Goal: Contribute content: Contribute content

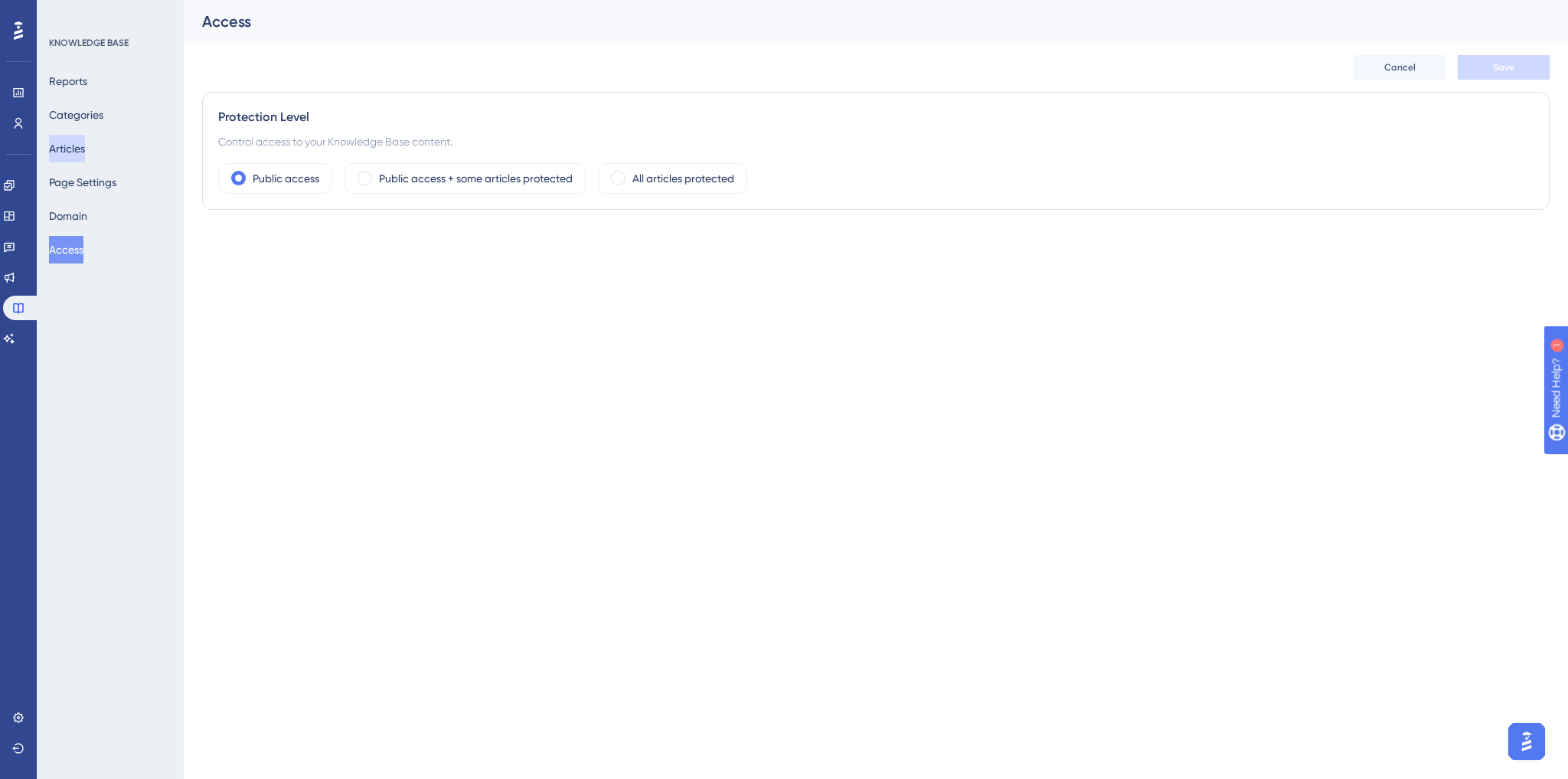
click at [68, 144] on button "Articles" at bounding box center [67, 148] width 36 height 28
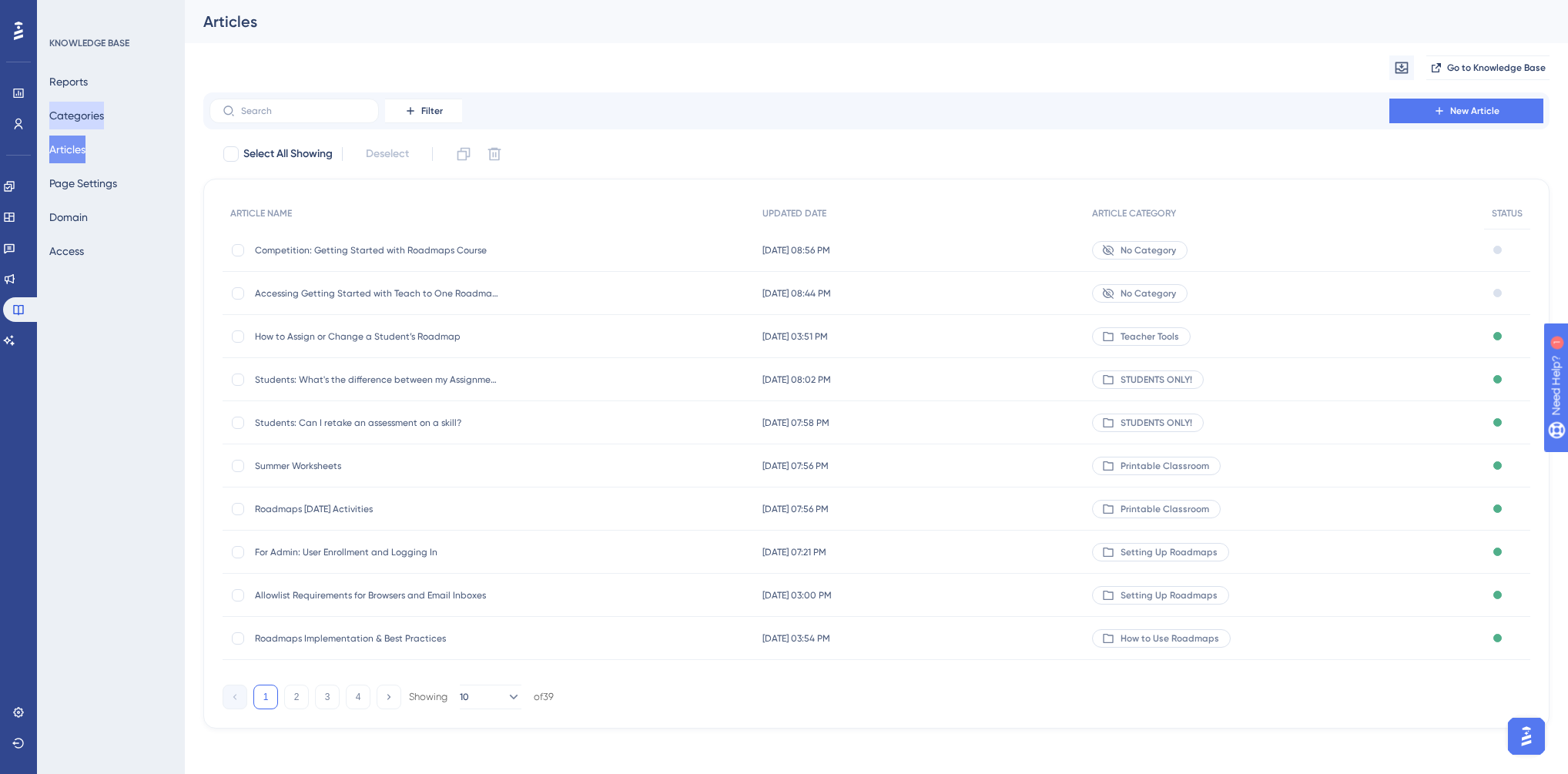
click at [81, 113] on button "Categories" at bounding box center [76, 115] width 55 height 28
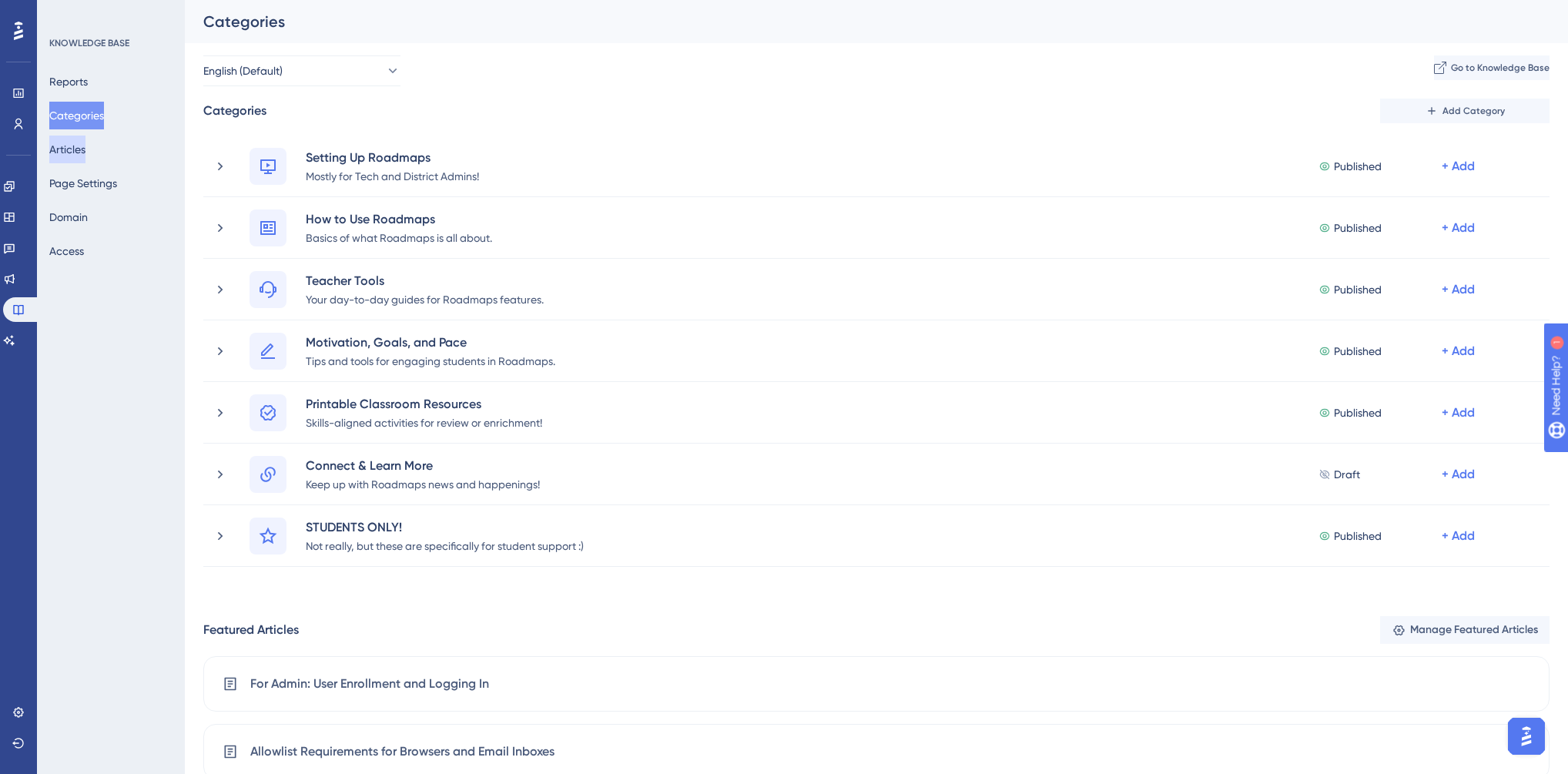
click at [73, 154] on button "Articles" at bounding box center [67, 149] width 36 height 28
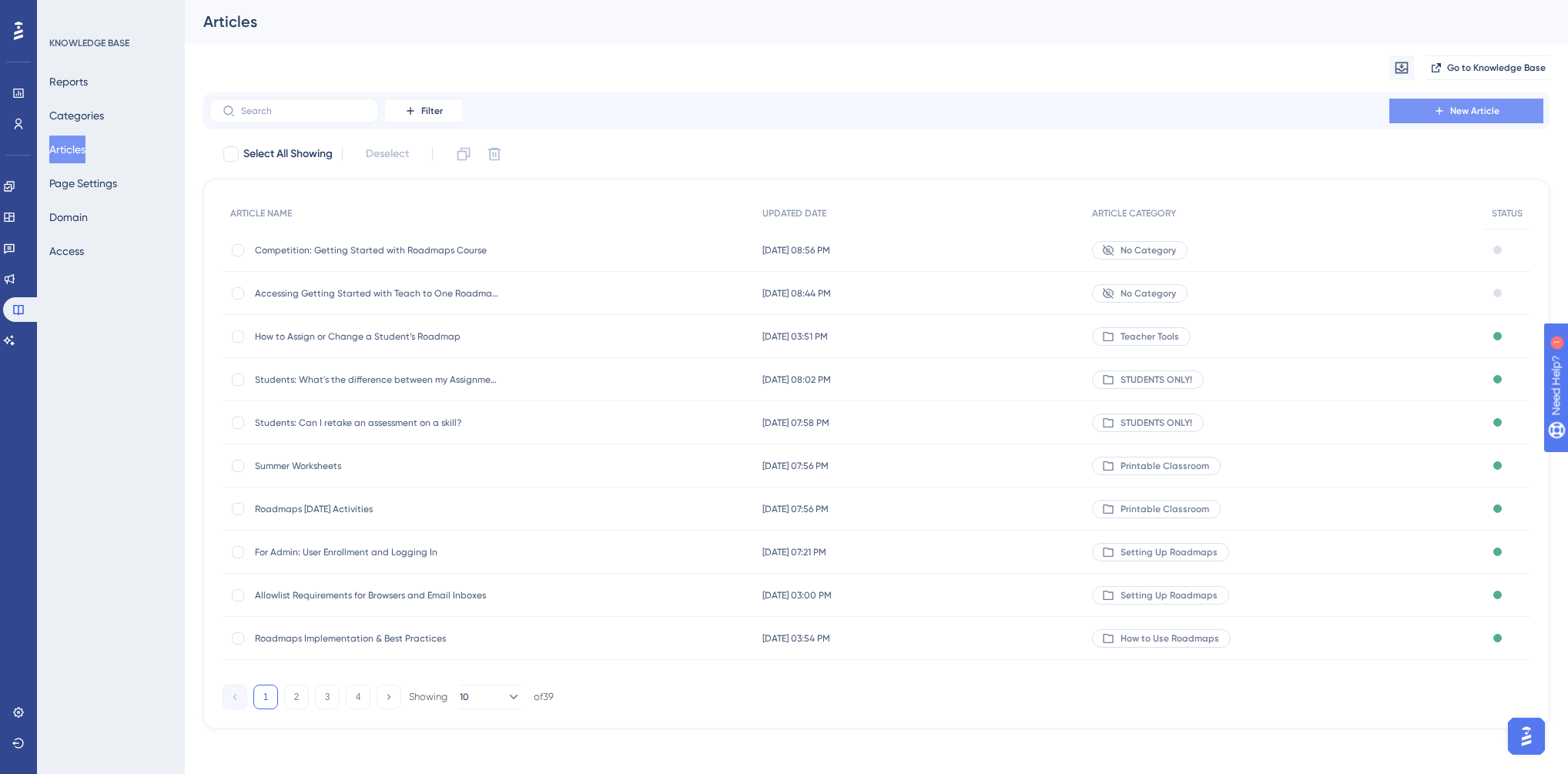
click at [1463, 111] on span "New Article" at bounding box center [1475, 111] width 50 height 13
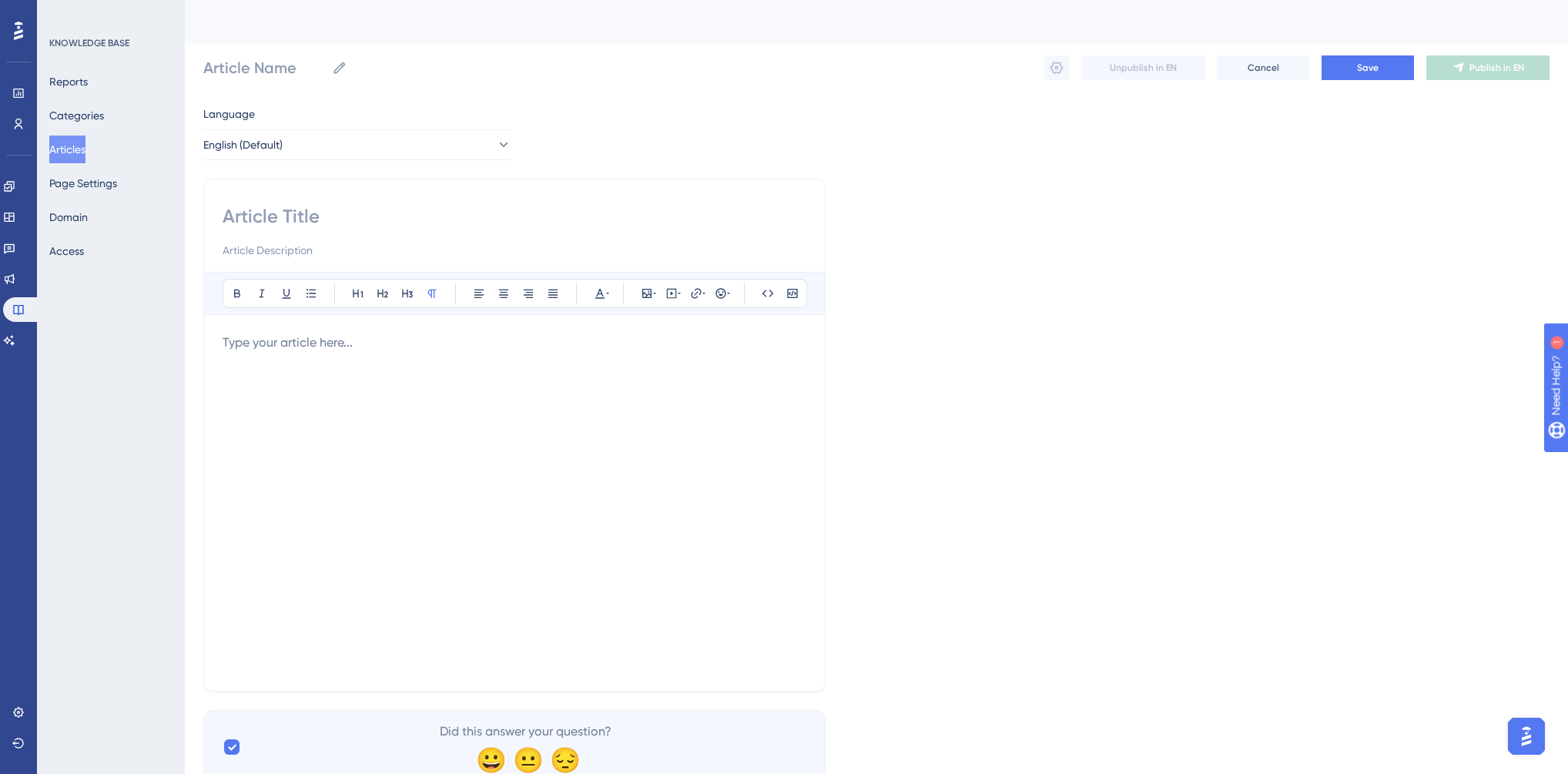
click at [323, 213] on input at bounding box center [514, 216] width 584 height 24
type input "F"
type input "FAQ"
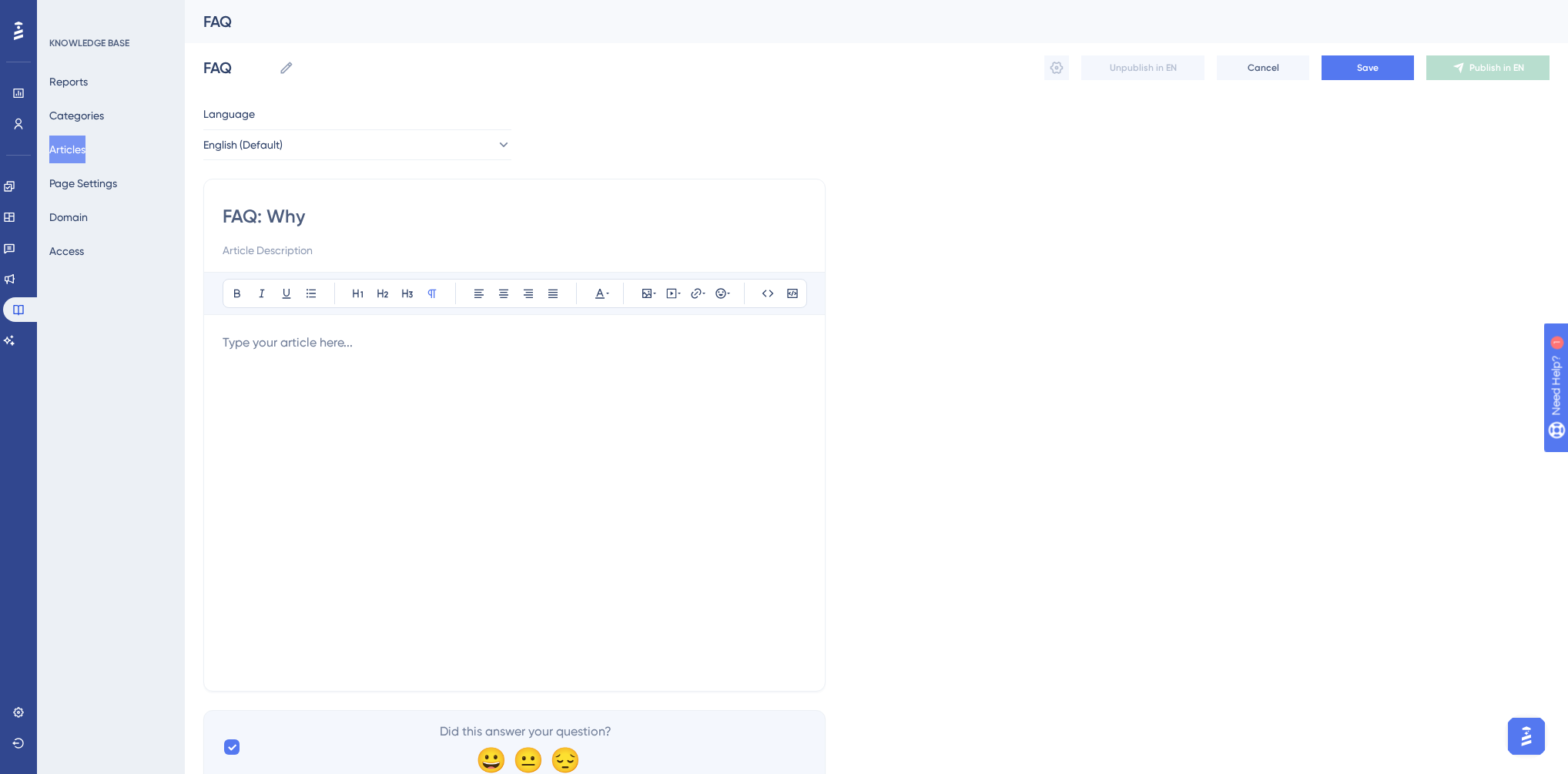
type input "FAQ: Why"
type input "FAQ: Why 2"
type input "FAQ: Why 2 sk"
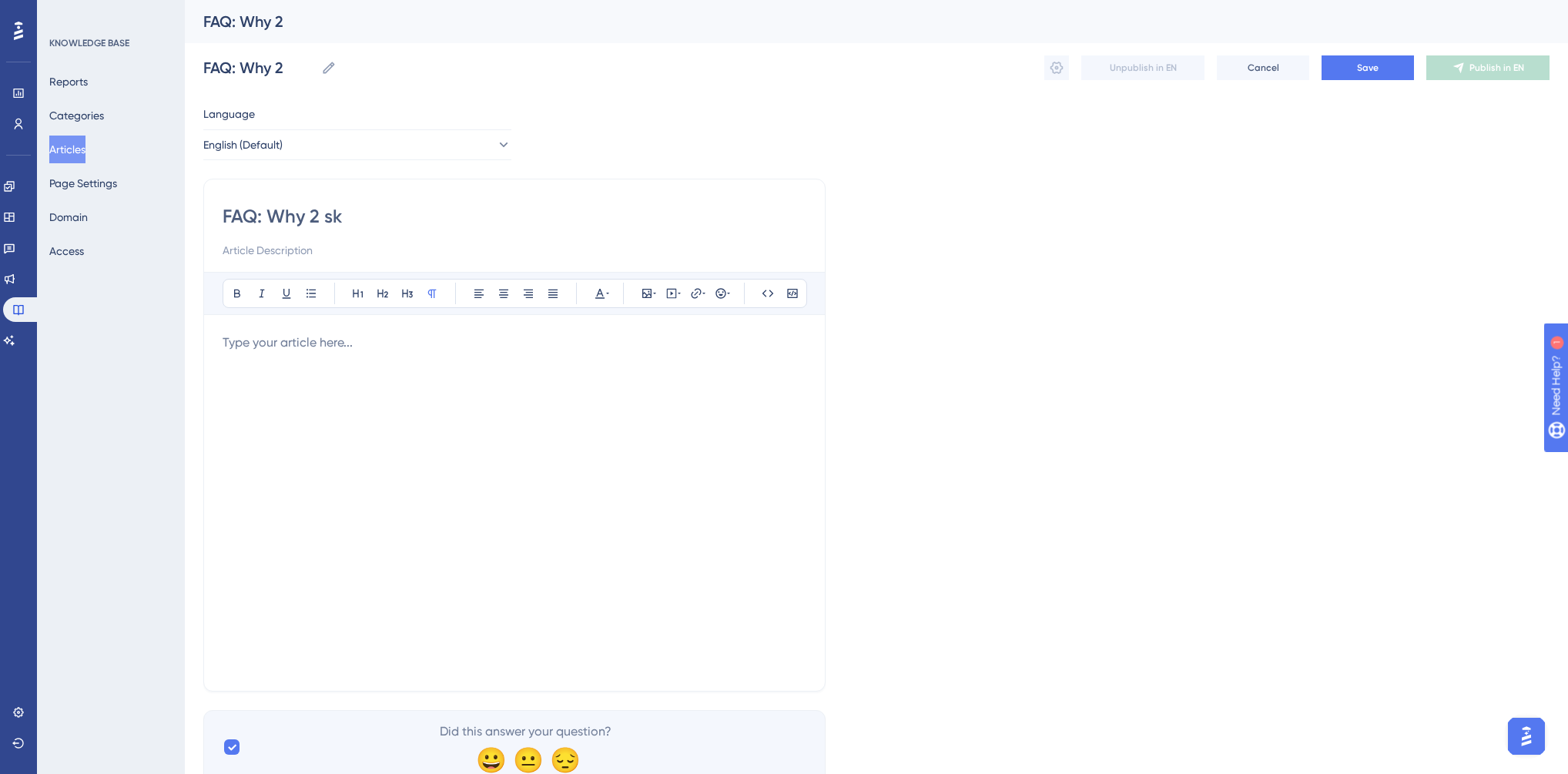
type input "FAQ: Why 2 sk"
type input "FAQ: Why 2 Skillls"
type input "FAQ: Why 2 Skilll"
type input "FAQ: Why 2 Skills Per Week?"
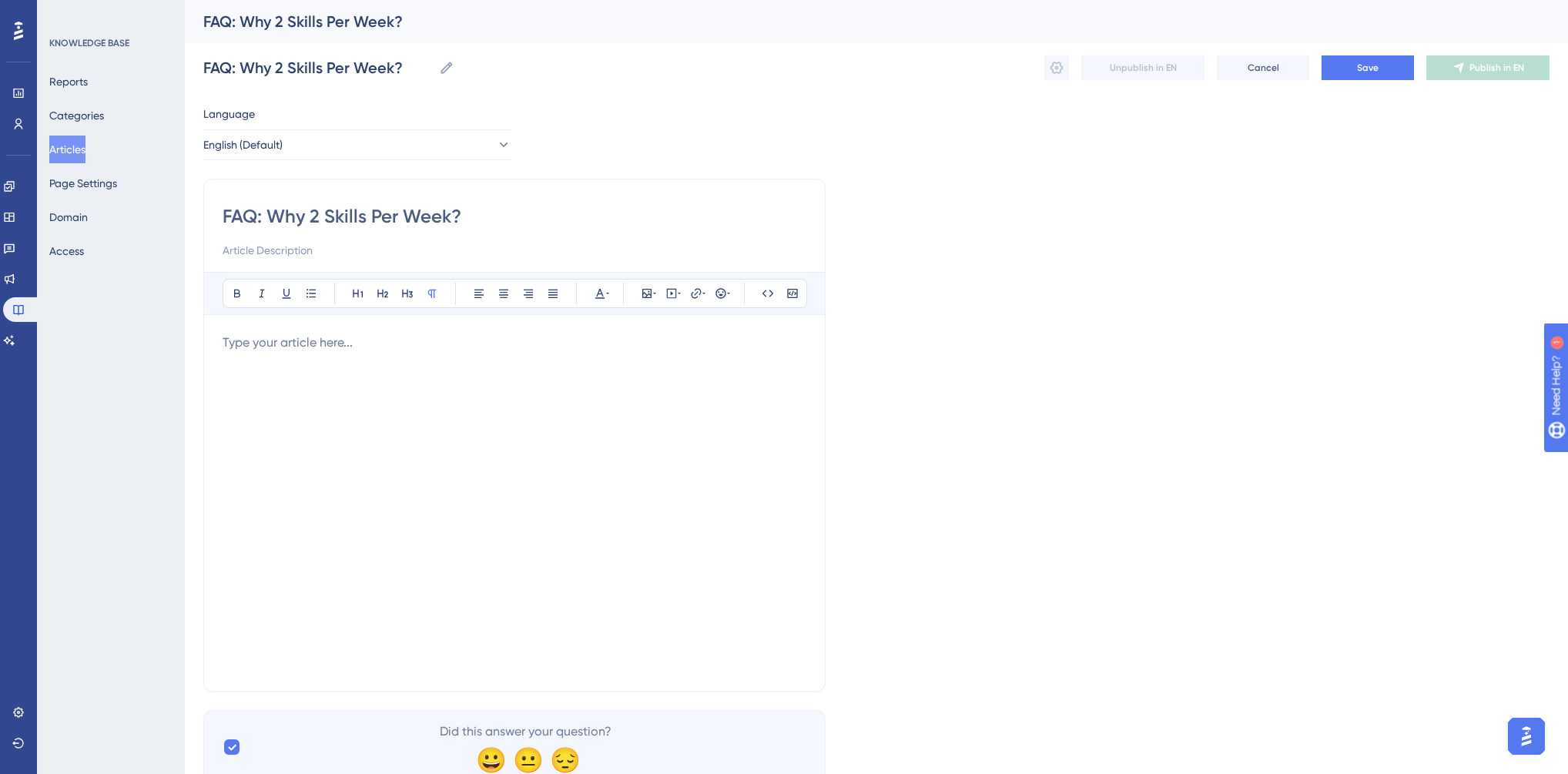
type input "FAQ: Why 2 Skills Per Week?"
click at [274, 339] on p at bounding box center [514, 343] width 584 height 18
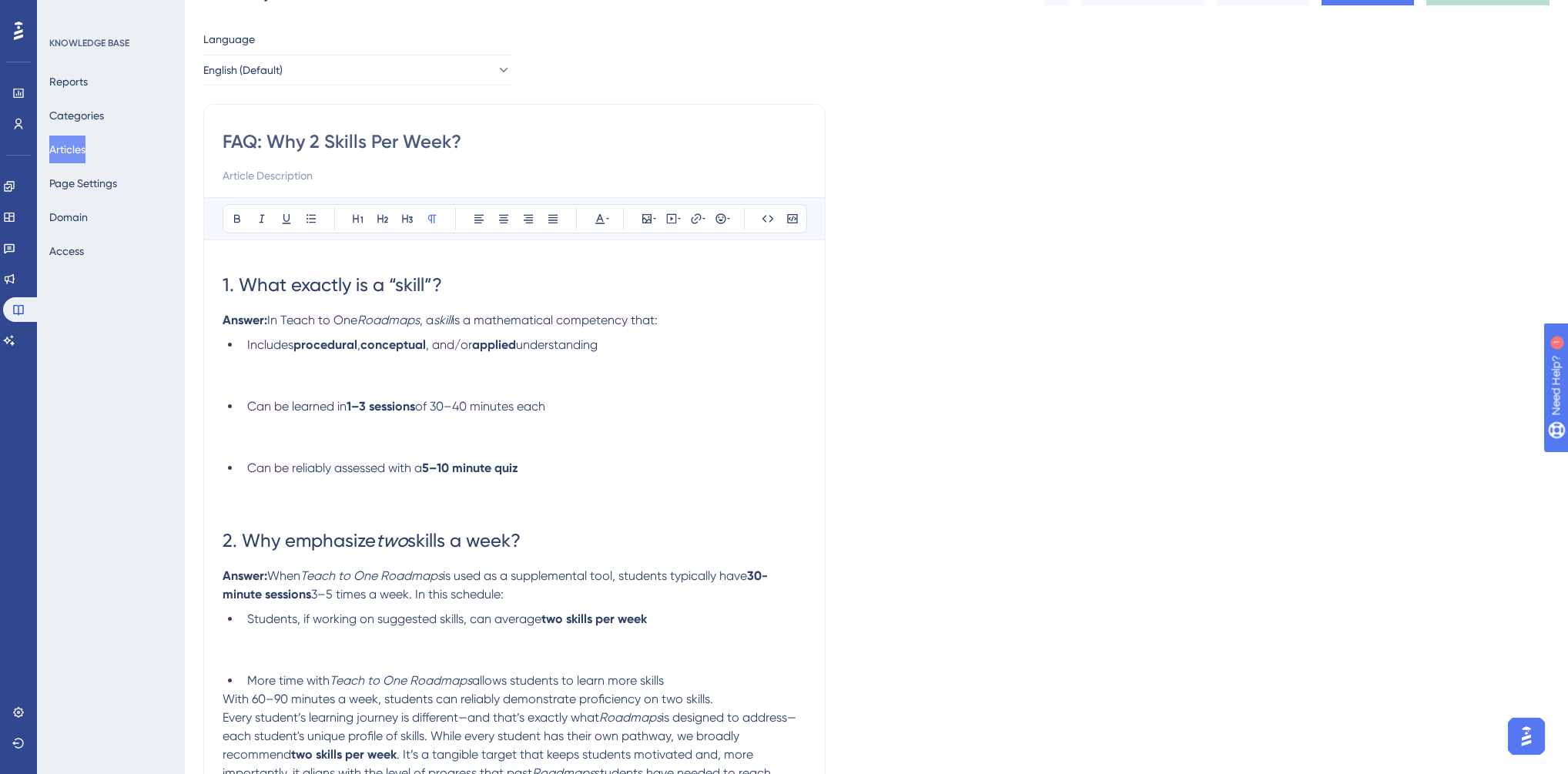
scroll to position [123, 0]
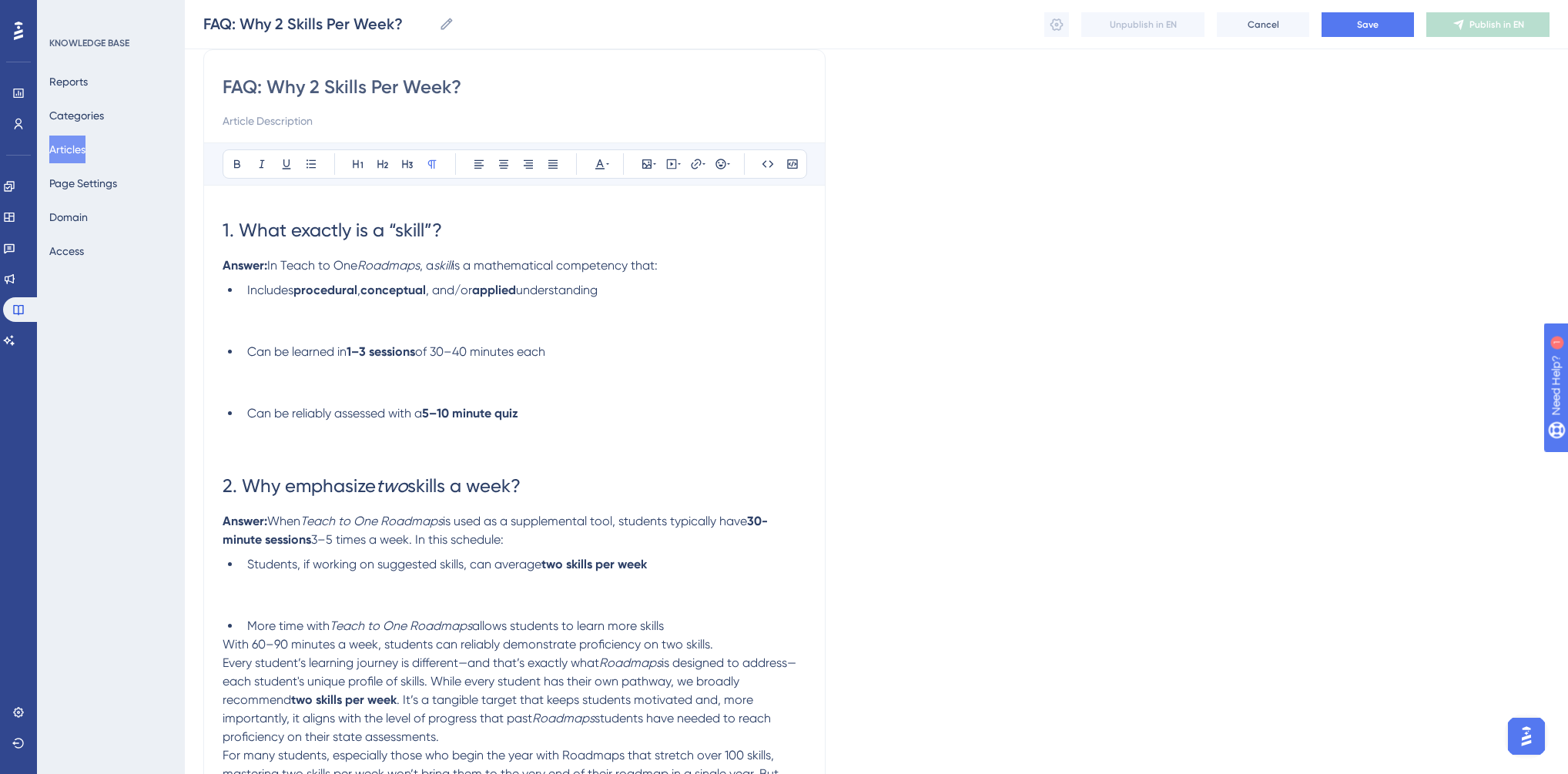
click at [272, 327] on li "Includes procedural , conceptual , and/or applied understanding" at bounding box center [523, 309] width 565 height 55
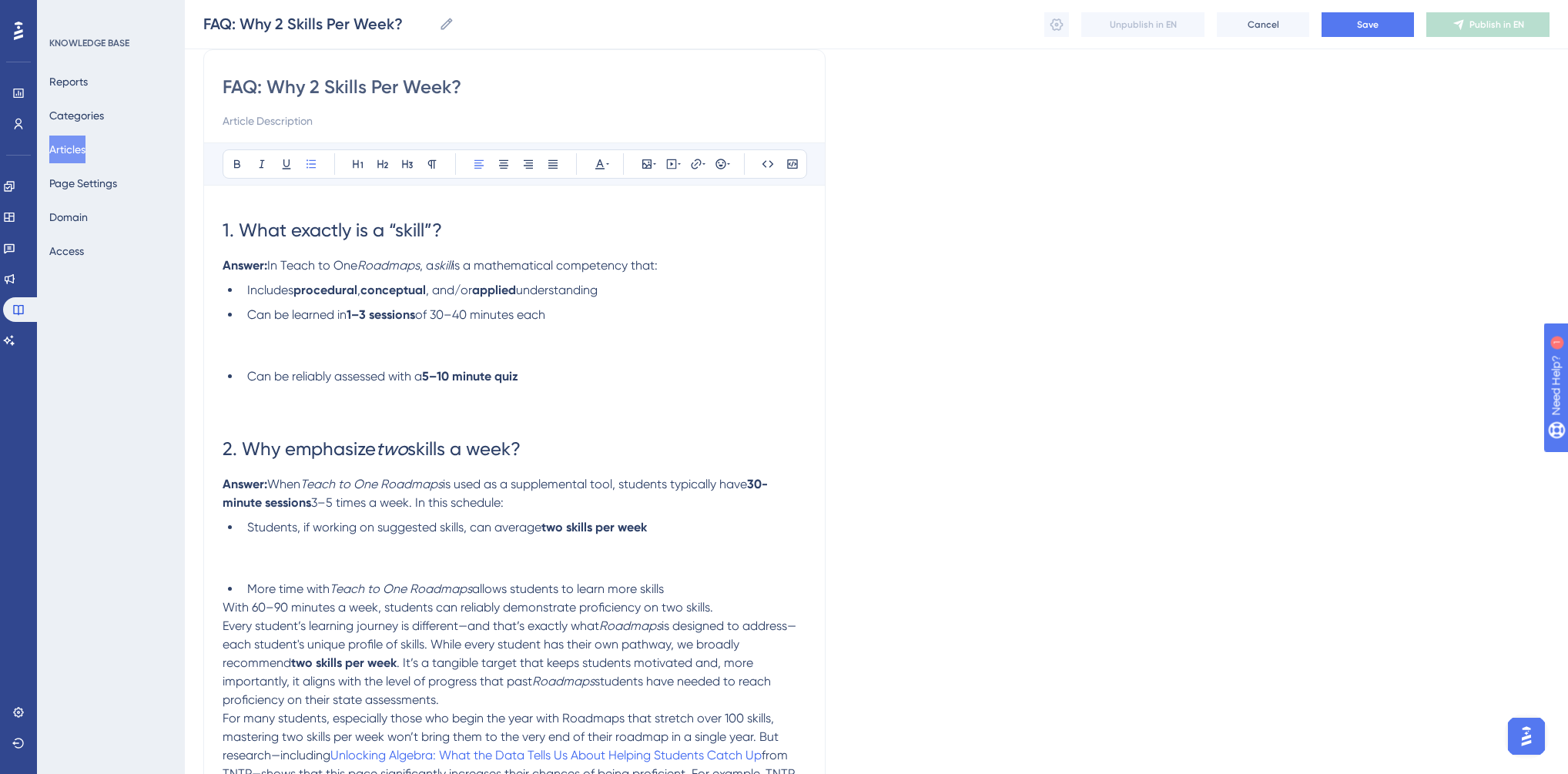
click at [274, 363] on ul "Includes procedural , conceptual , and/or applied understanding Can be learned …" at bounding box center [514, 352] width 584 height 142
click at [272, 350] on li "Can be learned in 1–3 sessions of 30–40 minutes each" at bounding box center [523, 333] width 565 height 55
click at [262, 357] on li "Can be learned in 1–3 sessions of 30–40 minutes each" at bounding box center [523, 333] width 565 height 55
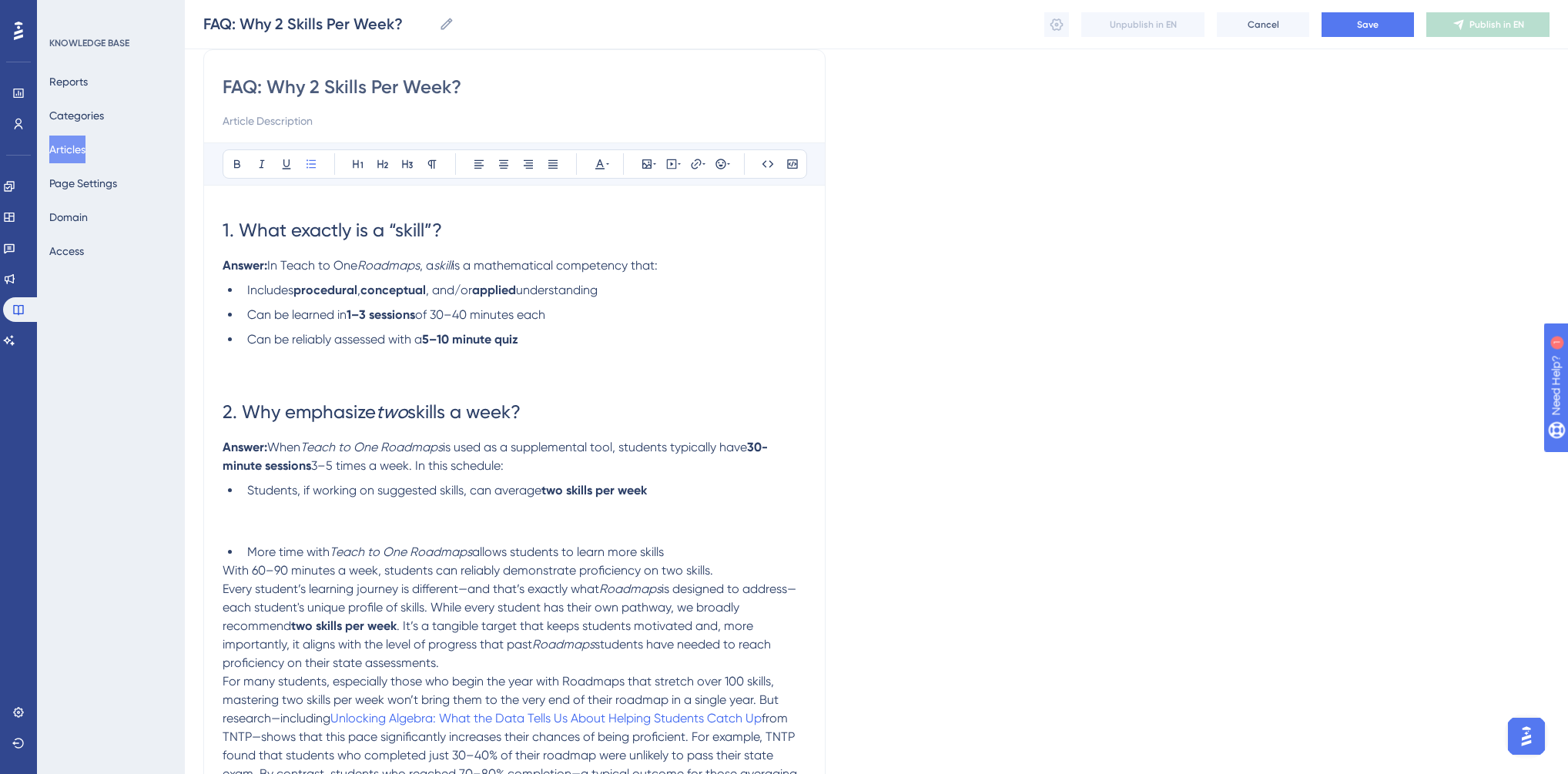
click at [258, 385] on li "Can be reliably assessed with a 5–10 minute quiz" at bounding box center [523, 358] width 565 height 55
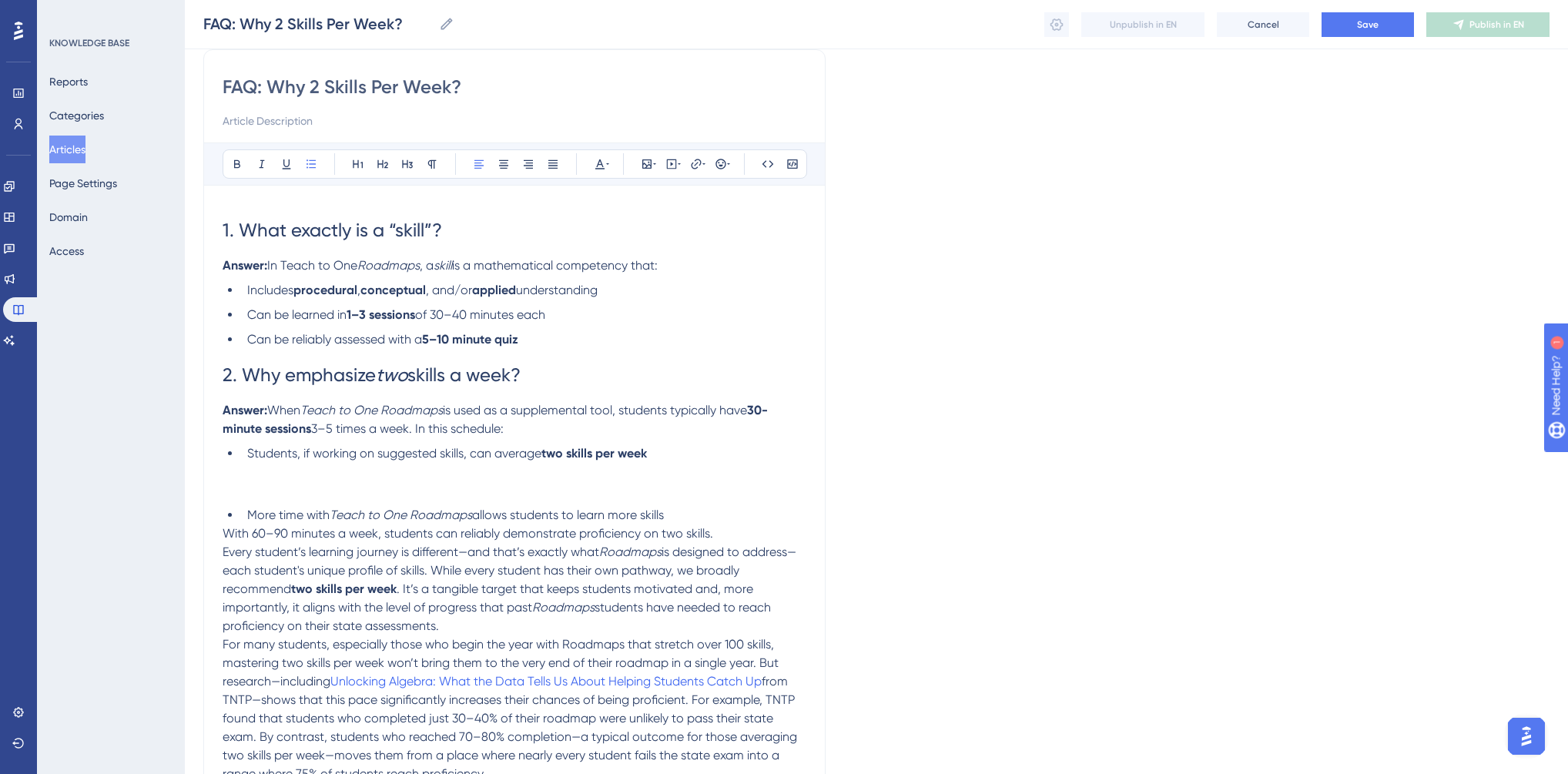
scroll to position [61, 0]
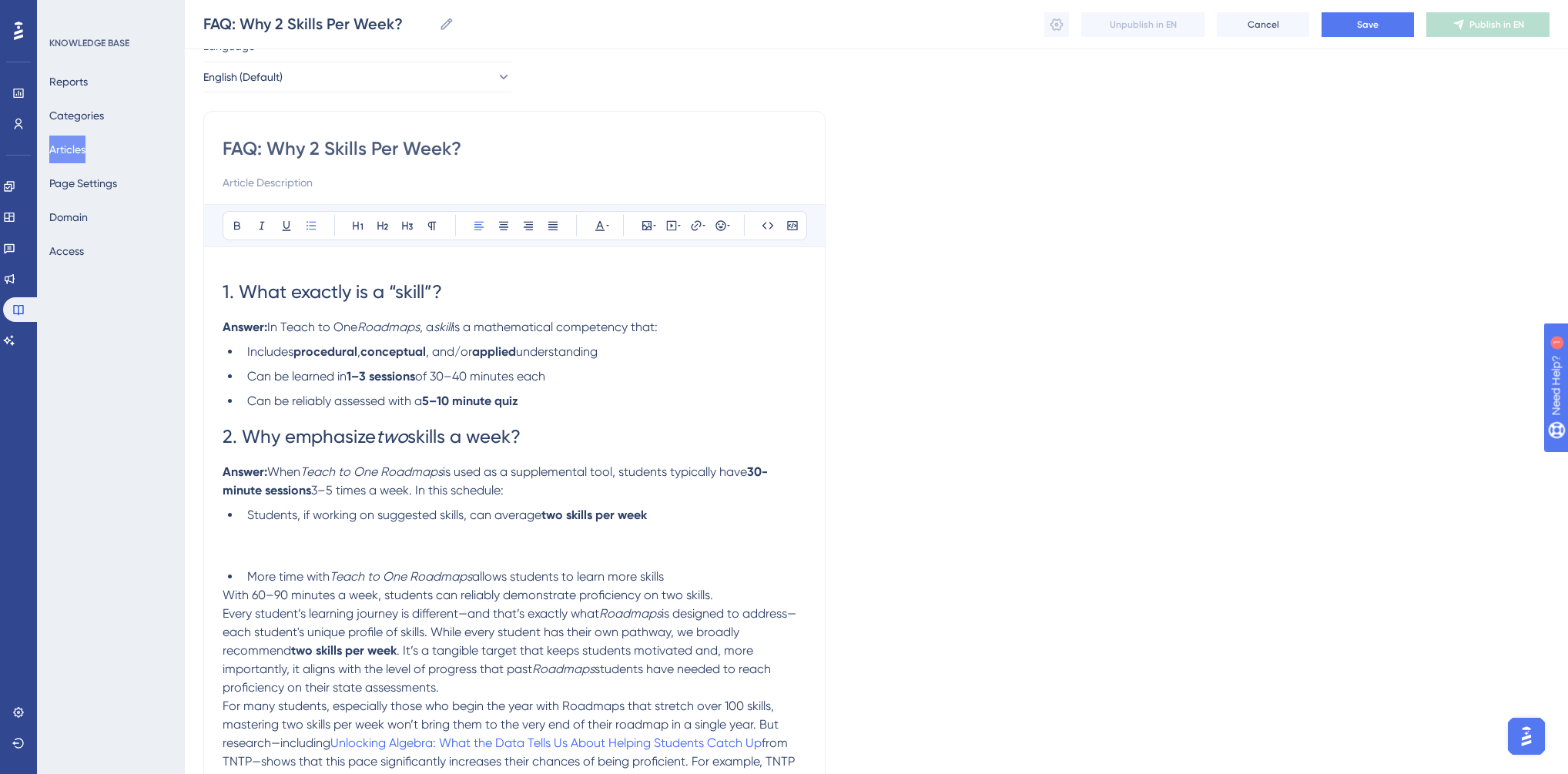
click at [254, 554] on li "Students, if working on suggested skills, can average two skills per week" at bounding box center [523, 534] width 565 height 55
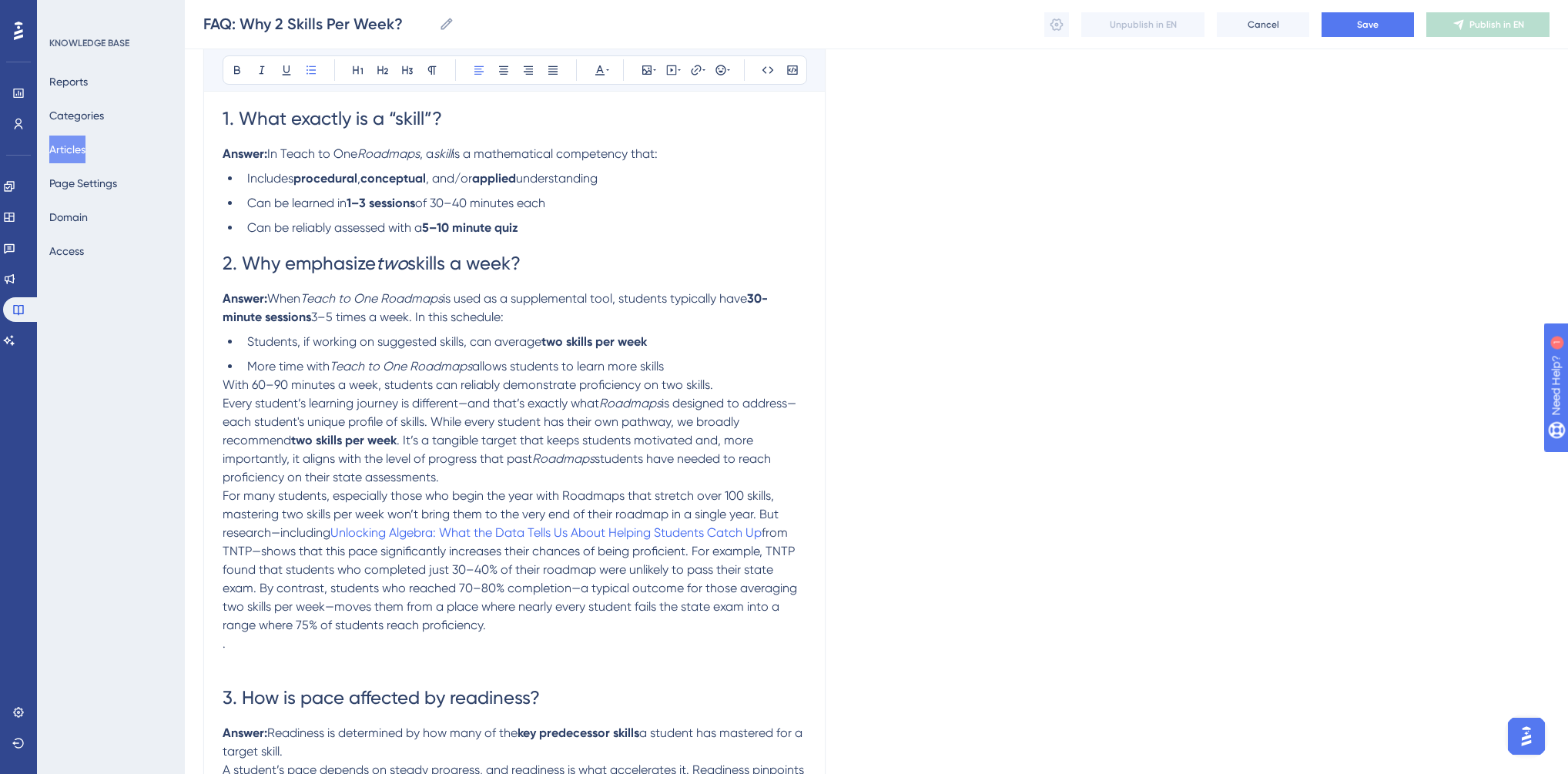
scroll to position [246, 0]
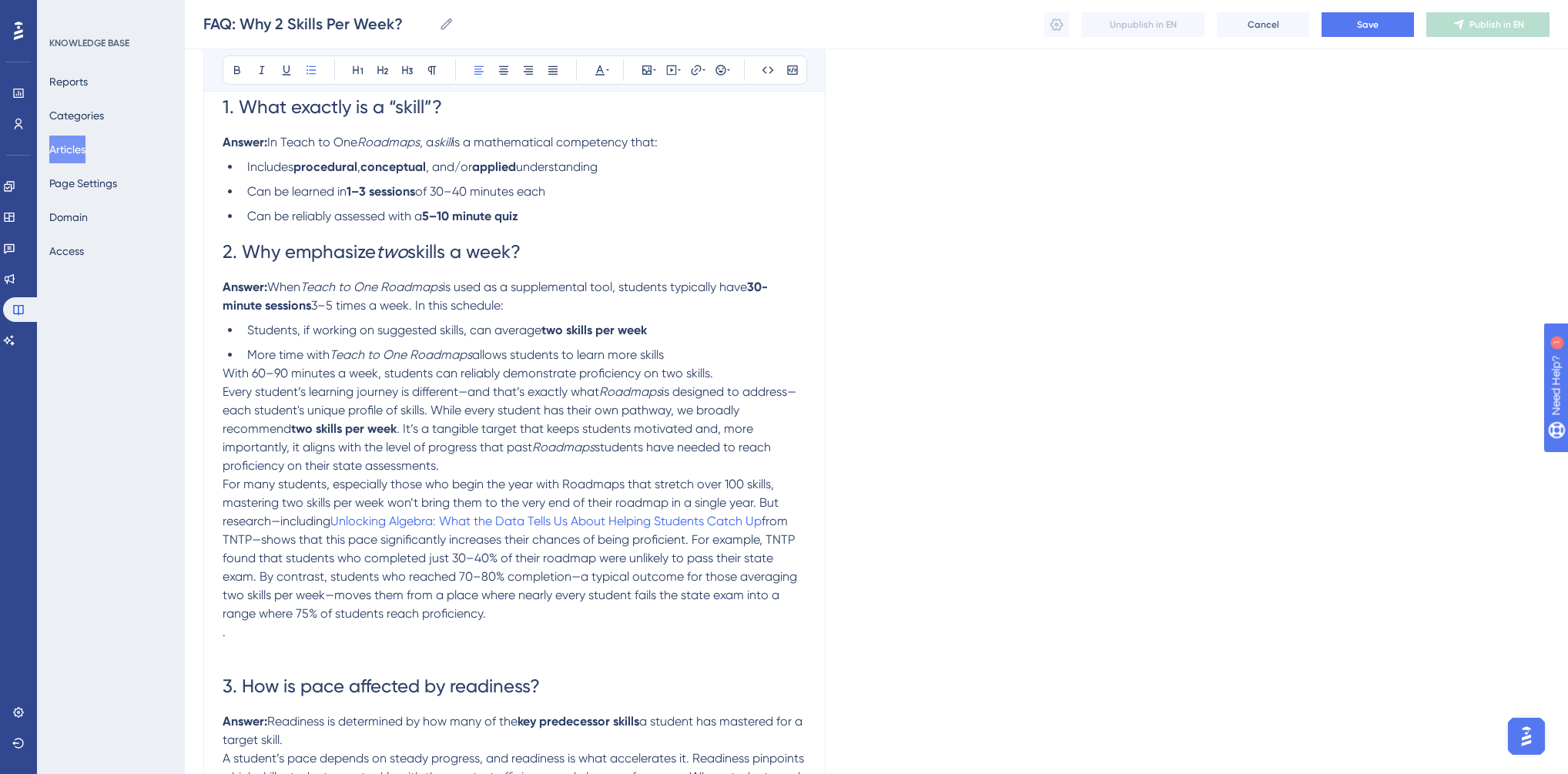
click at [225, 374] on span "With 60–90 minutes a week, students can reliably demonstrate proficiency on two…" at bounding box center [468, 373] width 490 height 14
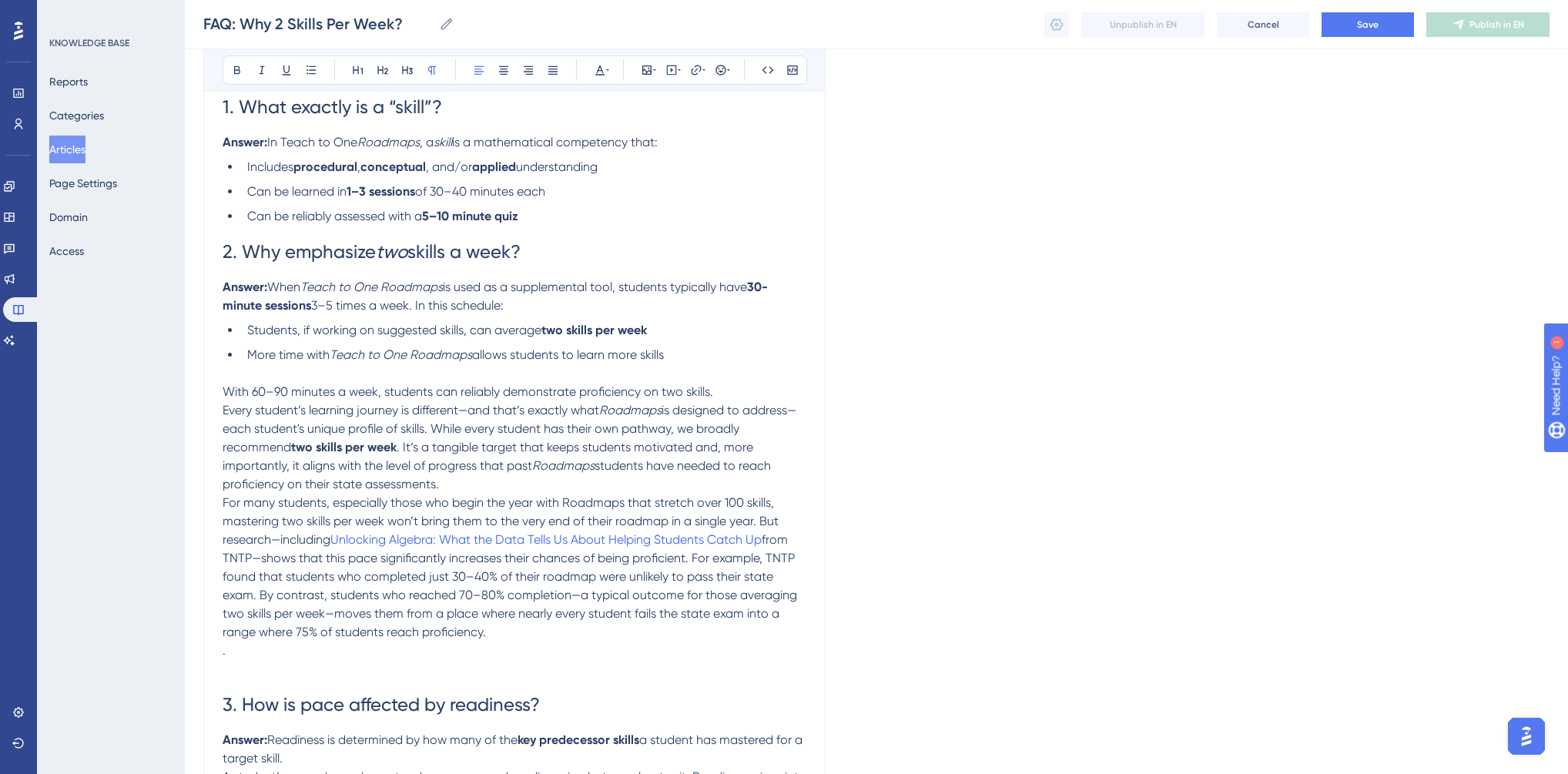
click at [270, 297] on p "Answer: When Teach to One Roadmaps is used as a supplemental tool, students typ…" at bounding box center [514, 296] width 584 height 37
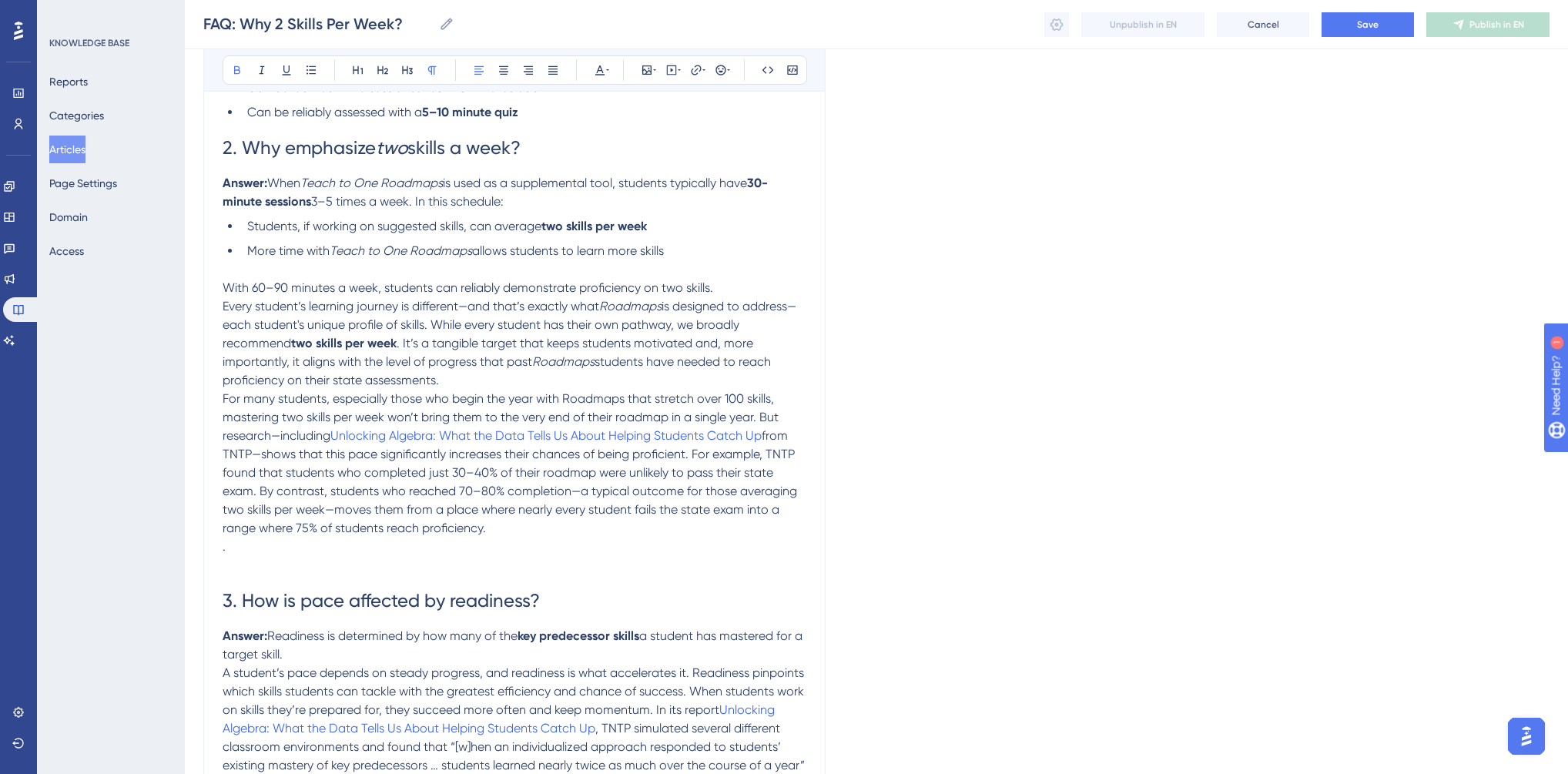
scroll to position [493, 0]
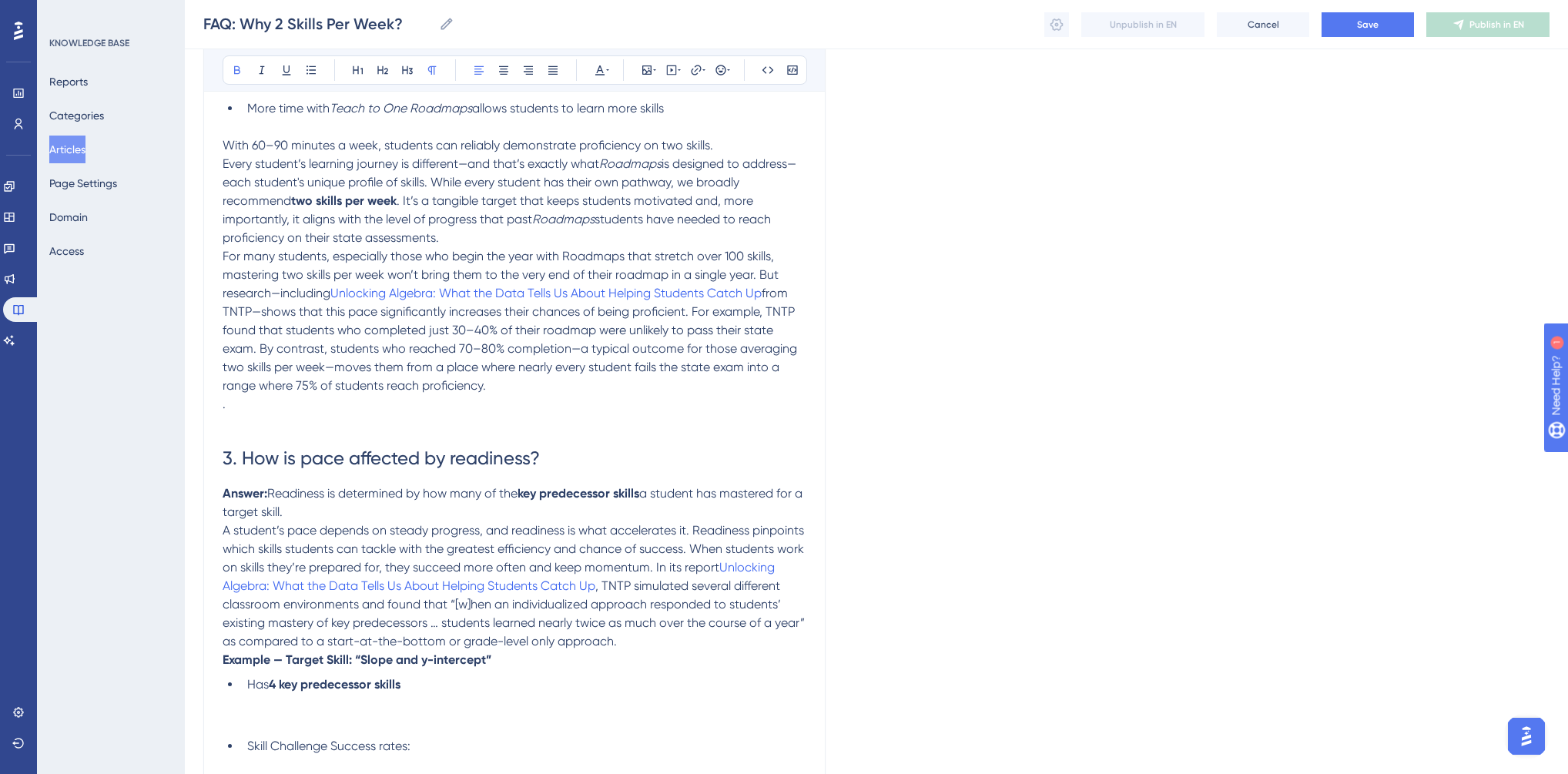
click at [251, 427] on p at bounding box center [514, 422] width 584 height 18
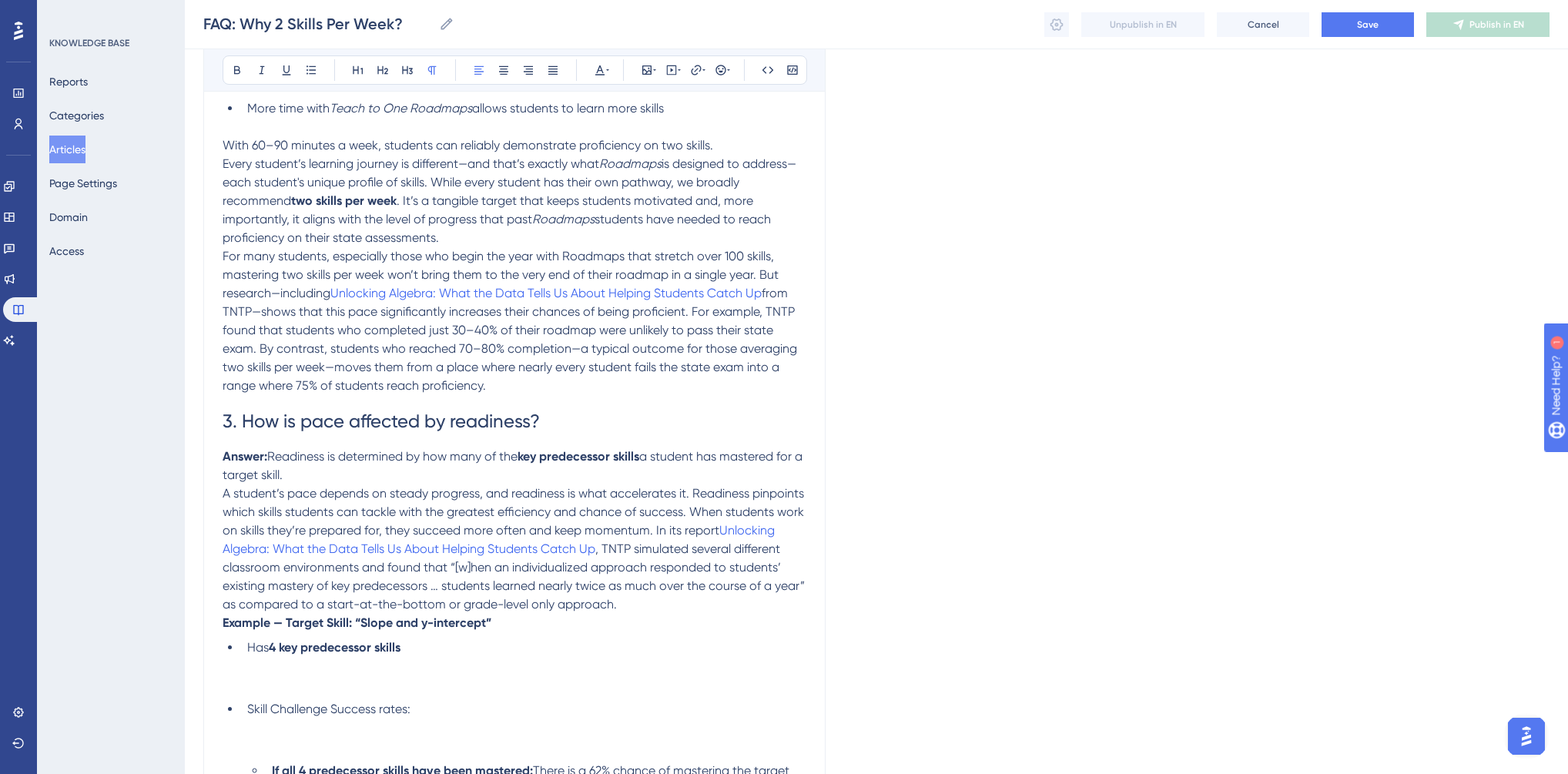
click at [271, 458] on span "Readiness is determined by how many of the" at bounding box center [392, 456] width 250 height 14
click at [267, 462] on span "Readiness is determined by how many of the" at bounding box center [392, 456] width 250 height 14
click at [304, 483] on p "Answer: Readiness is determined by how many of the key predecessor skills a stu…" at bounding box center [514, 466] width 584 height 37
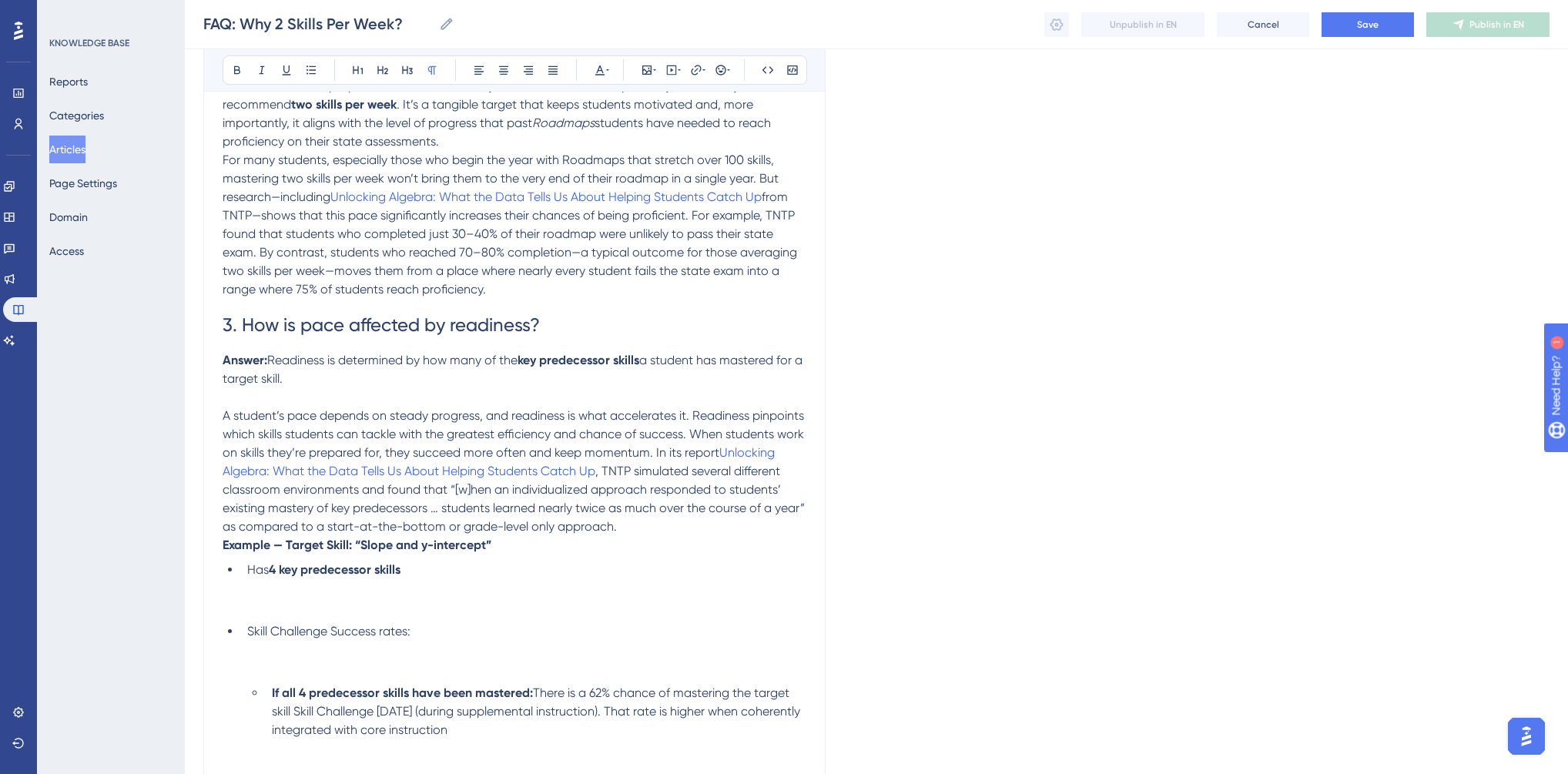
scroll to position [616, 0]
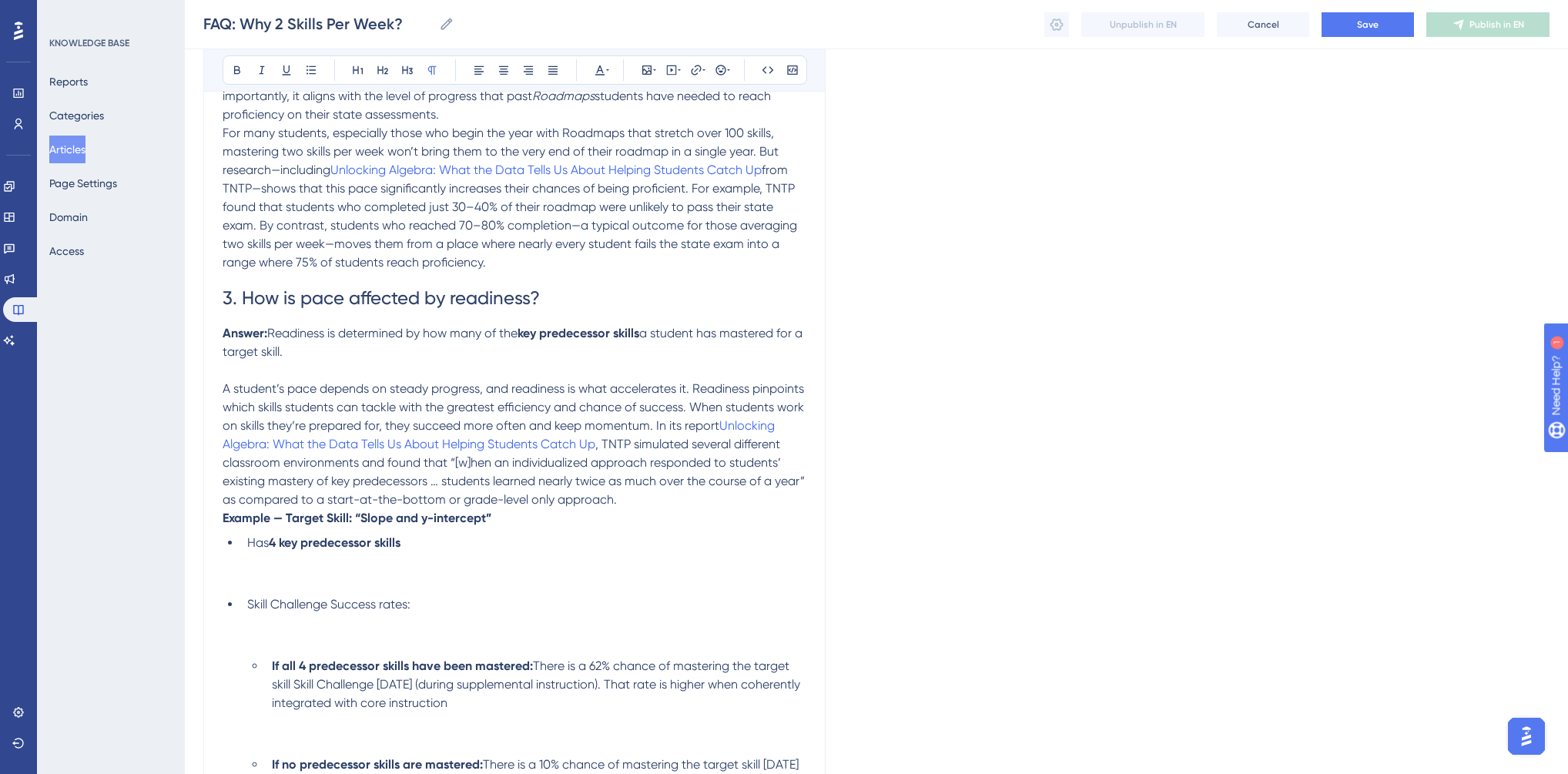
click at [223, 522] on strong "Example — Target Skill: “Slope and y-intercept”" at bounding box center [357, 517] width 269 height 14
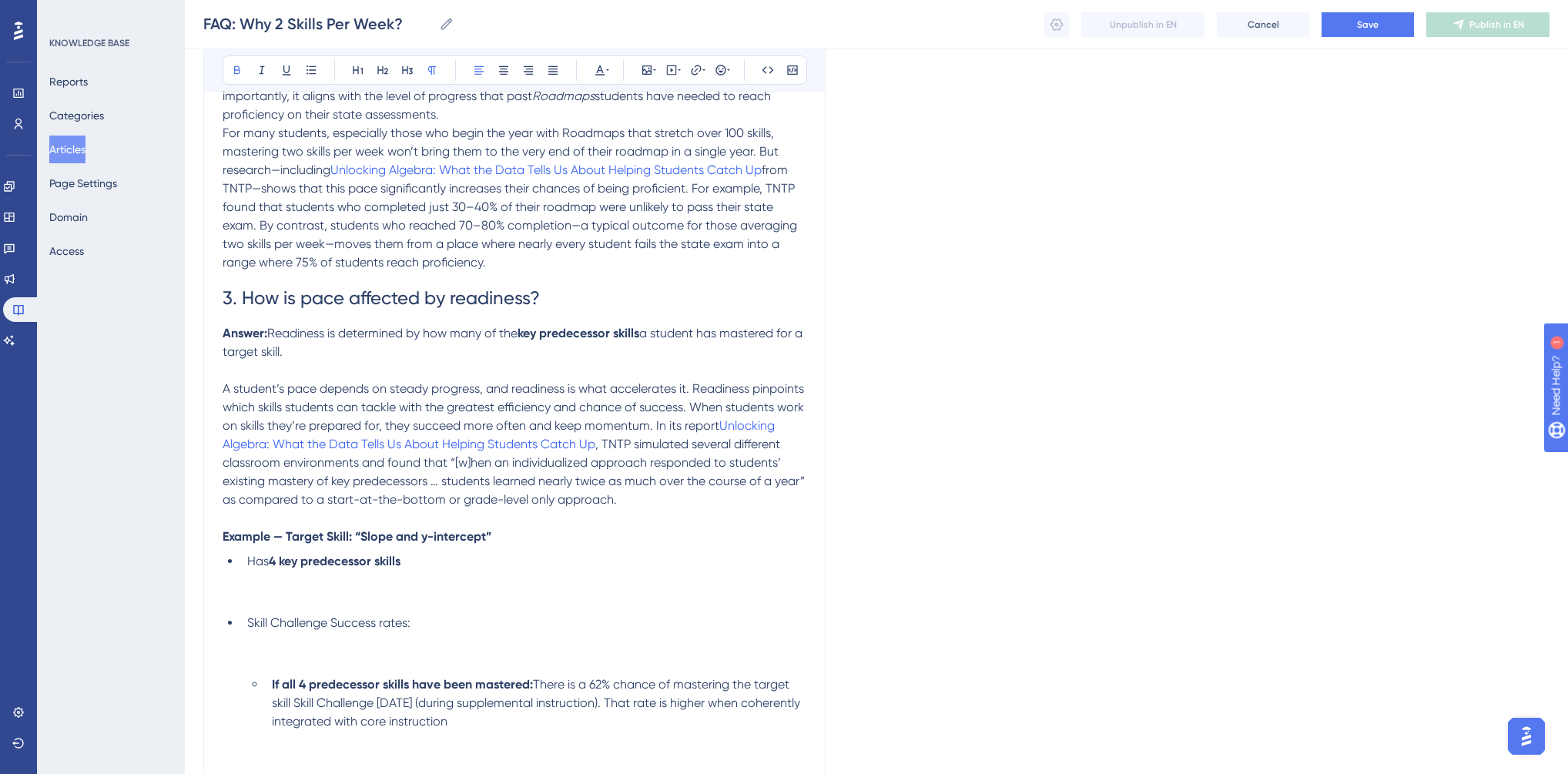
click at [258, 594] on li "Has 4 key predecessor skills" at bounding box center [523, 580] width 565 height 55
click at [255, 604] on li "Has 4 key predecessor skills" at bounding box center [523, 580] width 565 height 55
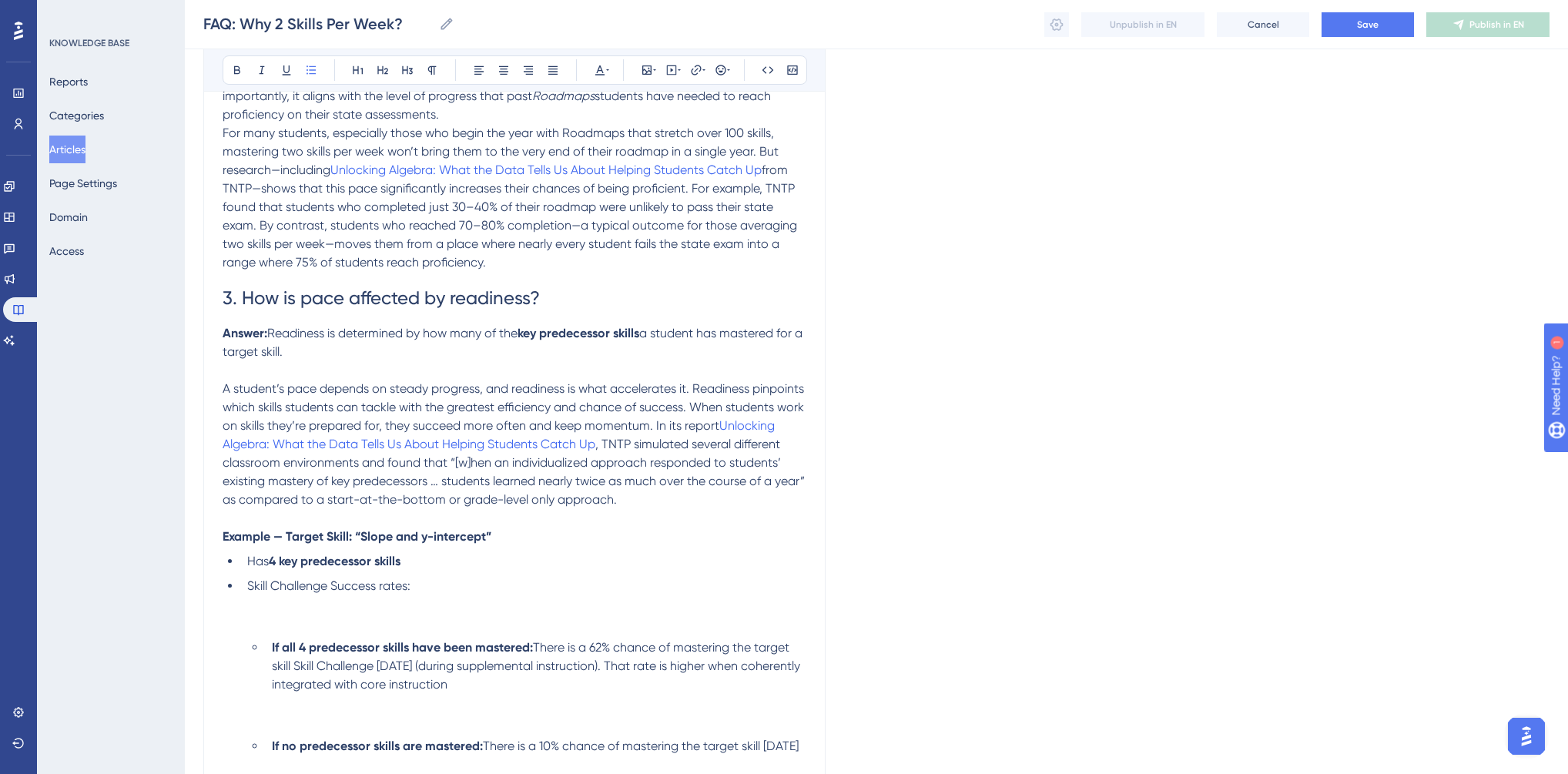
click at [257, 629] on li "Skill Challenge Success rates:" at bounding box center [523, 604] width 565 height 55
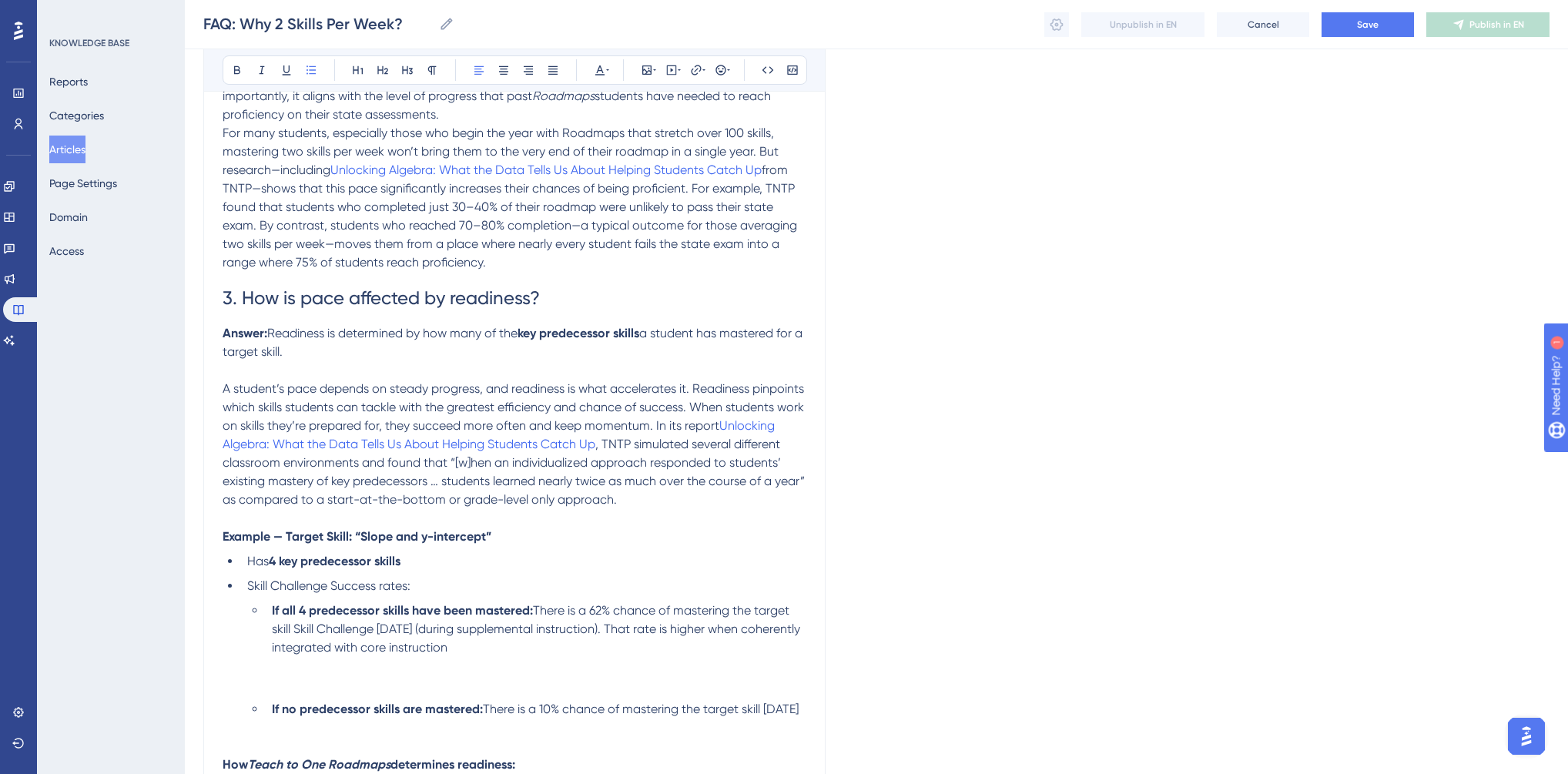
scroll to position [739, 0]
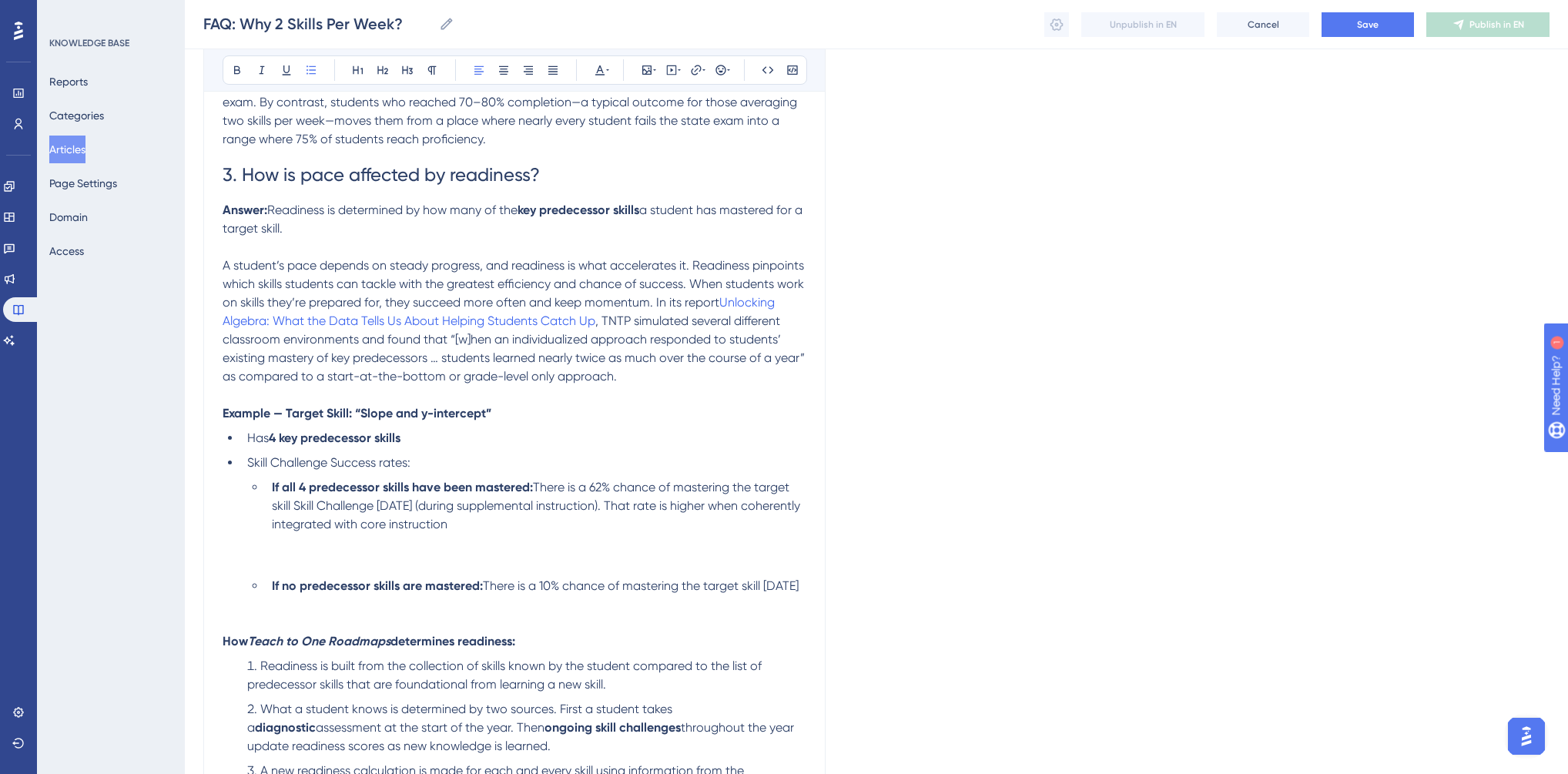
click at [259, 577] on ul "If all 4 predecessor skills have been mastered: There is a 62% chance of master…" at bounding box center [527, 555] width 559 height 154
click at [265, 570] on li "If all 4 predecessor skills have been mastered: There is a 62% chance of master…" at bounding box center [536, 525] width 541 height 92
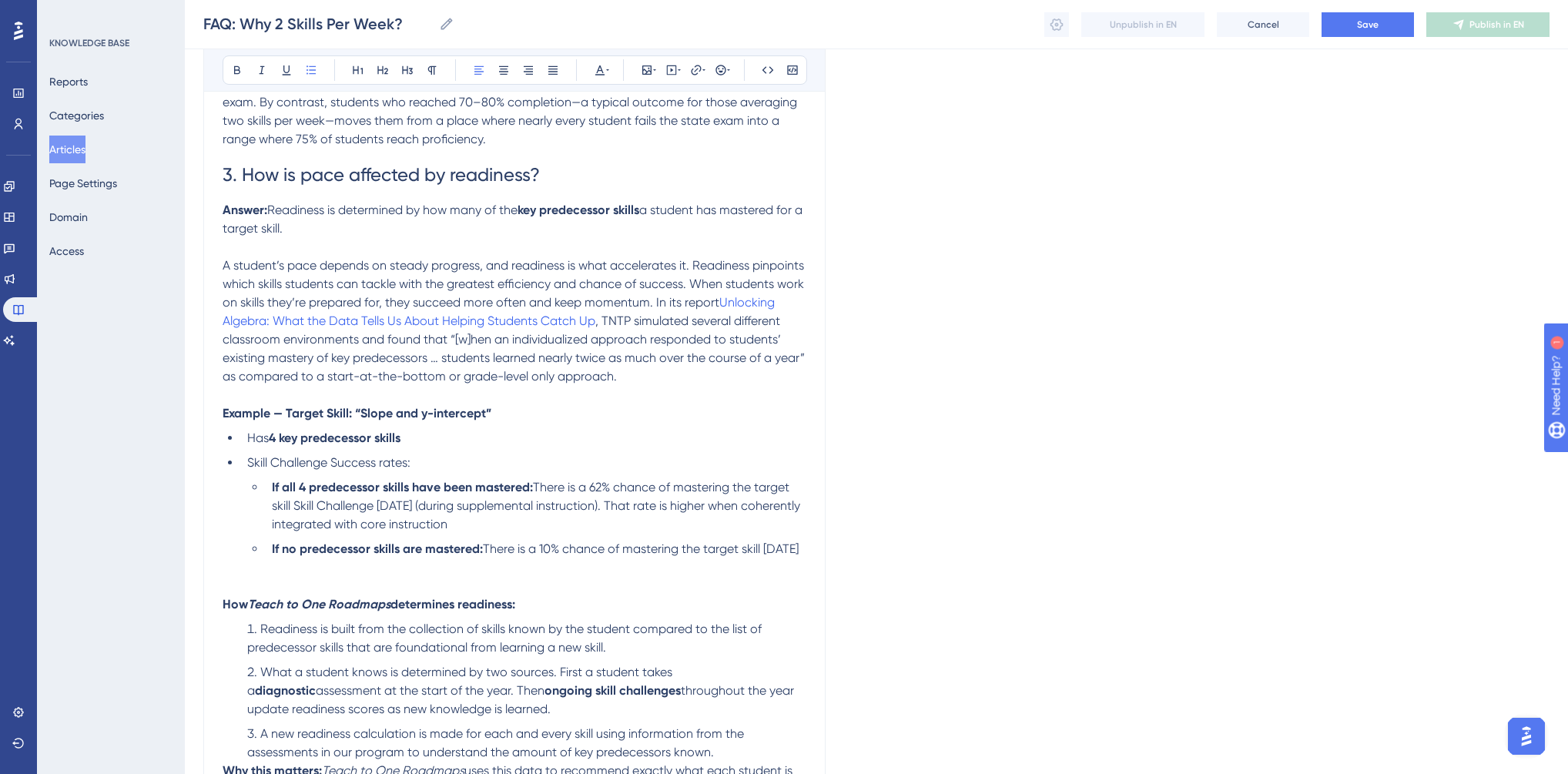
click at [283, 595] on li "If no predecessor skills are mastered: There is a 10% chance of mastering the t…" at bounding box center [536, 567] width 541 height 55
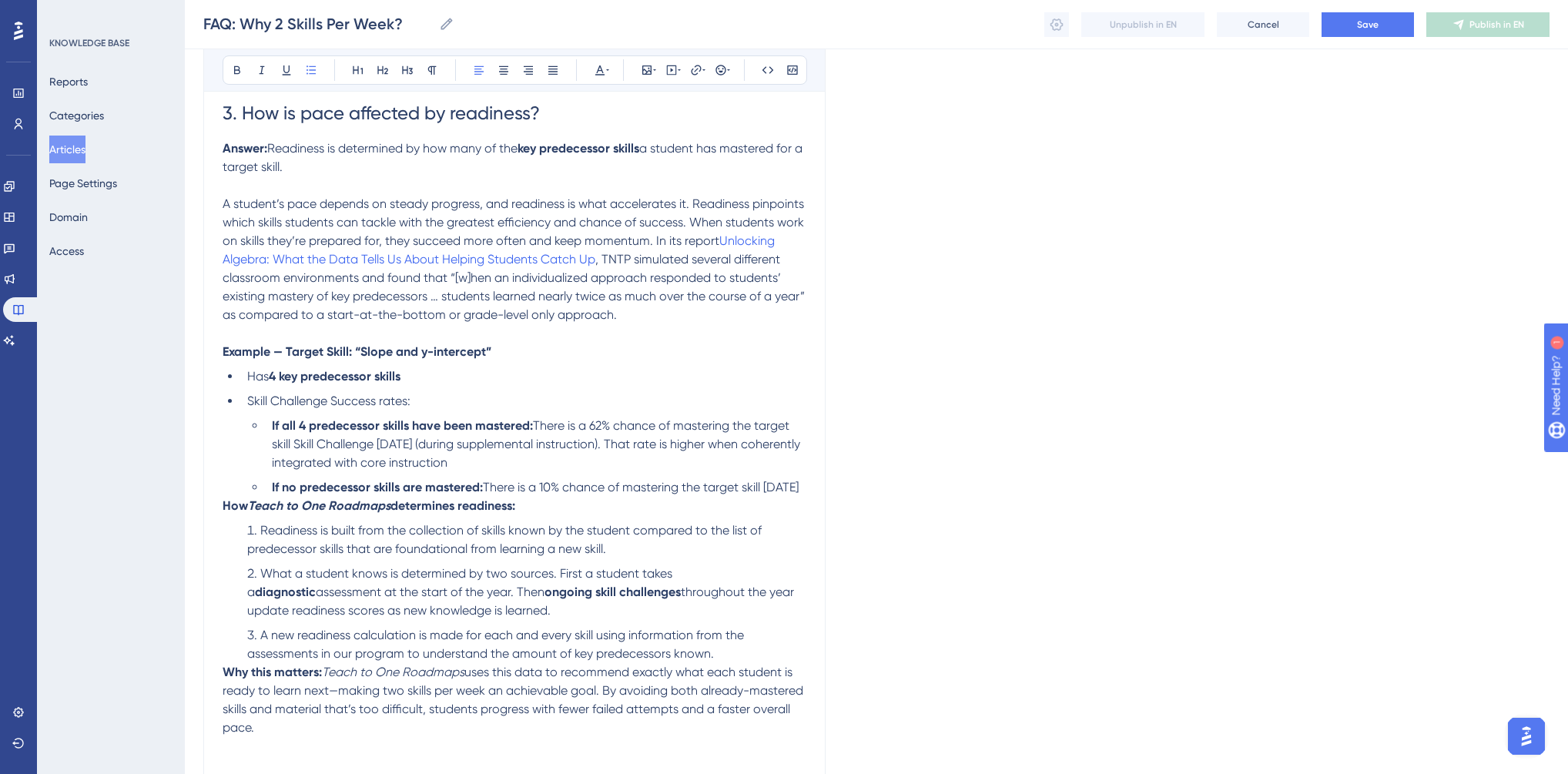
scroll to position [862, 0]
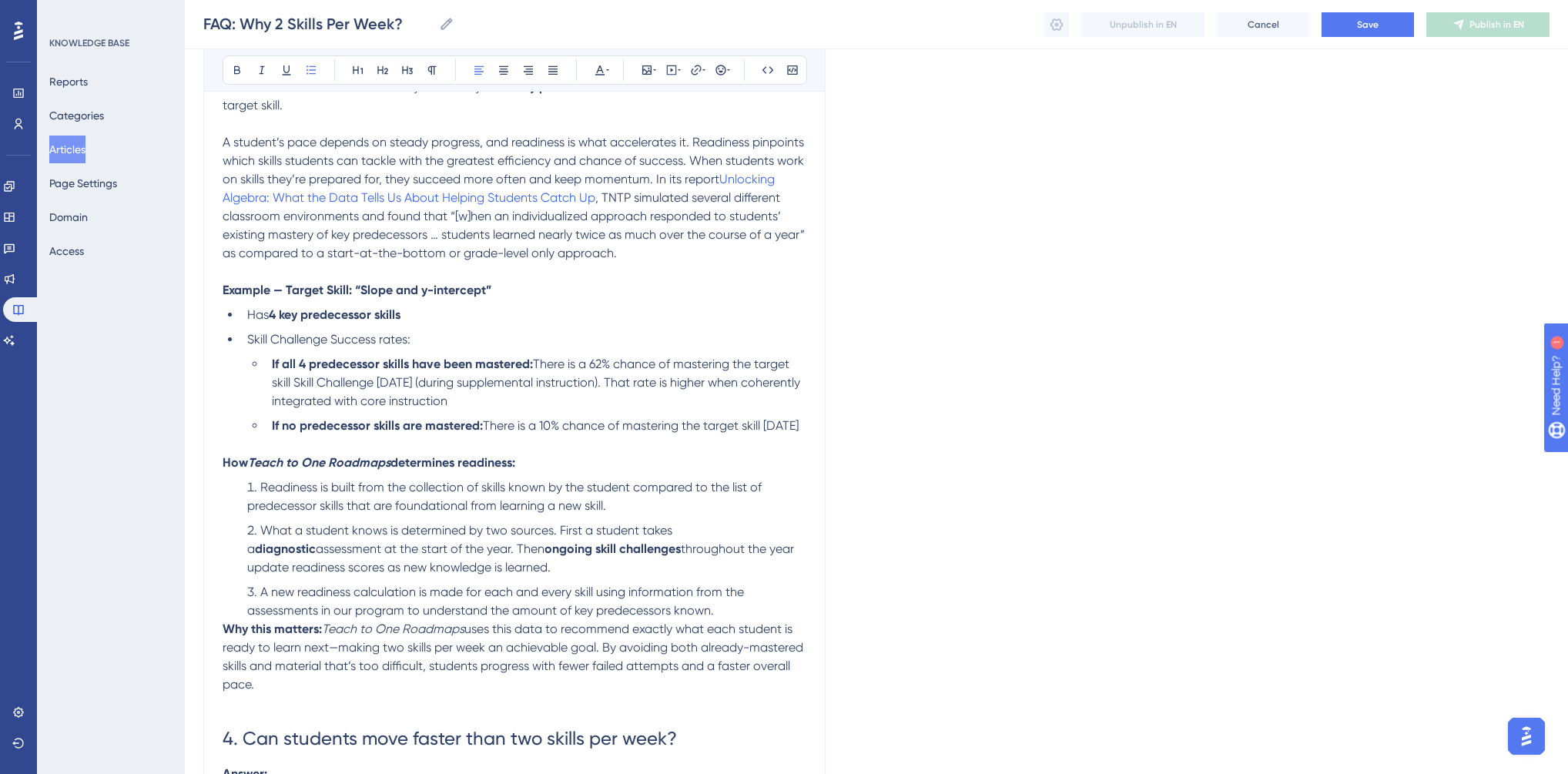
click at [333, 435] on li "If no predecessor skills are mastered: There is a 10% chance of mastering the t…" at bounding box center [536, 426] width 541 height 18
click at [511, 410] on li "If all 4 predecessor skills have been mastered: There is a 62% chance of master…" at bounding box center [536, 383] width 541 height 55
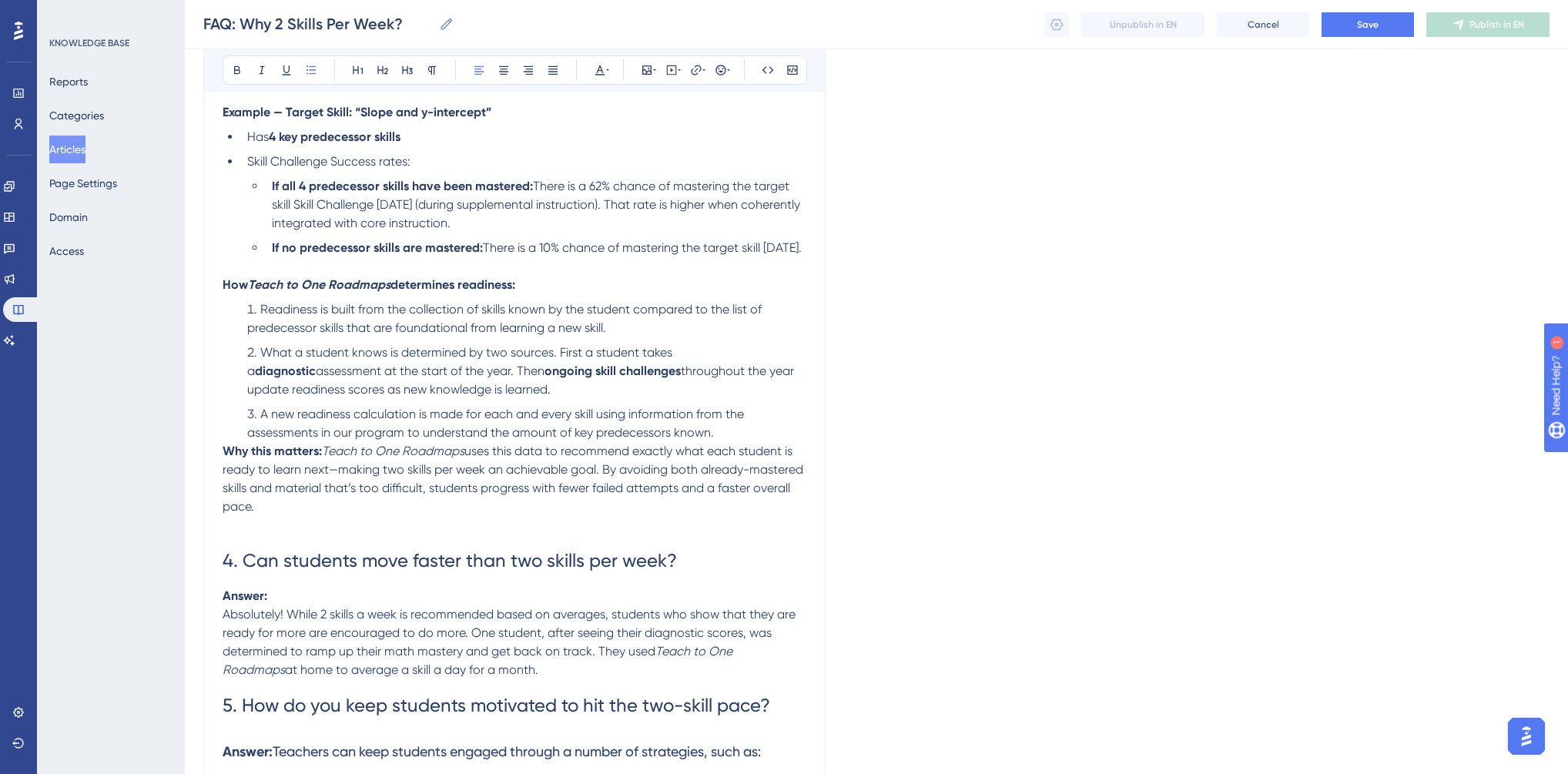
scroll to position [1047, 0]
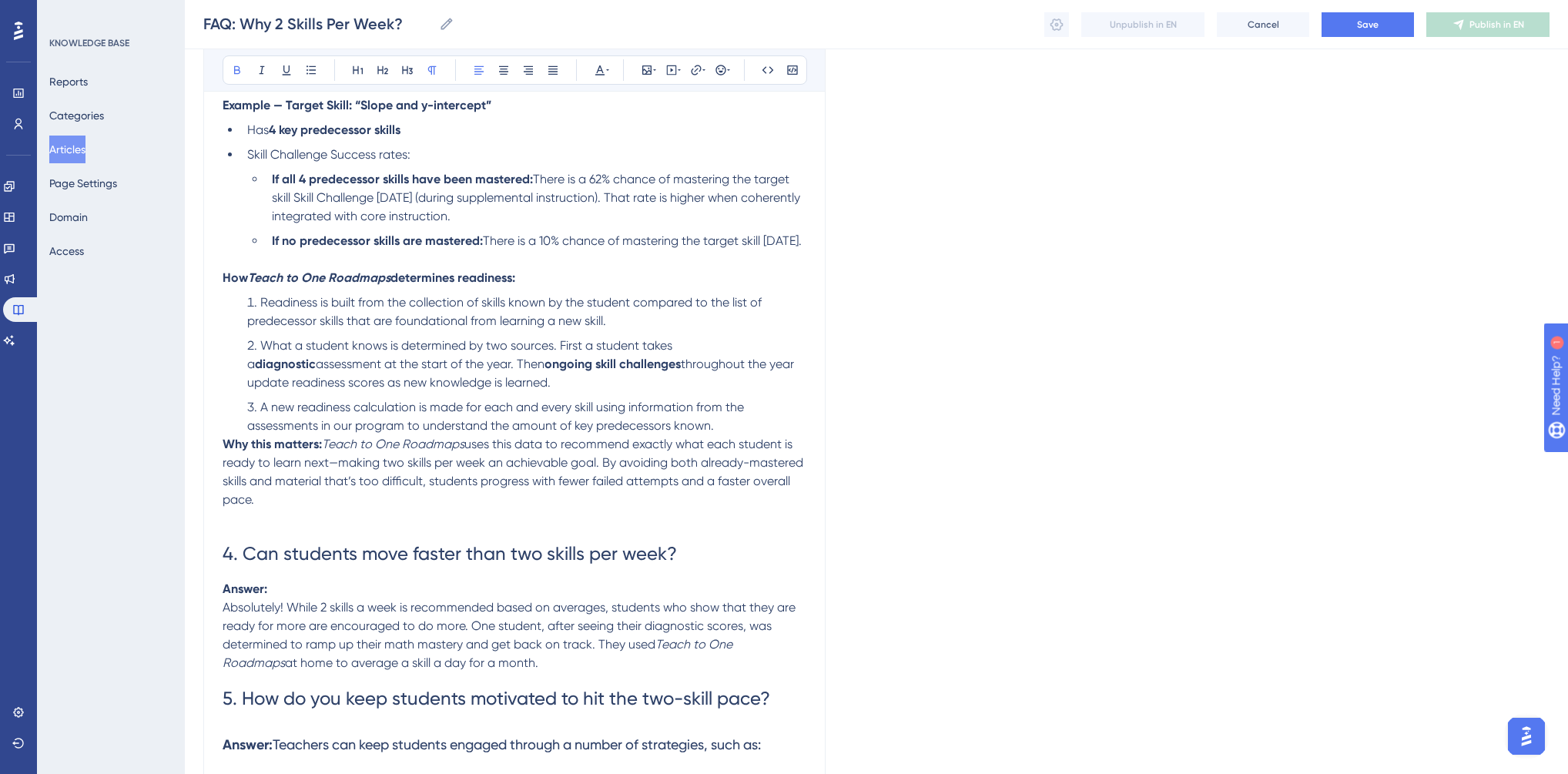
click at [225, 451] on strong "Why this matters:" at bounding box center [272, 443] width 99 height 14
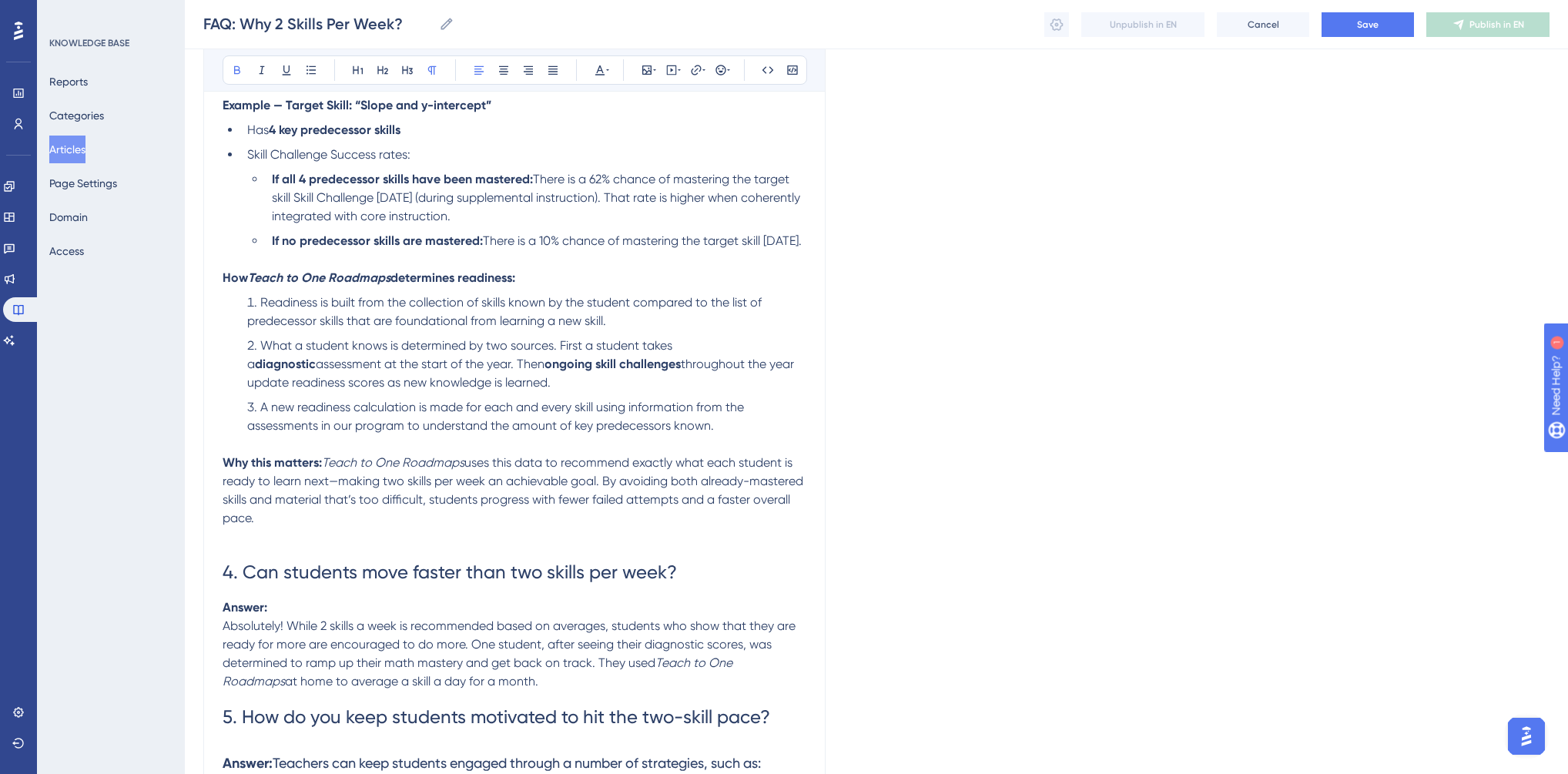
click at [326, 469] on em "Teach to One Roadmaps" at bounding box center [393, 462] width 143 height 14
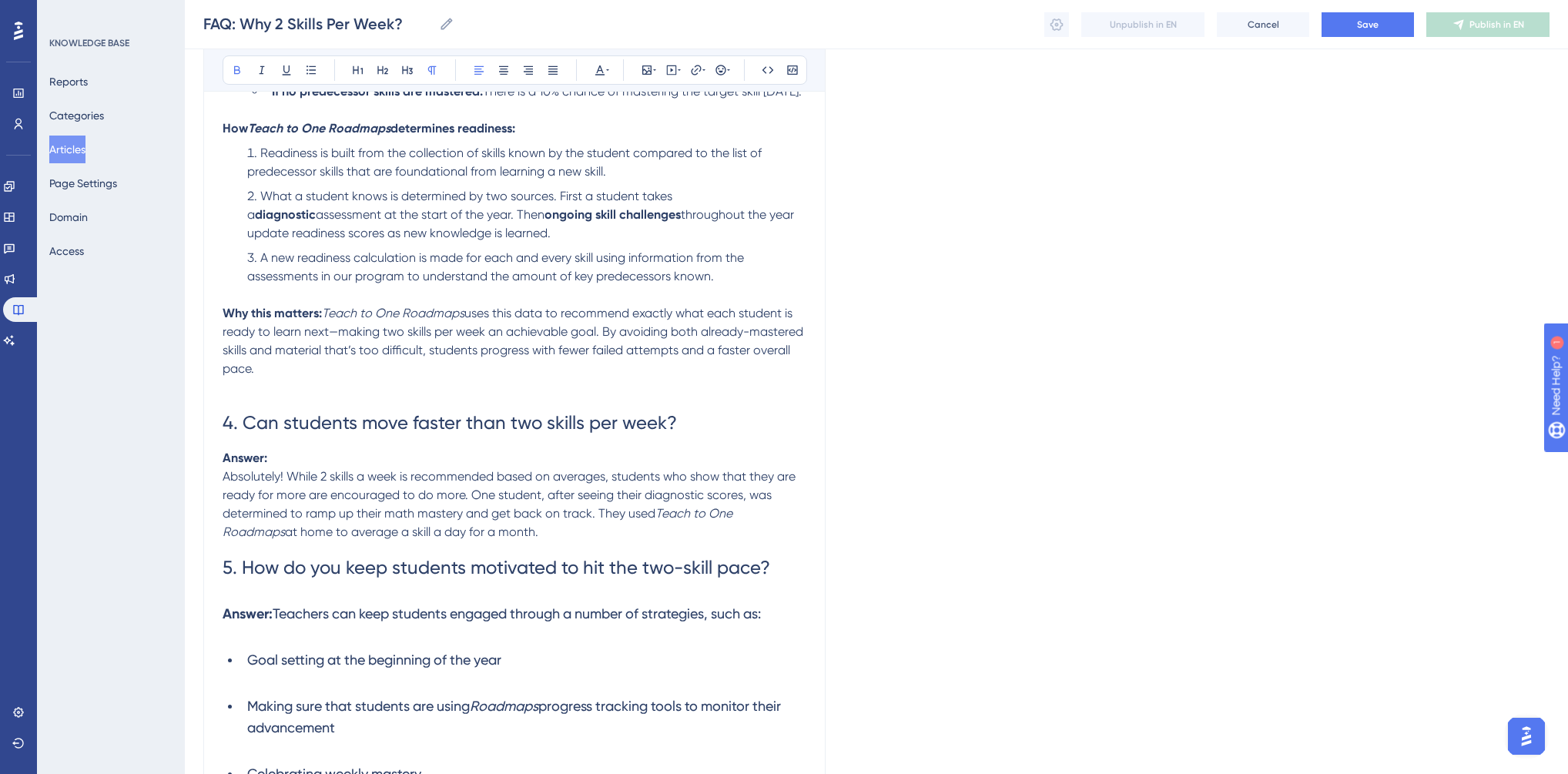
scroll to position [1232, 0]
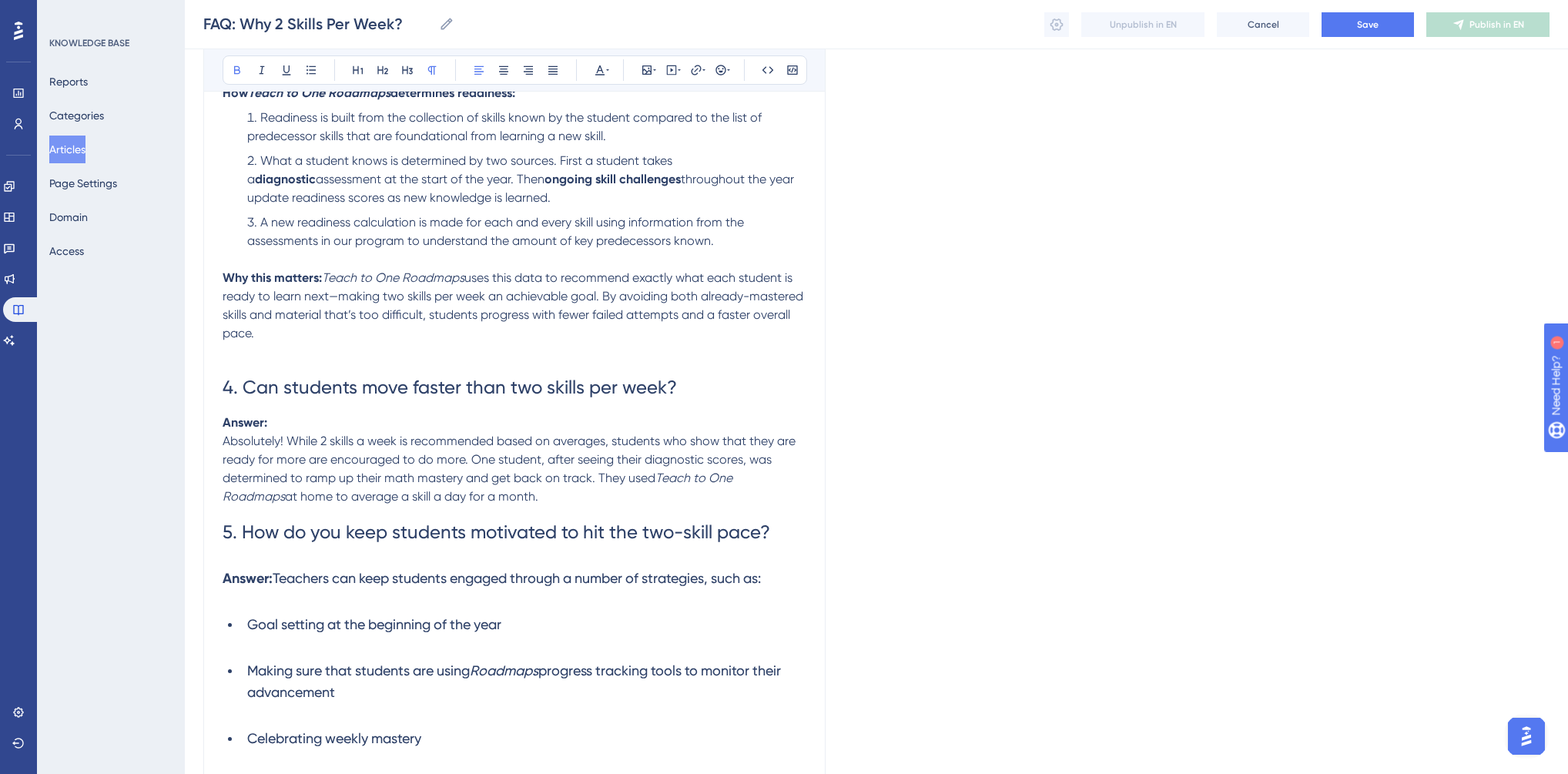
click at [226, 468] on span "Absolutely! While 2 skills a week is recommended based on averages, students wh…" at bounding box center [511, 458] width 576 height 51
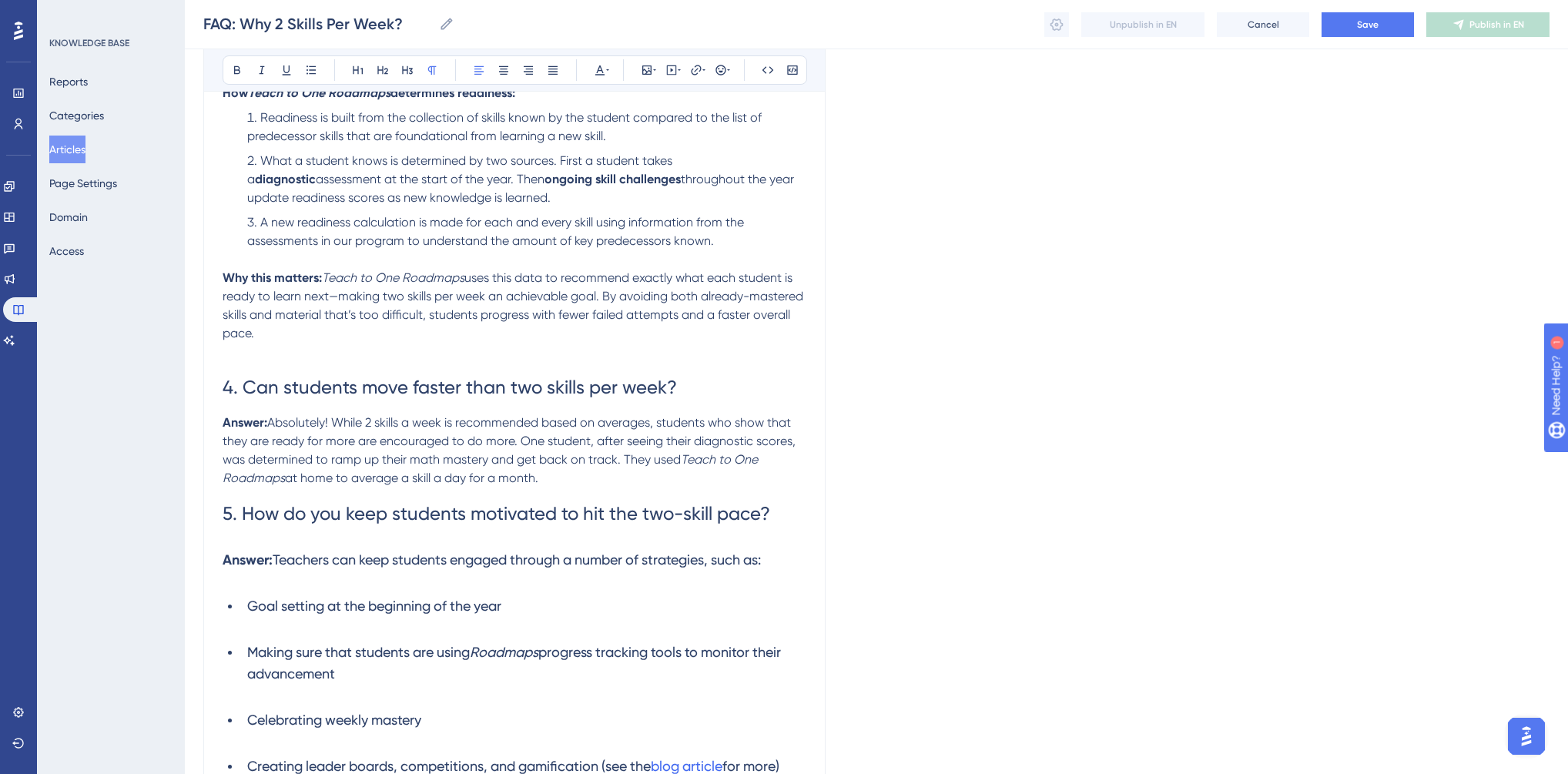
click at [228, 568] on h3 "Answer: Teachers can keep students engaged through a number of strategies, such…" at bounding box center [514, 560] width 584 height 40
click at [232, 540] on h1 "5. How do you keep students motivated to hit the two-skill pace?" at bounding box center [514, 514] width 584 height 52
click at [228, 570] on h3 "Answer: Teachers can keep students engaged through a number of strategies, such…" at bounding box center [514, 560] width 584 height 40
click at [217, 563] on div "FAQ: Why 2 Skills Per Week? Bold Italic Underline Bullet Point Heading 1 Headin…" at bounding box center [514, 29] width 622 height 2176
click at [227, 540] on h1 "5. How do you keep students motivated to hit the two-skill pace?" at bounding box center [514, 514] width 584 height 52
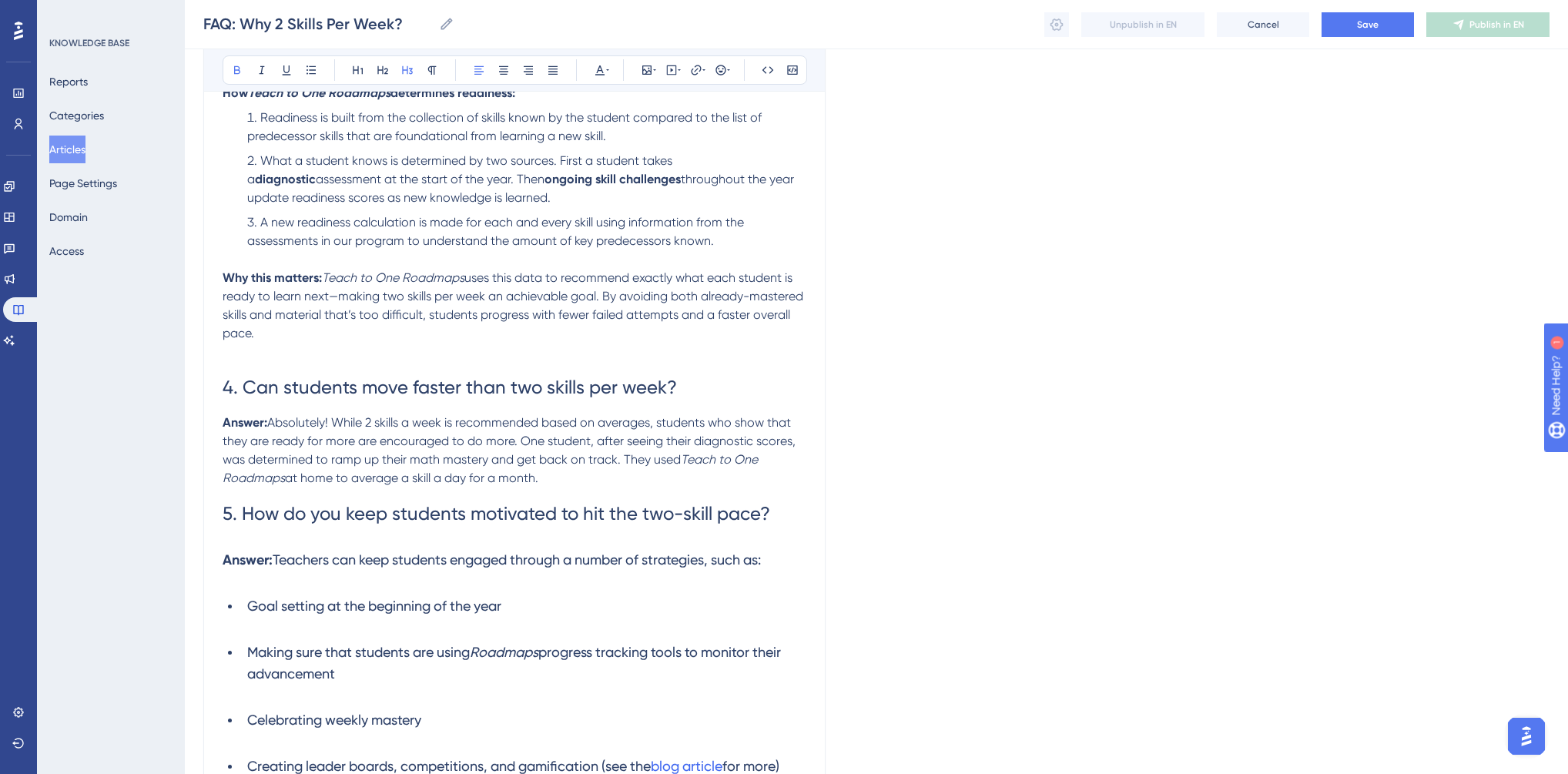
click at [274, 567] on span "Teachers can keep students engaged through a number of strategies, such as:" at bounding box center [517, 559] width 488 height 16
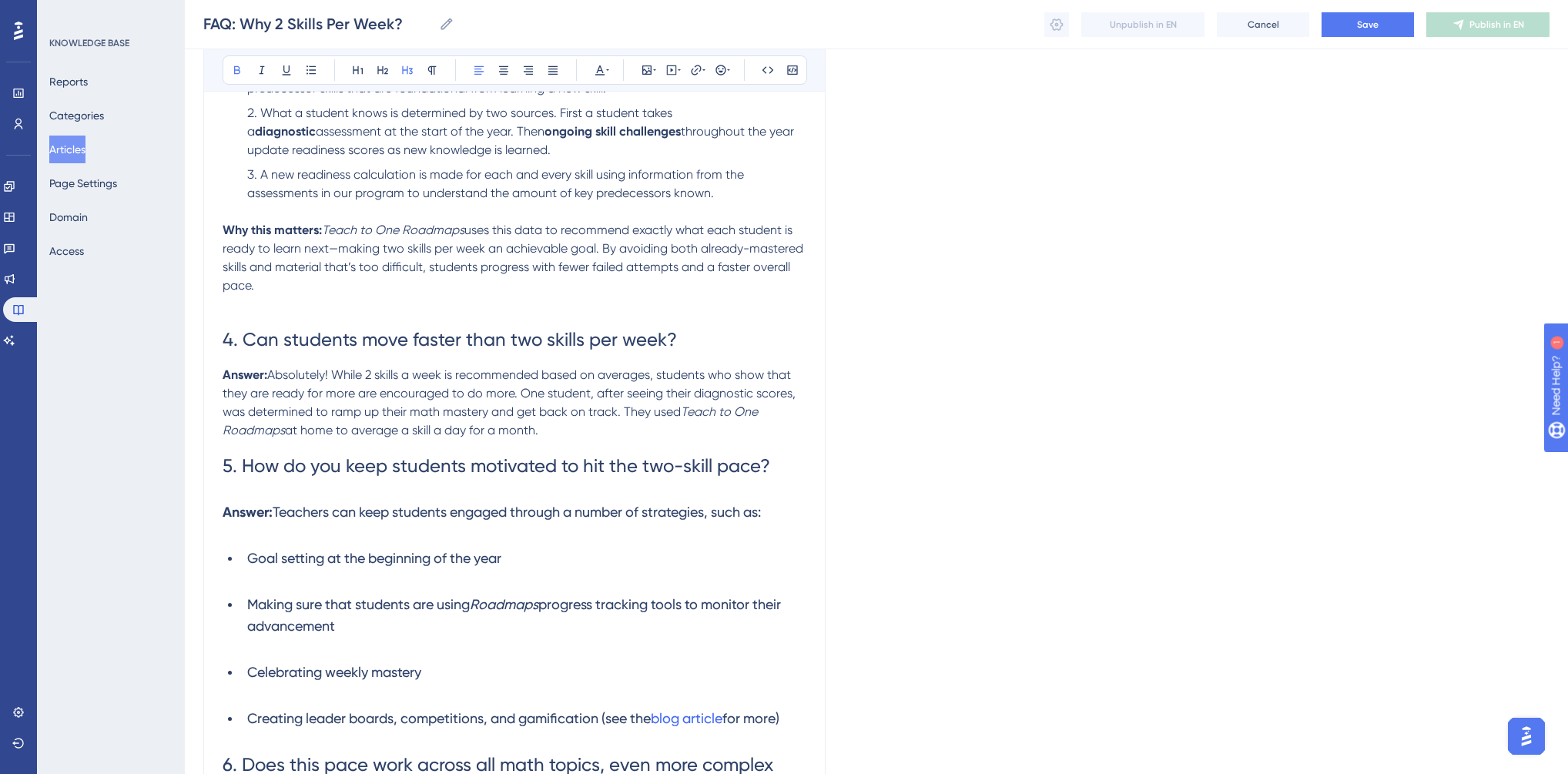
scroll to position [1294, 0]
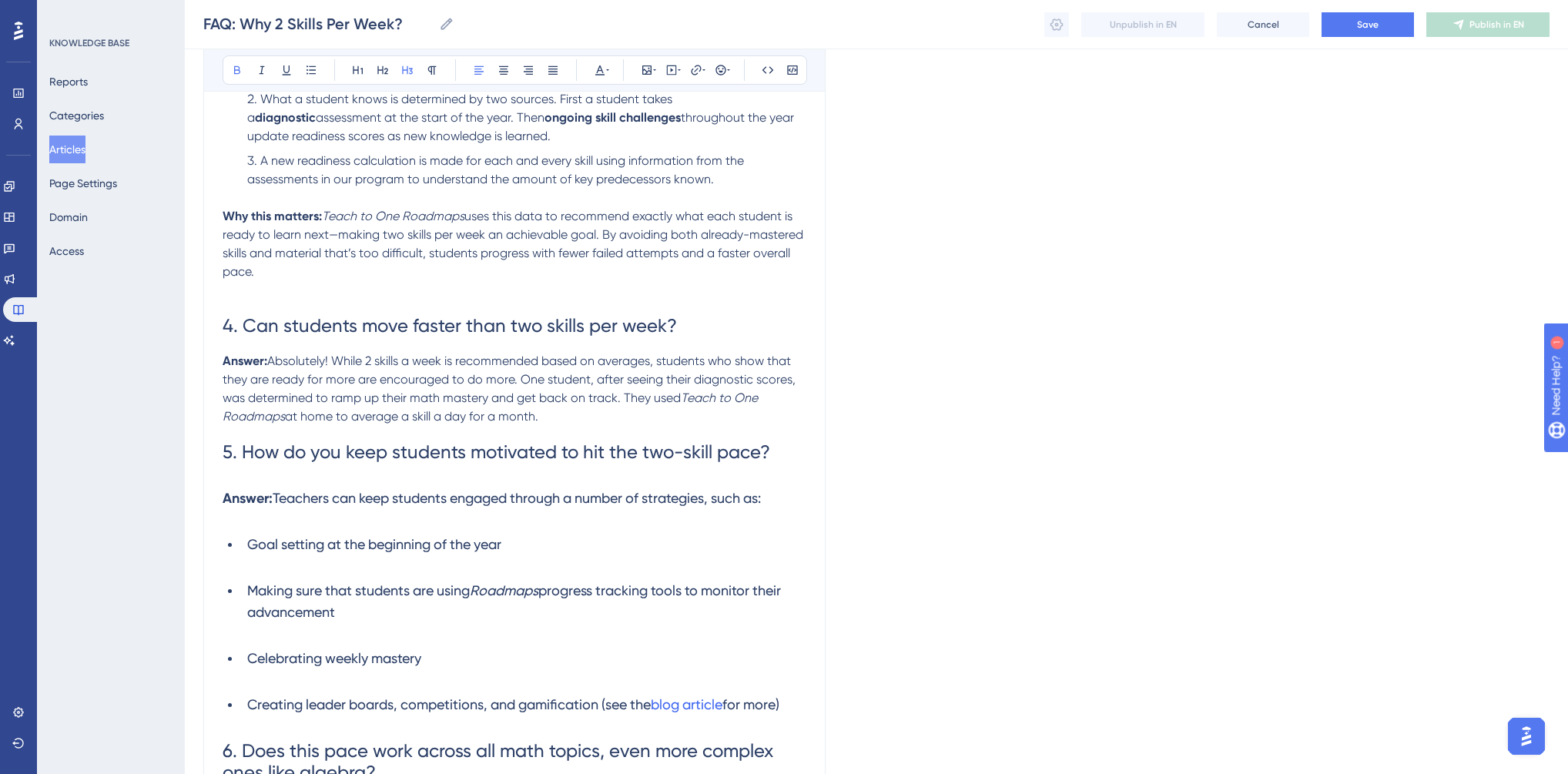
click at [265, 555] on h3 "Goal setting at the beginning of the year" at bounding box center [527, 545] width 559 height 40
click at [264, 518] on h3 "Answer: Teachers can keep students engaged through a number of strategies, such…" at bounding box center [514, 499] width 584 height 40
click at [264, 599] on h3 "Making sure that students are using Roadmaps progress tracking tools to monitor…" at bounding box center [527, 601] width 559 height 61
click at [265, 593] on ul "Goal setting at the beginning of the year Making sure that students are using R…" at bounding box center [514, 625] width 584 height 200
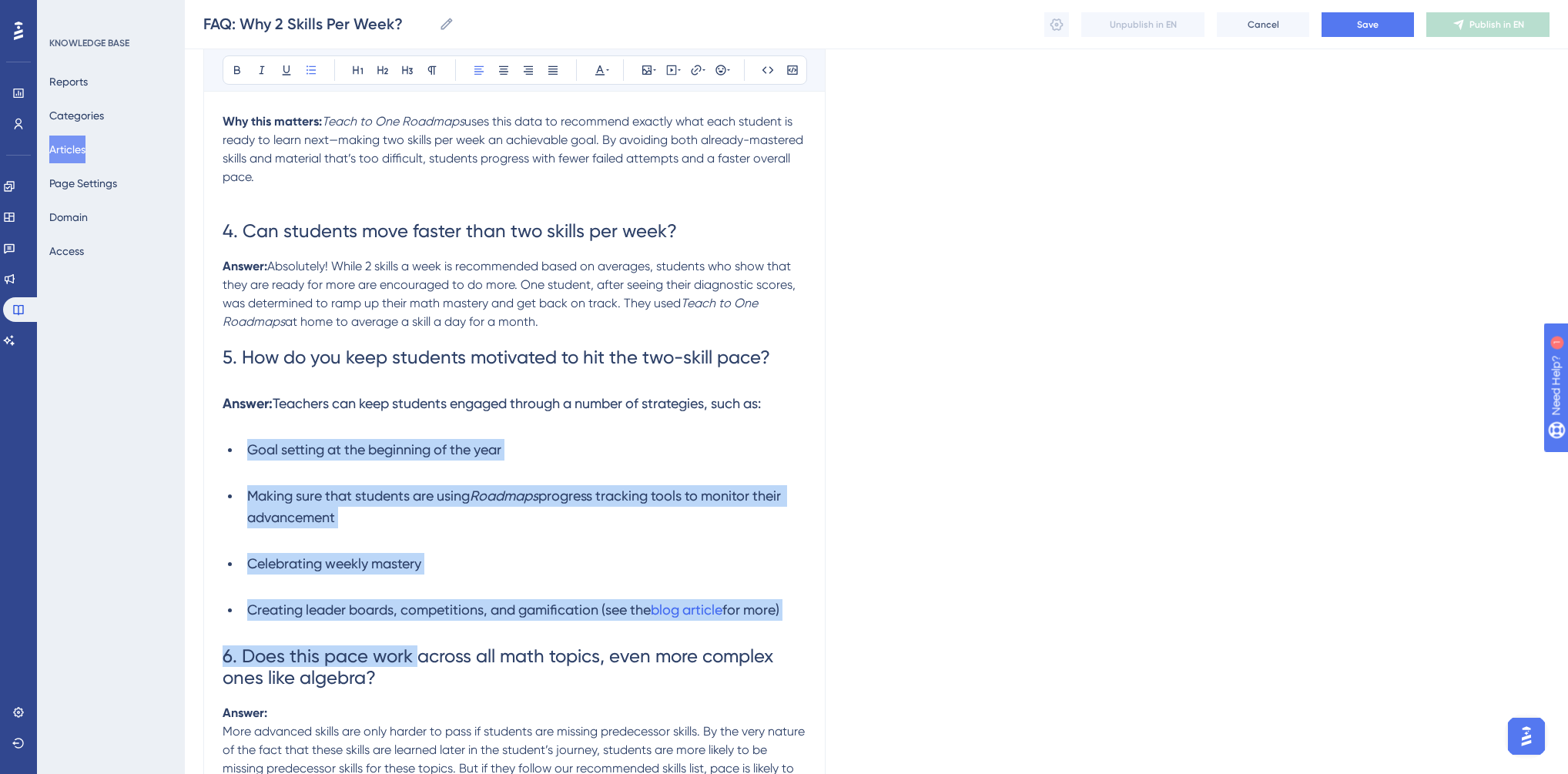
scroll to position [1416, 0]
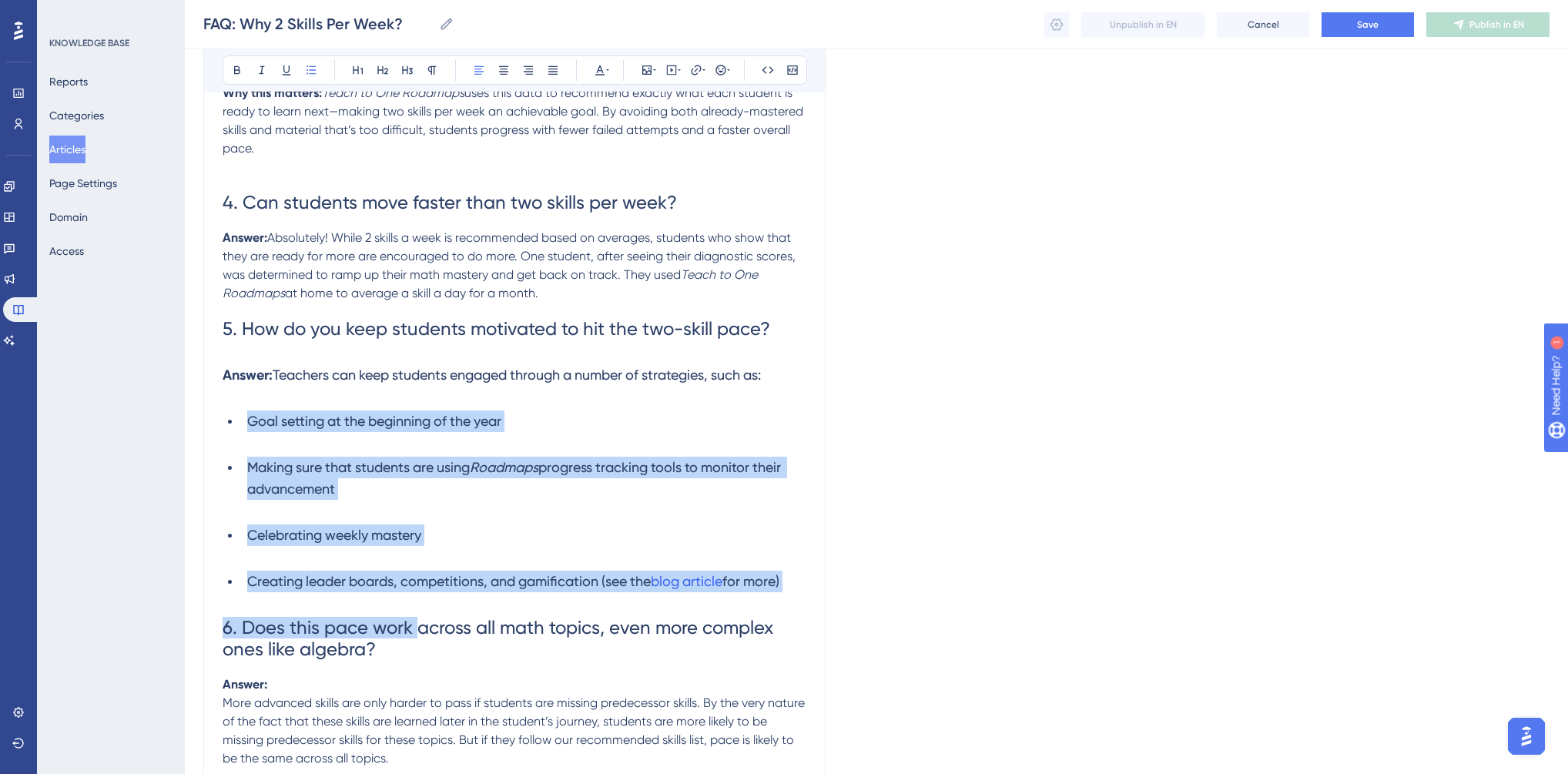
drag, startPoint x: 246, startPoint y: 573, endPoint x: 802, endPoint y: 601, distance: 556.7
click at [802, 601] on ul "Goal setting at the beginning of the year Making sure that students are using R…" at bounding box center [514, 501] width 584 height 200
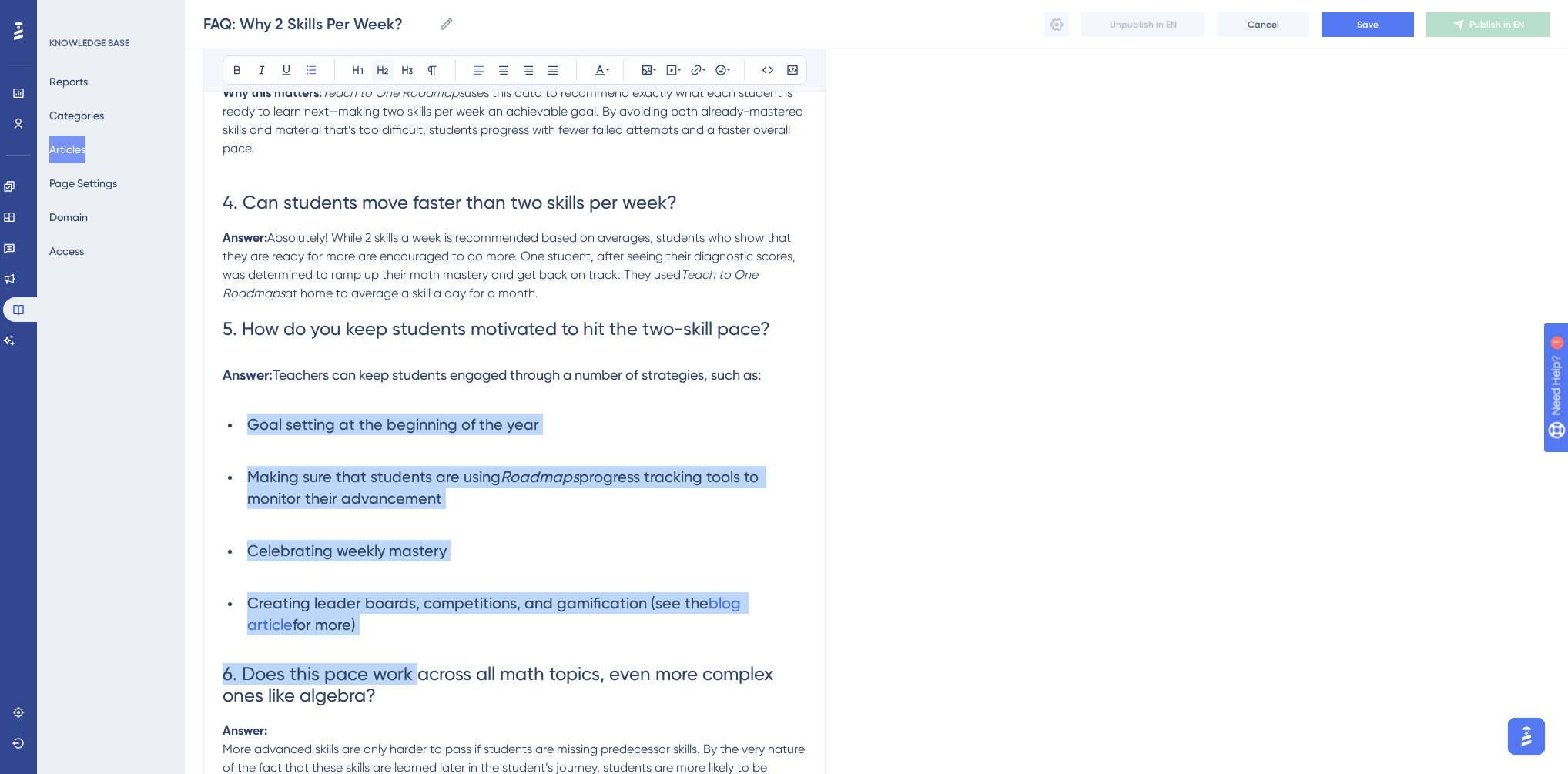
click at [388, 71] on icon at bounding box center [382, 70] width 13 height 13
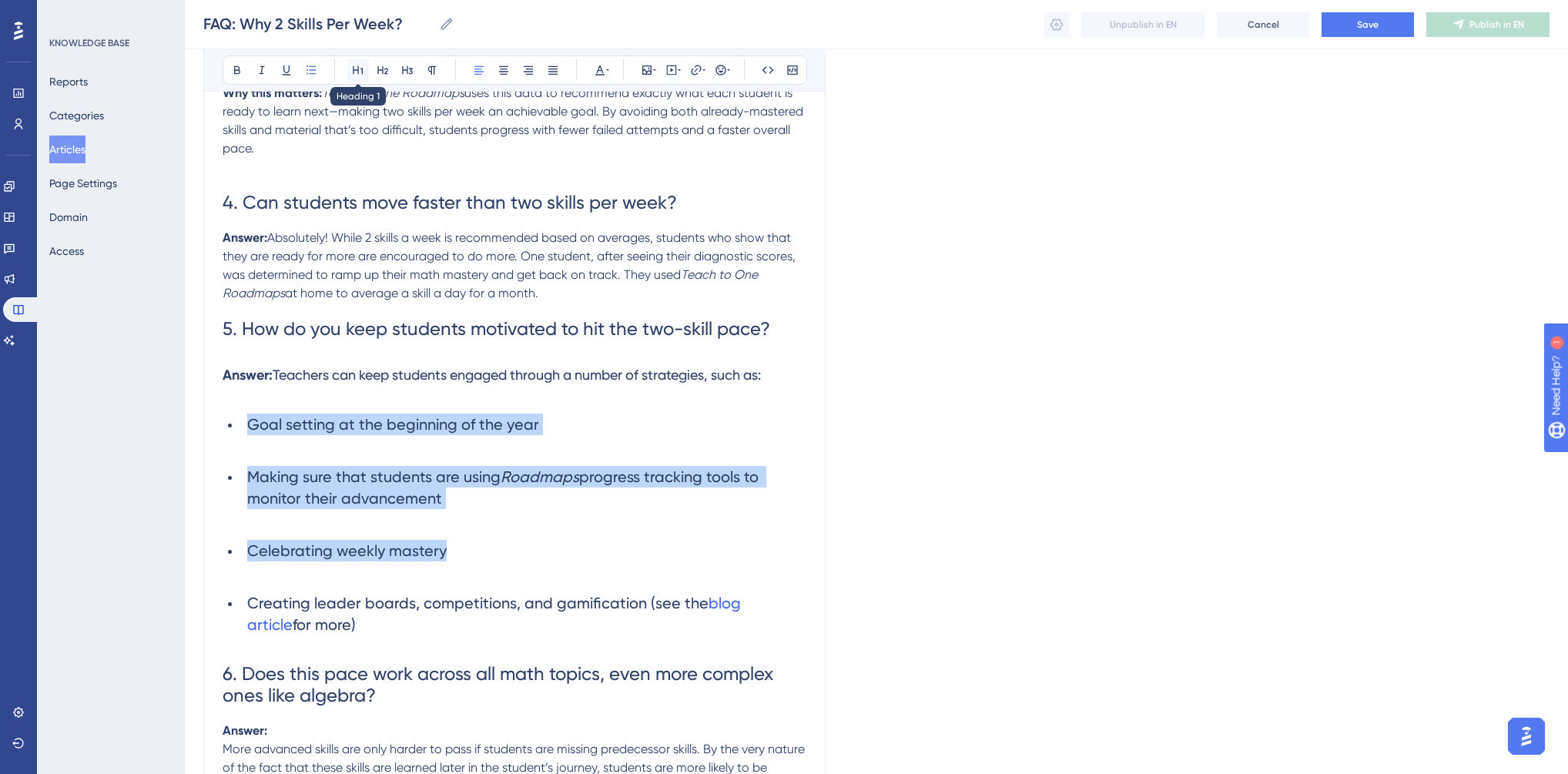
click at [356, 71] on icon at bounding box center [358, 70] width 13 height 13
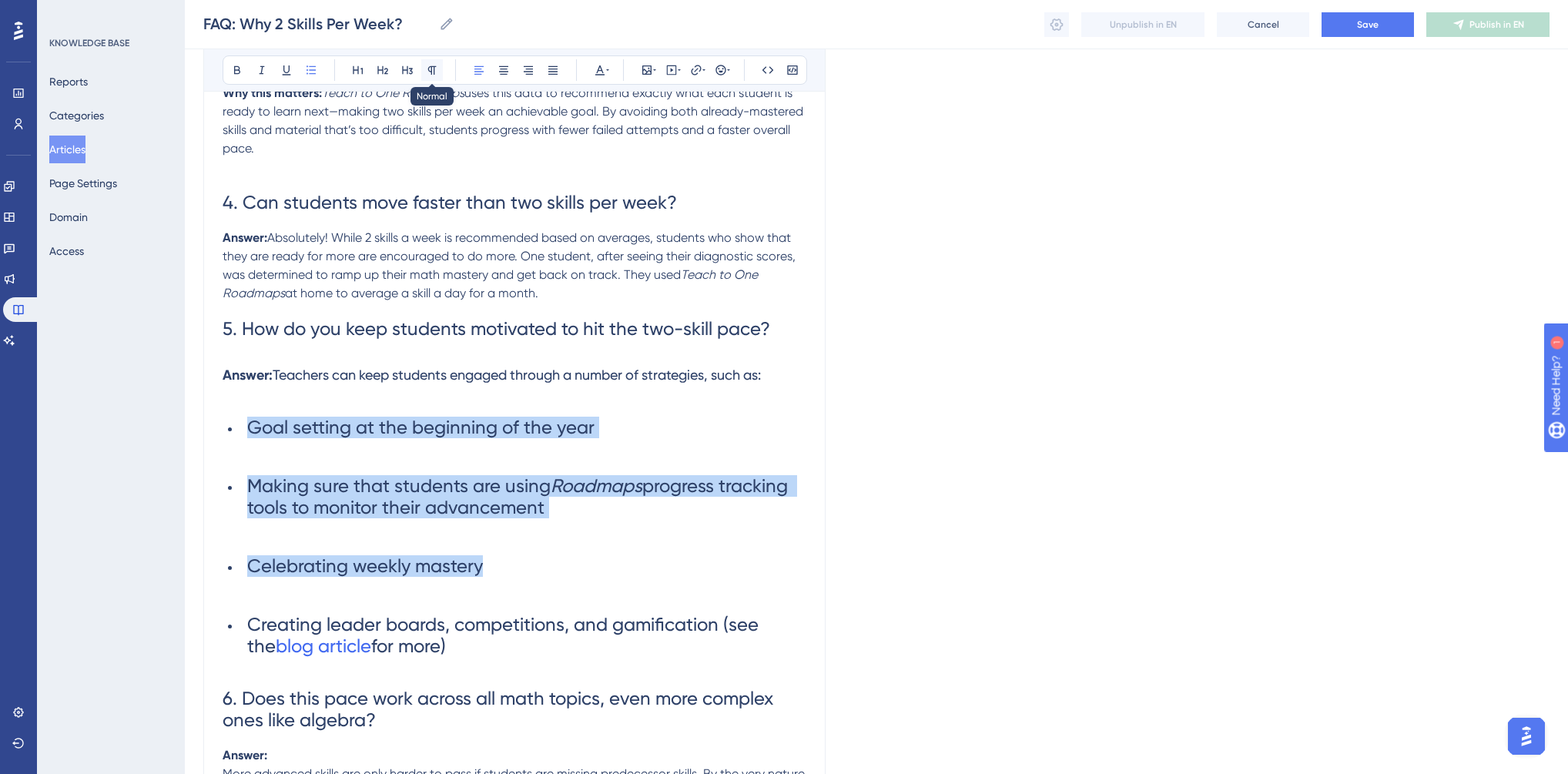
click at [434, 69] on icon at bounding box center [432, 70] width 13 height 13
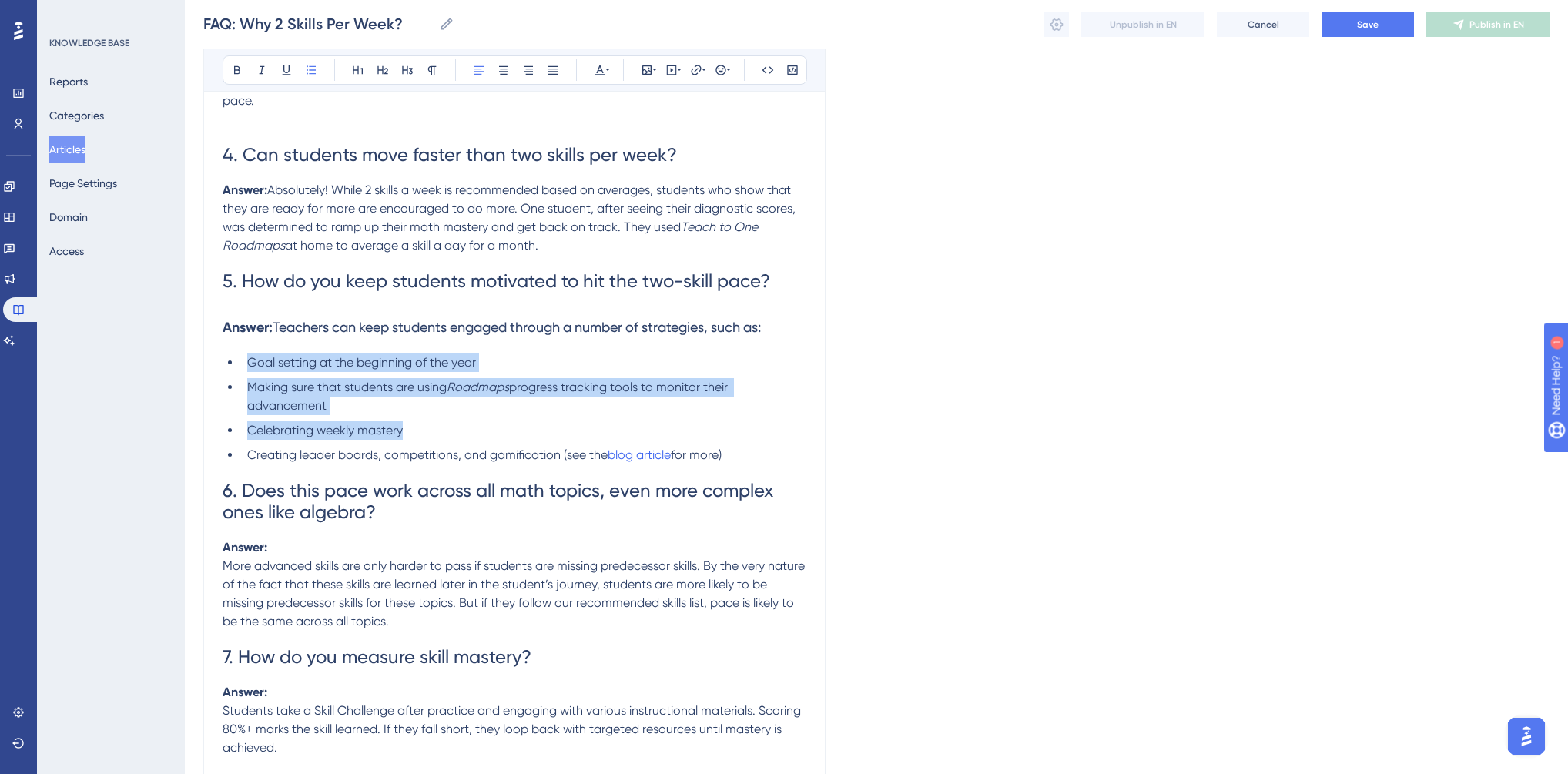
scroll to position [1478, 0]
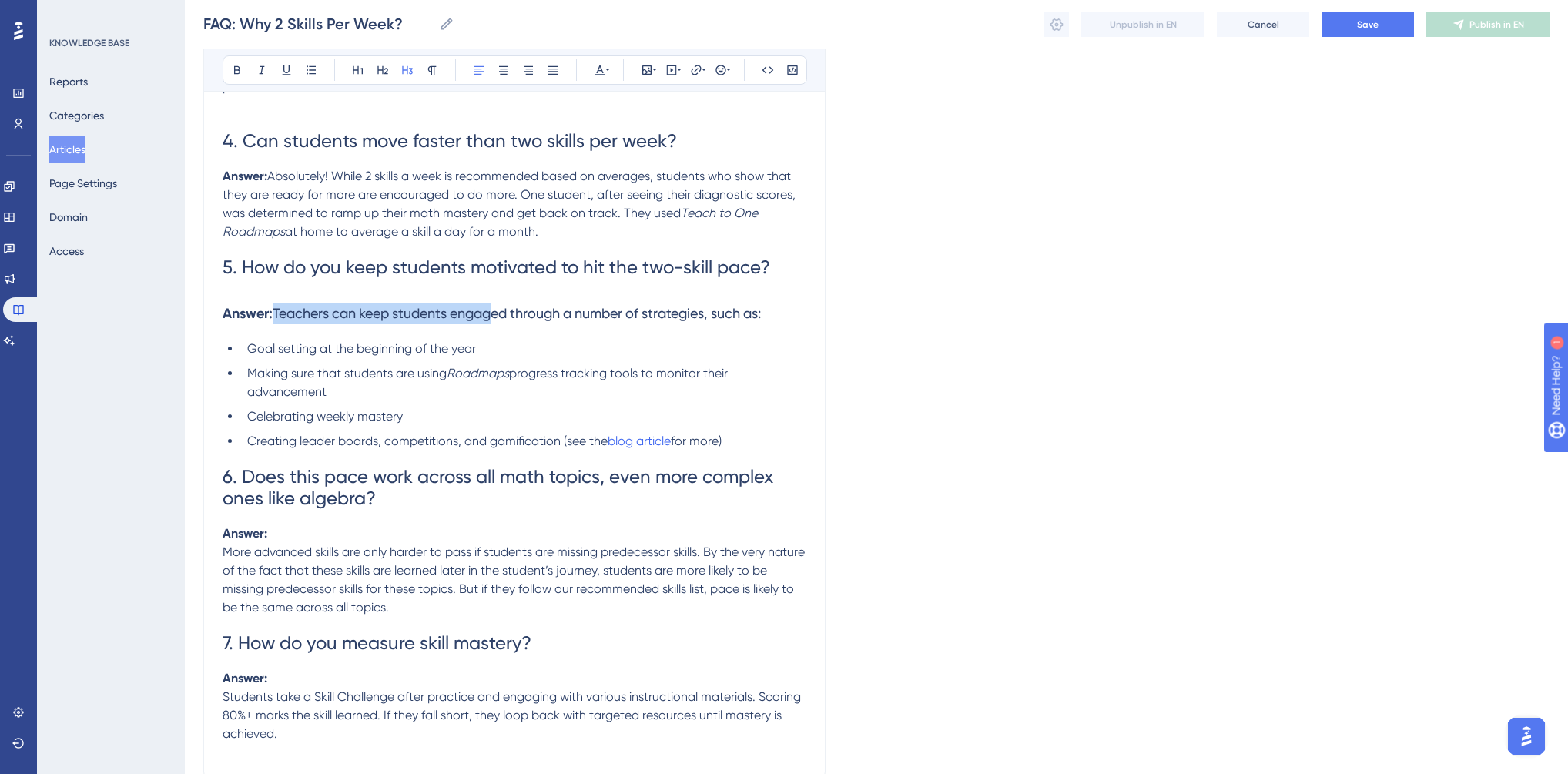
drag, startPoint x: 274, startPoint y: 342, endPoint x: 467, endPoint y: 339, distance: 193.0
click at [496, 333] on h3 "Answer: Teachers can keep students engaged through a number of strategies, such…" at bounding box center [514, 313] width 584 height 40
click at [226, 333] on h3 "Answer: Teachers can keep students engaged through a number of strategies, such…" at bounding box center [514, 313] width 584 height 40
drag, startPoint x: 225, startPoint y: 336, endPoint x: 785, endPoint y: 345, distance: 560.1
click at [785, 333] on h3 "Answer: Teachers can keep students engaged through a number of strategies, such…" at bounding box center [514, 313] width 584 height 40
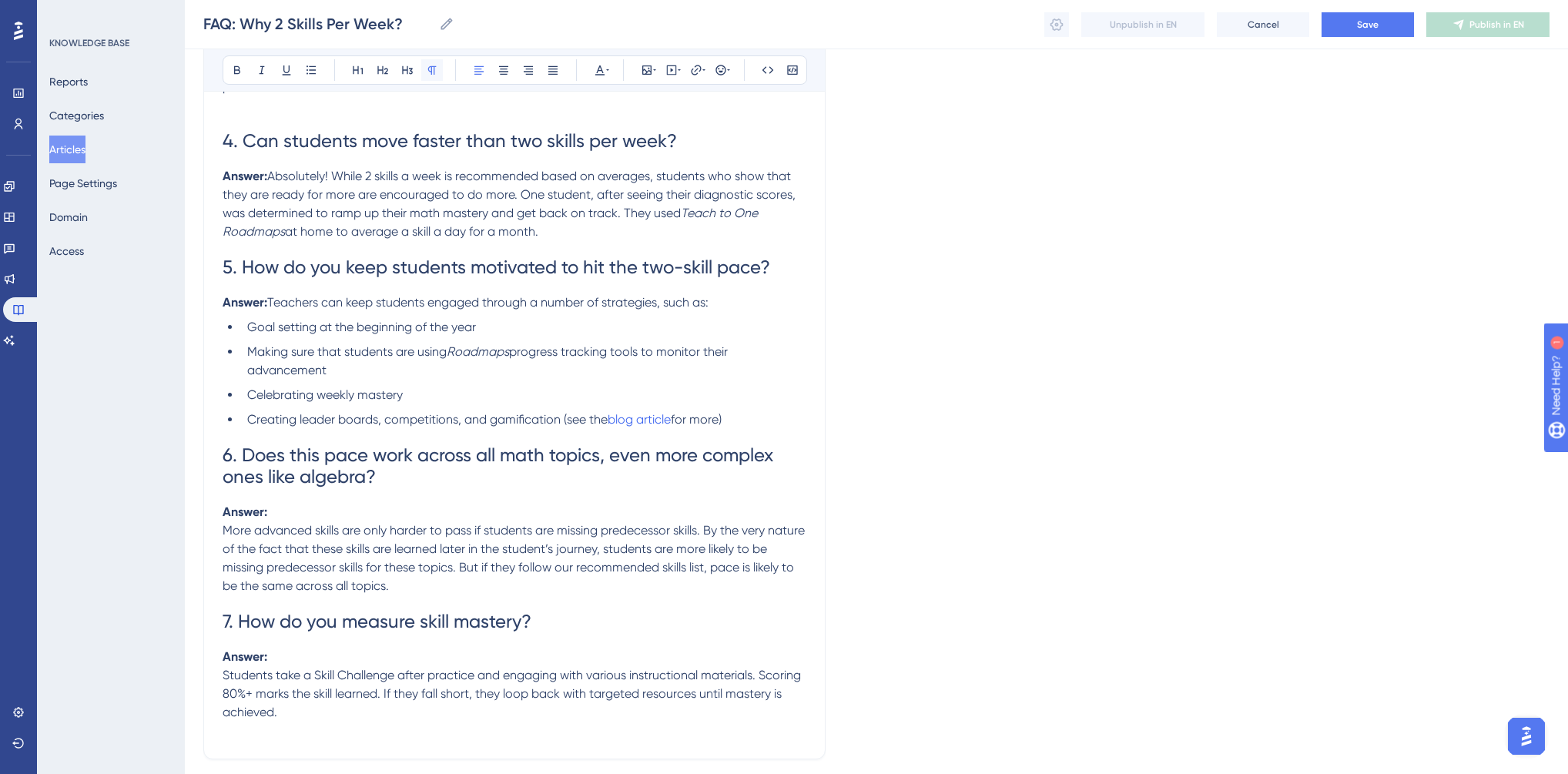
click at [426, 65] on icon at bounding box center [432, 70] width 13 height 13
click at [223, 561] on span "More advanced skills are only harder to pass if students are missing predecesso…" at bounding box center [515, 557] width 585 height 70
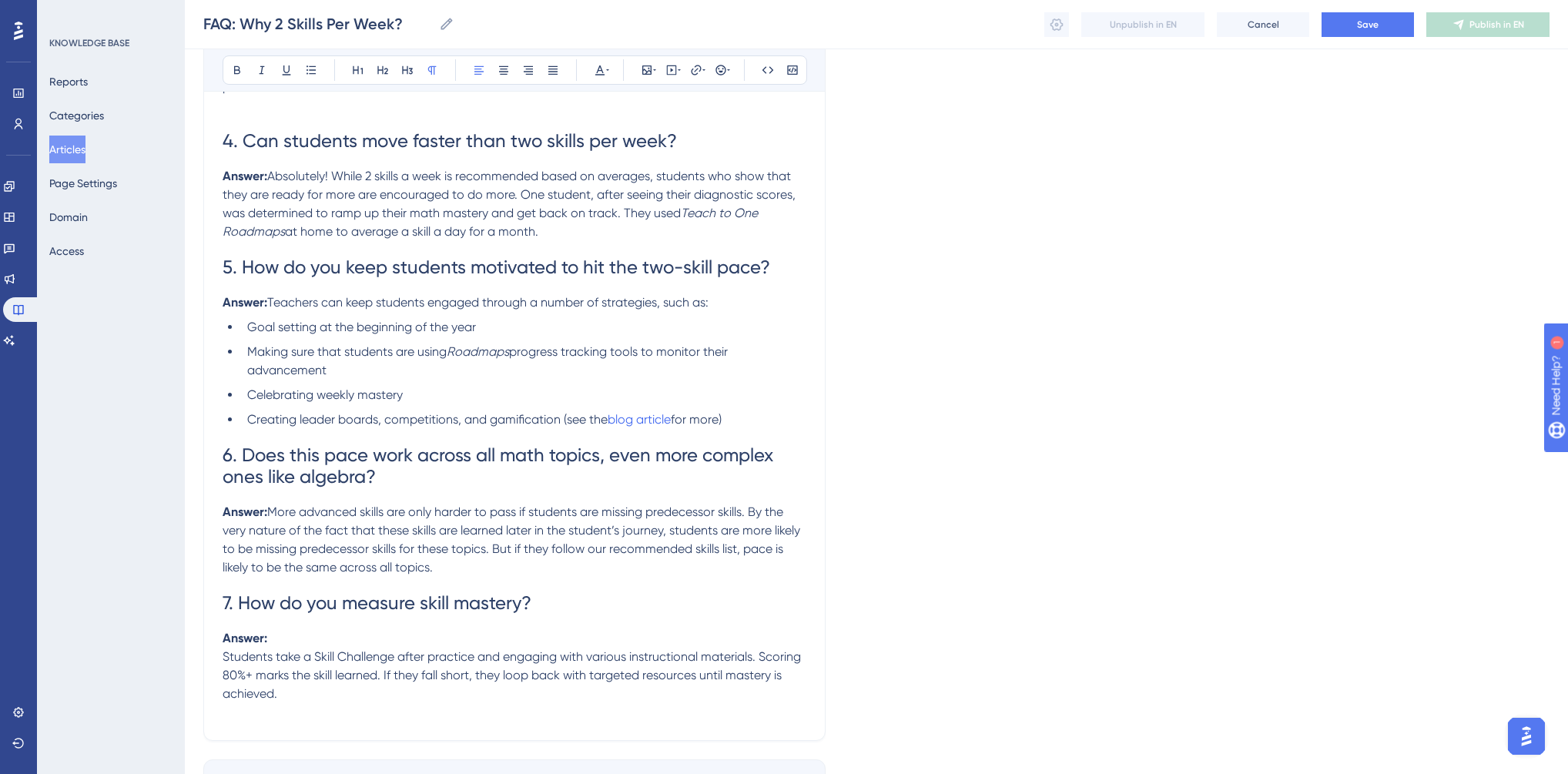
click at [226, 682] on span "Students take a Skill Challenge after practice and engaging with various instru…" at bounding box center [513, 674] width 581 height 51
click at [225, 683] on span "Students take a Skill Challenge after practice and engaging with various instru…" at bounding box center [513, 674] width 581 height 51
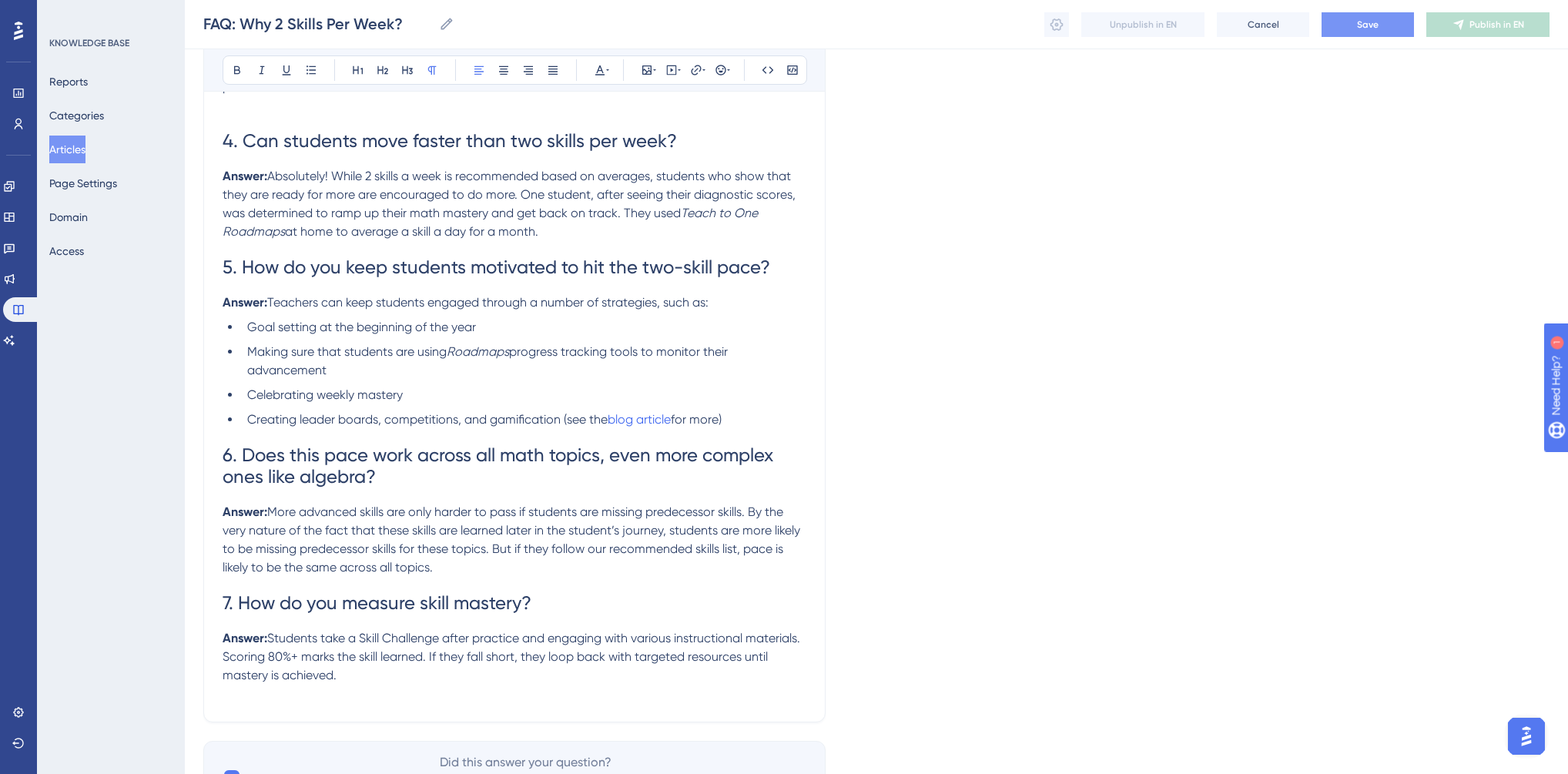
click at [1390, 20] on button "Save" at bounding box center [1368, 24] width 92 height 24
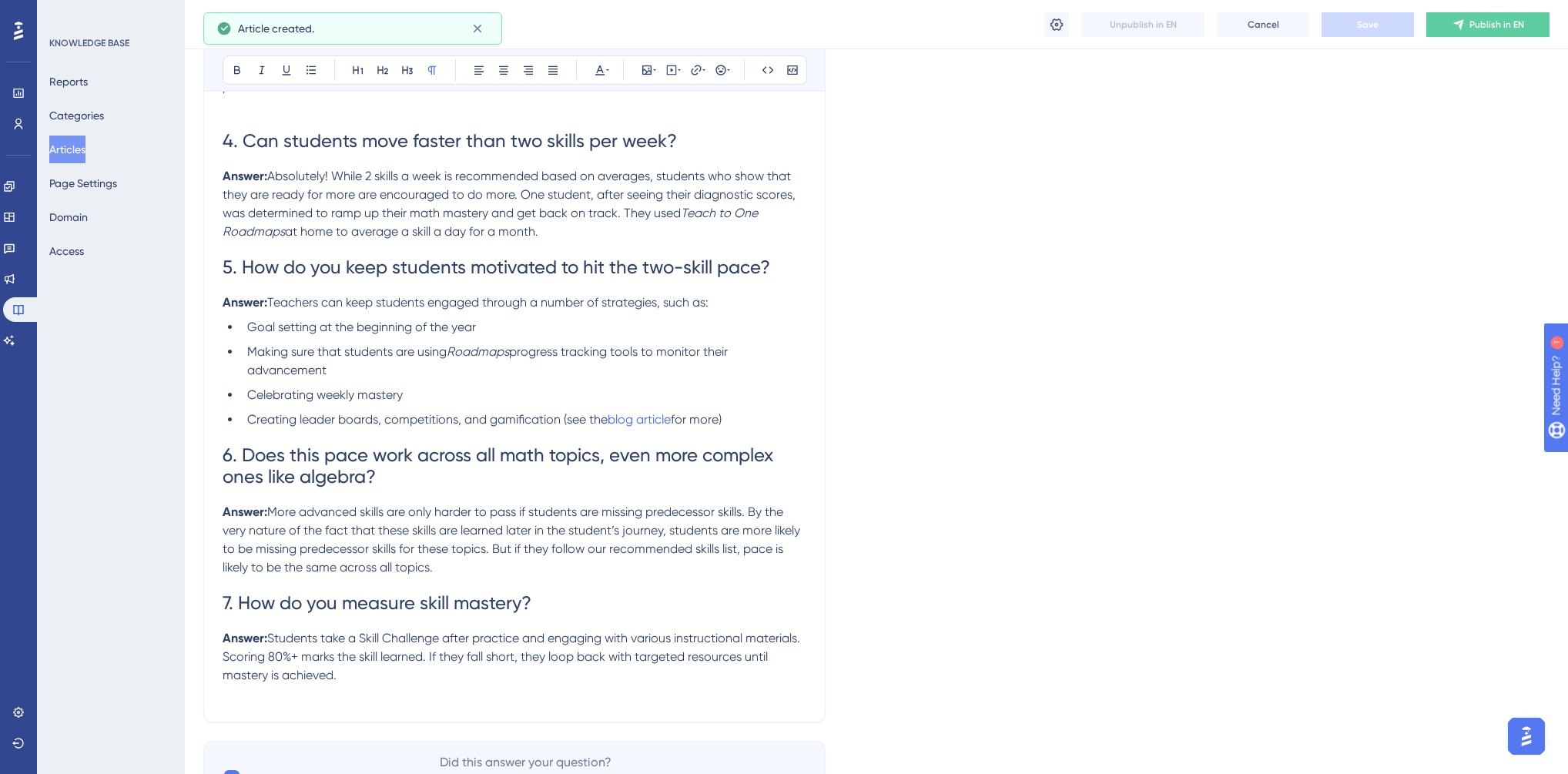
scroll to position [1425, 0]
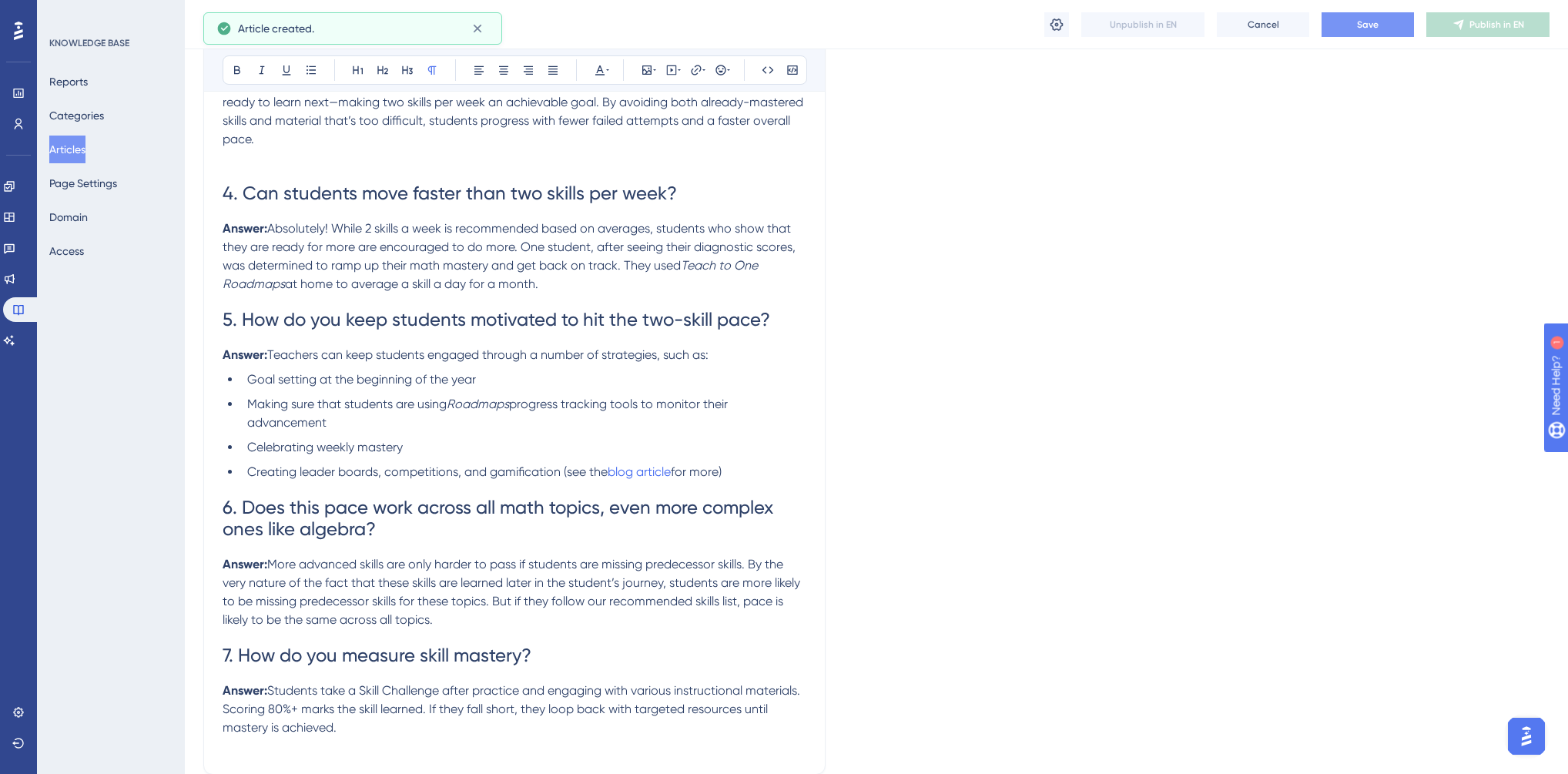
click at [1365, 27] on span "Save" at bounding box center [1368, 24] width 22 height 13
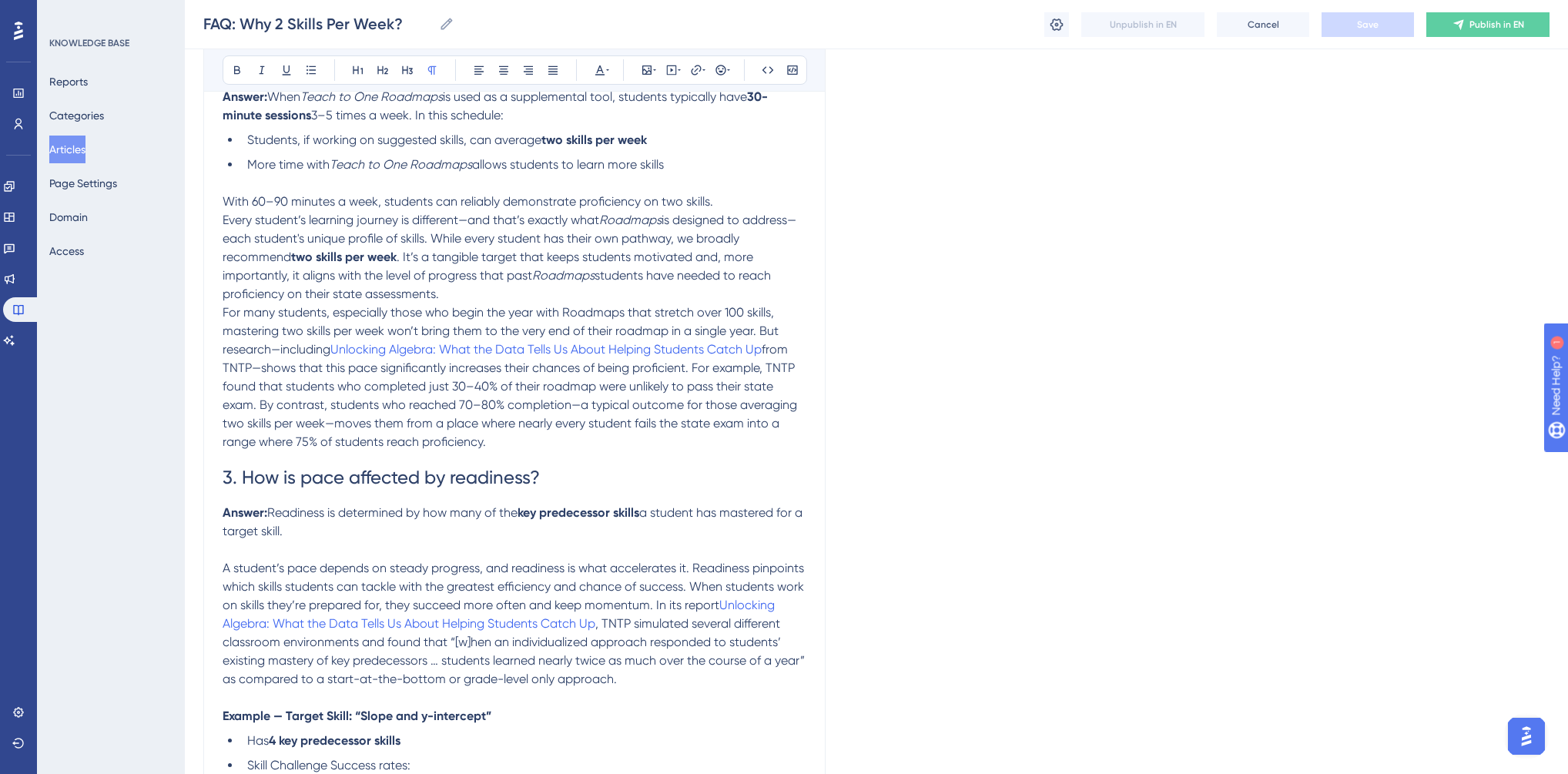
scroll to position [317, 0]
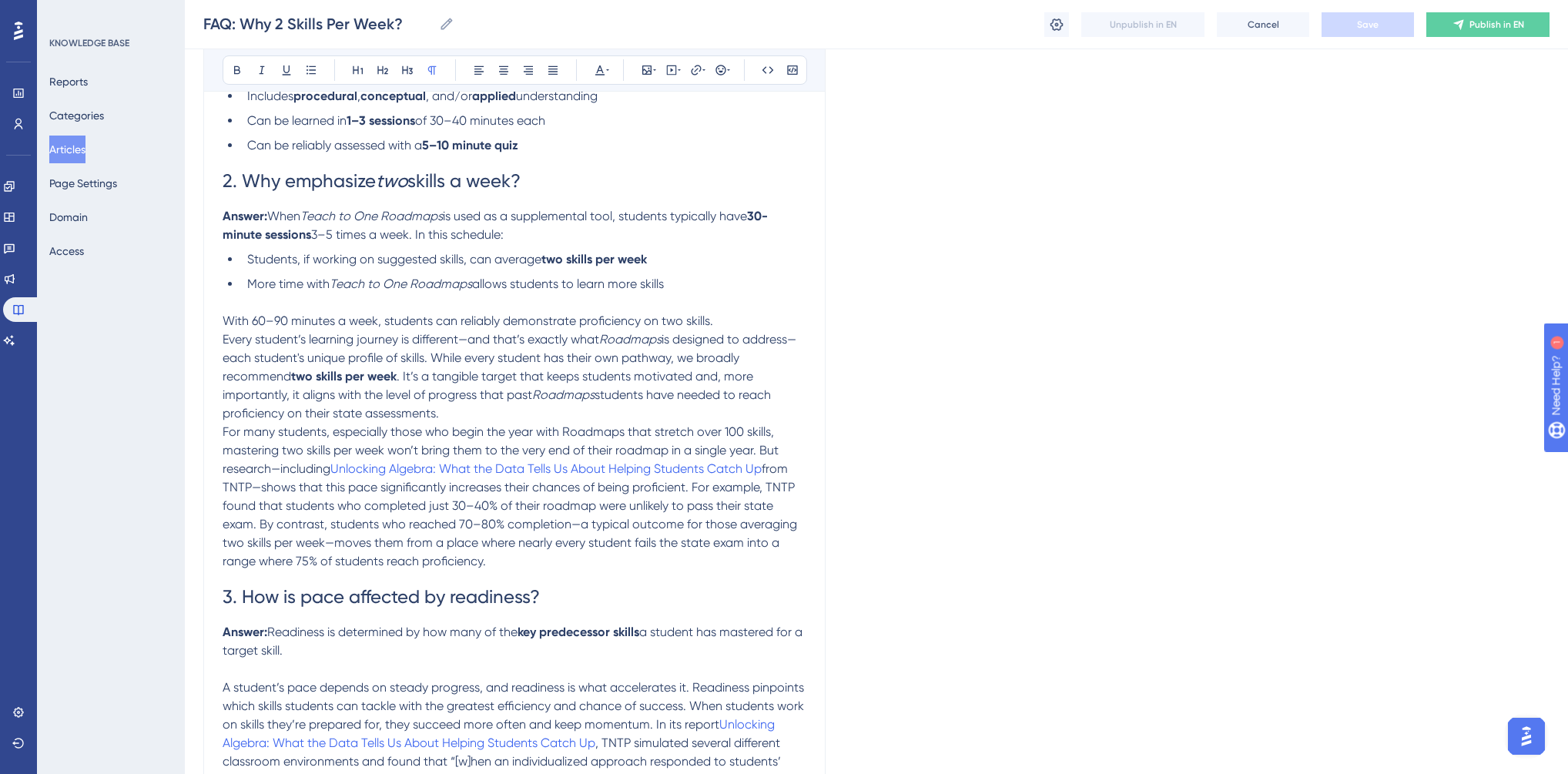
click at [477, 431] on span "For many students, especially those who begin the year with Roadmaps that stret…" at bounding box center [502, 449] width 559 height 51
click at [474, 417] on p "Every student’s learning journey is different—and that’s exactly what Roadmaps …" at bounding box center [514, 376] width 584 height 92
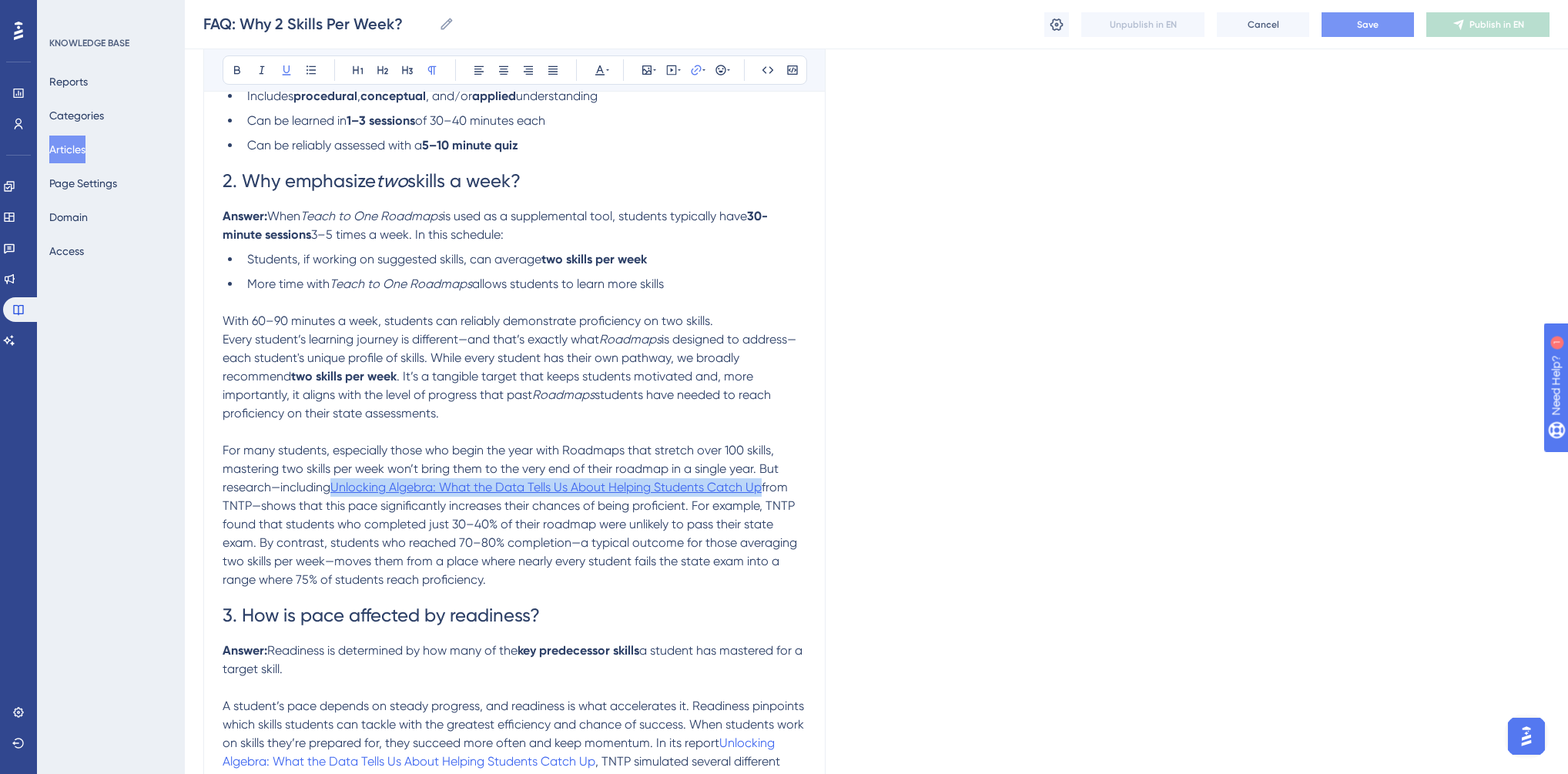
drag, startPoint x: 766, startPoint y: 488, endPoint x: 338, endPoint y: 490, distance: 428.0
click at [338, 490] on p "For many students, especially those who begin the year with Roadmaps that stret…" at bounding box center [514, 515] width 584 height 148
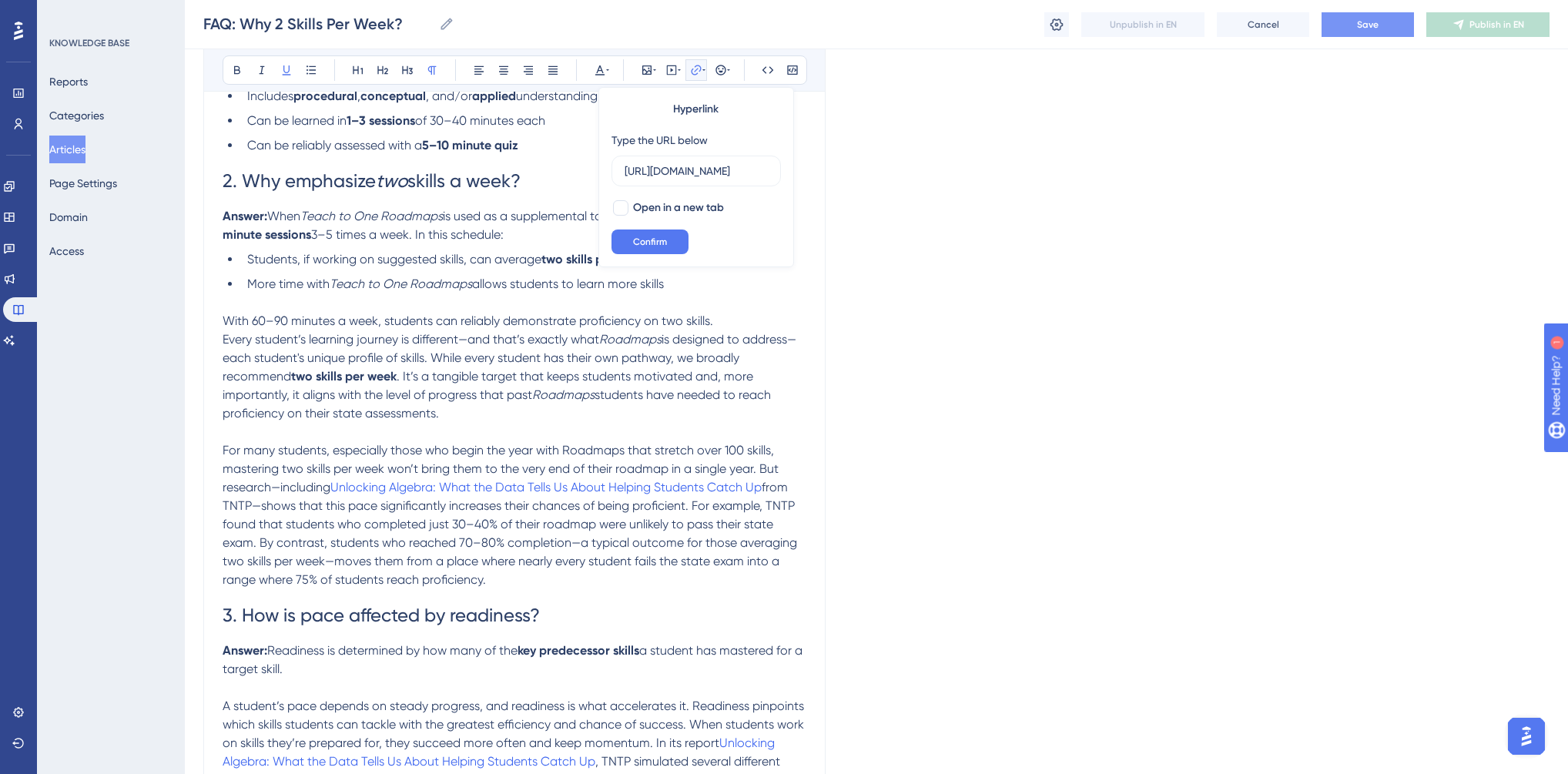
scroll to position [0, 395]
click at [616, 204] on div at bounding box center [621, 207] width 15 height 15
checkbox input "true"
click at [637, 239] on span "Confirm" at bounding box center [650, 242] width 34 height 13
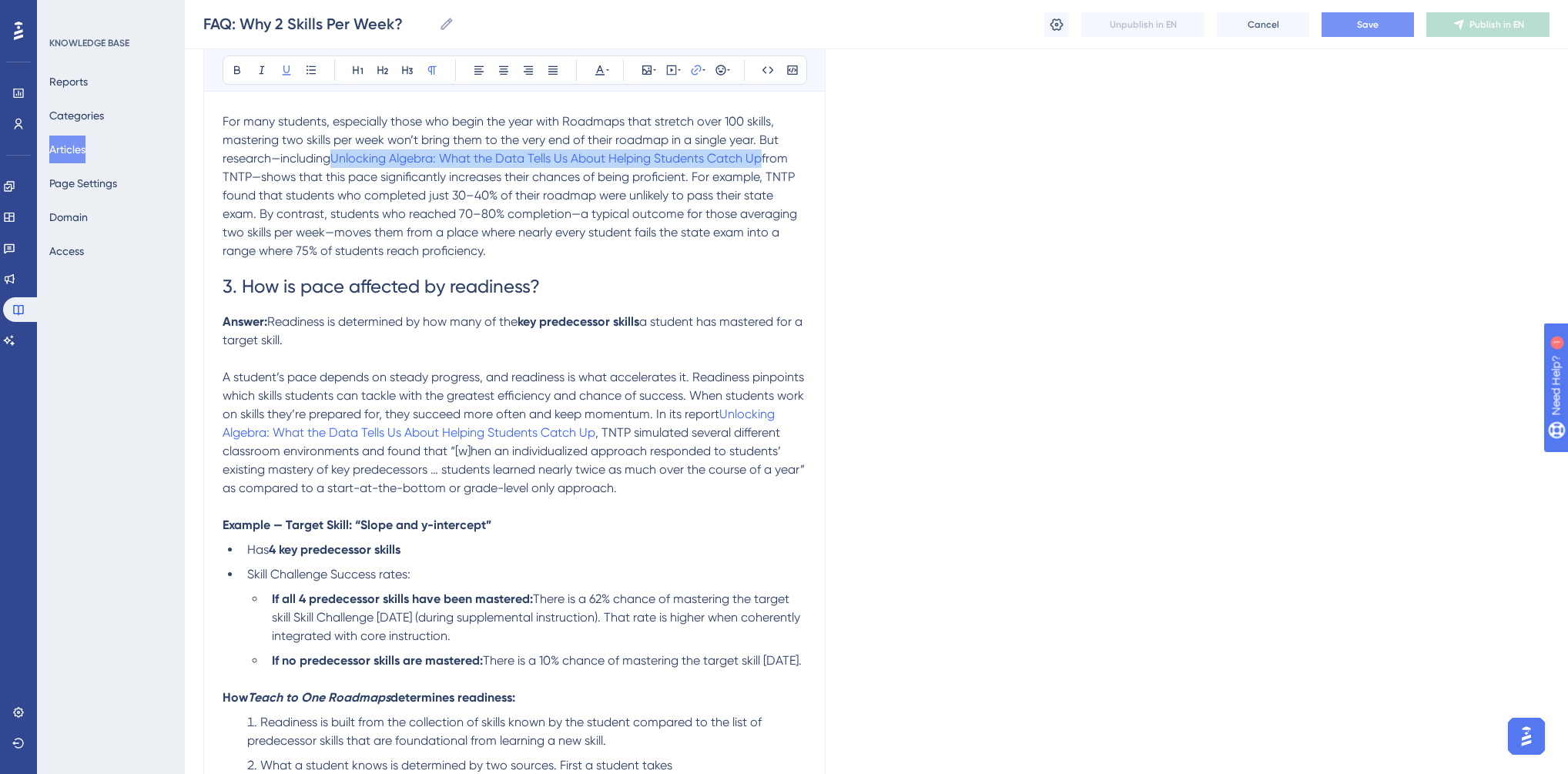
scroll to position [687, 0]
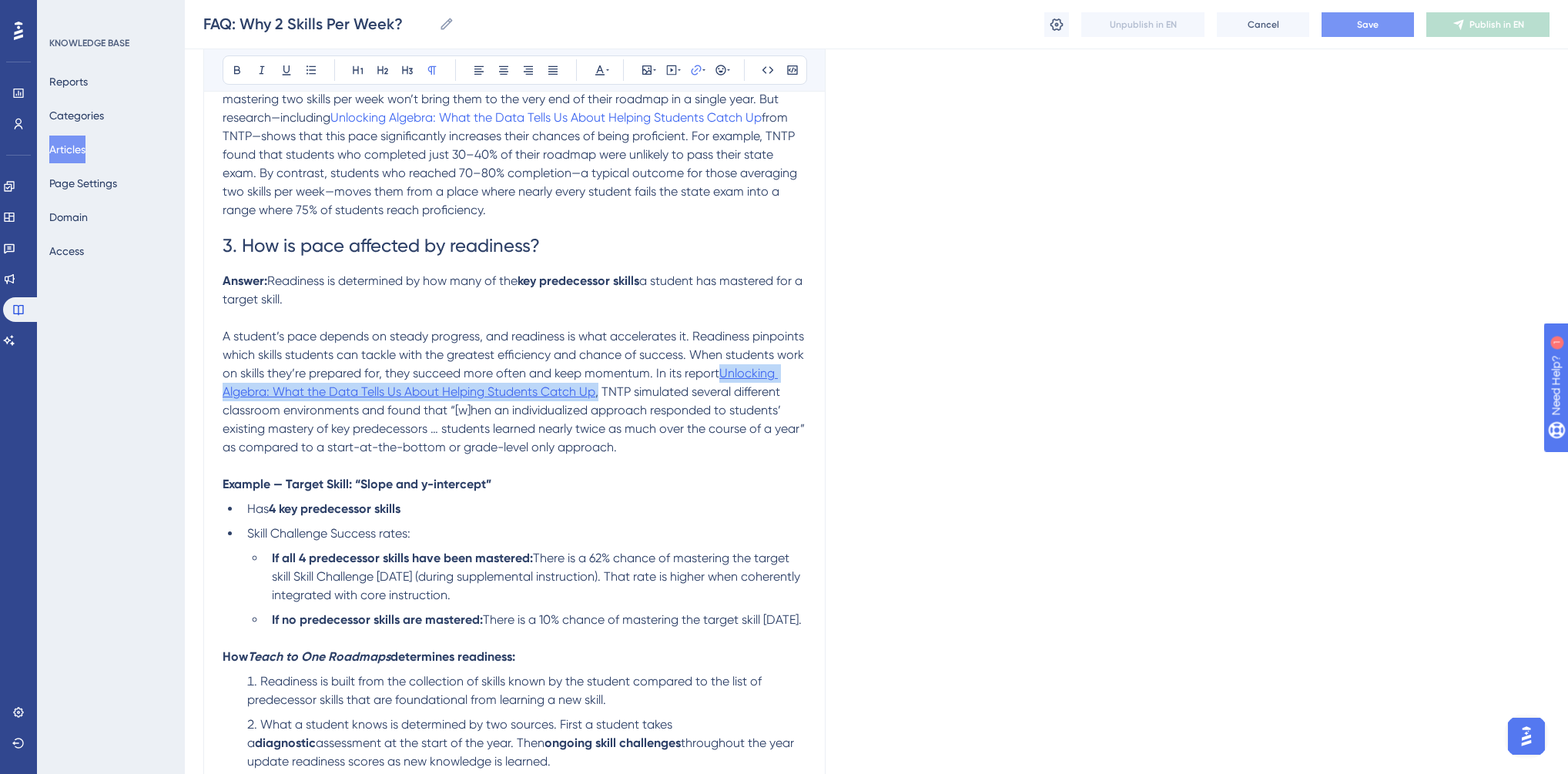
drag, startPoint x: 655, startPoint y: 394, endPoint x: 222, endPoint y: 397, distance: 433.0
click at [223, 399] on p "A student’s pace depends on steady progress, and readiness is what accelerates …" at bounding box center [514, 392] width 584 height 129
click at [705, 70] on icon at bounding box center [704, 71] width 3 height 2
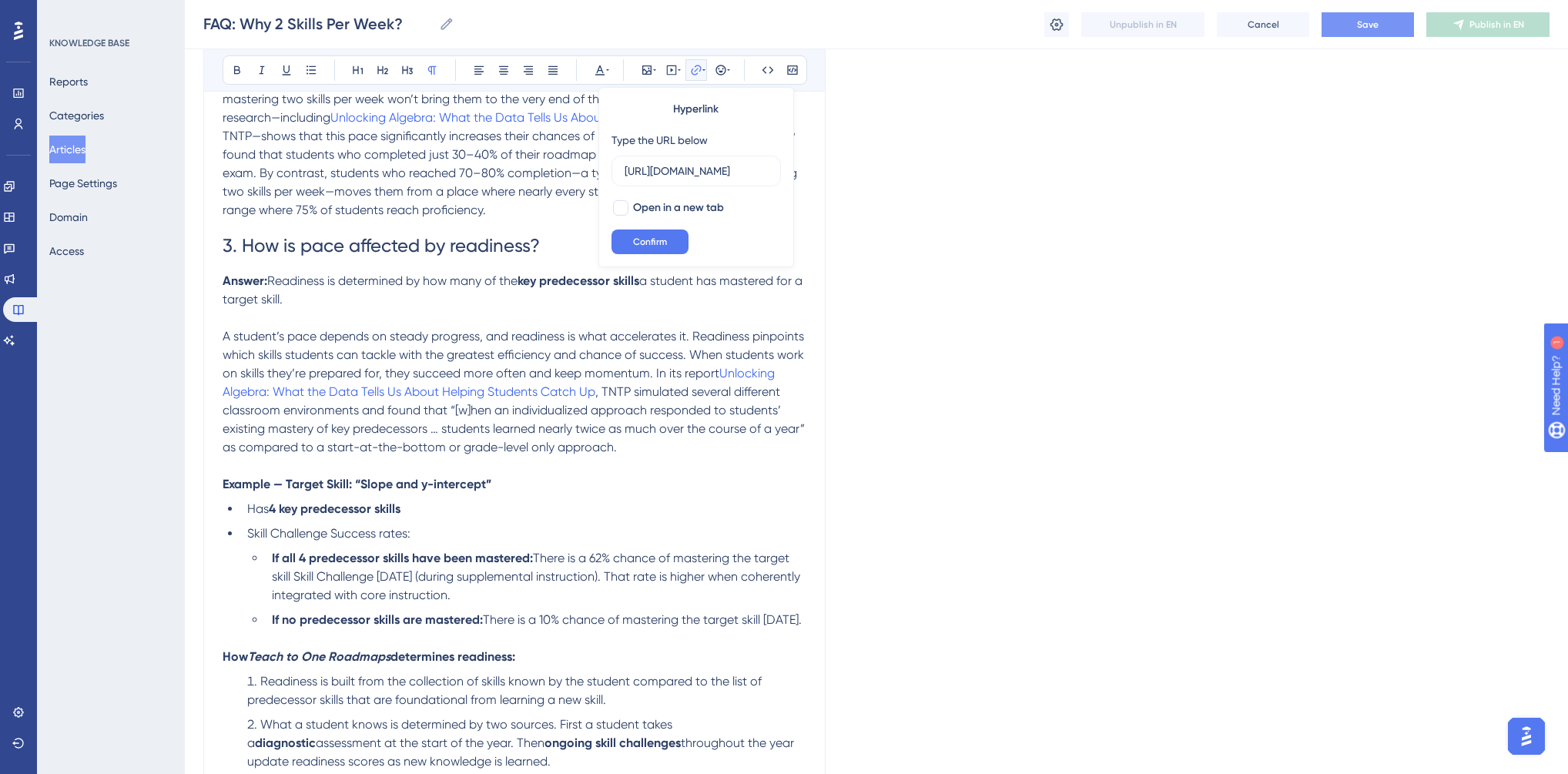
scroll to position [0, 395]
click at [626, 207] on div at bounding box center [621, 207] width 15 height 15
checkbox input "true"
click at [635, 237] on span "Confirm" at bounding box center [650, 242] width 34 height 13
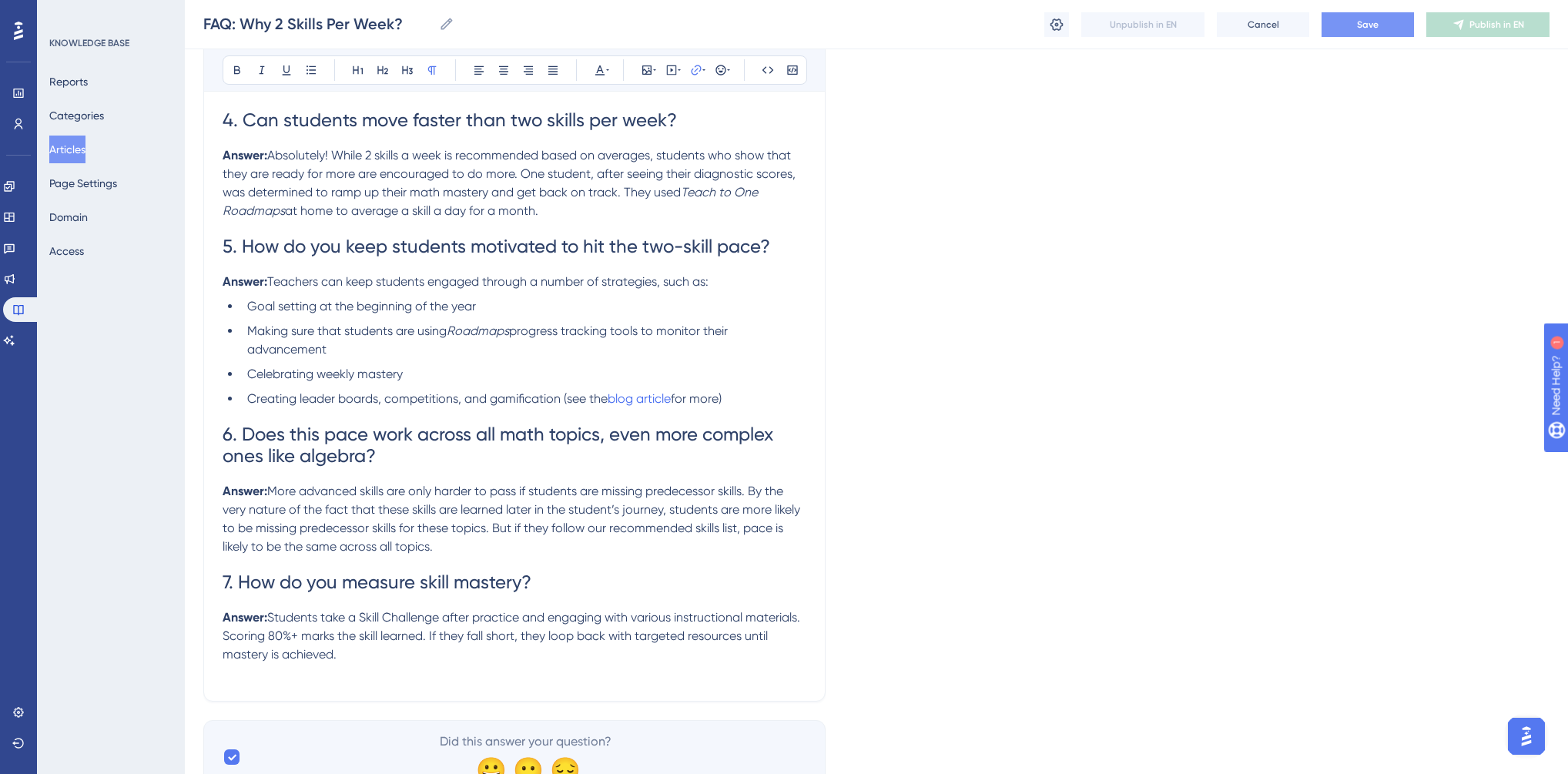
scroll to position [1549, 0]
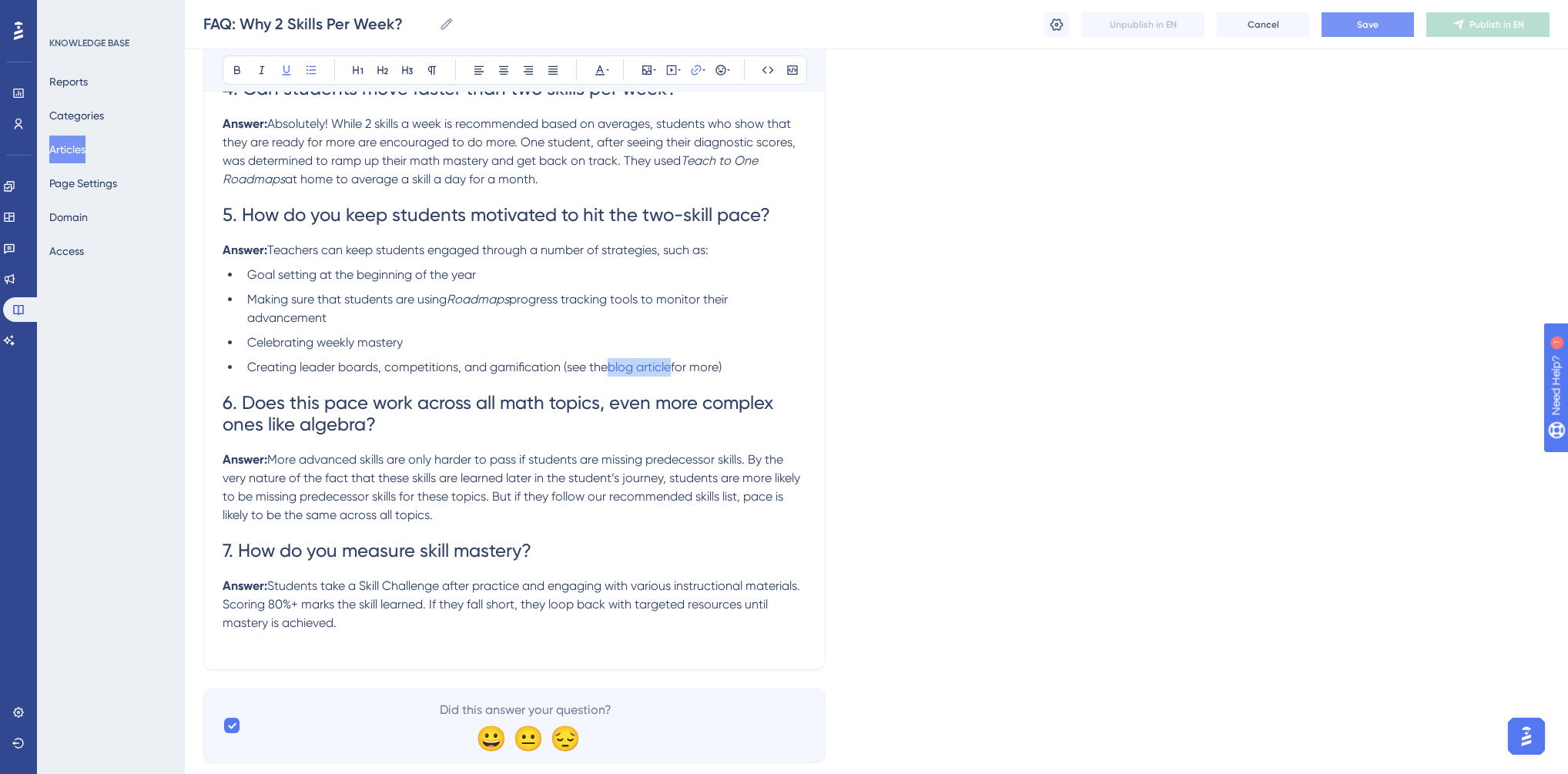
drag, startPoint x: 678, startPoint y: 394, endPoint x: 611, endPoint y: 393, distance: 67.0
click at [611, 376] on li "Creating leader boards, competitions, and gamification (see the blog article fo…" at bounding box center [523, 367] width 565 height 18
click at [696, 61] on button at bounding box center [696, 71] width 22 height 22
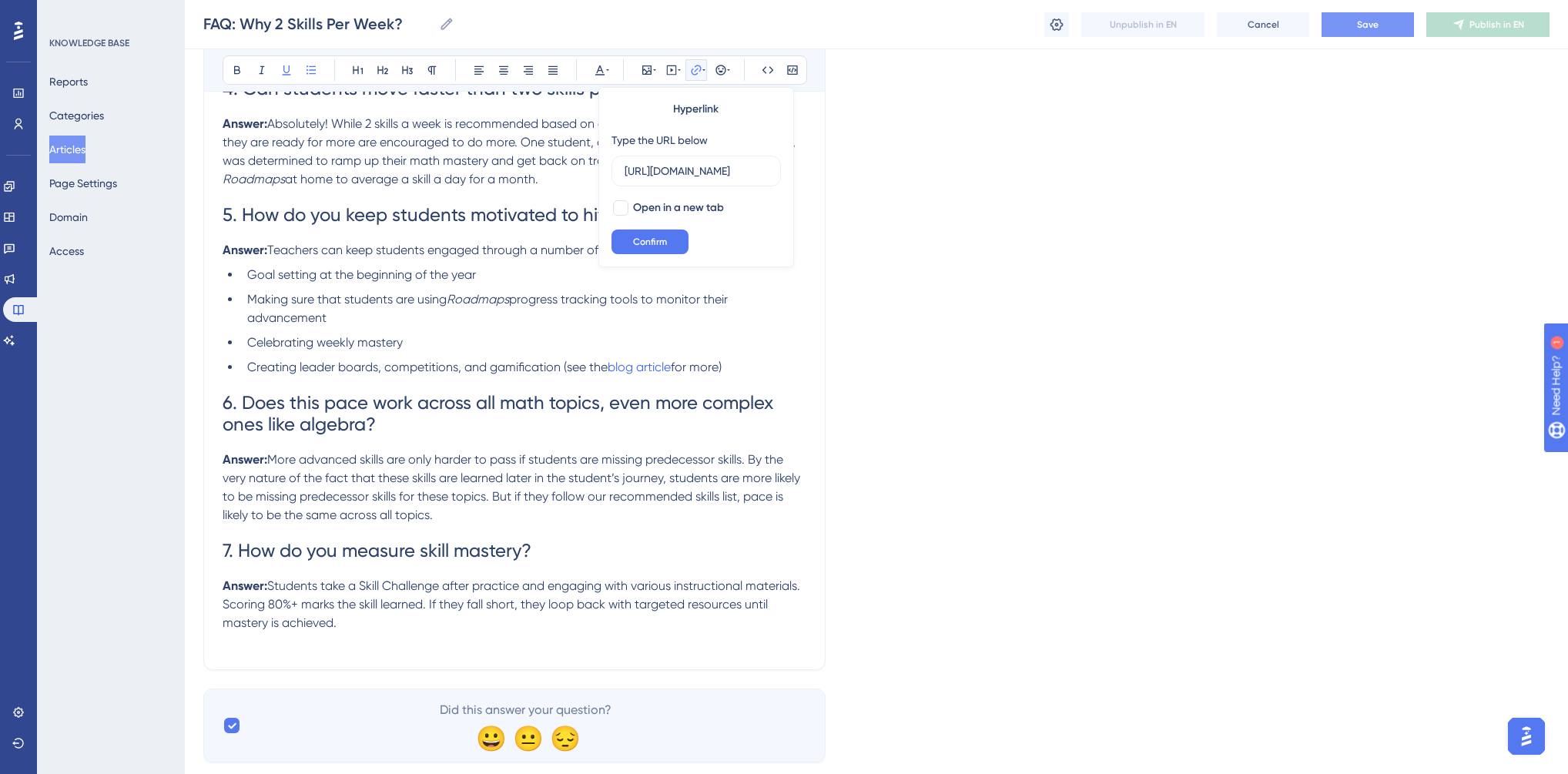
scroll to position [0, 117]
click at [619, 207] on div at bounding box center [621, 207] width 15 height 15
checkbox input "true"
click at [635, 241] on span "Confirm" at bounding box center [650, 242] width 34 height 13
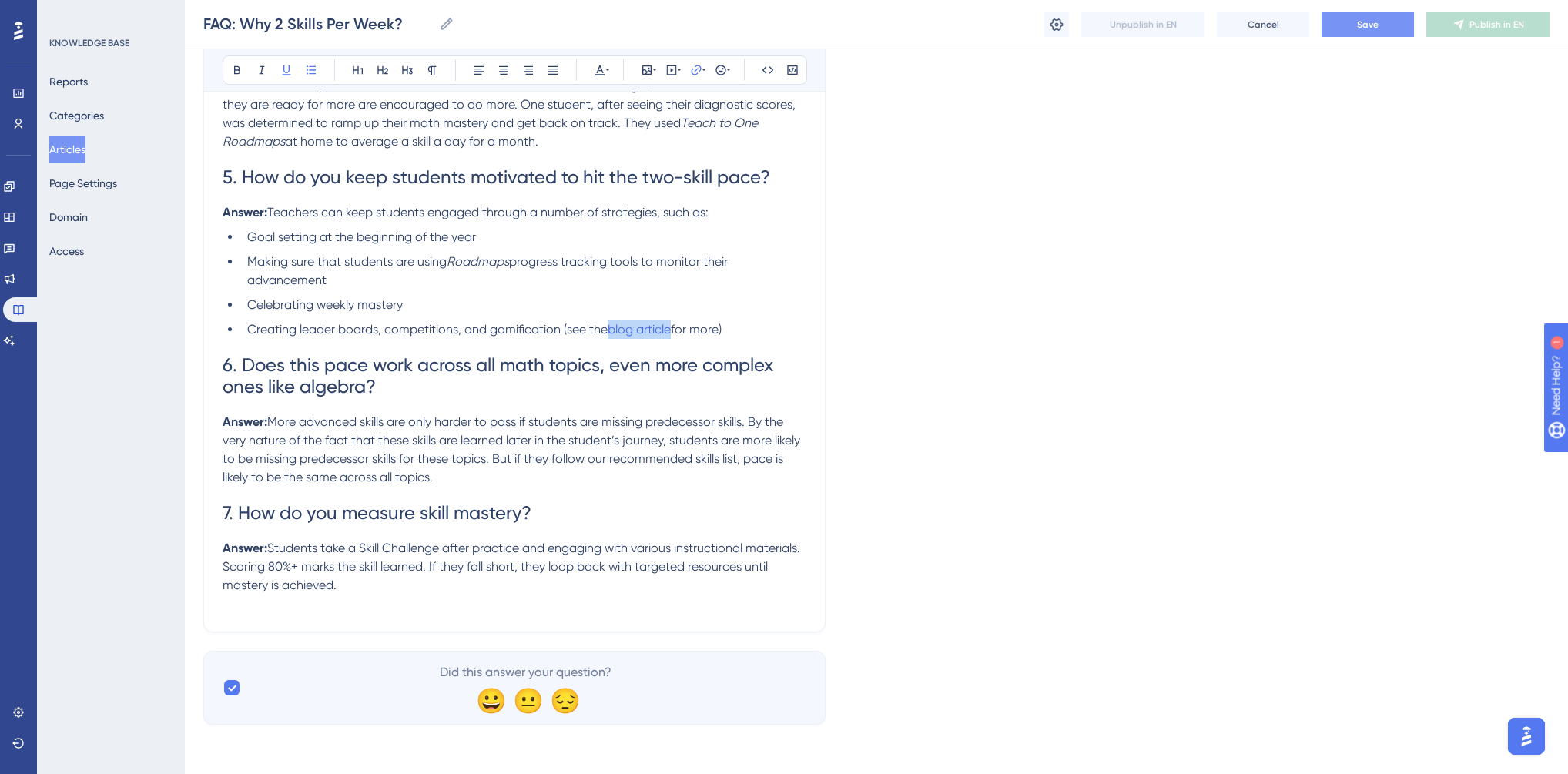
scroll to position [1617, 0]
click at [407, 588] on p "Answer: Students take a Skill Challenge after practice and engaging with variou…" at bounding box center [514, 567] width 584 height 55
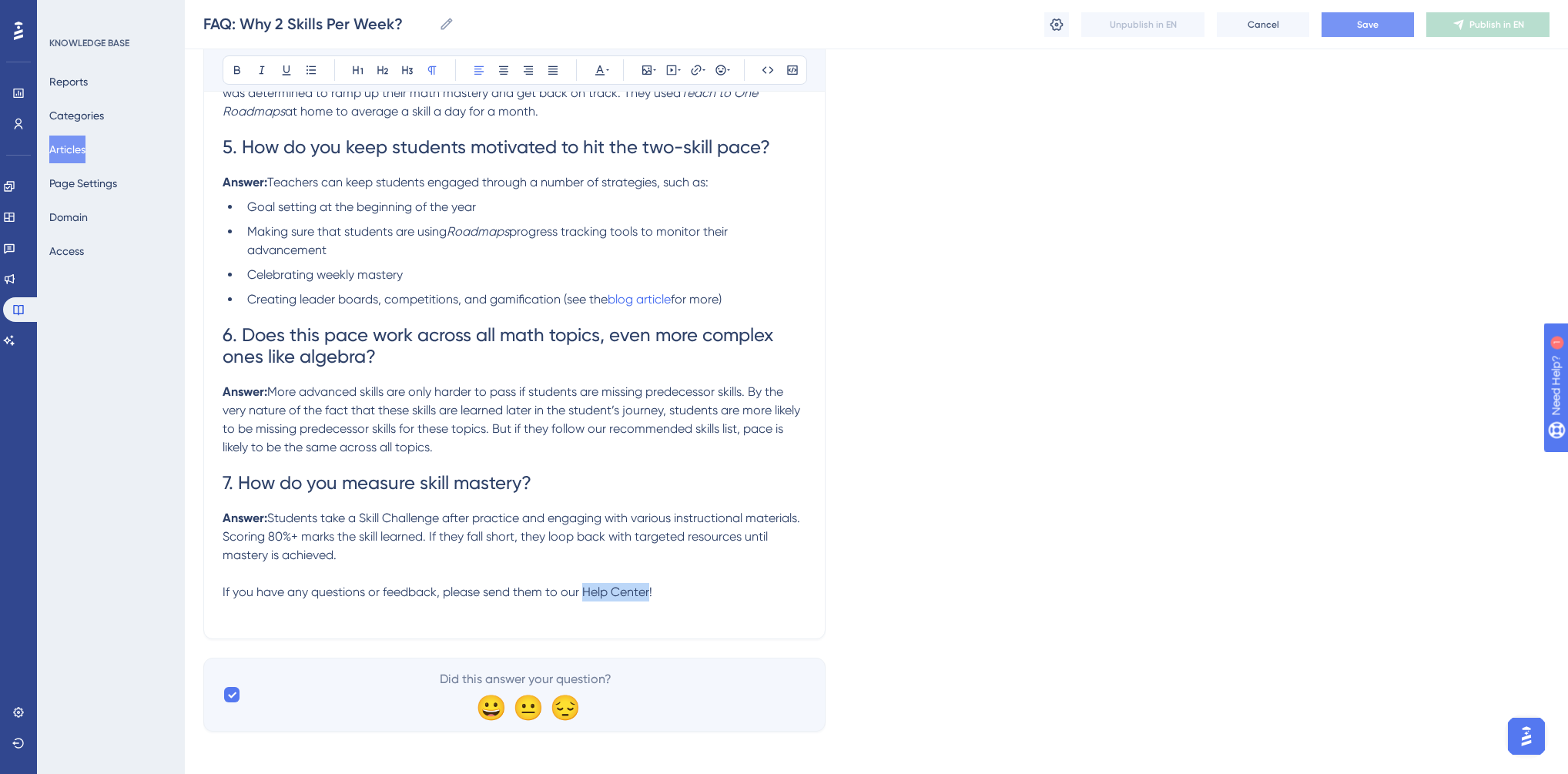
drag, startPoint x: 584, startPoint y: 620, endPoint x: 649, endPoint y: 619, distance: 65.0
click at [649, 599] on span "If you have any questions or feedback, please send them to our Help Center!" at bounding box center [438, 591] width 430 height 14
click at [693, 71] on icon at bounding box center [696, 70] width 13 height 13
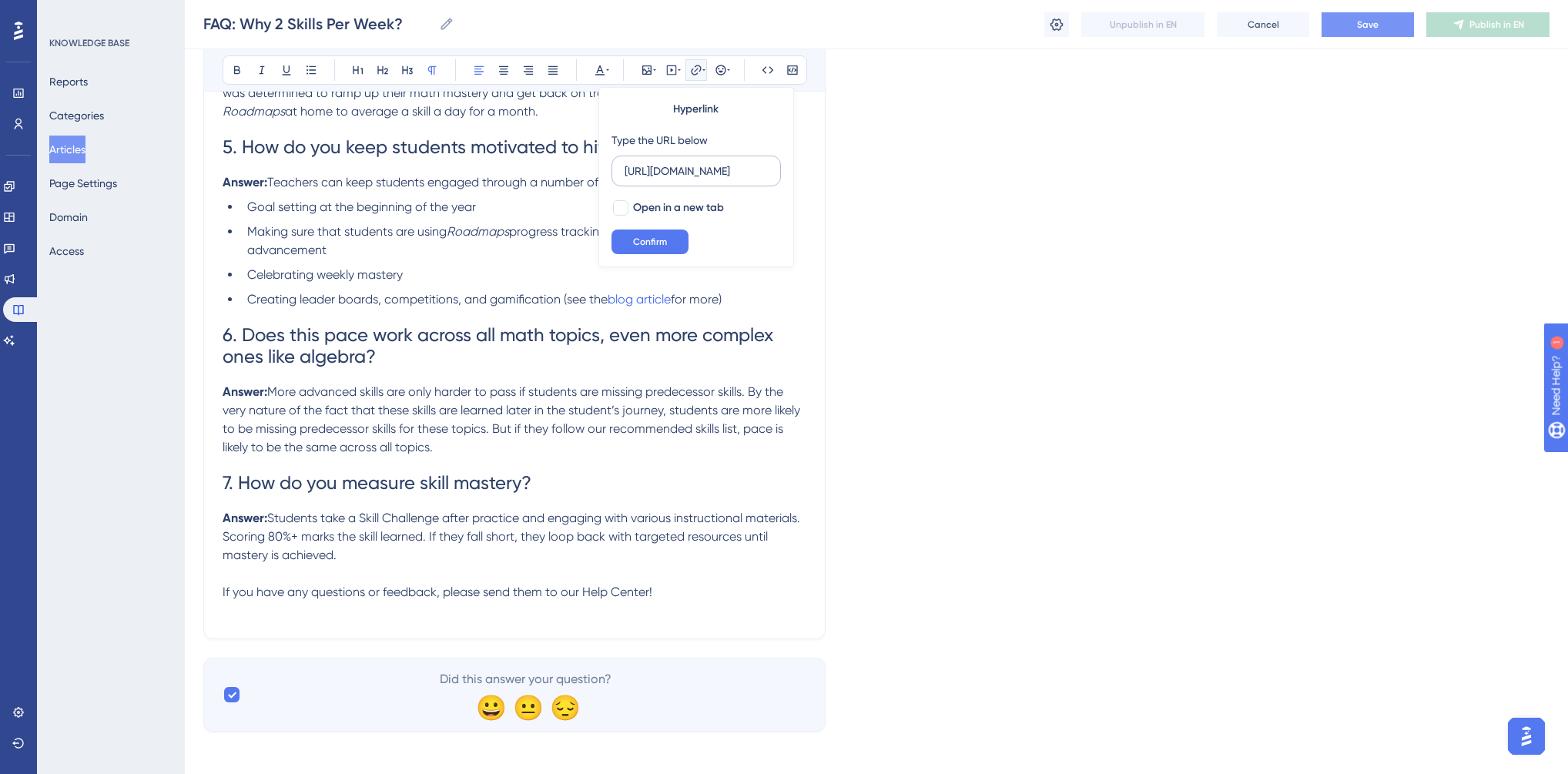
scroll to position [0, 16]
type input "[URL][DOMAIN_NAME]"
click at [621, 205] on div at bounding box center [621, 207] width 15 height 15
checkbox input "true"
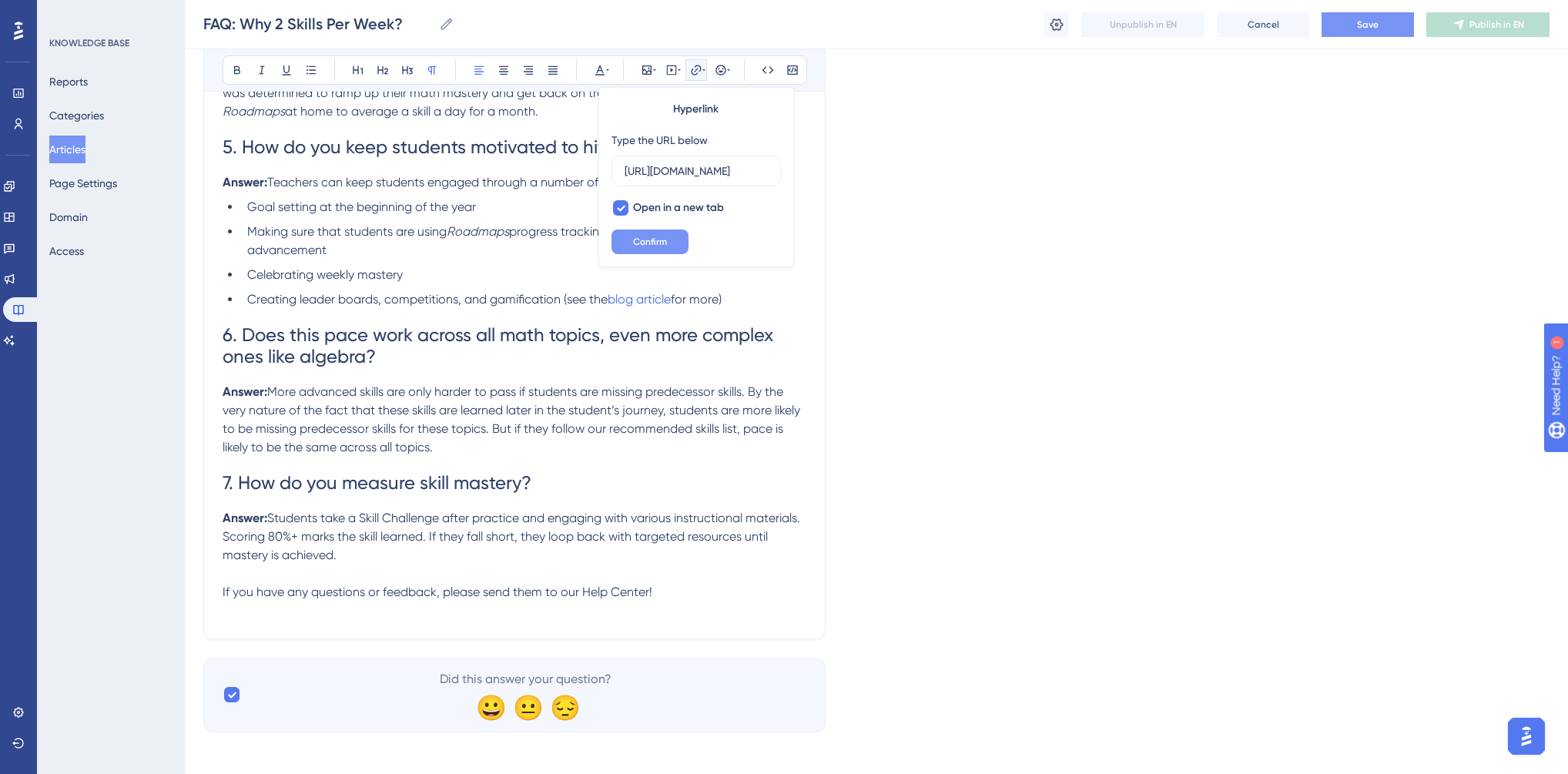
click at [648, 237] on span "Confirm" at bounding box center [650, 242] width 34 height 13
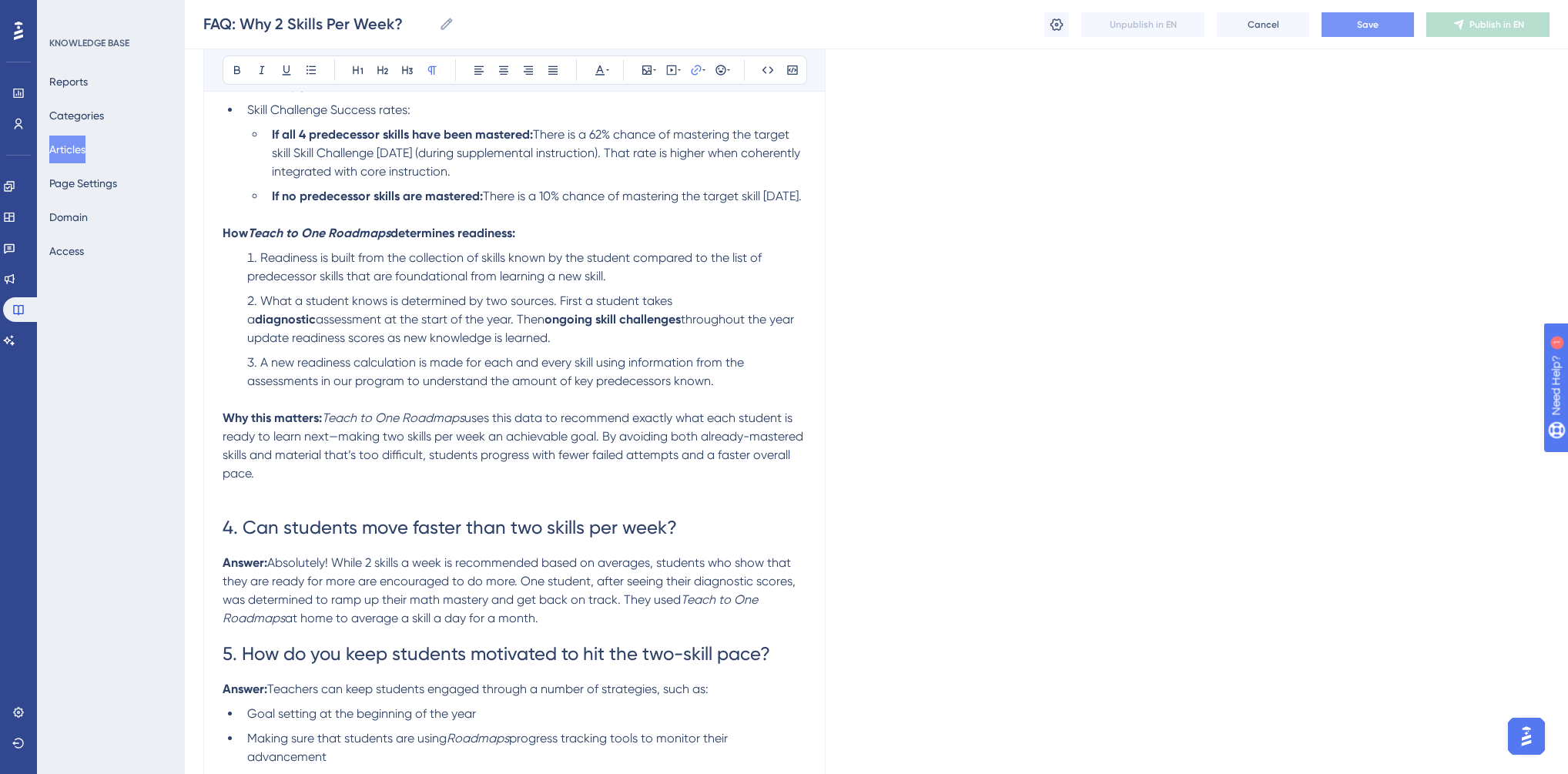
scroll to position [1124, 0]
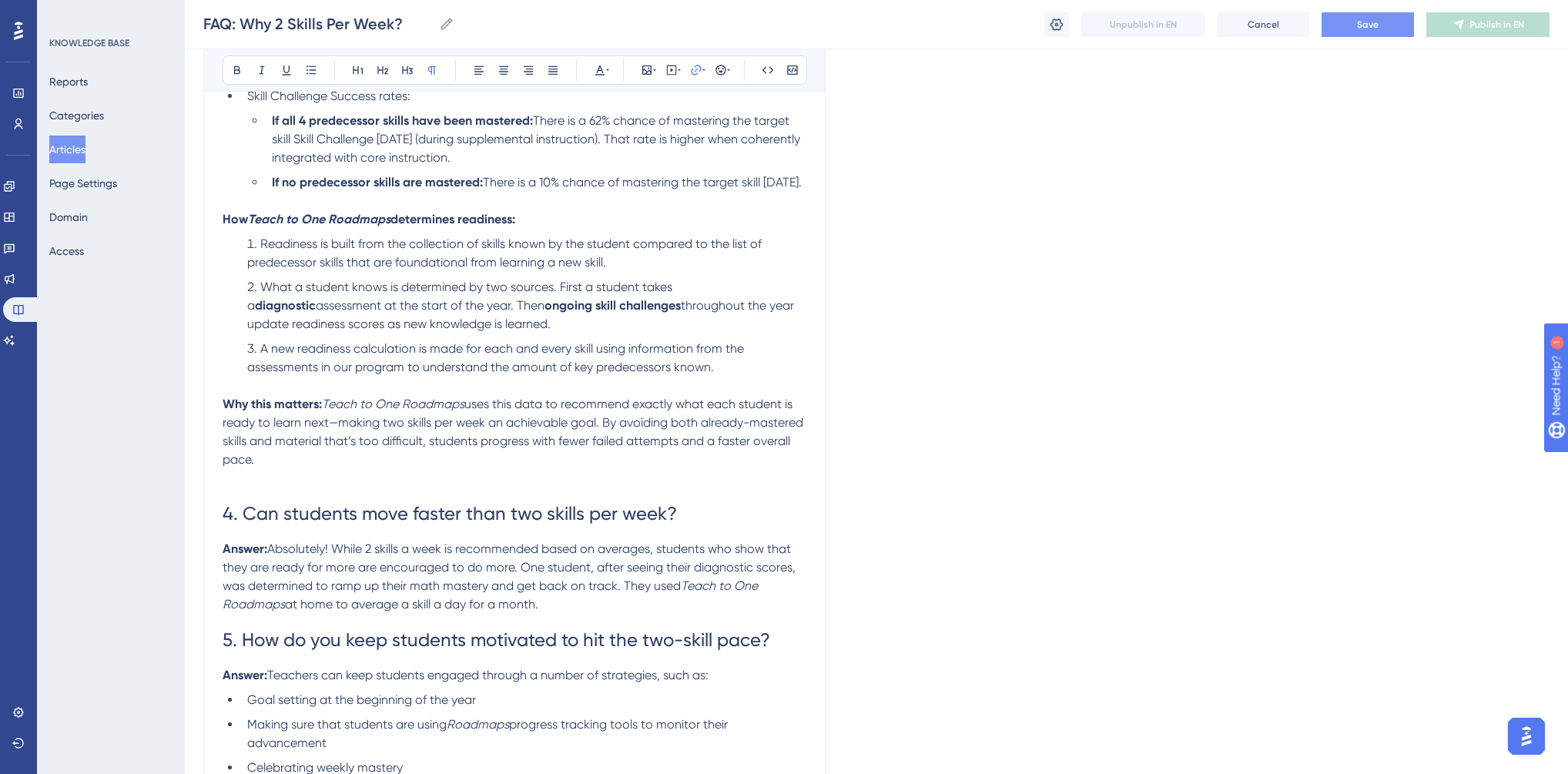
click at [424, 488] on p at bounding box center [514, 479] width 584 height 18
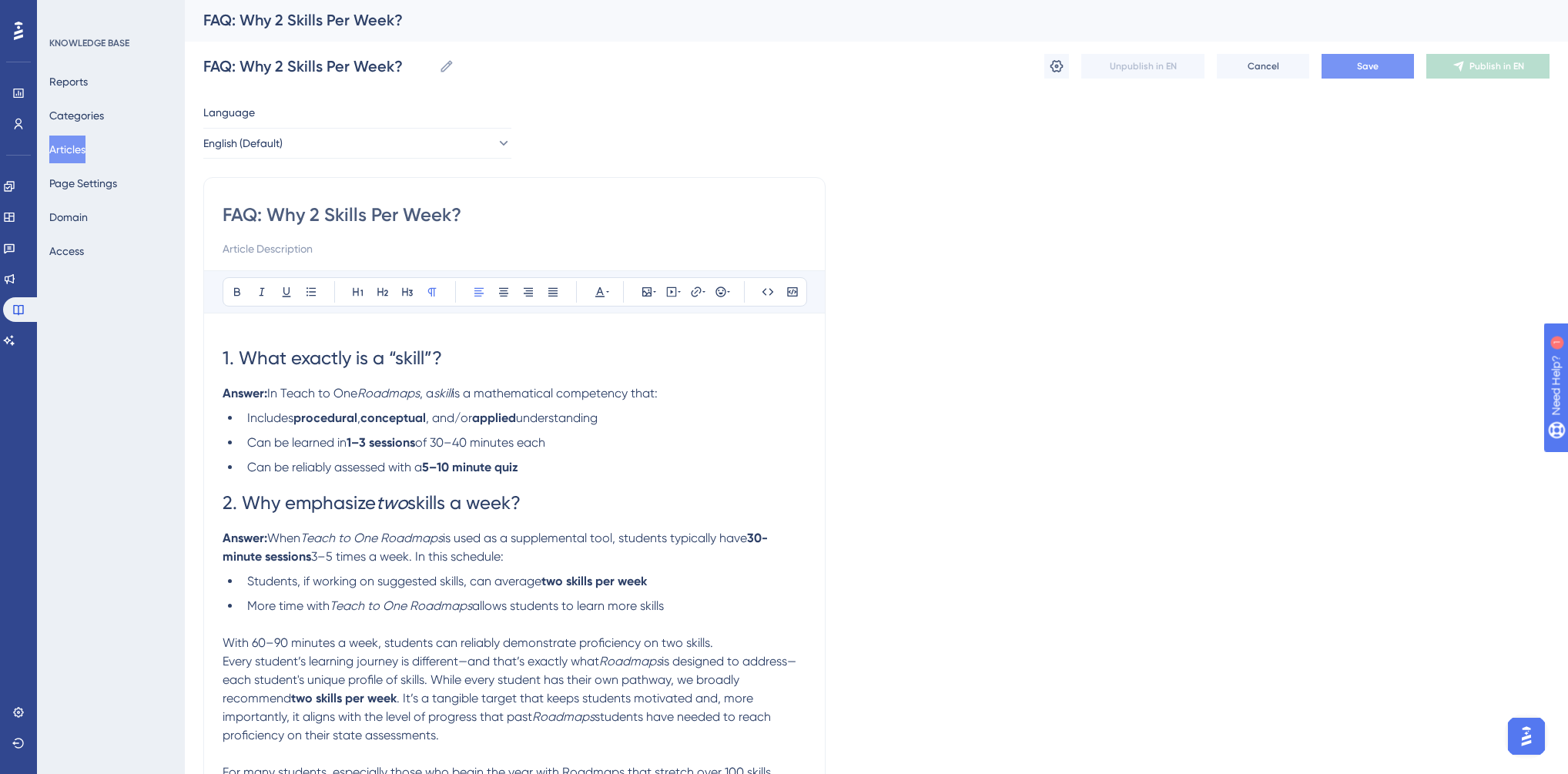
scroll to position [0, 0]
click at [238, 356] on span "1. What exactly is a “skill”?" at bounding box center [332, 359] width 219 height 22
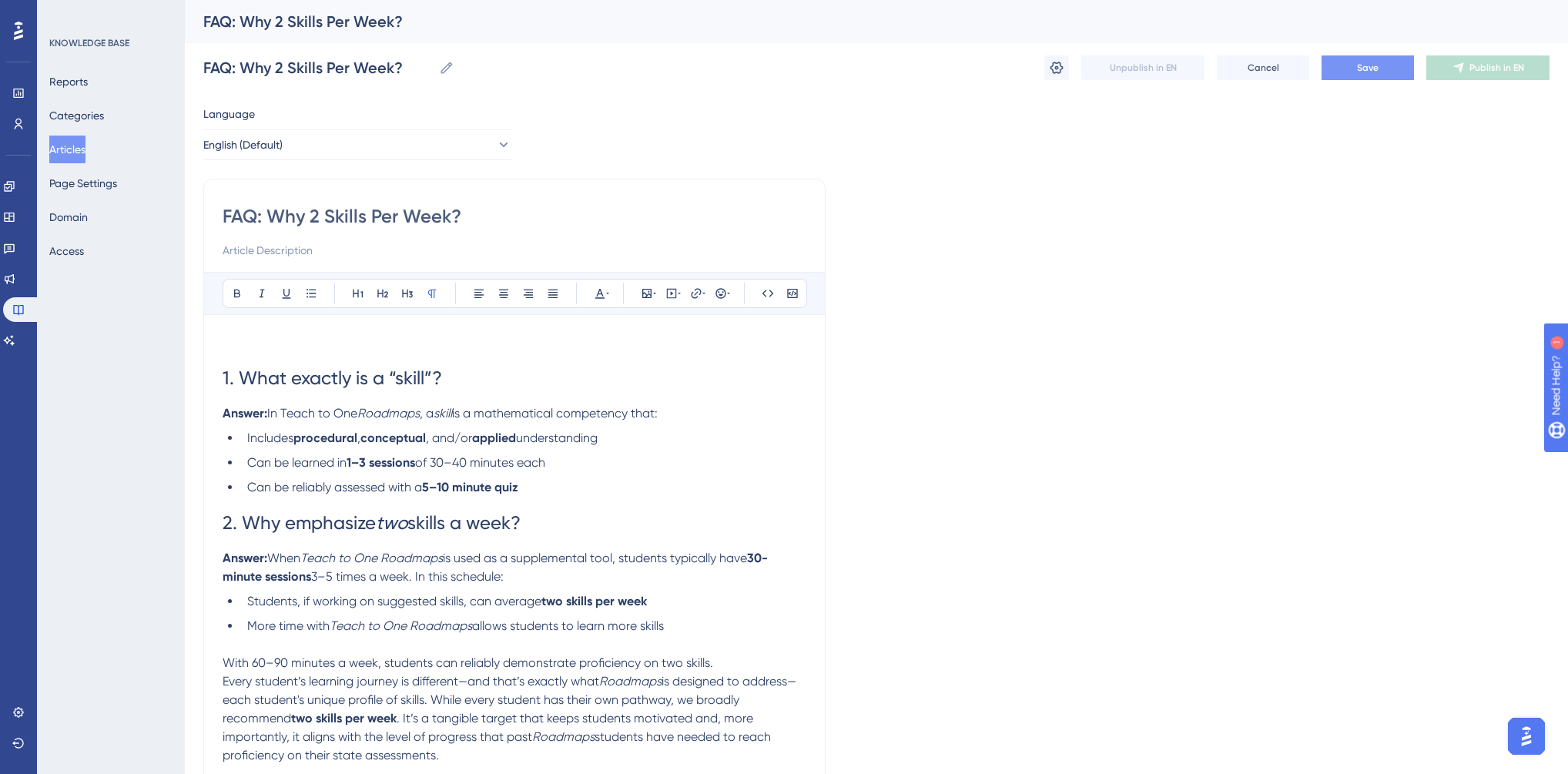
click at [228, 345] on p at bounding box center [514, 343] width 584 height 18
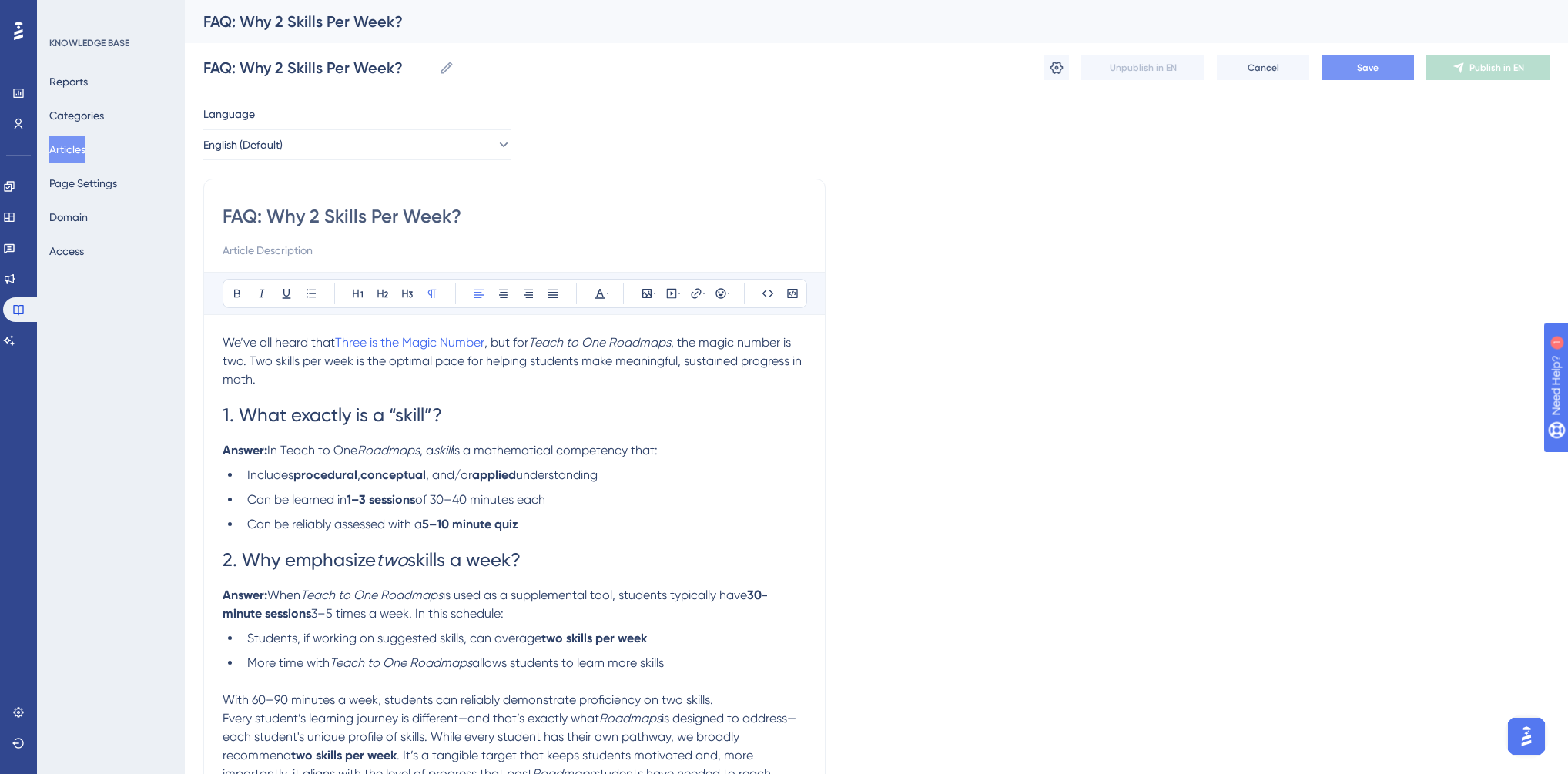
click at [1357, 71] on span "Save" at bounding box center [1368, 67] width 22 height 13
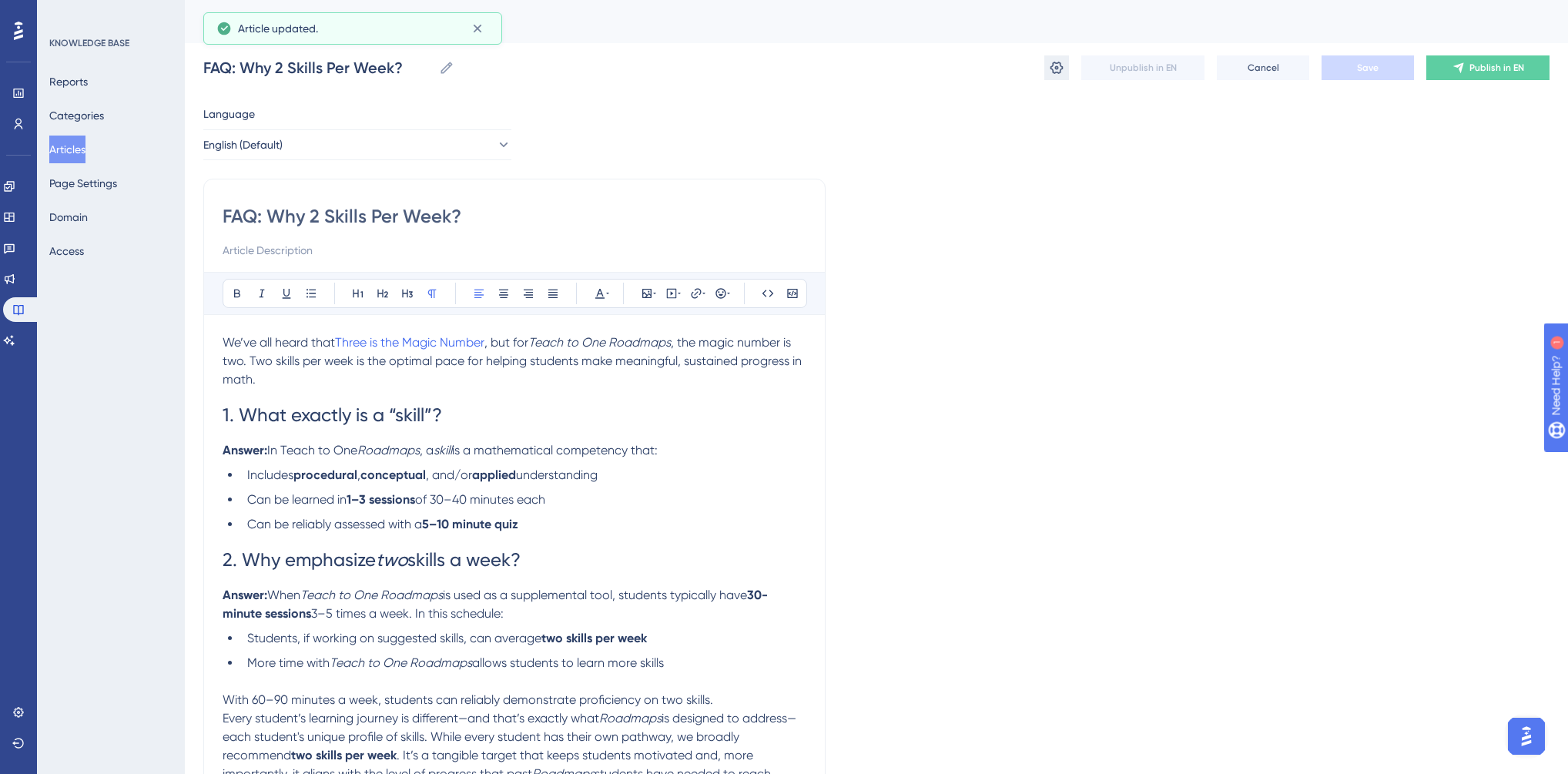
click at [1050, 72] on icon at bounding box center [1057, 68] width 15 height 15
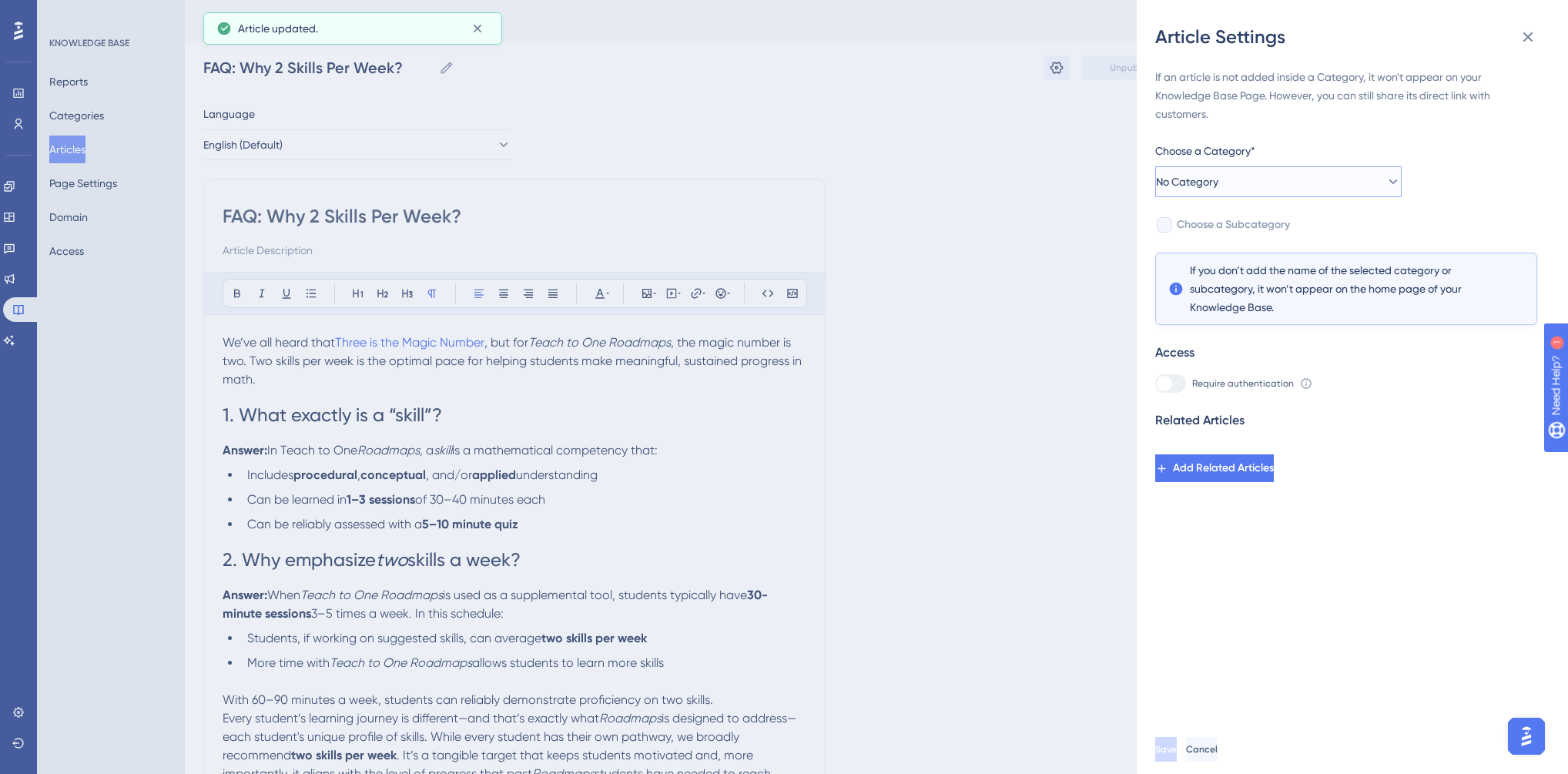
click at [1251, 186] on button "No Category" at bounding box center [1278, 181] width 246 height 31
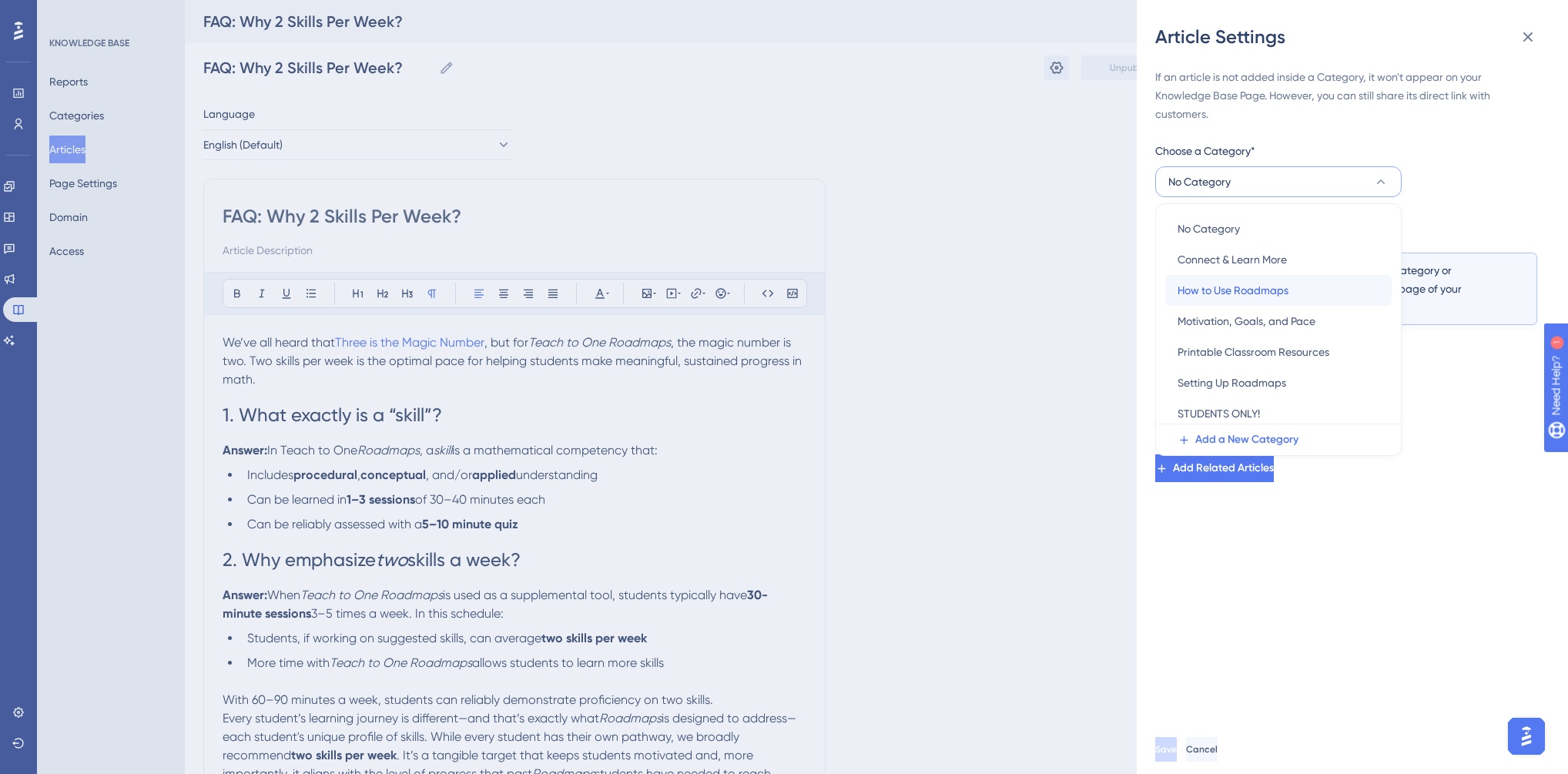
click at [1249, 284] on span "How to Use Roadmaps" at bounding box center [1233, 290] width 111 height 18
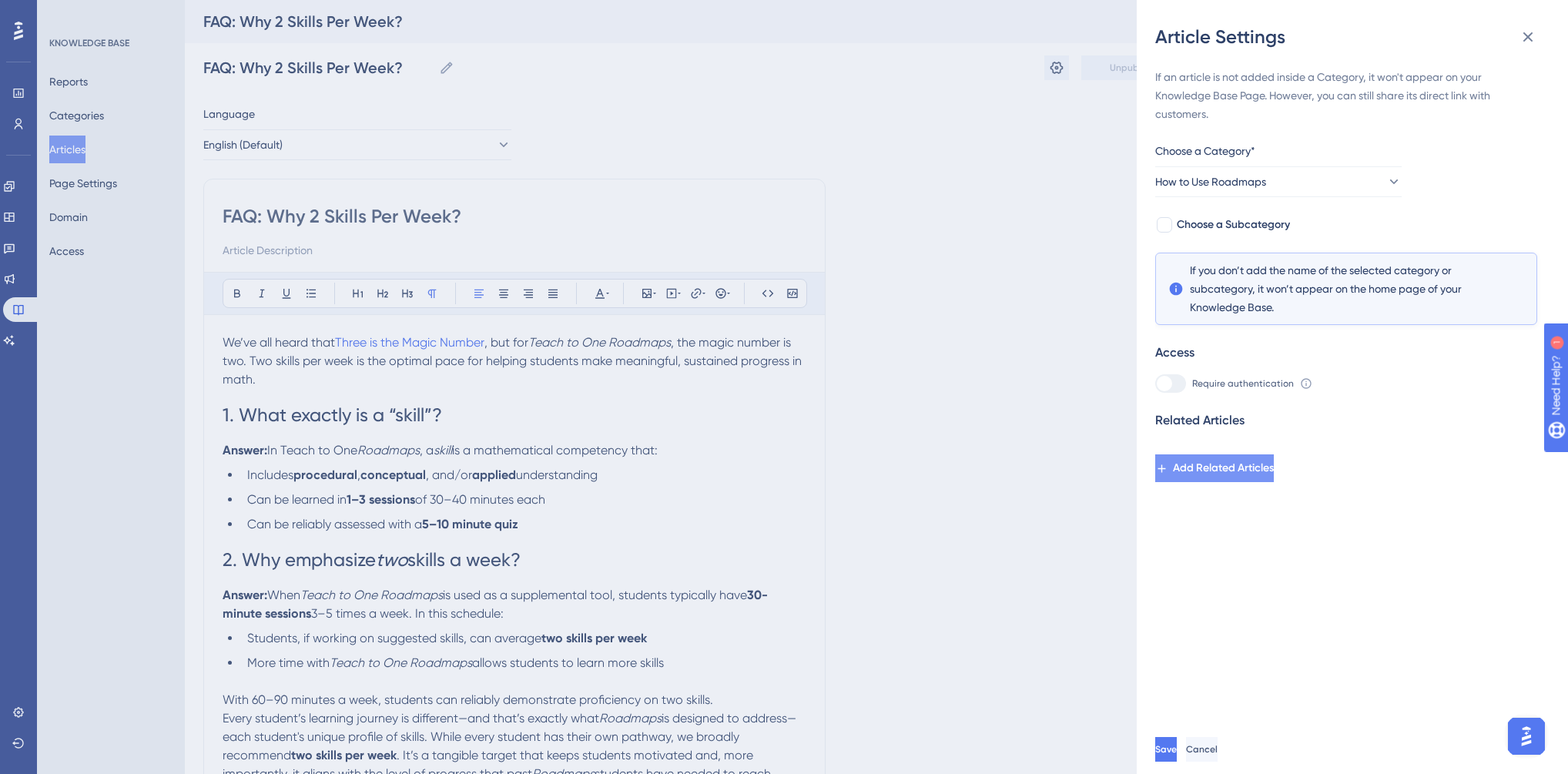
click at [1241, 471] on span "Add Related Articles" at bounding box center [1224, 468] width 101 height 18
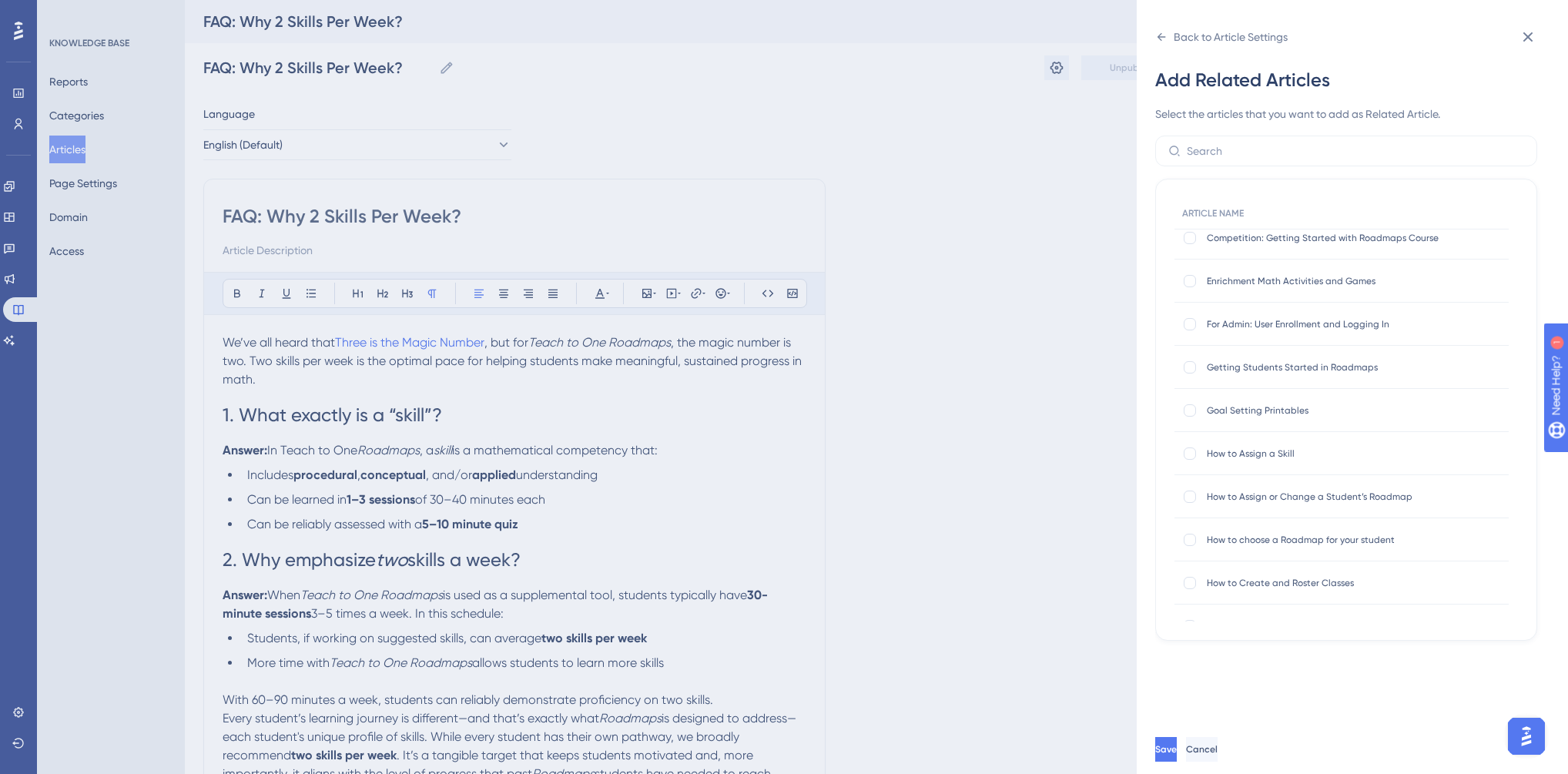
scroll to position [246, 0]
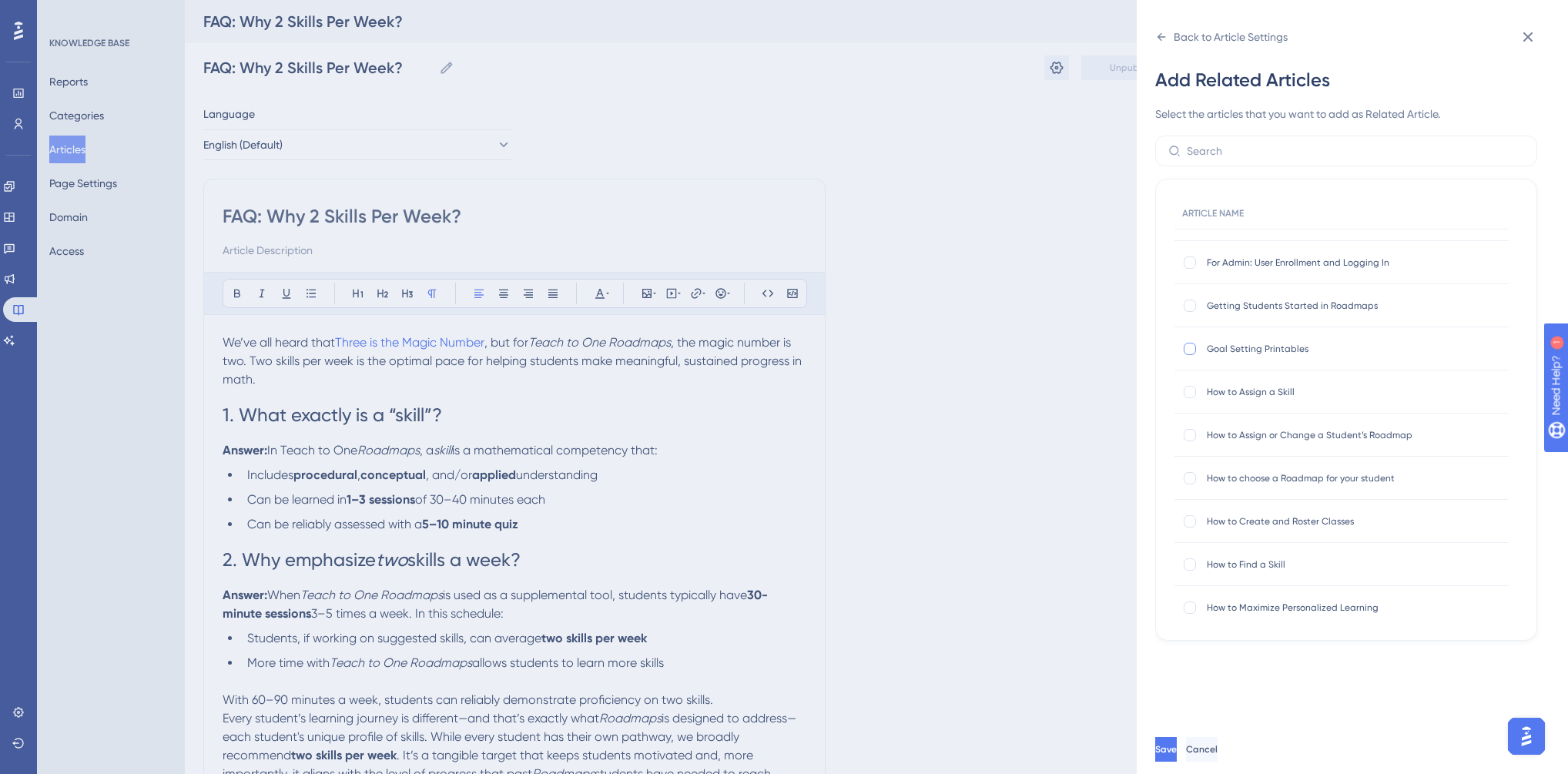
click at [1192, 349] on div at bounding box center [1190, 348] width 13 height 13
checkbox input "true"
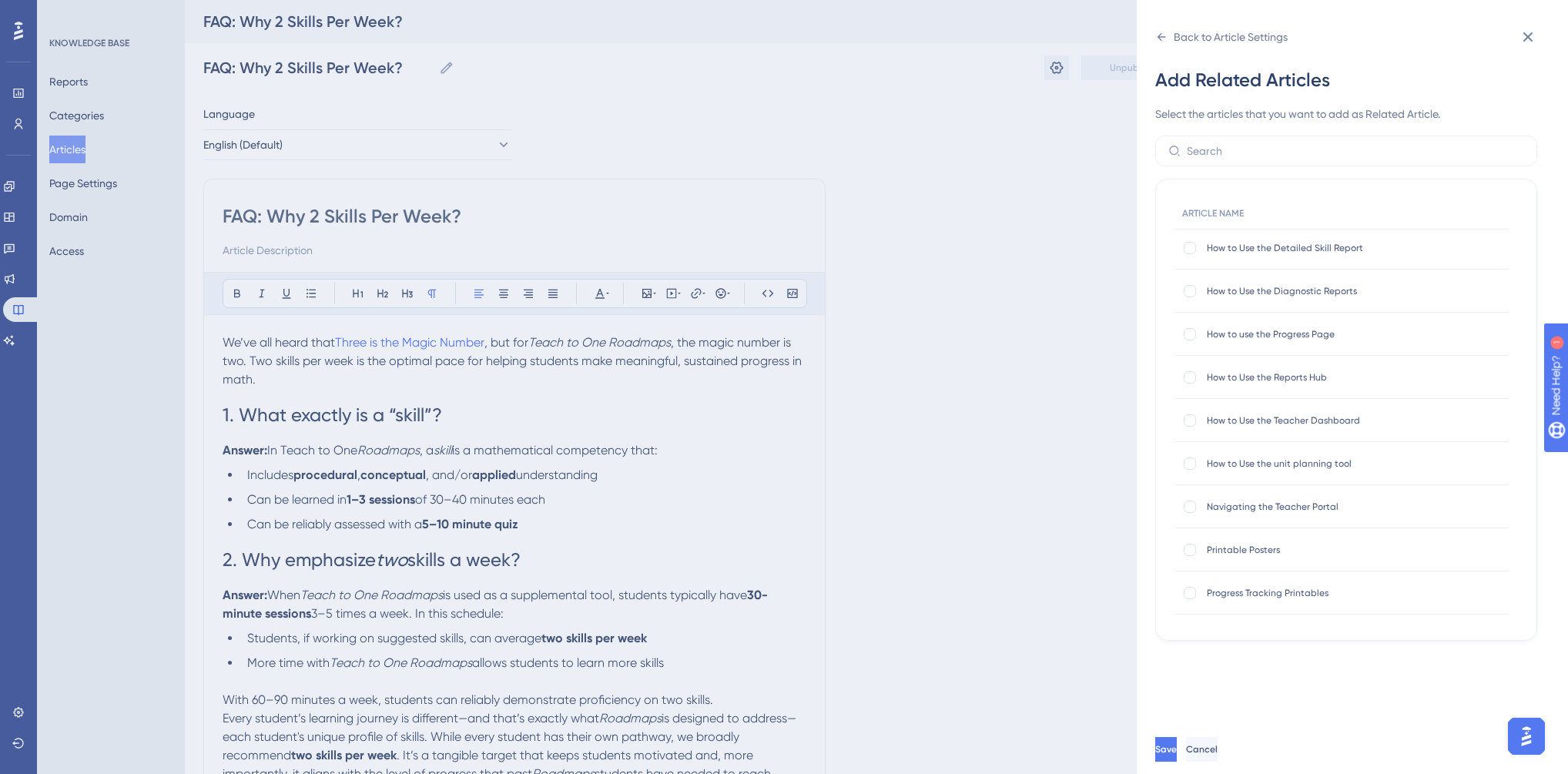
scroll to position [739, 0]
click at [1193, 417] on div at bounding box center [1190, 416] width 13 height 13
checkbox input "true"
click at [1180, 751] on button "Save" at bounding box center [1167, 749] width 24 height 24
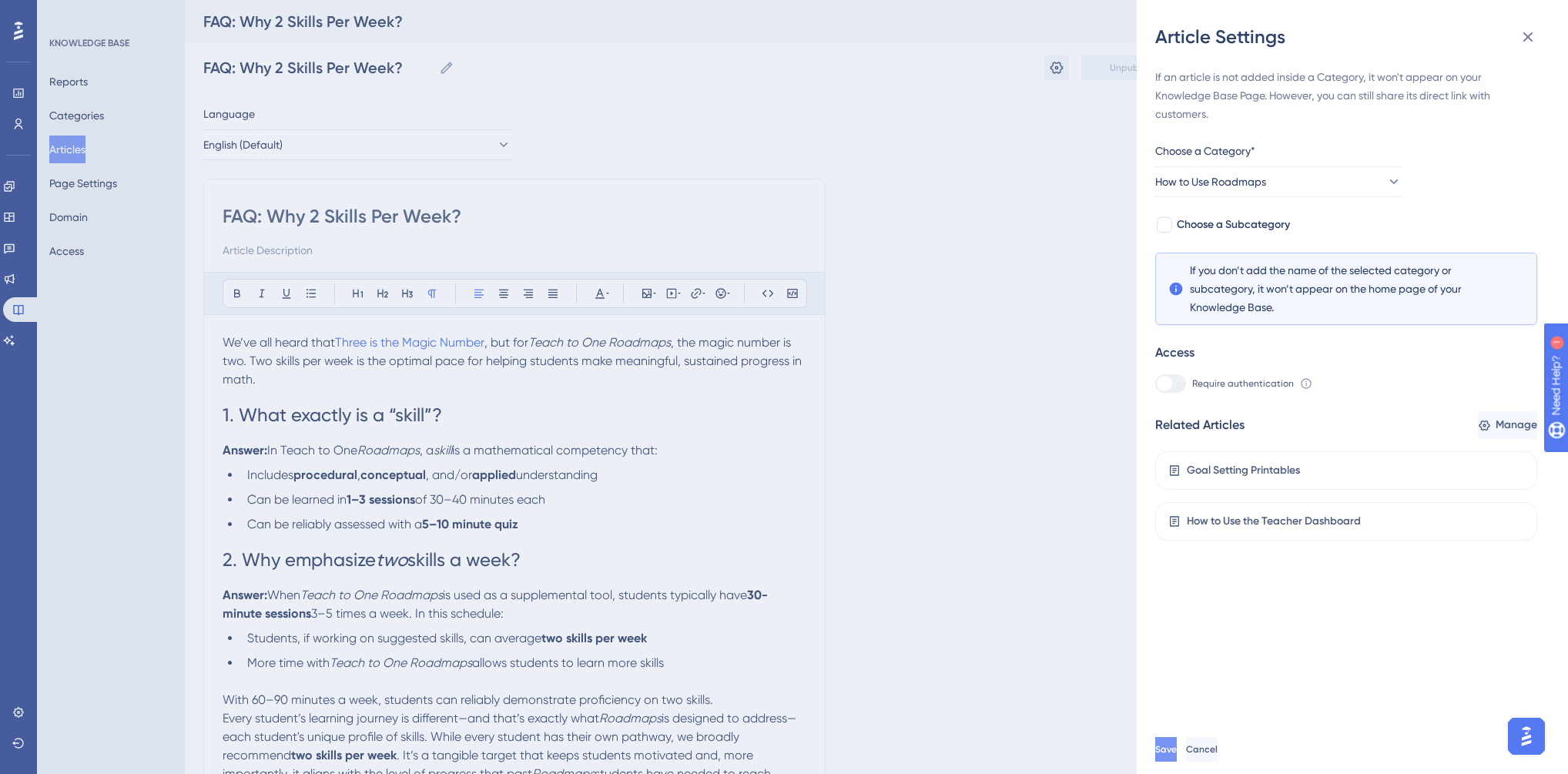
click at [1212, 743] on div "Save Cancel" at bounding box center [1371, 749] width 432 height 50
click at [1177, 749] on button "Save" at bounding box center [1167, 749] width 22 height 24
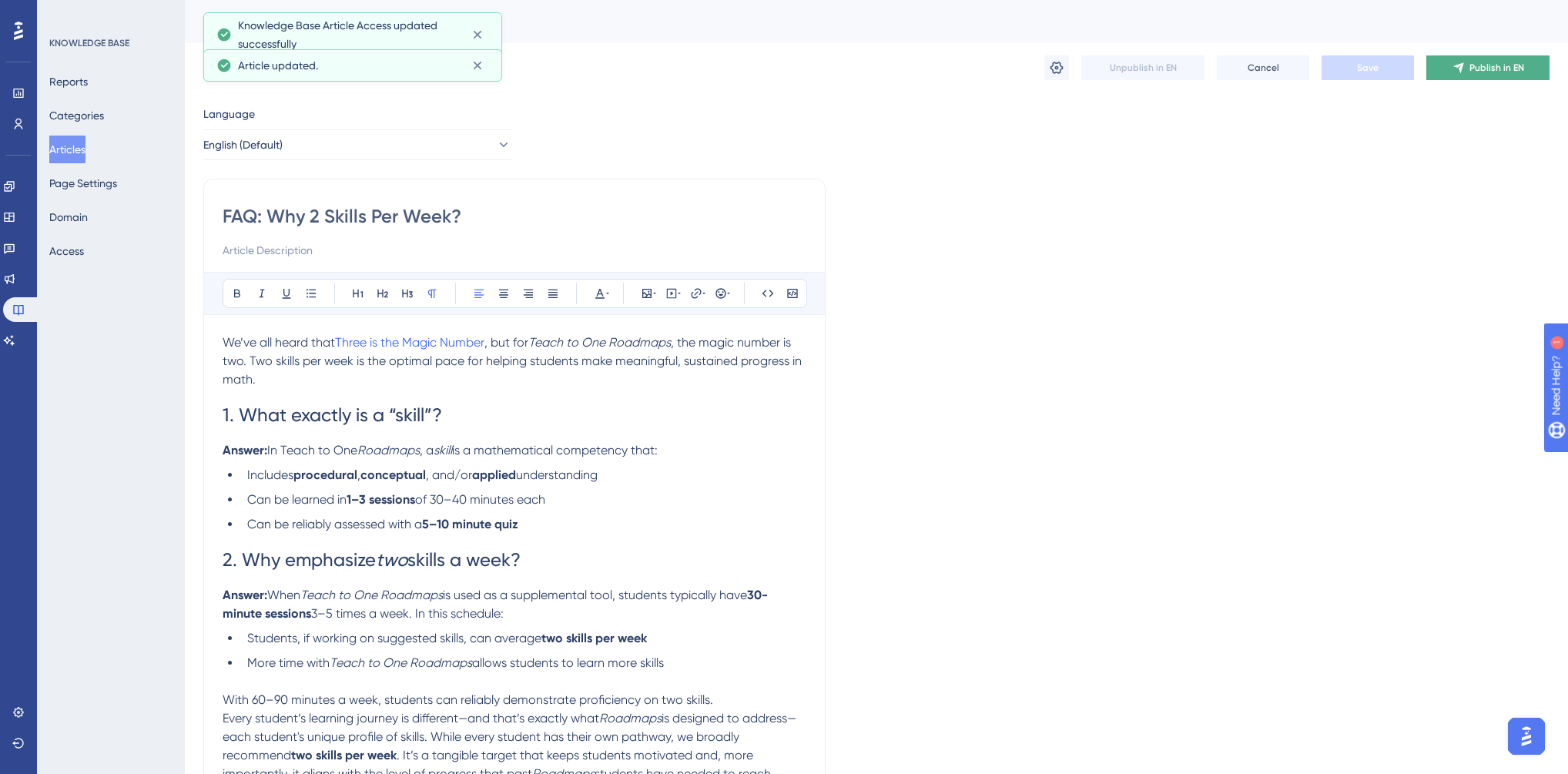
click at [1476, 66] on span "Publish in EN" at bounding box center [1497, 67] width 55 height 13
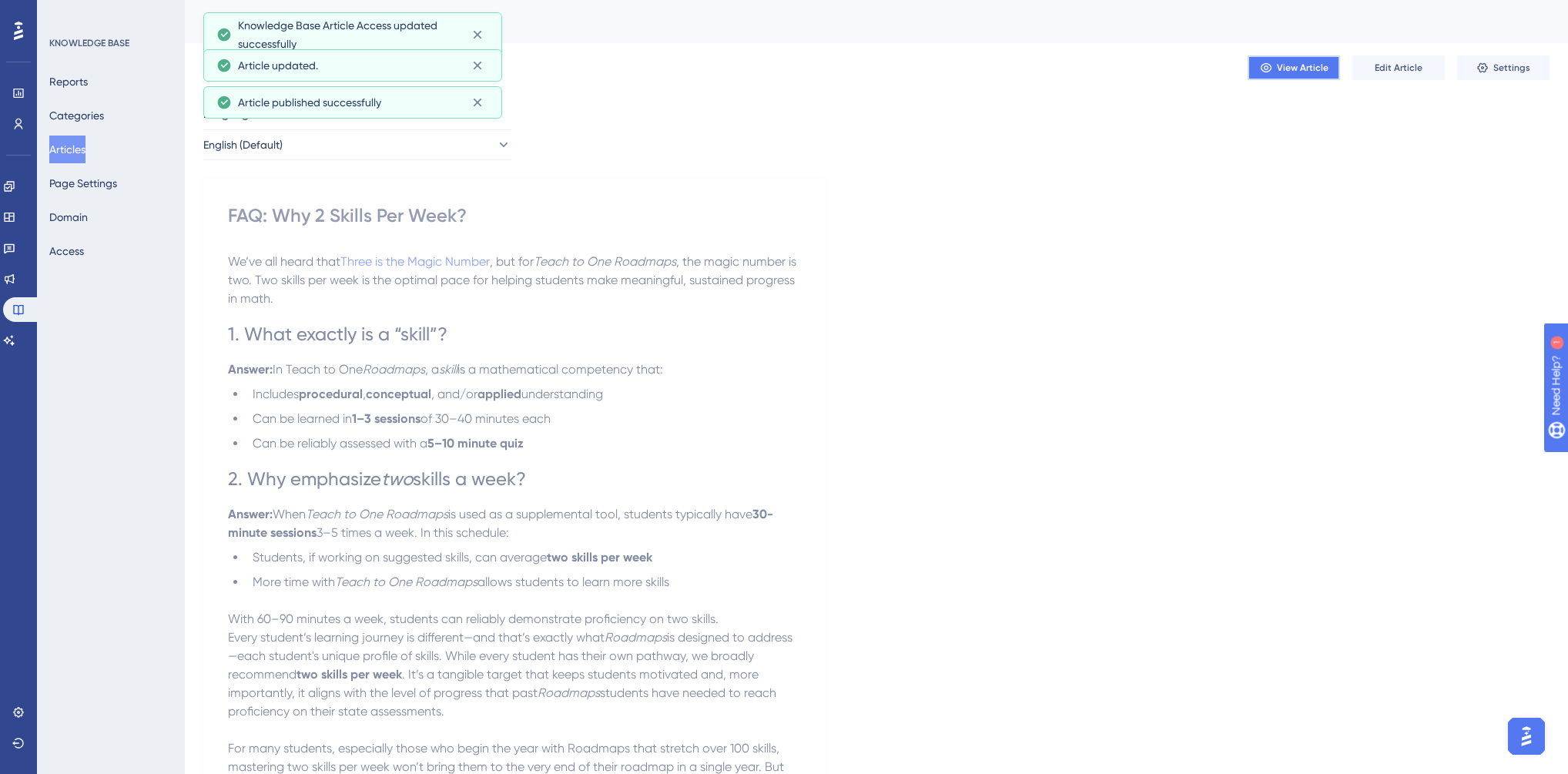
click at [1293, 69] on span "View Article" at bounding box center [1303, 67] width 51 height 13
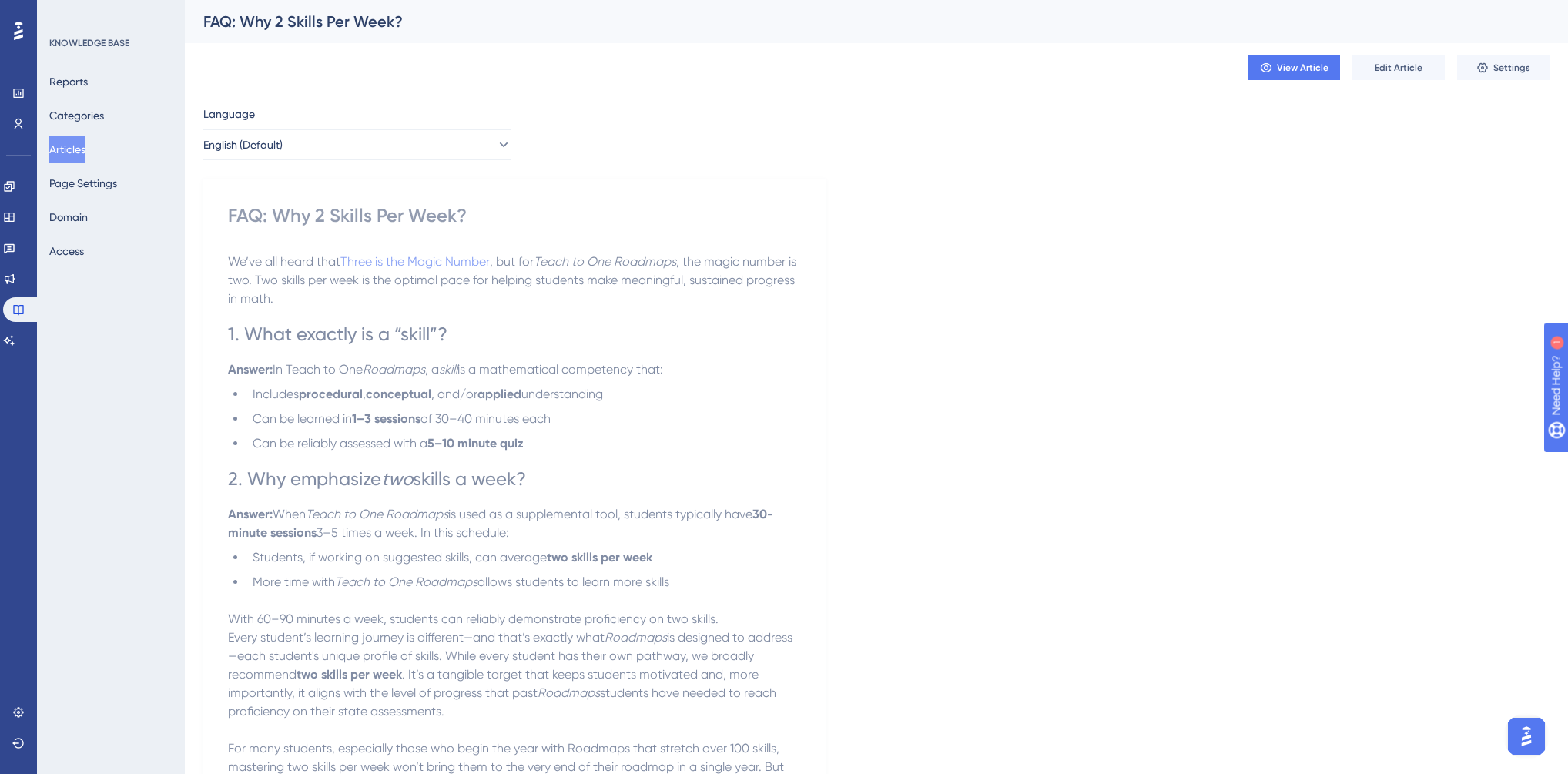
click at [76, 145] on button "Articles" at bounding box center [67, 149] width 36 height 28
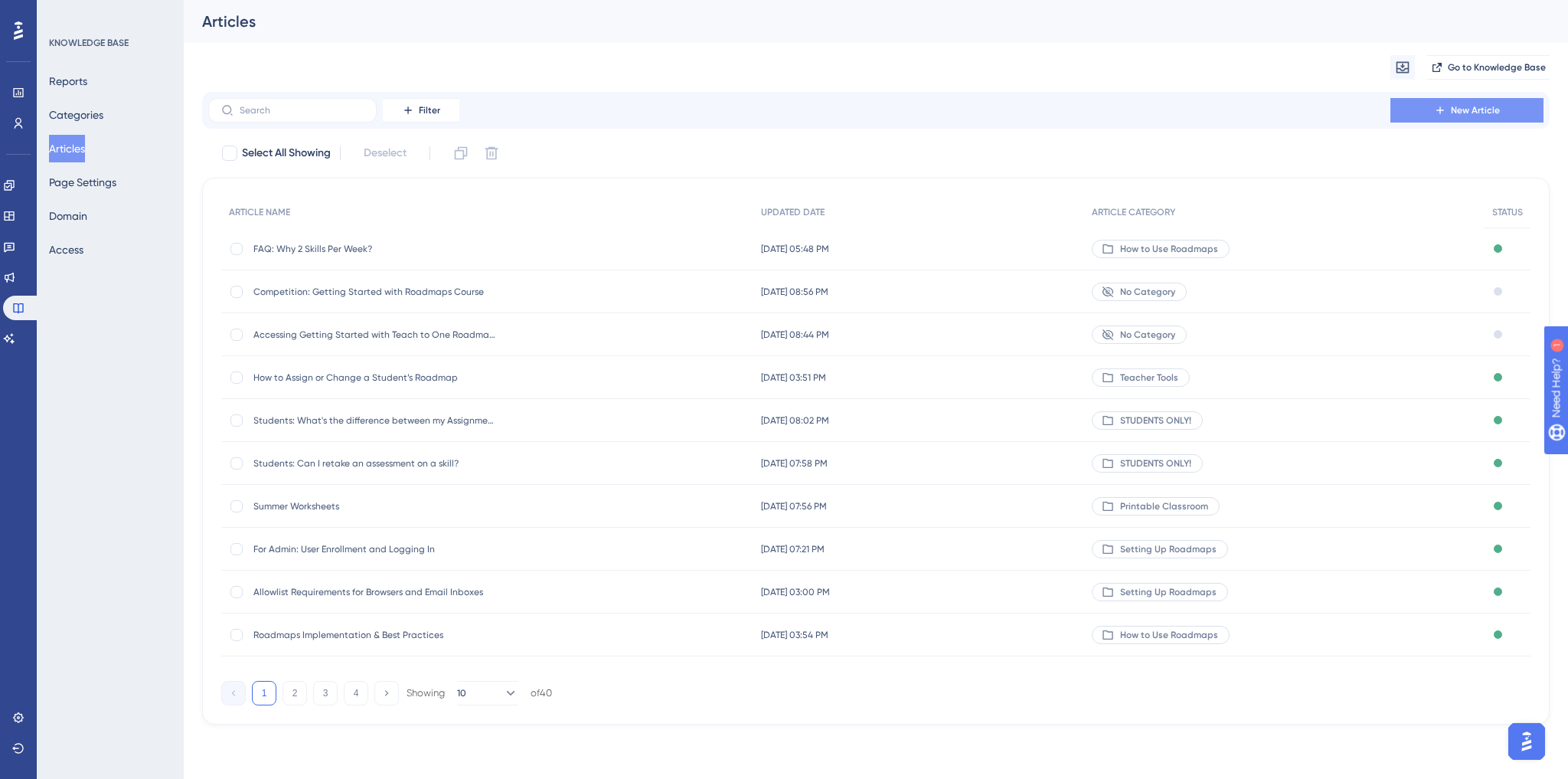
click at [1508, 104] on button "New Article" at bounding box center [1466, 109] width 153 height 24
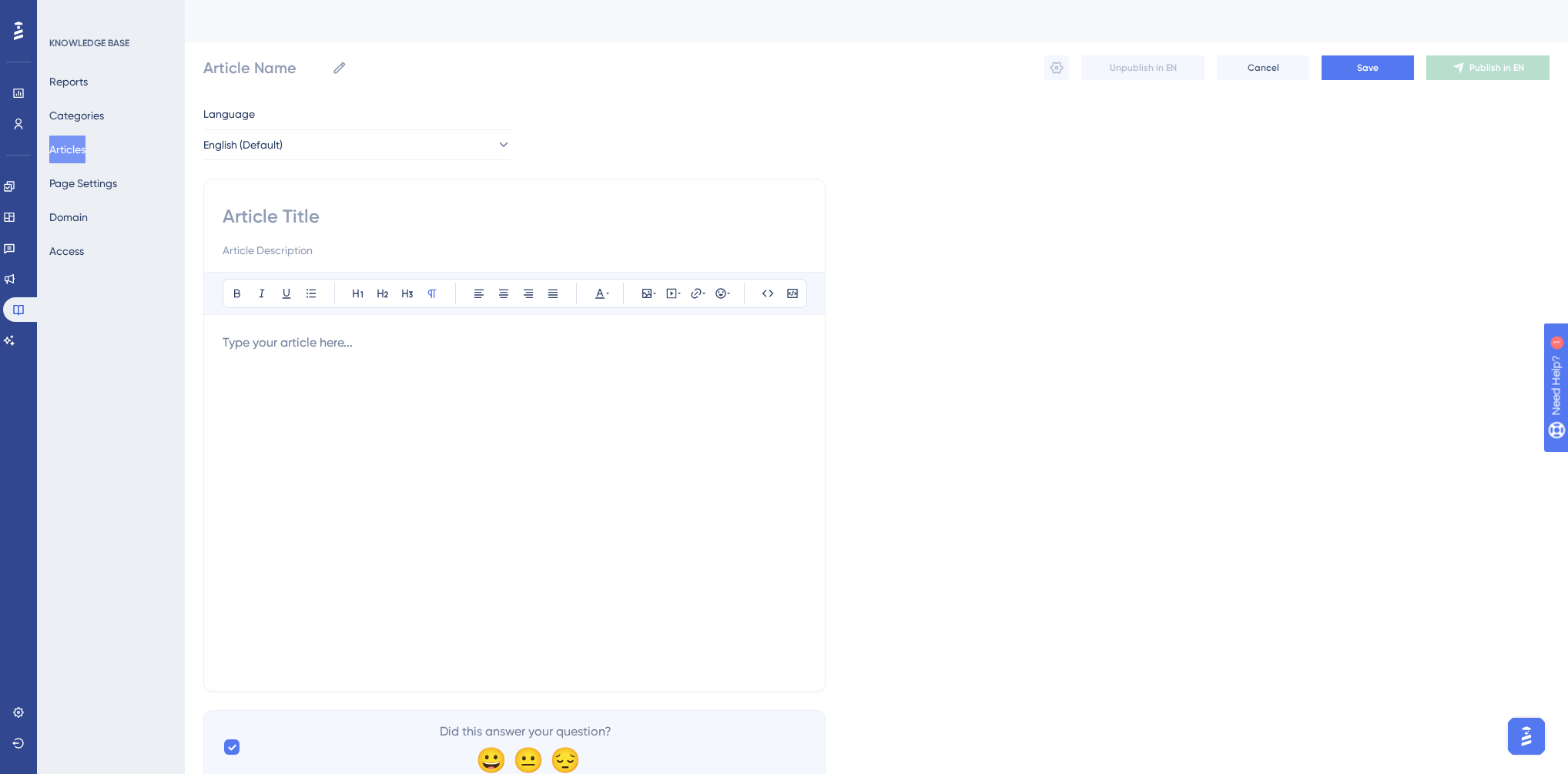
click at [323, 218] on input at bounding box center [514, 216] width 584 height 24
type input "Student Profile Page Pro"
type input "Student Profile Page Pror"
type input "Student Profile Page Proto"
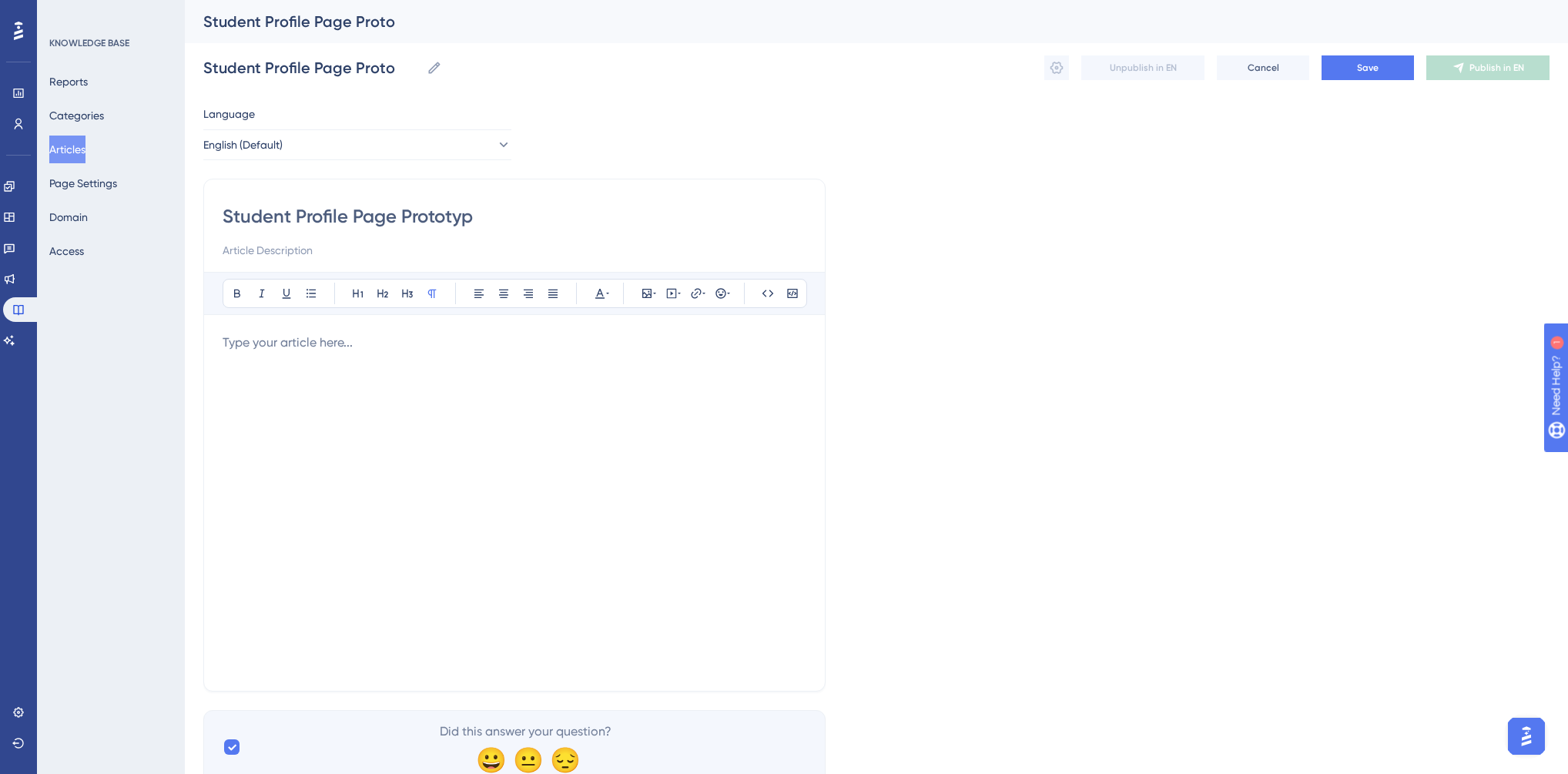
type input "Student Profile Page Prototype"
click at [291, 349] on p at bounding box center [514, 343] width 584 height 18
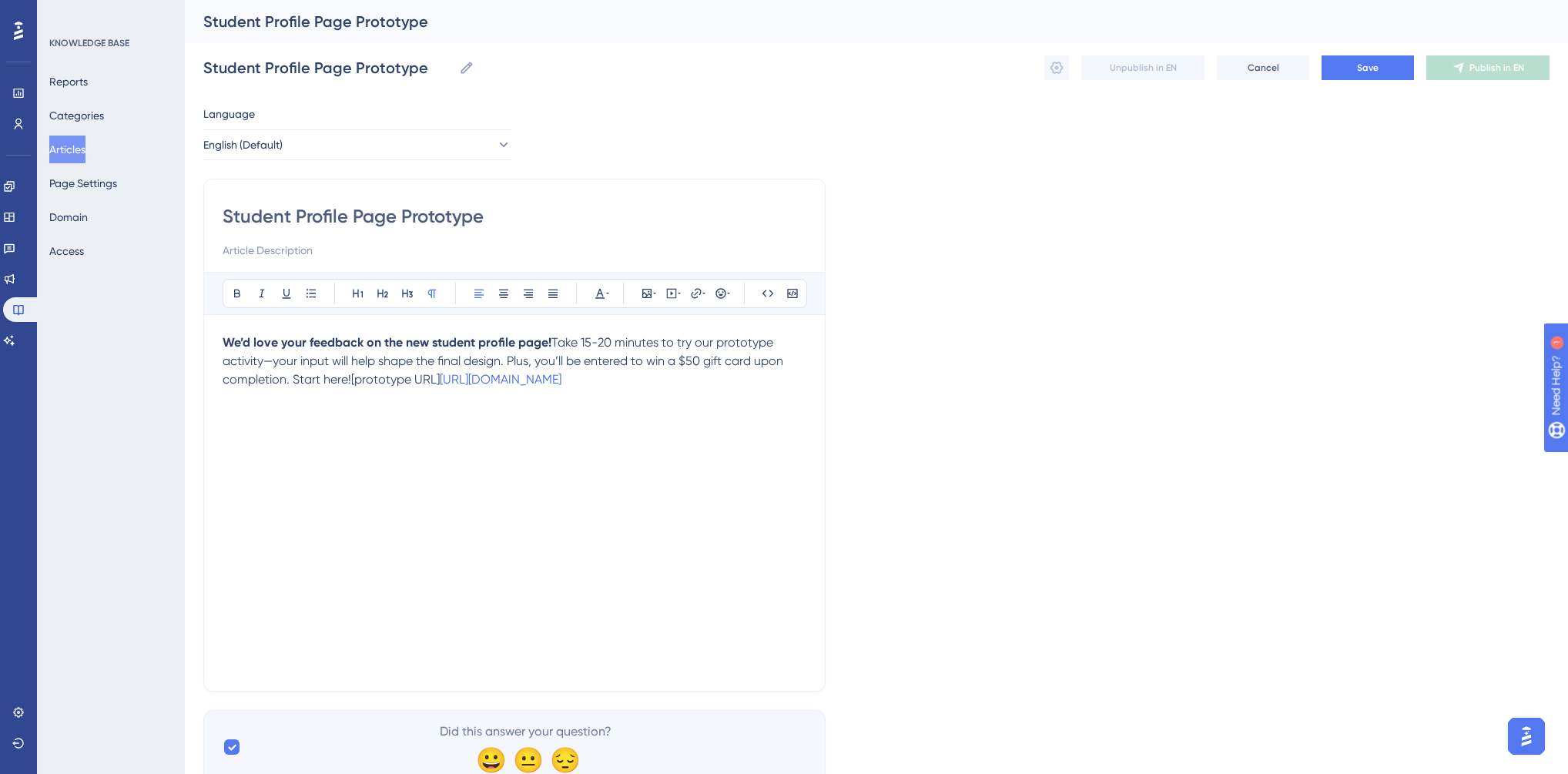
click at [554, 342] on span "Take 15-20 minutes to try our prototype activity—your input will help shape the…" at bounding box center [504, 360] width 564 height 51
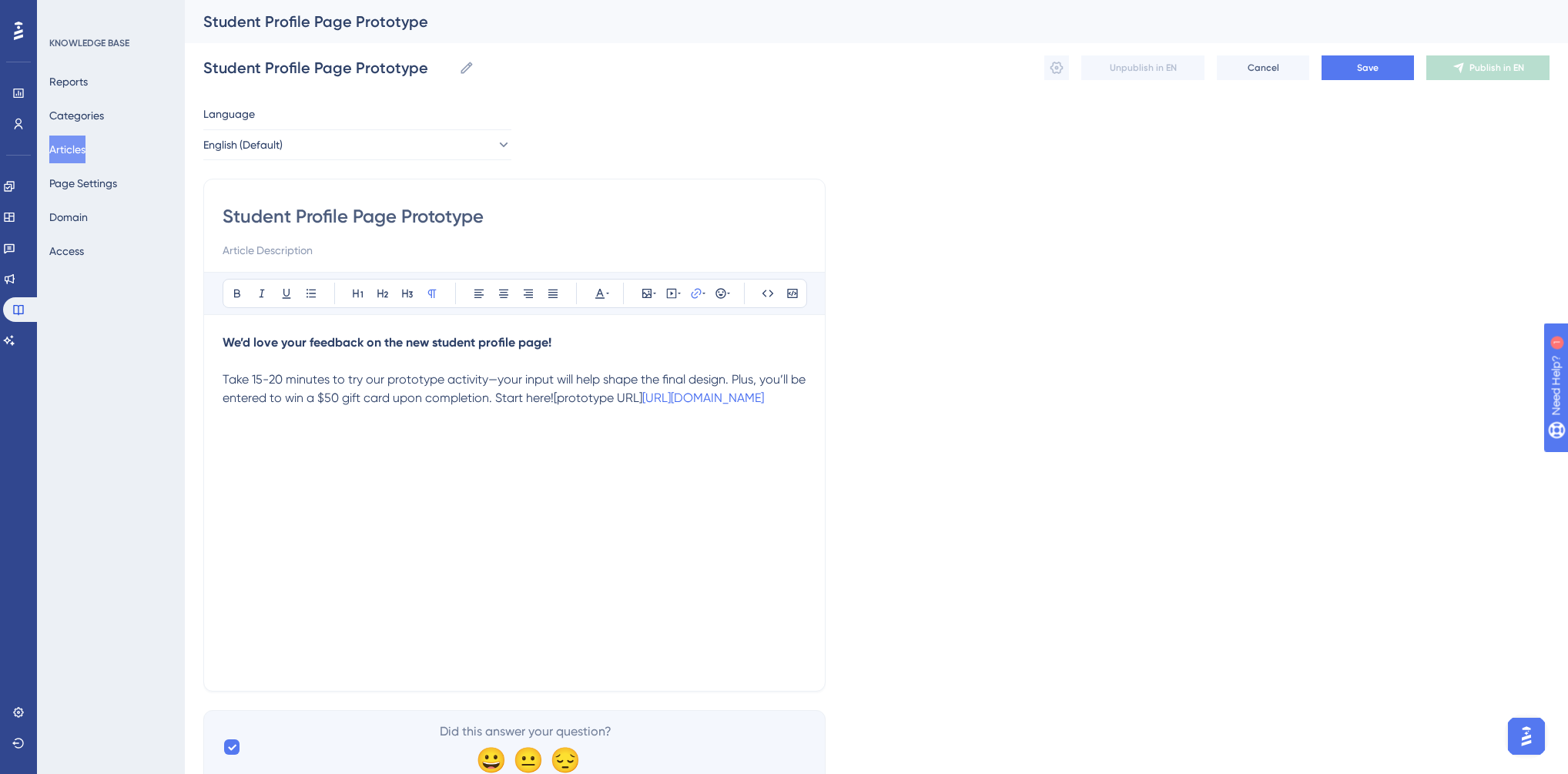
drag, startPoint x: 439, startPoint y: 423, endPoint x: 252, endPoint y: 423, distance: 187.0
click at [252, 407] on p "Take 15-20 minutes to try our prototype activity—your input will help shape the…" at bounding box center [514, 389] width 584 height 37
click at [534, 429] on div "We’d love your feedback on the new student profile page! Take 15-20 minutes to …" at bounding box center [514, 503] width 584 height 339
drag, startPoint x: 515, startPoint y: 398, endPoint x: 564, endPoint y: 400, distance: 49.0
click at [564, 400] on span "Take 15-20 minutes to try our prototype activity—your input will help shape the…" at bounding box center [516, 388] width 586 height 33
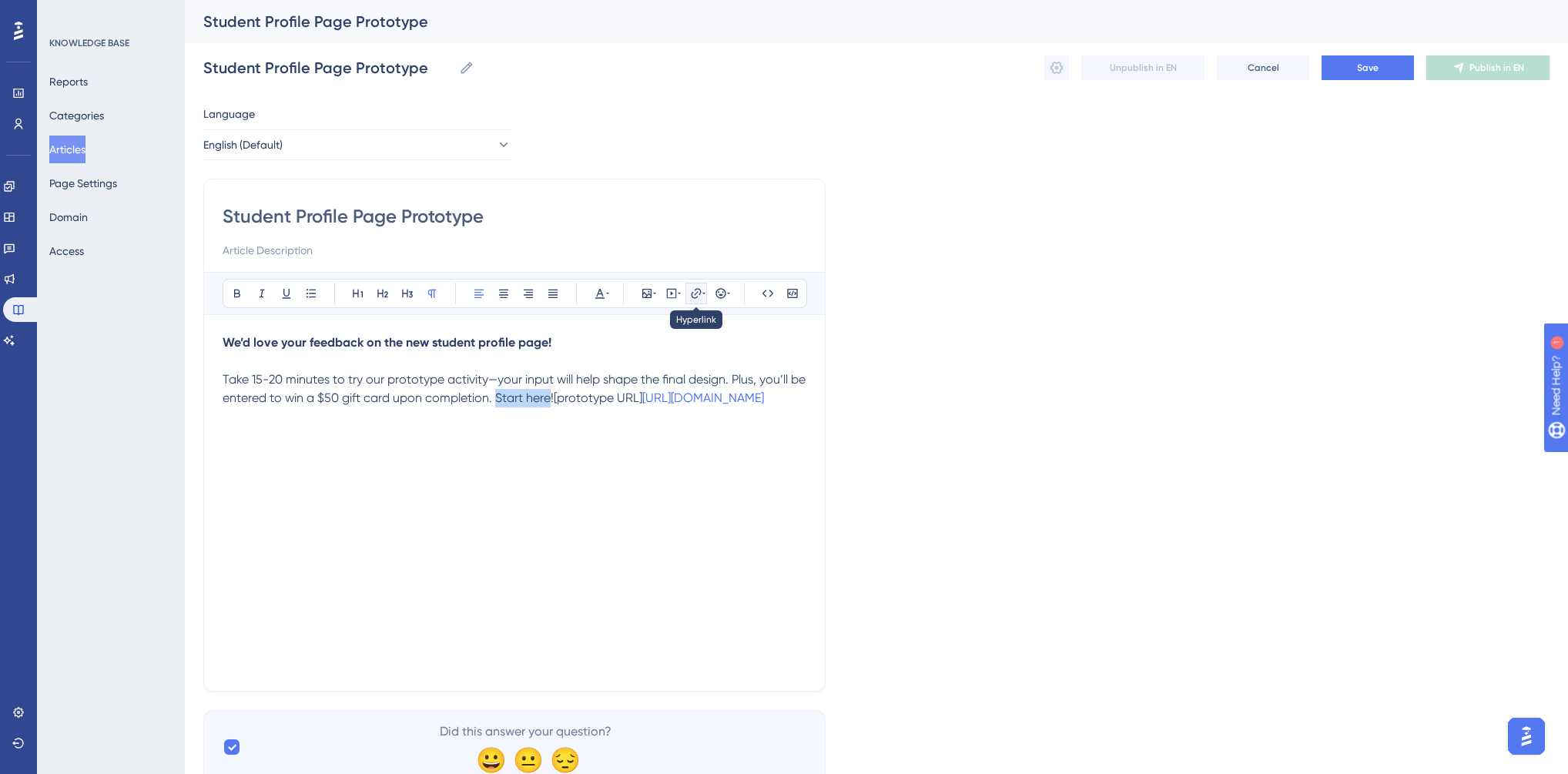
click at [696, 296] on icon at bounding box center [696, 293] width 10 height 10
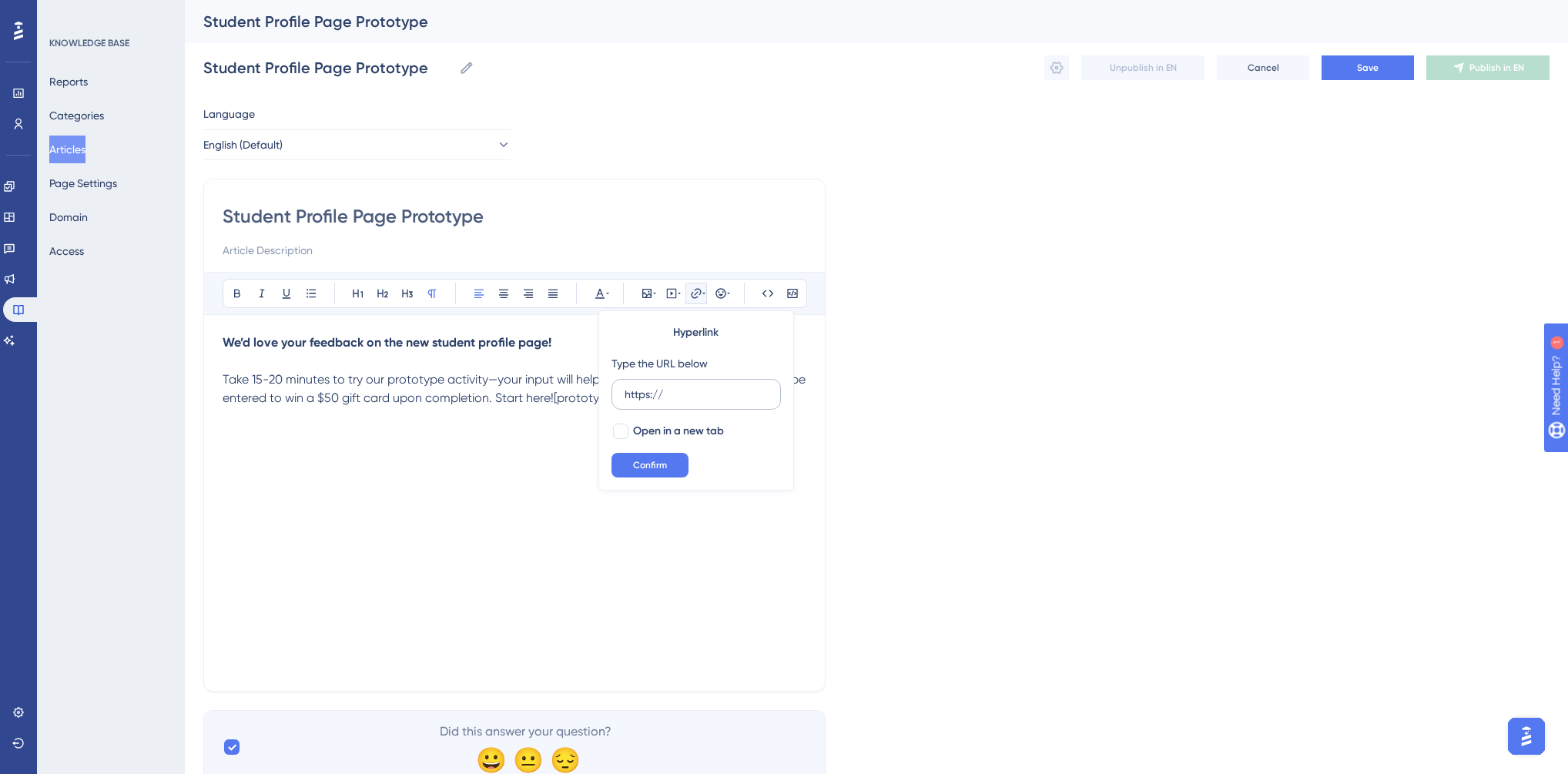
type input "[URL]’d love your feedback on the new student profile page! Take 15-20 minutes …"
drag, startPoint x: 662, startPoint y: 395, endPoint x: 591, endPoint y: 395, distance: 71.0
click at [591, 395] on div "Bold Italic Underline Bullet Point Heading 1 Heading 2 Heading 3 Normal Align L…" at bounding box center [514, 472] width 584 height 400
click at [591, 395] on span "Take 15-20 minutes to try our prototype activity—your input will help shape the…" at bounding box center [516, 388] width 586 height 33
drag, startPoint x: 572, startPoint y: 401, endPoint x: 579, endPoint y: 419, distance: 19.3
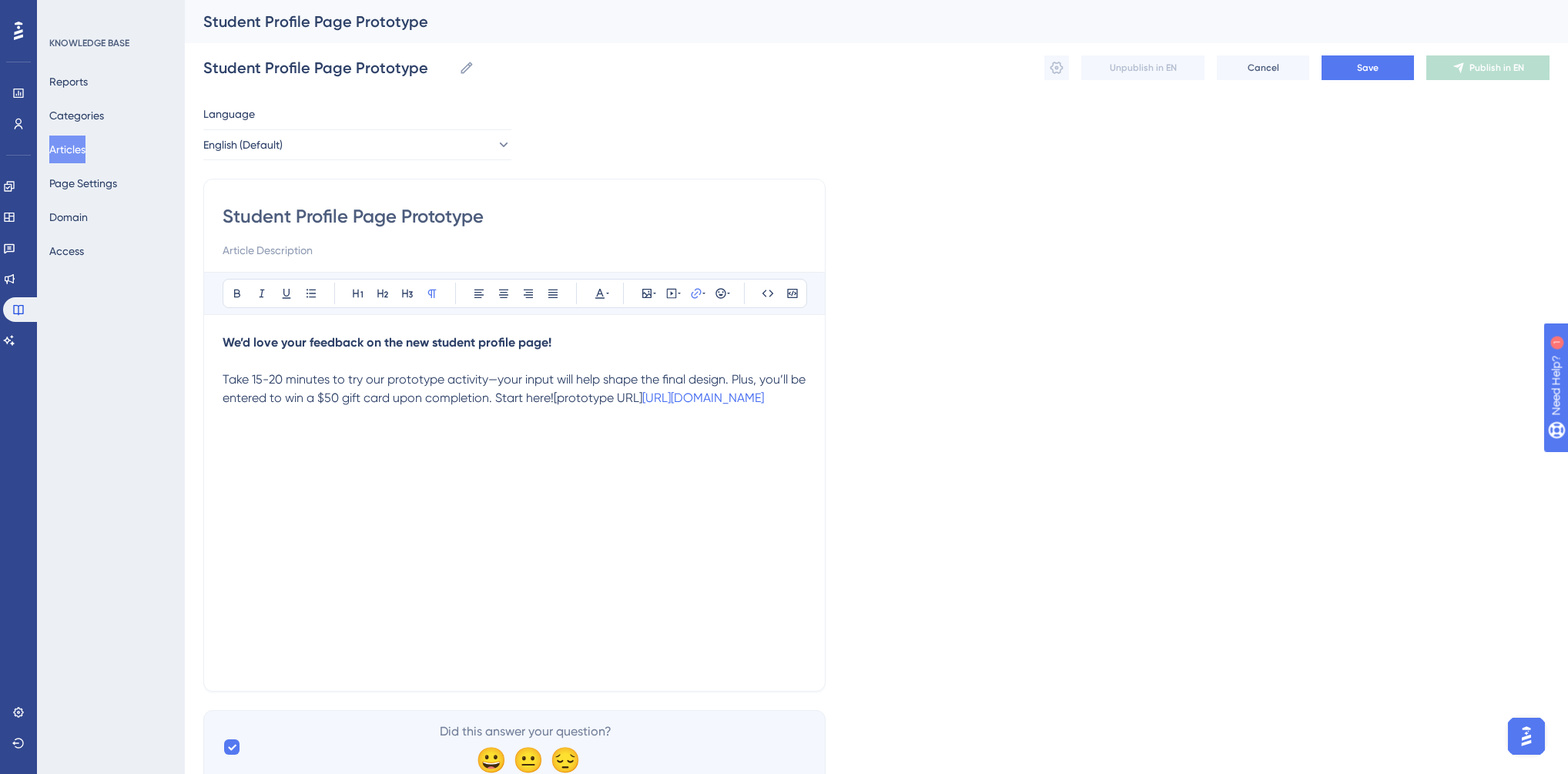
click at [579, 407] on p "Take 15-20 minutes to try our prototype activity—your input will help shape the…" at bounding box center [514, 389] width 584 height 37
click at [663, 385] on input "[URL][DOMAIN_NAME]" at bounding box center [696, 394] width 144 height 17
drag, startPoint x: 619, startPoint y: 392, endPoint x: 772, endPoint y: 385, distance: 153.2
click at [772, 385] on label "[URL][DOMAIN_NAME]" at bounding box center [696, 394] width 170 height 31
click at [768, 385] on input "[URL][DOMAIN_NAME]" at bounding box center [696, 394] width 144 height 17
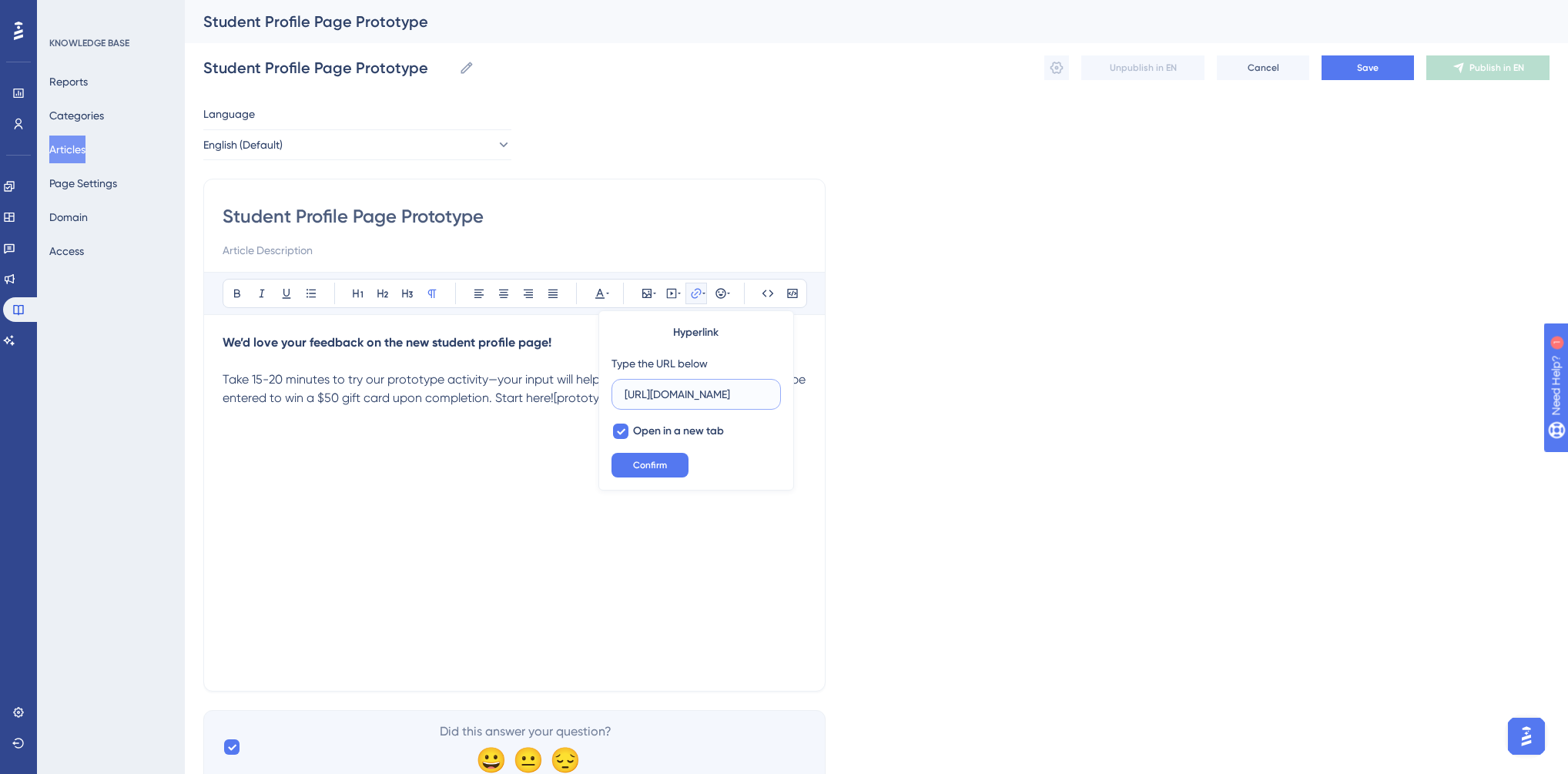
click at [764, 391] on input "[URL][DOMAIN_NAME]" at bounding box center [696, 394] width 144 height 17
click at [579, 454] on div "We’d love your feedback on the new student profile page! Take 15-20 minutes to …" at bounding box center [514, 503] width 584 height 339
drag, startPoint x: 511, startPoint y: 399, endPoint x: 566, endPoint y: 401, distance: 55.0
click at [566, 401] on span "Take 15-20 minutes to try our prototype activity—your input will help shape the…" at bounding box center [516, 388] width 586 height 33
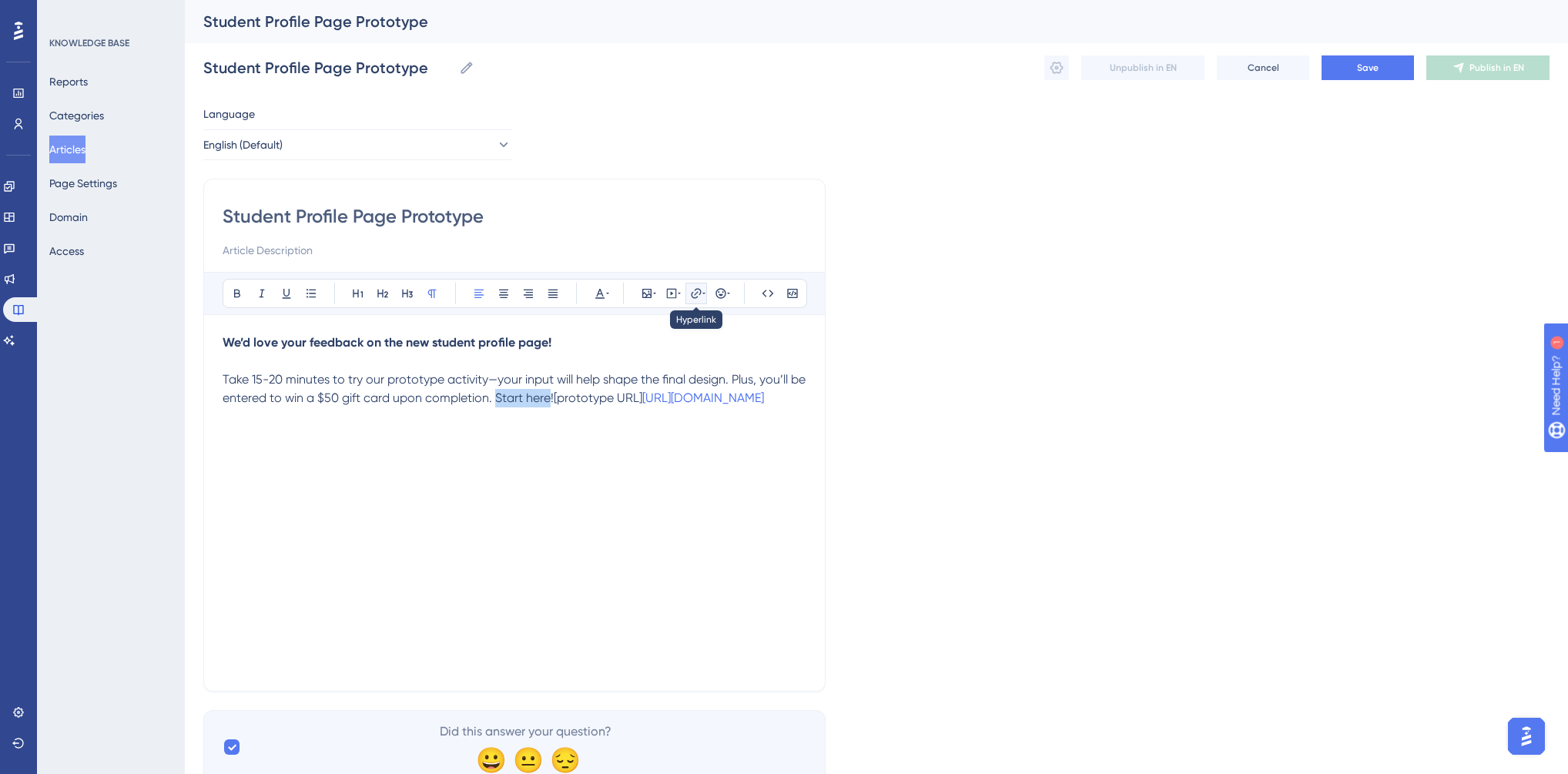
click at [699, 290] on icon at bounding box center [696, 293] width 13 height 13
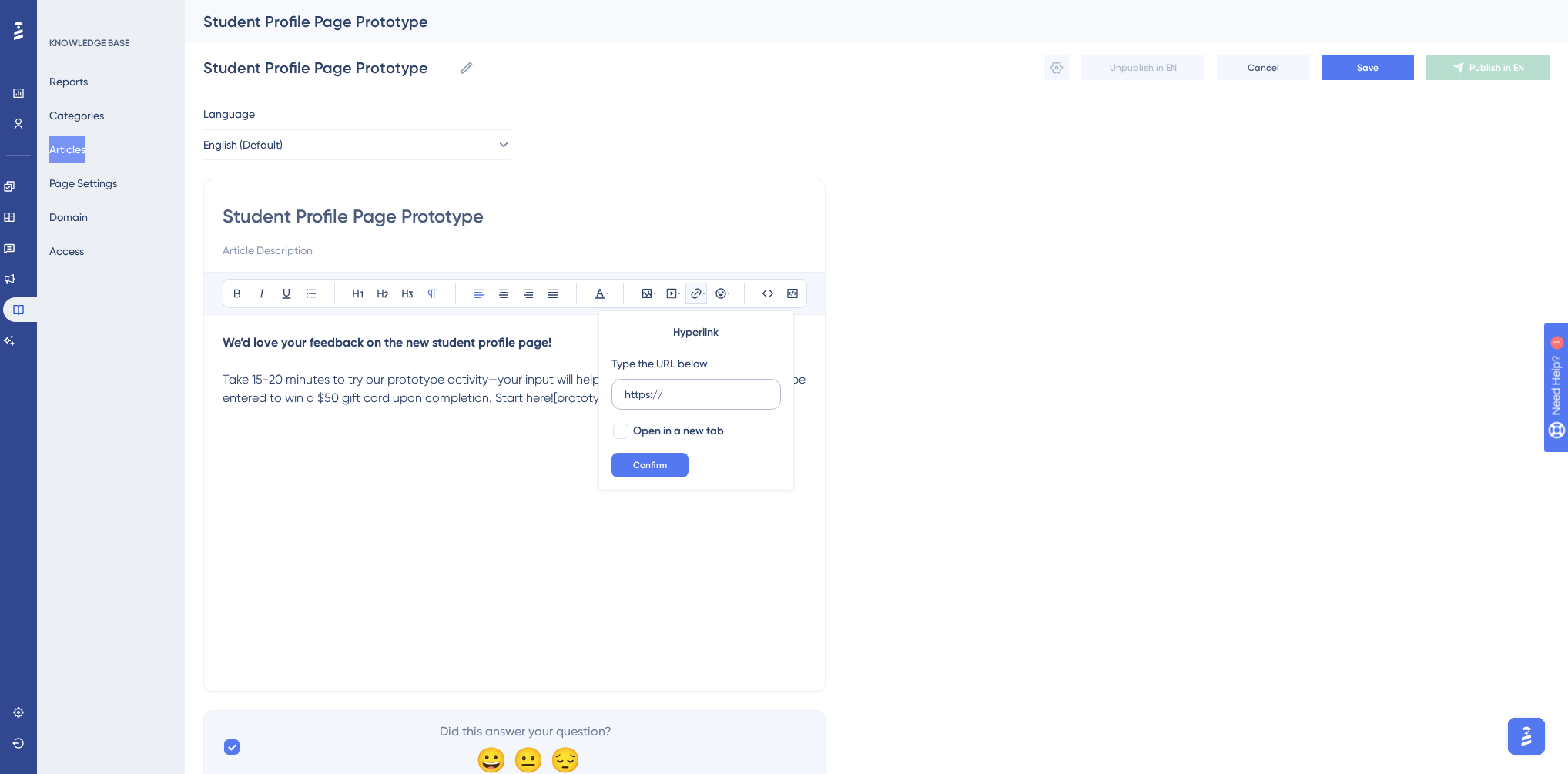
click at [664, 390] on input "https://" at bounding box center [696, 394] width 144 height 17
type input "h"
type input "We’d love your feedback on the new student profile page! Take 15-20 minutes to …"
click at [557, 454] on div "We’d love your feedback on the new student profile page! Take 15-20 minutes to …" at bounding box center [514, 503] width 584 height 339
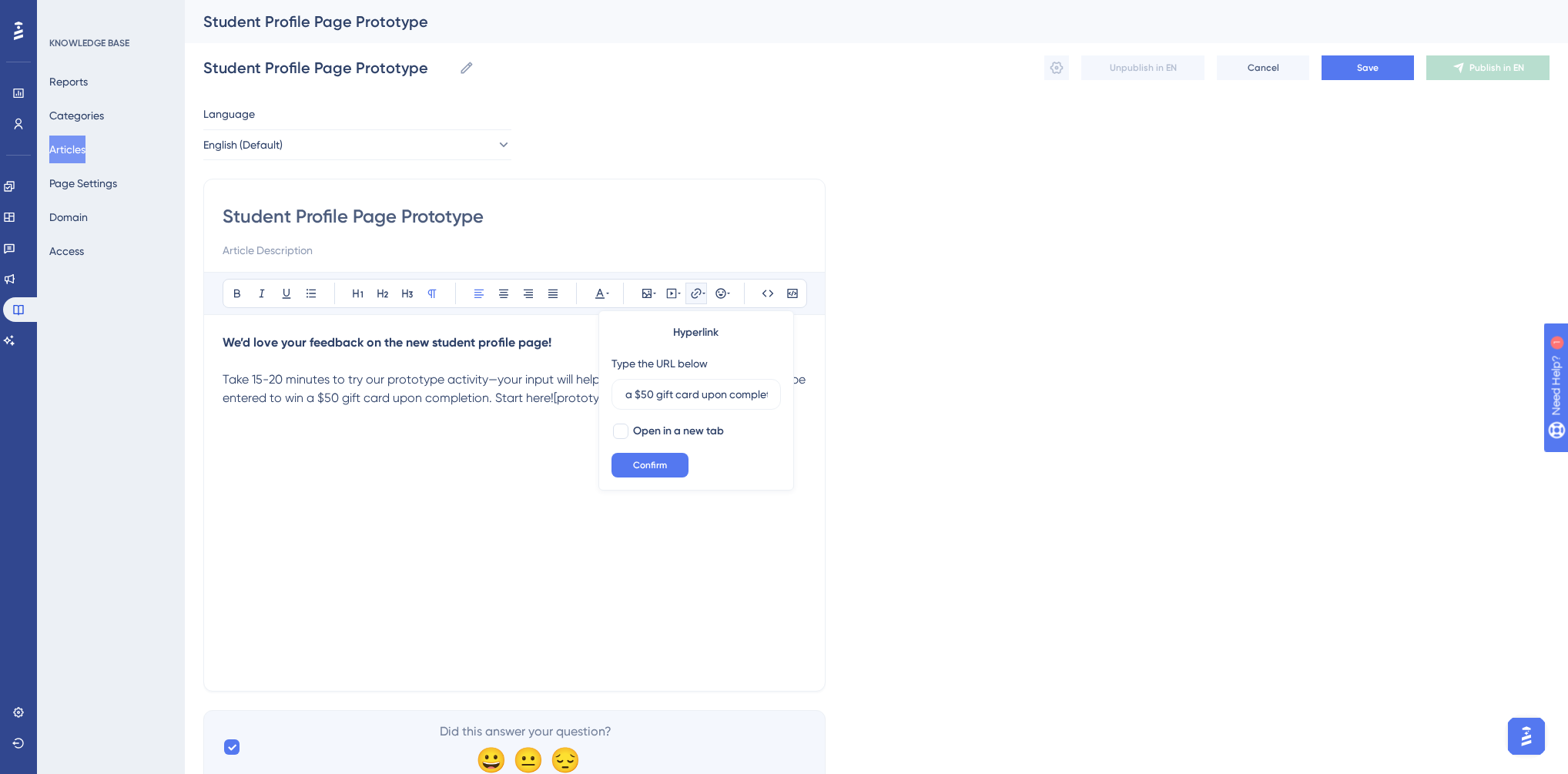
scroll to position [0, 0]
drag, startPoint x: 422, startPoint y: 416, endPoint x: 253, endPoint y: 419, distance: 169.0
click at [253, 407] on p "Take 15-20 minutes to try our prototype activity—your input will help shape the…" at bounding box center [514, 389] width 584 height 37
click at [447, 407] on p "Take 15-20 minutes to try our prototype activity—your input will help shape the…" at bounding box center [514, 389] width 584 height 37
drag, startPoint x: 425, startPoint y: 419, endPoint x: 250, endPoint y: 423, distance: 175.0
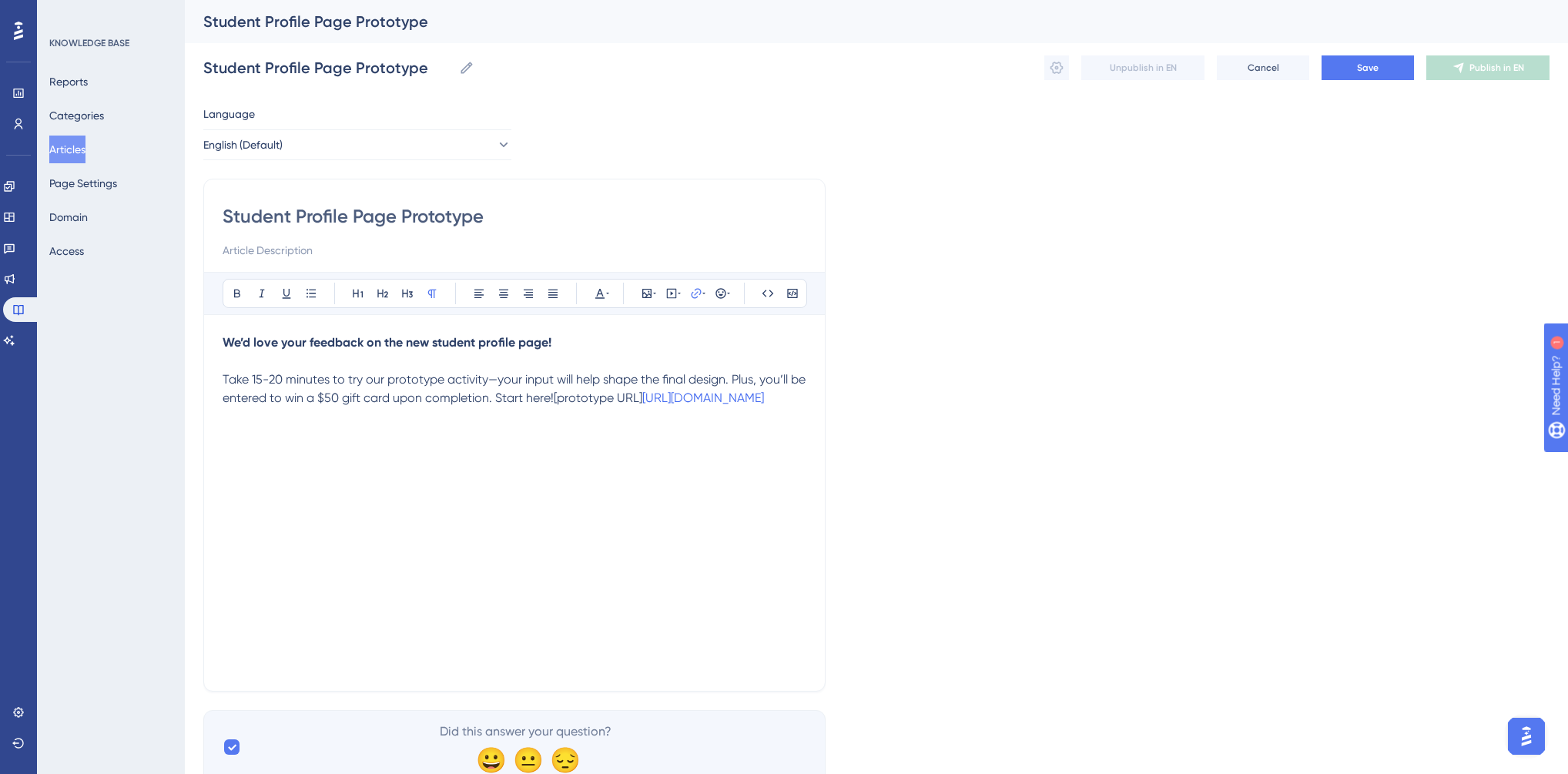
click at [250, 407] on p "Take 15-20 minutes to try our prototype activity—your input will help shape the…" at bounding box center [514, 389] width 584 height 37
click at [634, 465] on span "Confirm" at bounding box center [650, 465] width 34 height 13
copy span "[URL][DOMAIN_NAME]"
click at [601, 390] on p "Take 15-20 minutes to try our prototype activity—your input will help shape the…" at bounding box center [514, 389] width 584 height 37
drag, startPoint x: 512, startPoint y: 400, endPoint x: 566, endPoint y: 400, distance: 54.0
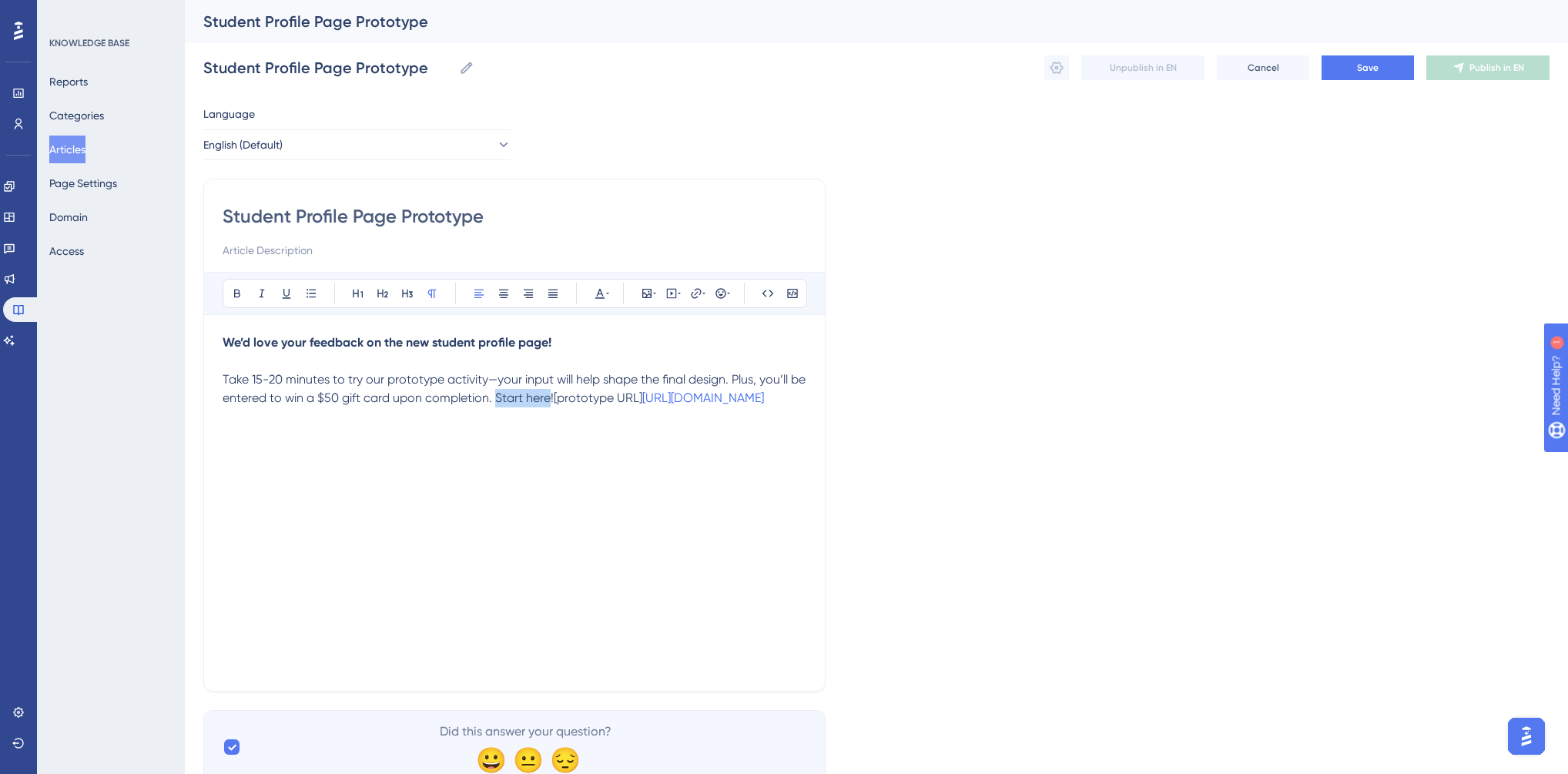
click at [566, 400] on span "Take 15-20 minutes to try our prototype activity—your input will help shape the…" at bounding box center [516, 388] width 586 height 33
click at [700, 285] on button at bounding box center [696, 294] width 22 height 22
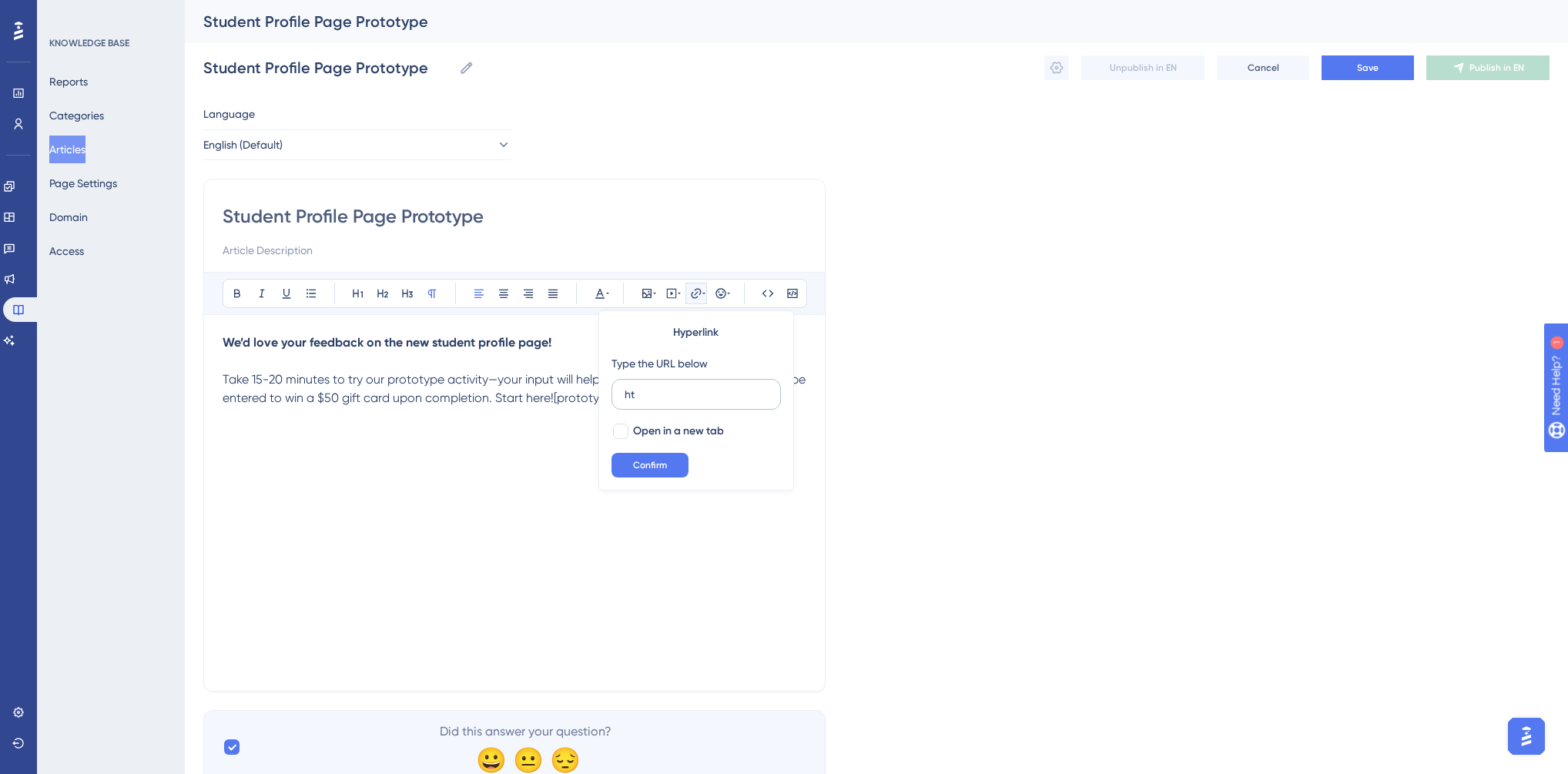
type input "h"
type input "[URL][DOMAIN_NAME]"
click at [627, 431] on div at bounding box center [621, 431] width 15 height 15
checkbox input "true"
click at [640, 463] on span "Confirm" at bounding box center [650, 465] width 34 height 13
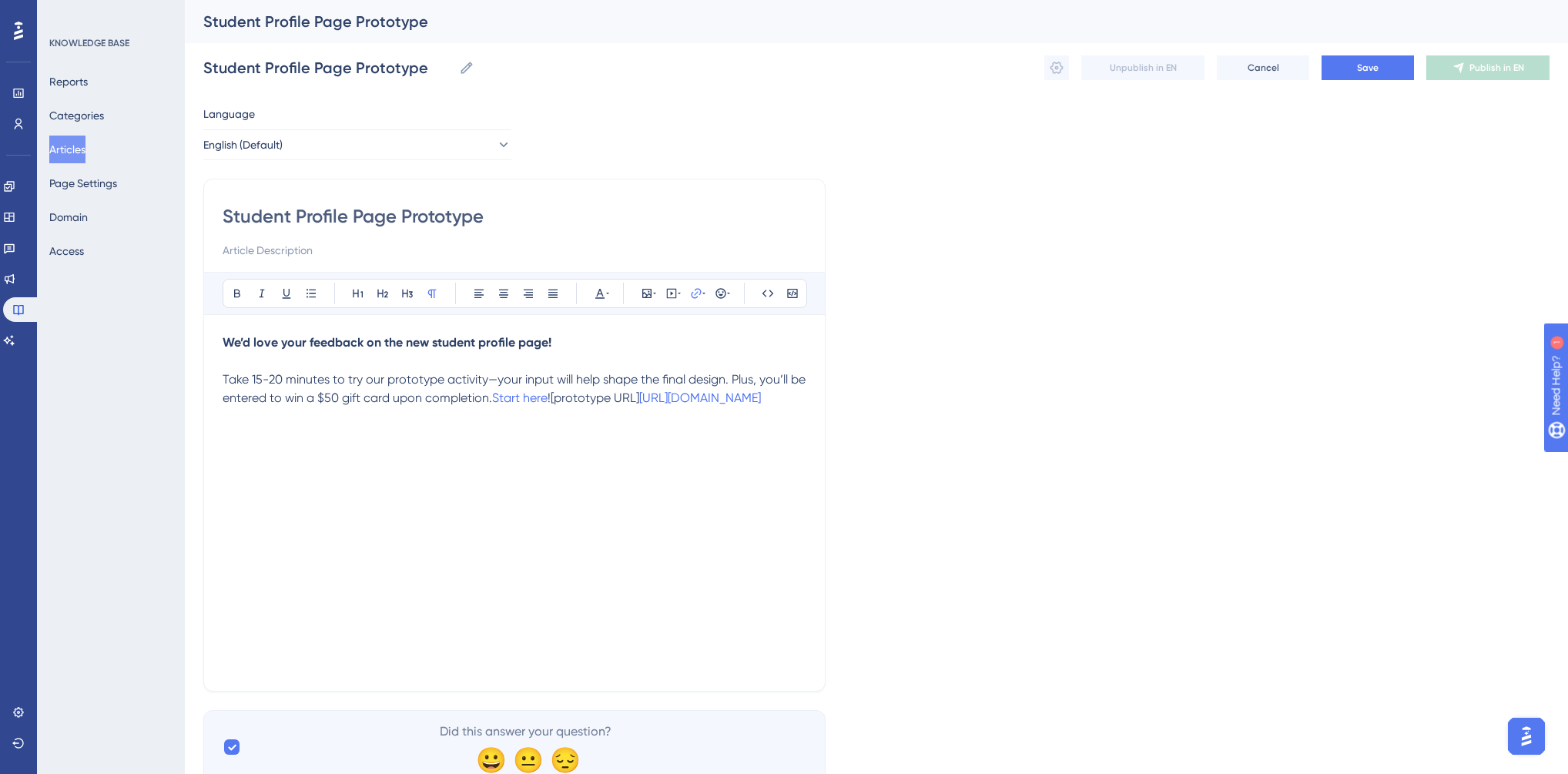
drag, startPoint x: 571, startPoint y: 399, endPoint x: 600, endPoint y: 425, distance: 38.9
click at [600, 407] on p "Take 15-20 minutes to try our prototype activity—your input will help shape the…" at bounding box center [514, 389] width 584 height 37
drag, startPoint x: 448, startPoint y: 425, endPoint x: 571, endPoint y: 401, distance: 125.3
click at [571, 401] on p "Take 15-20 minutes to try our prototype activity—your input will help shape the…" at bounding box center [514, 389] width 584 height 37
drag, startPoint x: 335, startPoint y: 395, endPoint x: 406, endPoint y: 394, distance: 71.0
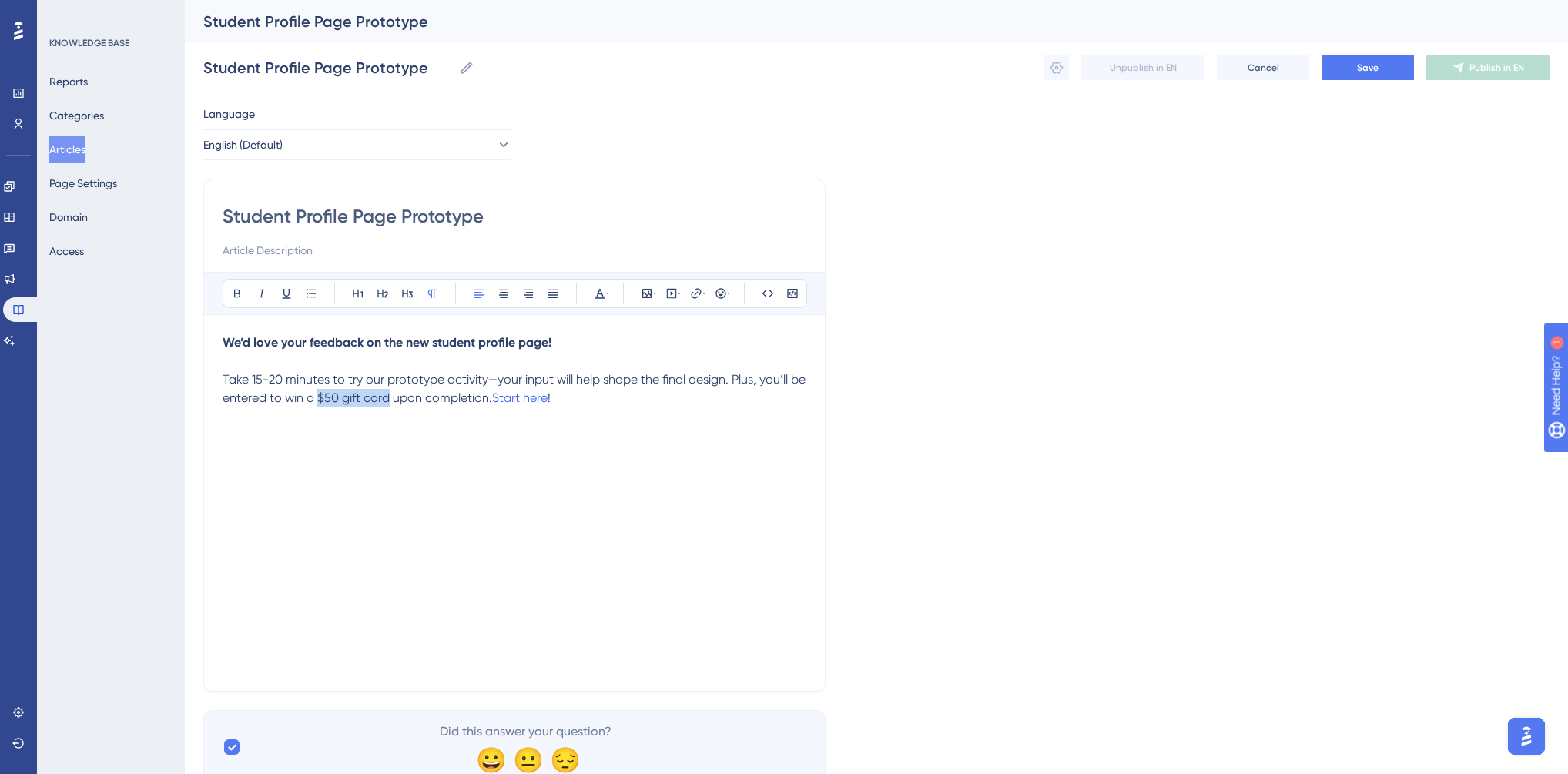
click at [406, 394] on span "Take 15-20 minutes to try our prototype activity—your input will help shape the…" at bounding box center [516, 388] width 586 height 33
click at [1361, 61] on span "Save" at bounding box center [1368, 67] width 22 height 13
click at [1398, 70] on button "Save" at bounding box center [1368, 67] width 92 height 24
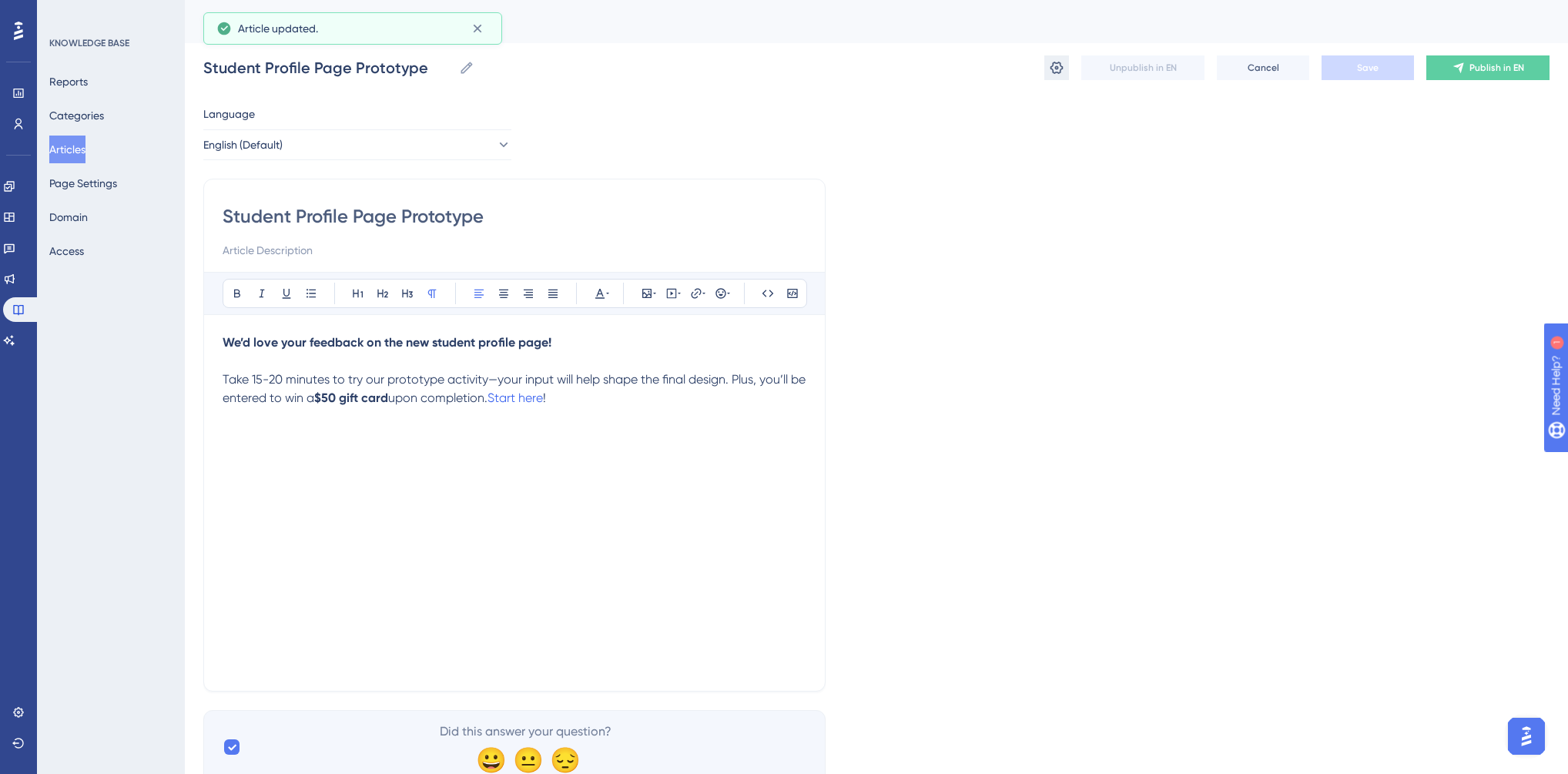
click at [1055, 71] on icon at bounding box center [1057, 68] width 15 height 15
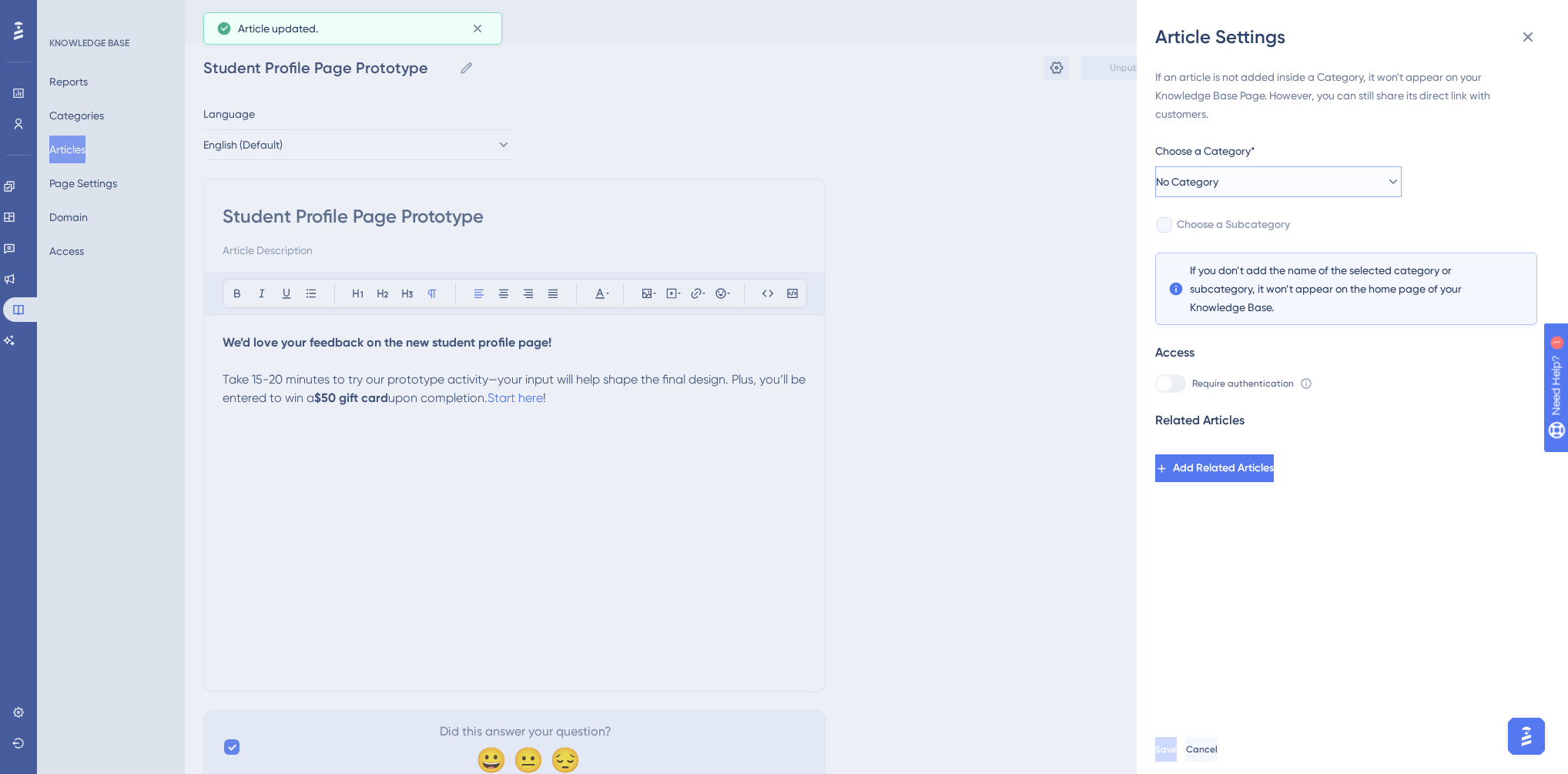
click at [1219, 178] on span "No Category" at bounding box center [1188, 181] width 62 height 18
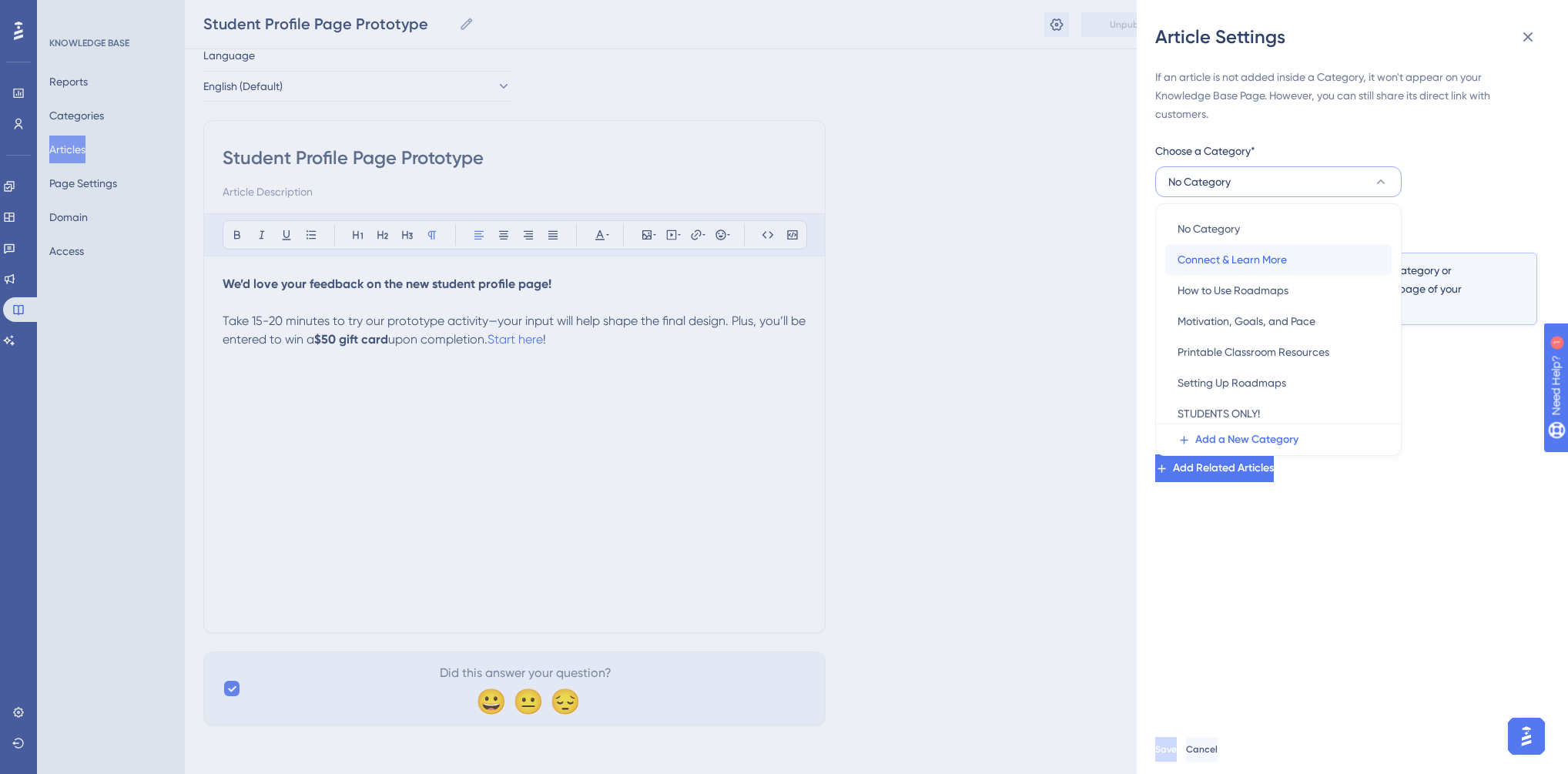
click at [1239, 260] on span "Connect & Learn More" at bounding box center [1232, 259] width 109 height 18
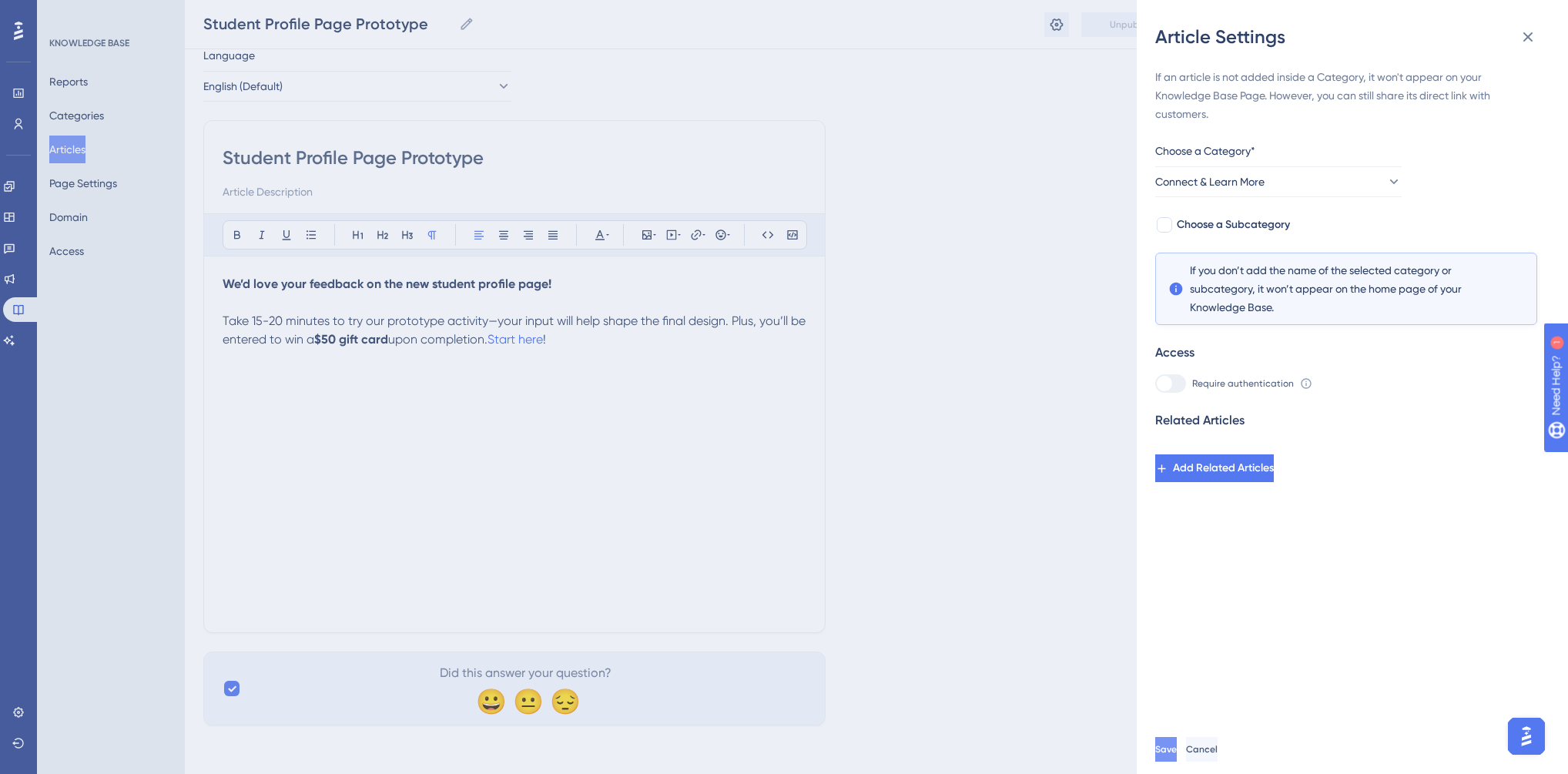
click at [1177, 756] on span "Save" at bounding box center [1167, 749] width 22 height 13
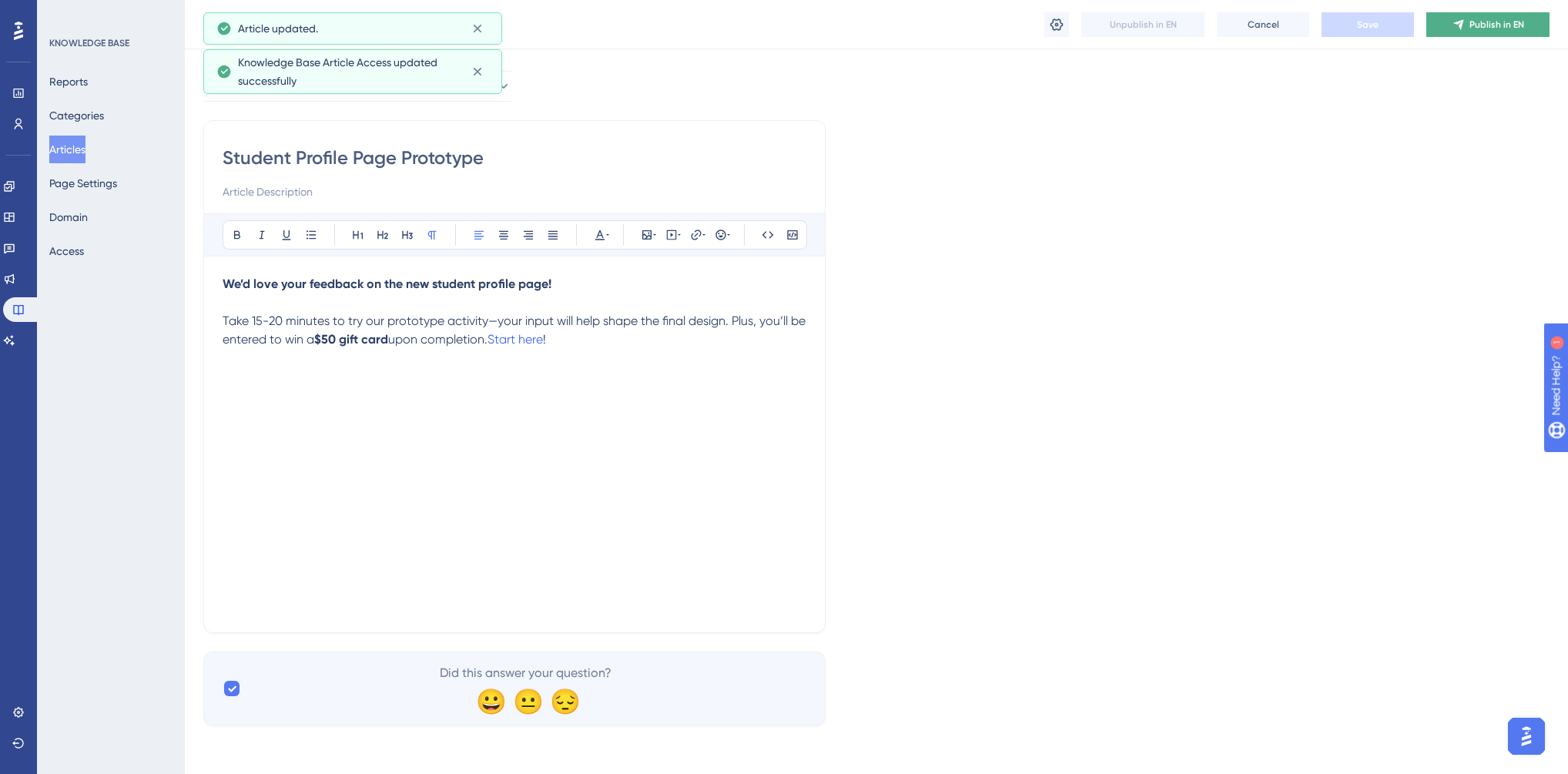
click at [1457, 25] on icon at bounding box center [1459, 24] width 13 height 13
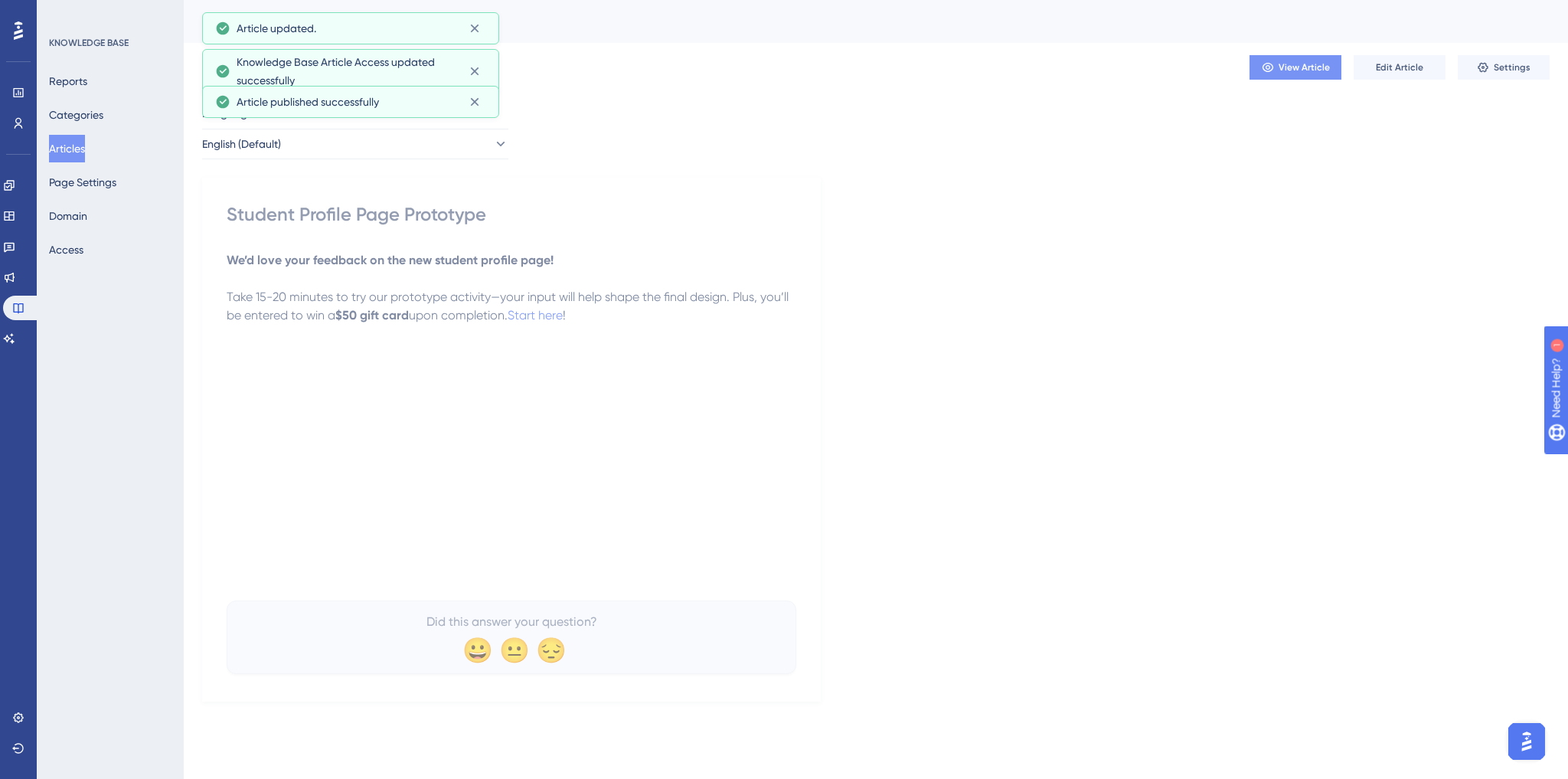
click at [1321, 64] on span "View Article" at bounding box center [1304, 67] width 51 height 13
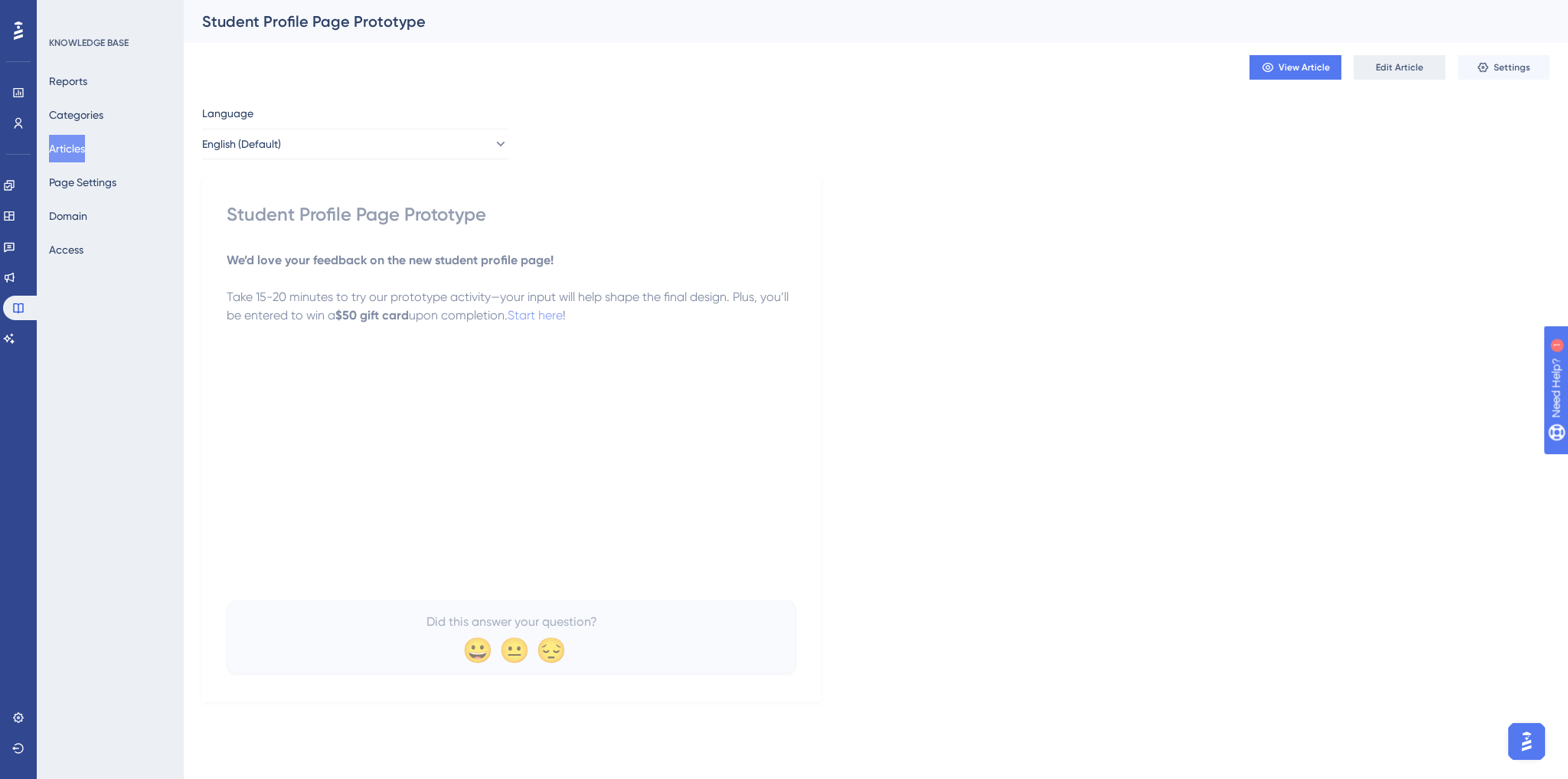
click at [1414, 64] on span "Edit Article" at bounding box center [1399, 67] width 48 height 13
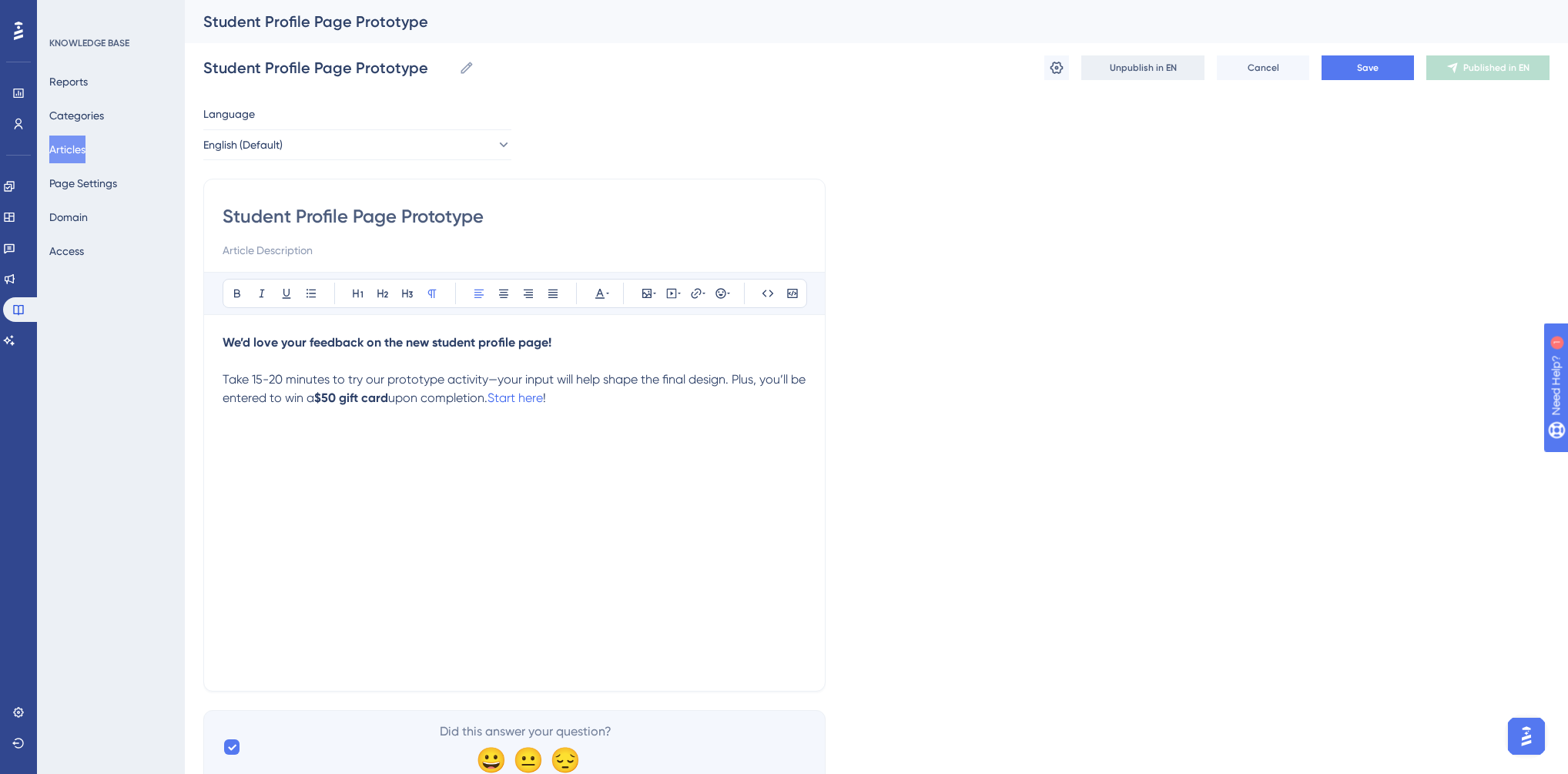
click at [1162, 65] on span "Unpublish in EN" at bounding box center [1144, 67] width 67 height 13
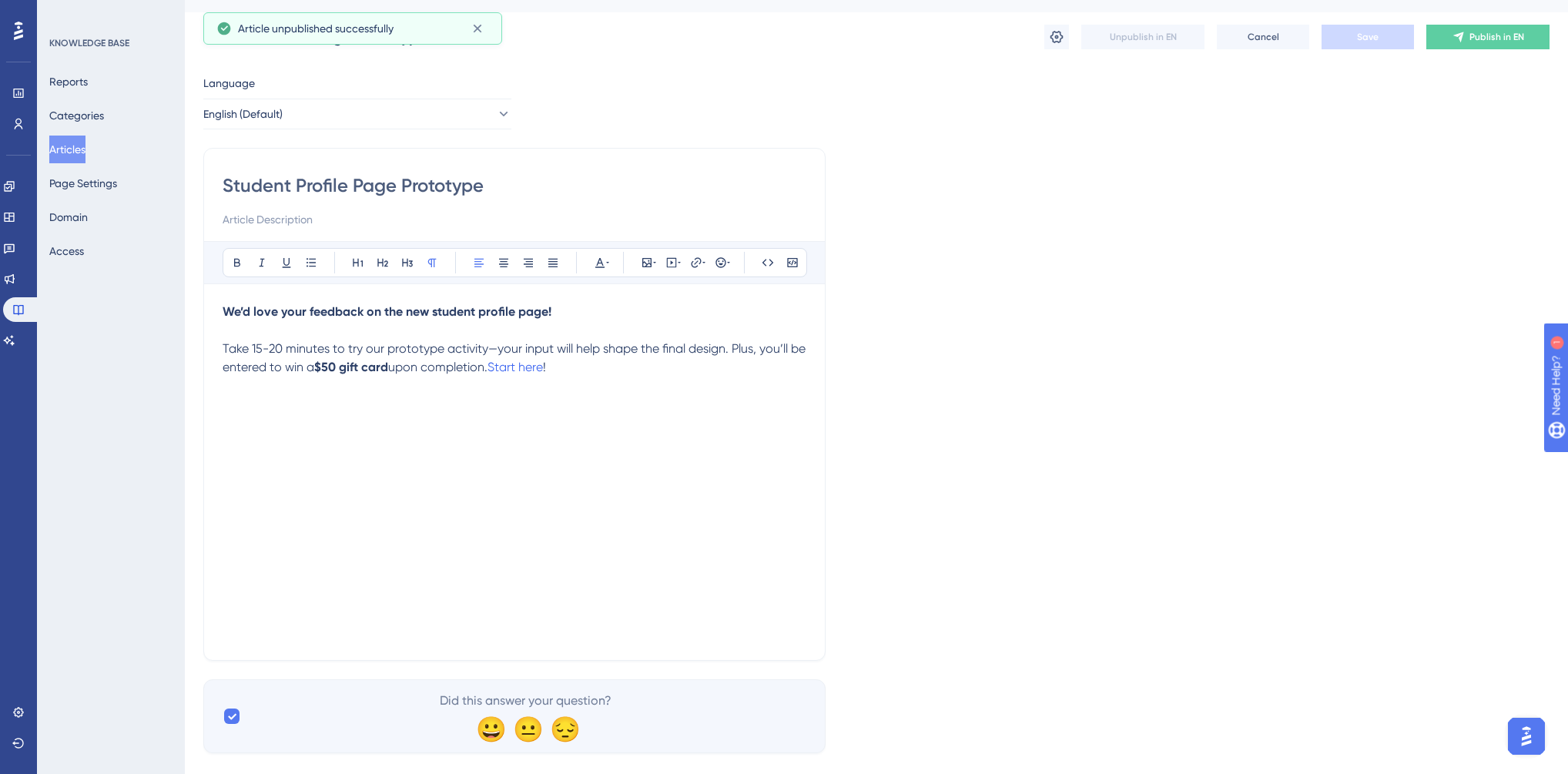
scroll to position [52, 0]
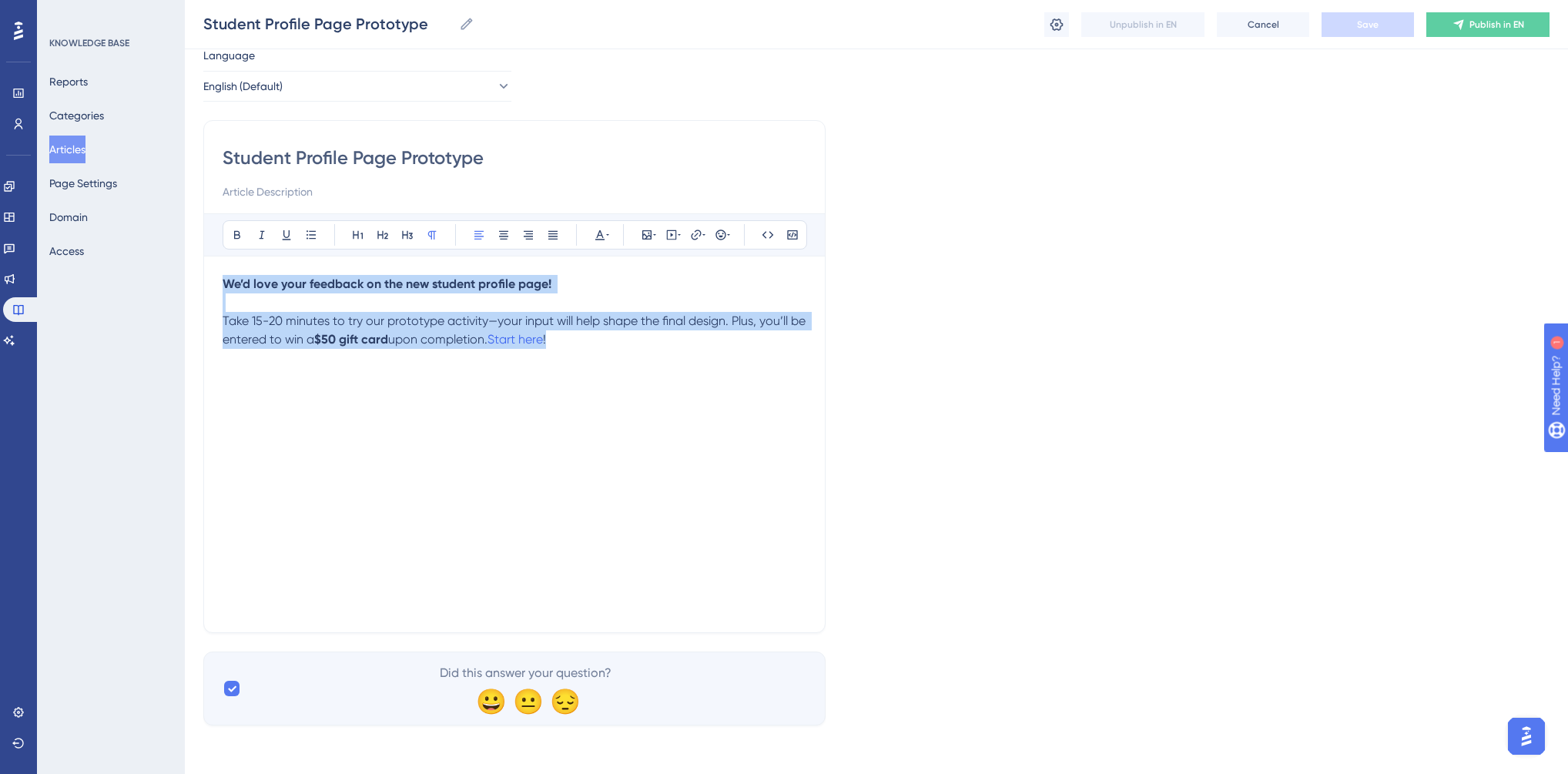
drag, startPoint x: 591, startPoint y: 338, endPoint x: 225, endPoint y: 283, distance: 370.1
click at [225, 283] on div "We’d love your feedback on the new student profile page! Take 15-20 minutes to …" at bounding box center [514, 444] width 584 height 339
copy div "We’d love your feedback on the new student profile page! Take 15-20 minutes to …"
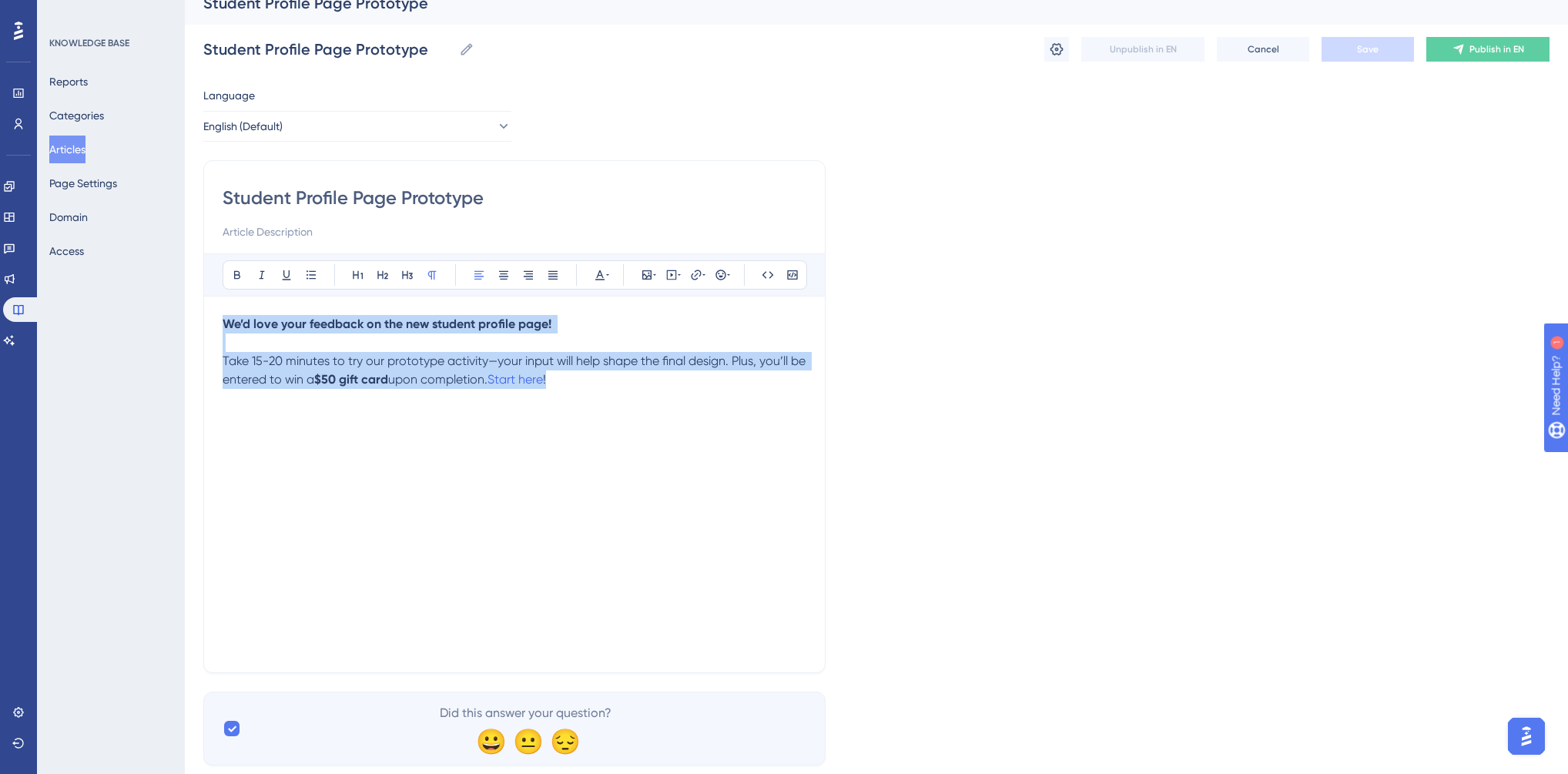
scroll to position [0, 0]
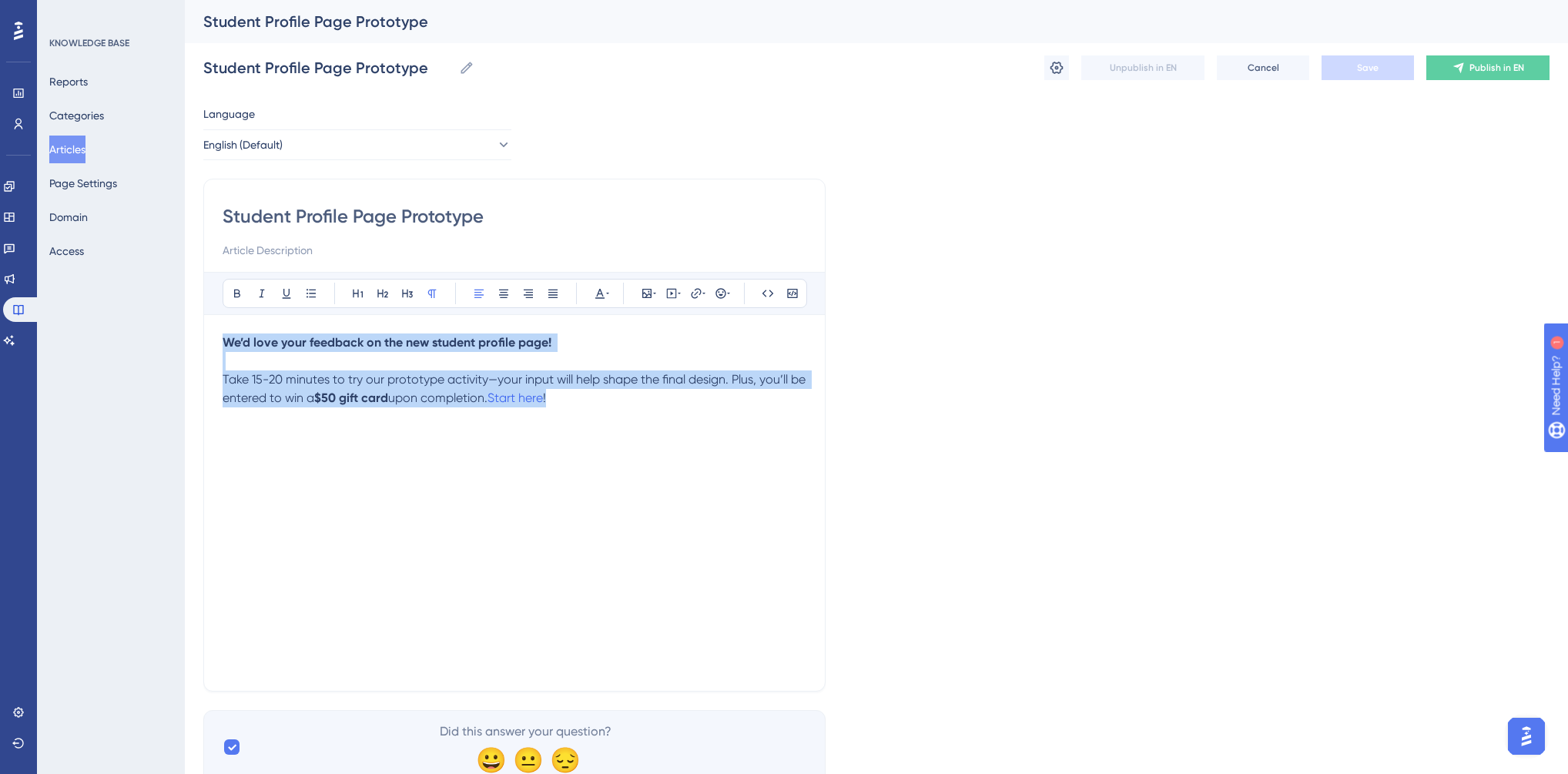
click at [67, 149] on button "Articles" at bounding box center [67, 149] width 36 height 28
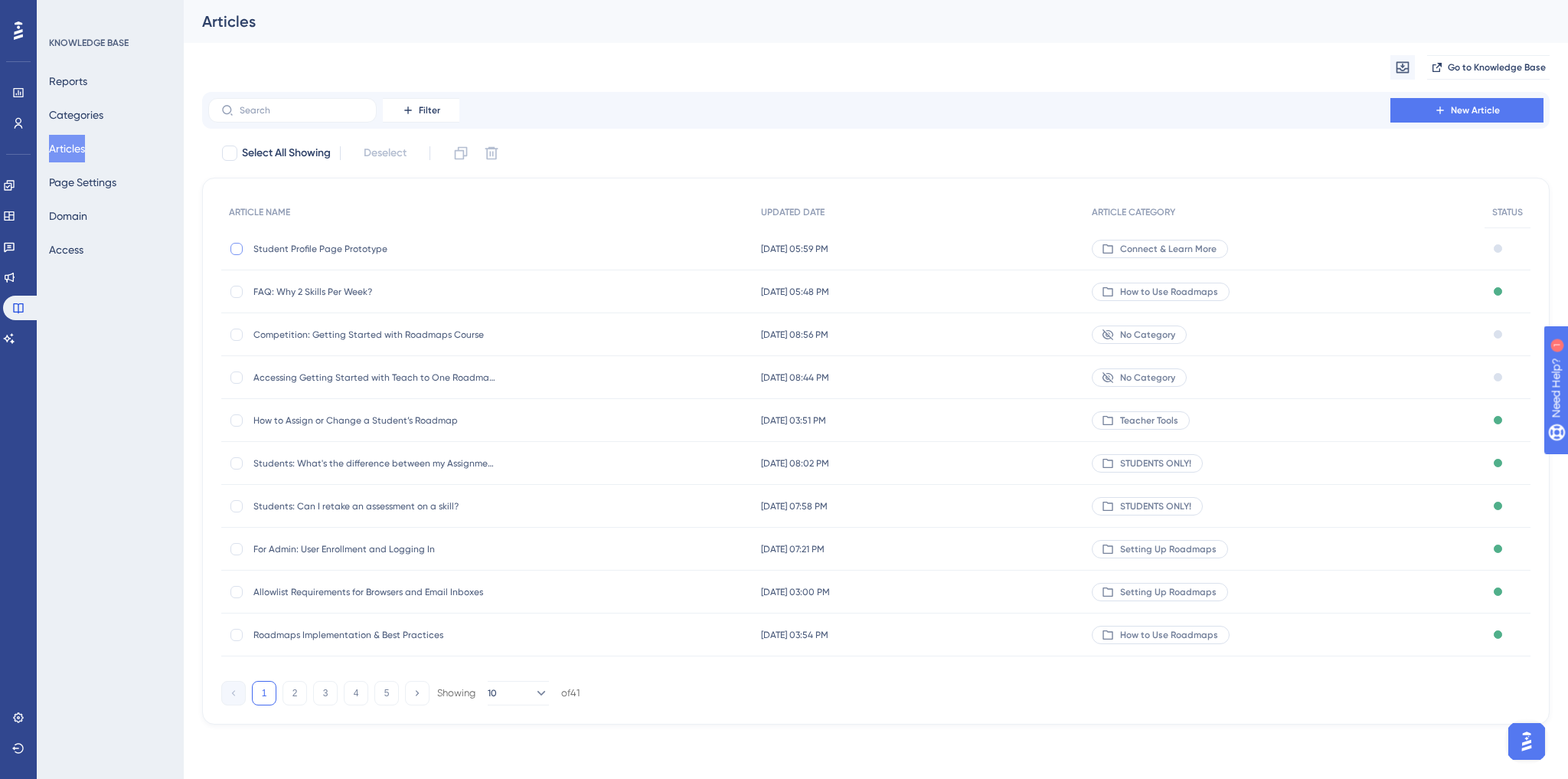
click at [233, 248] on div at bounding box center [236, 249] width 13 height 13
click at [498, 159] on icon at bounding box center [492, 154] width 13 height 13
checkbox input "false"
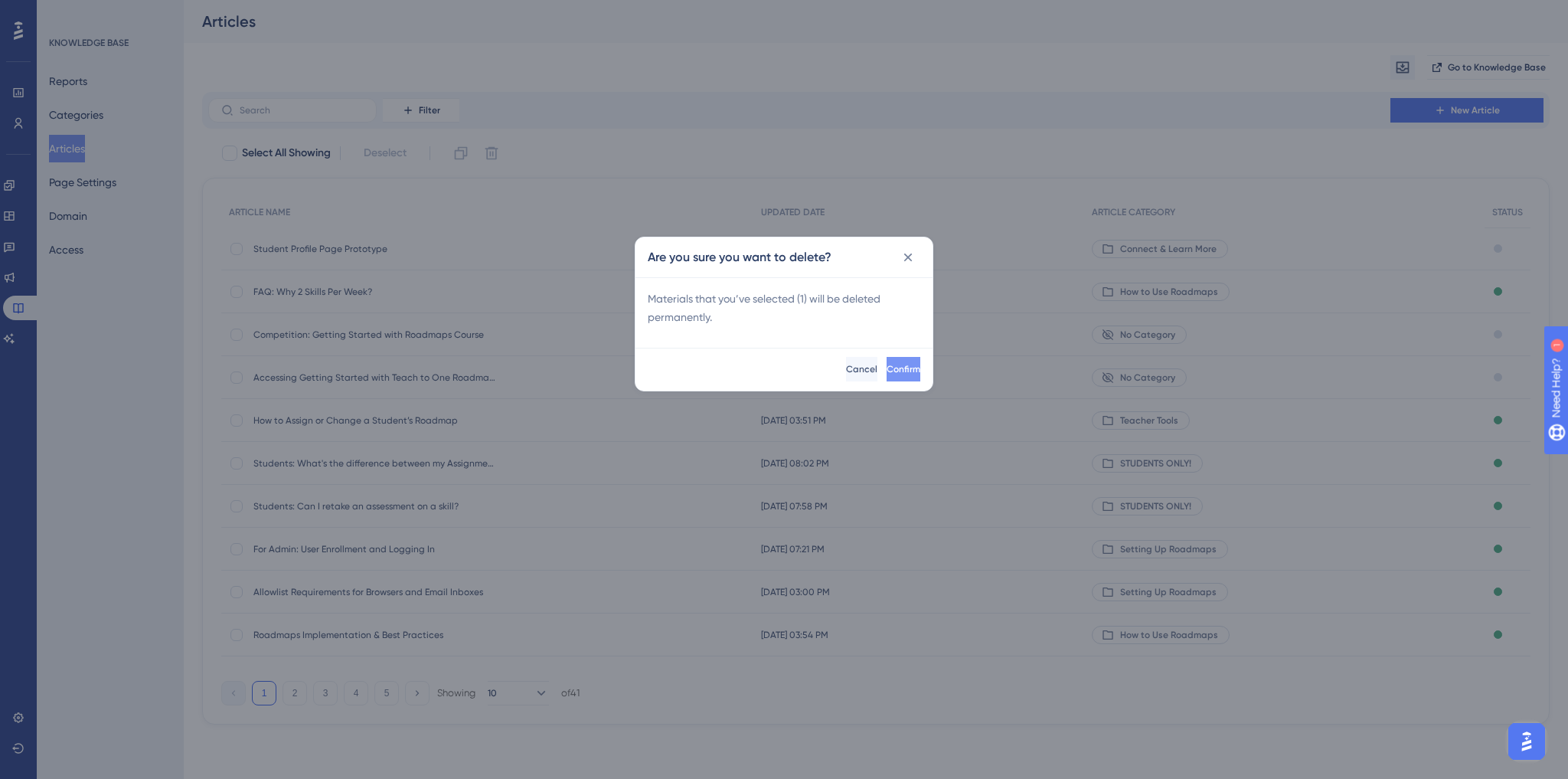
click at [887, 371] on span "Confirm" at bounding box center [903, 369] width 33 height 13
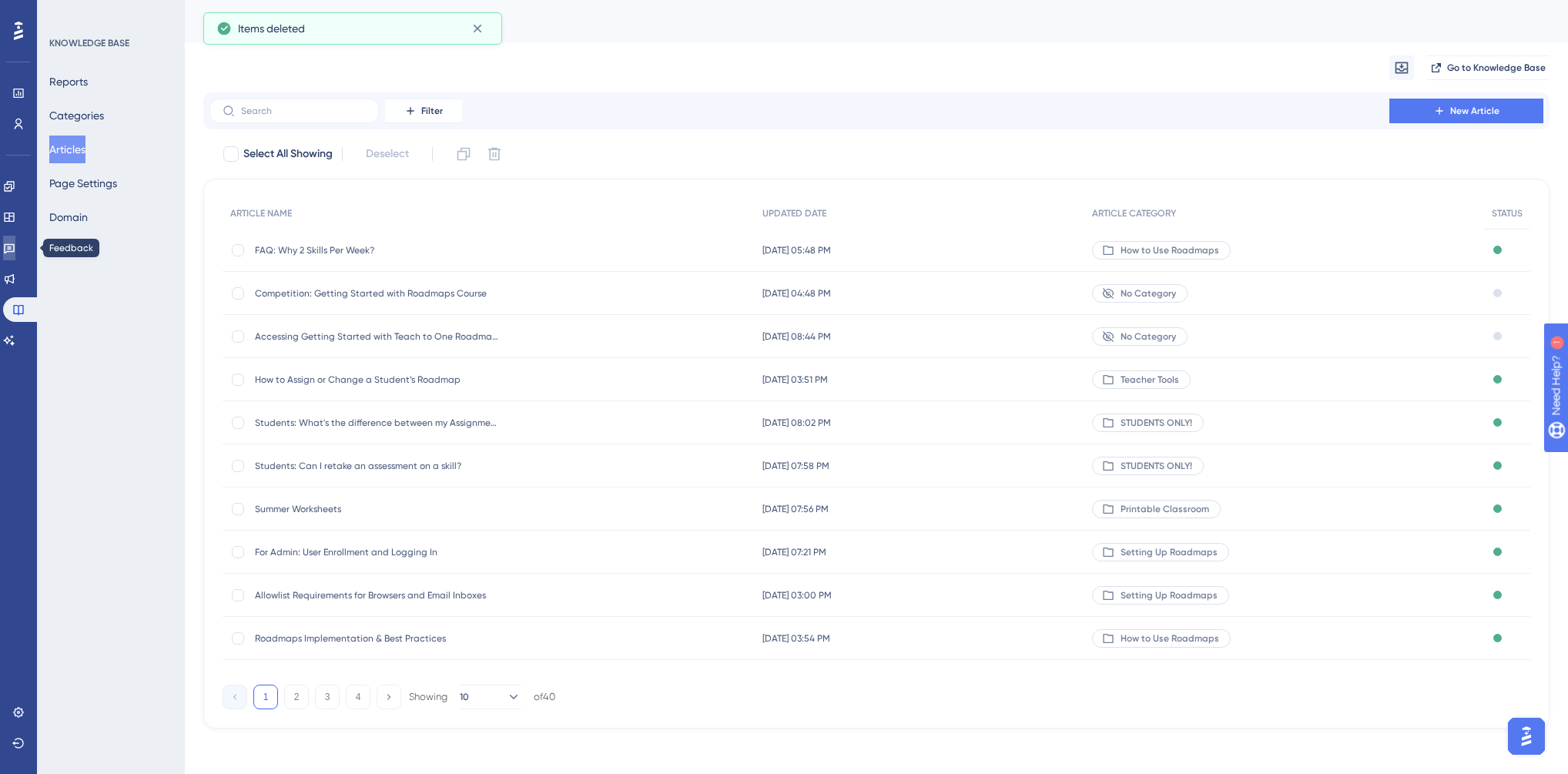
click at [13, 243] on icon at bounding box center [9, 248] width 13 height 13
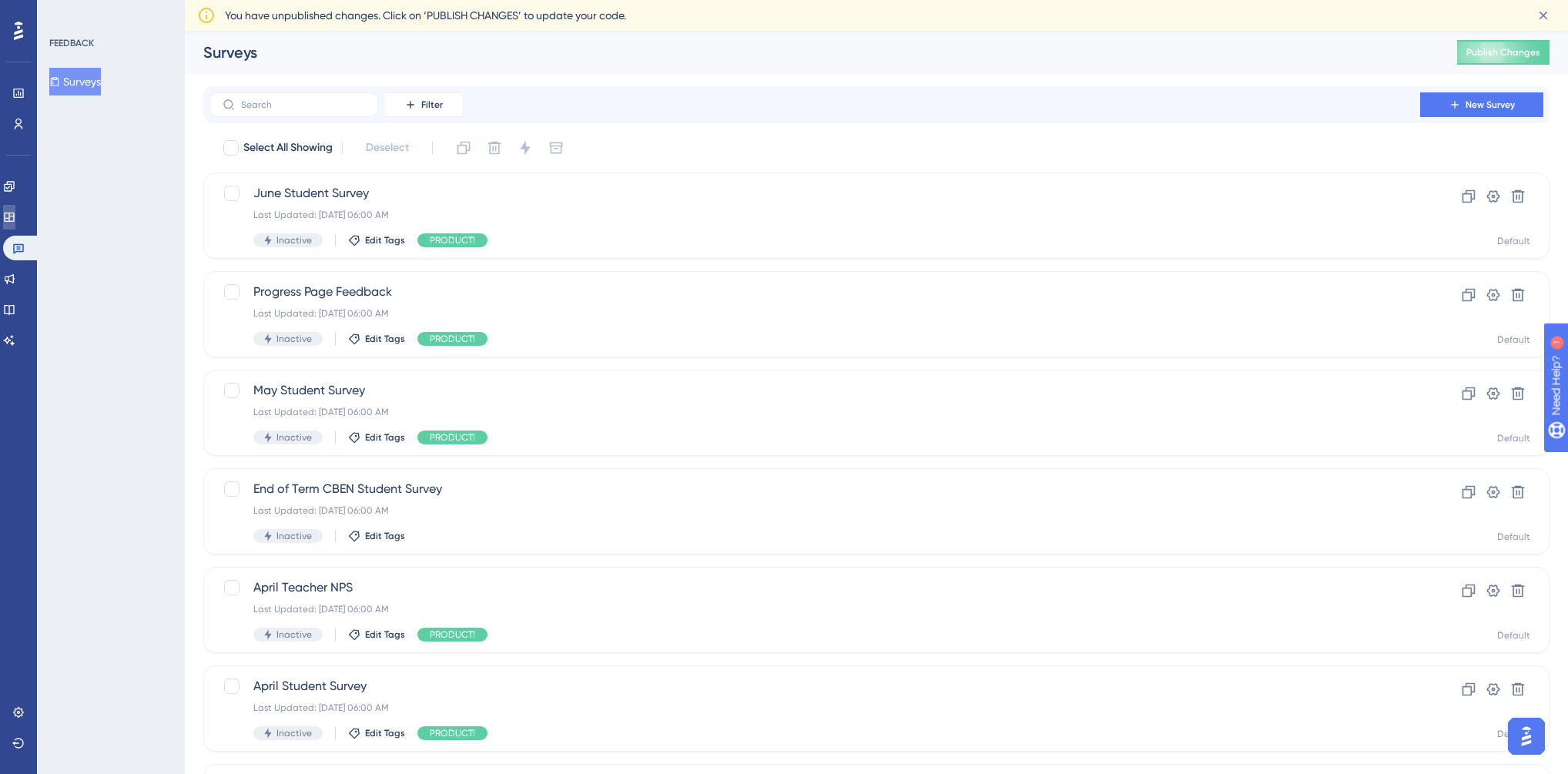
click at [15, 217] on icon at bounding box center [9, 217] width 13 height 13
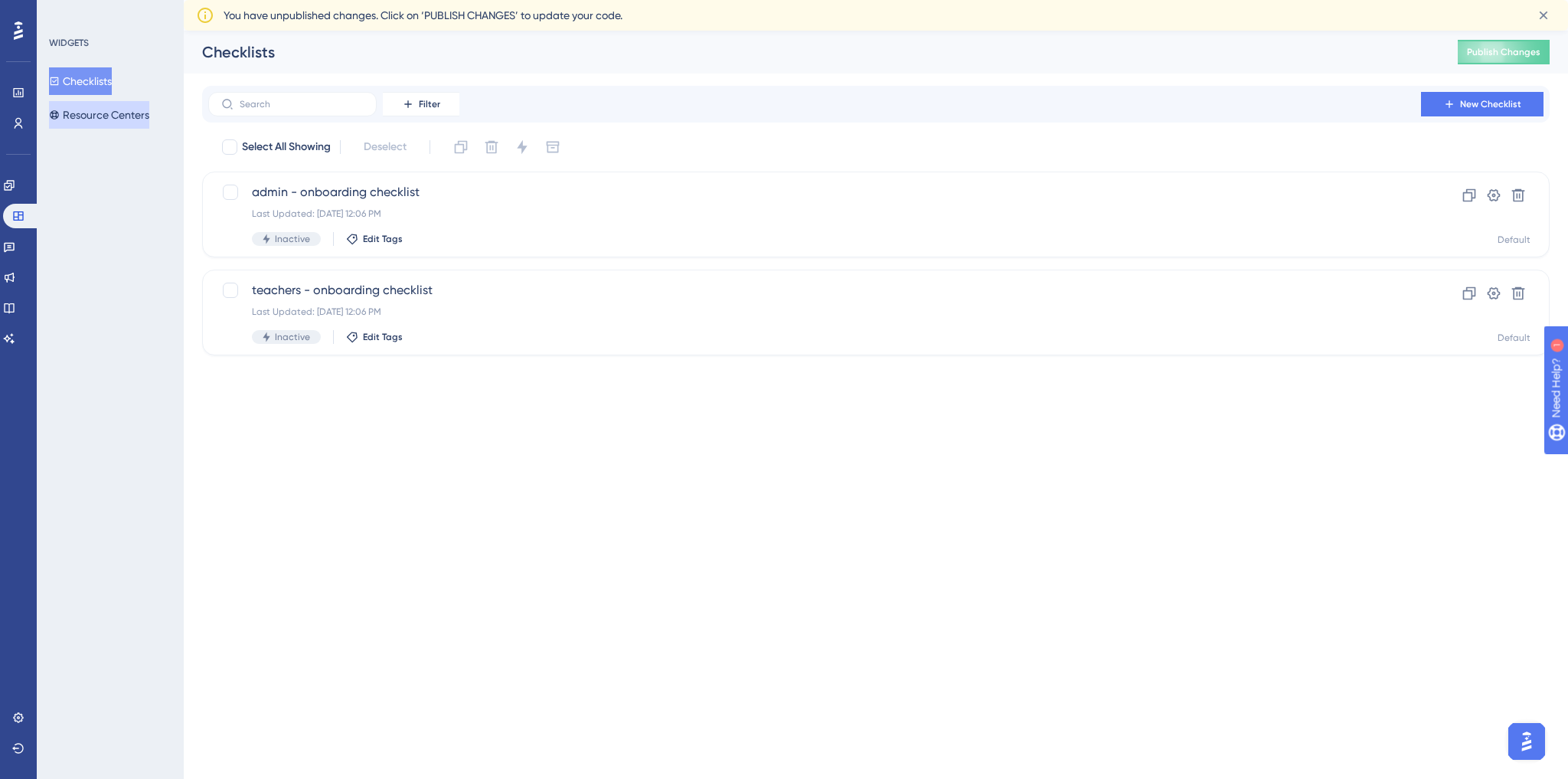
click at [88, 115] on button "Resource Centers" at bounding box center [99, 114] width 100 height 28
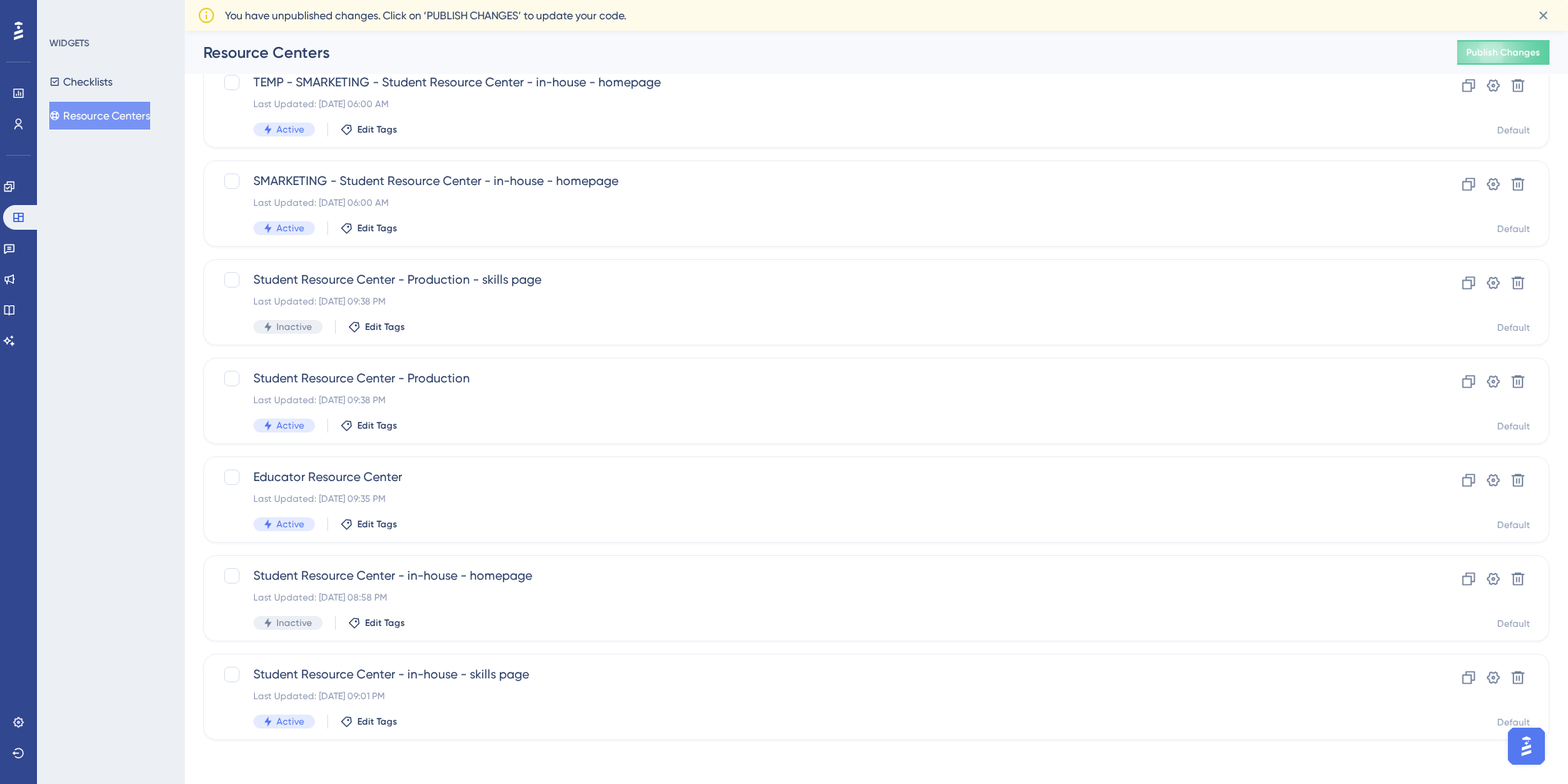
scroll to position [86, 0]
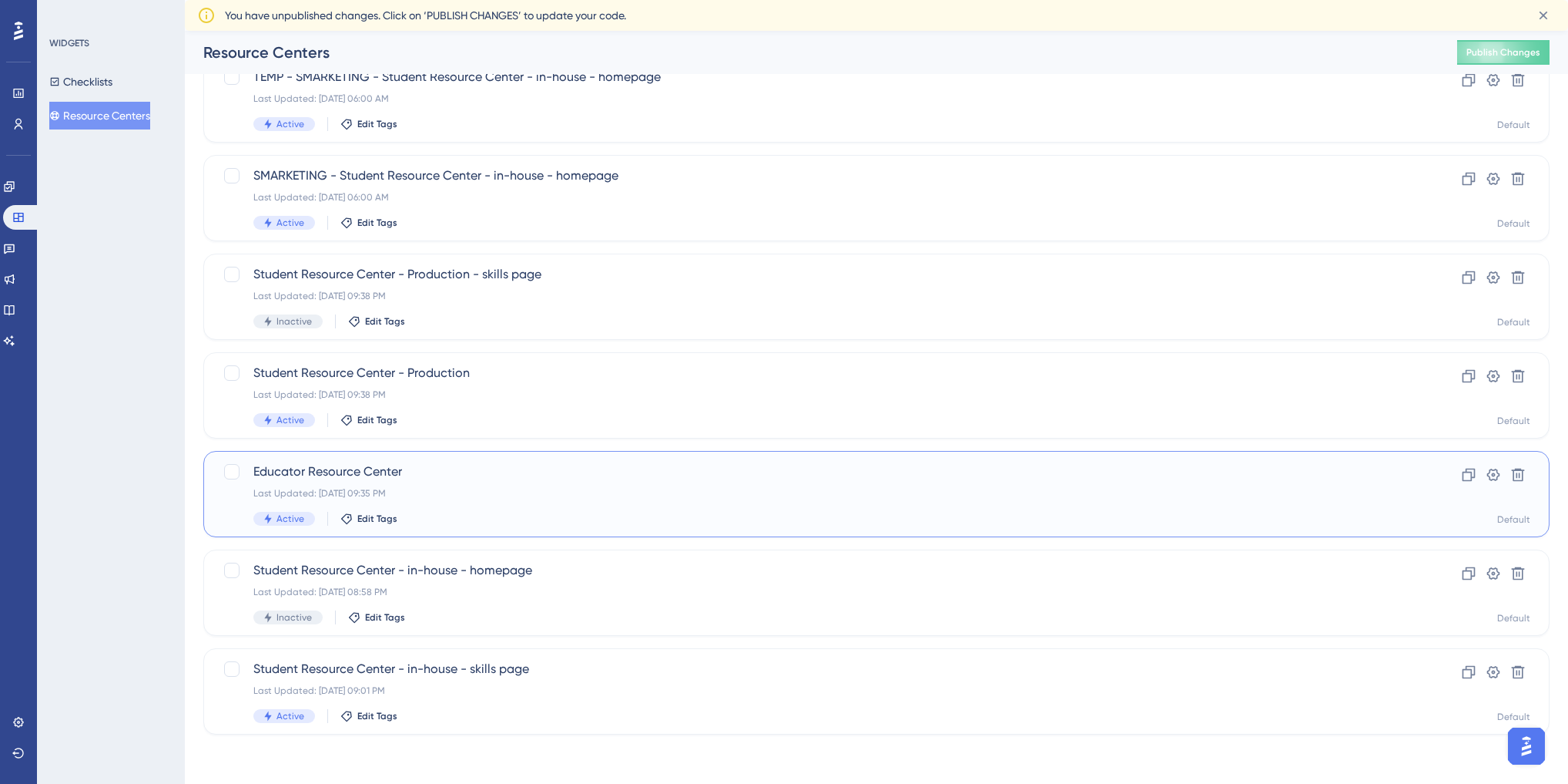
click at [448, 481] on div "Educator Resource Center Last Updated: [DATE] 09:35 PM Active Edit Tags" at bounding box center [815, 493] width 1123 height 63
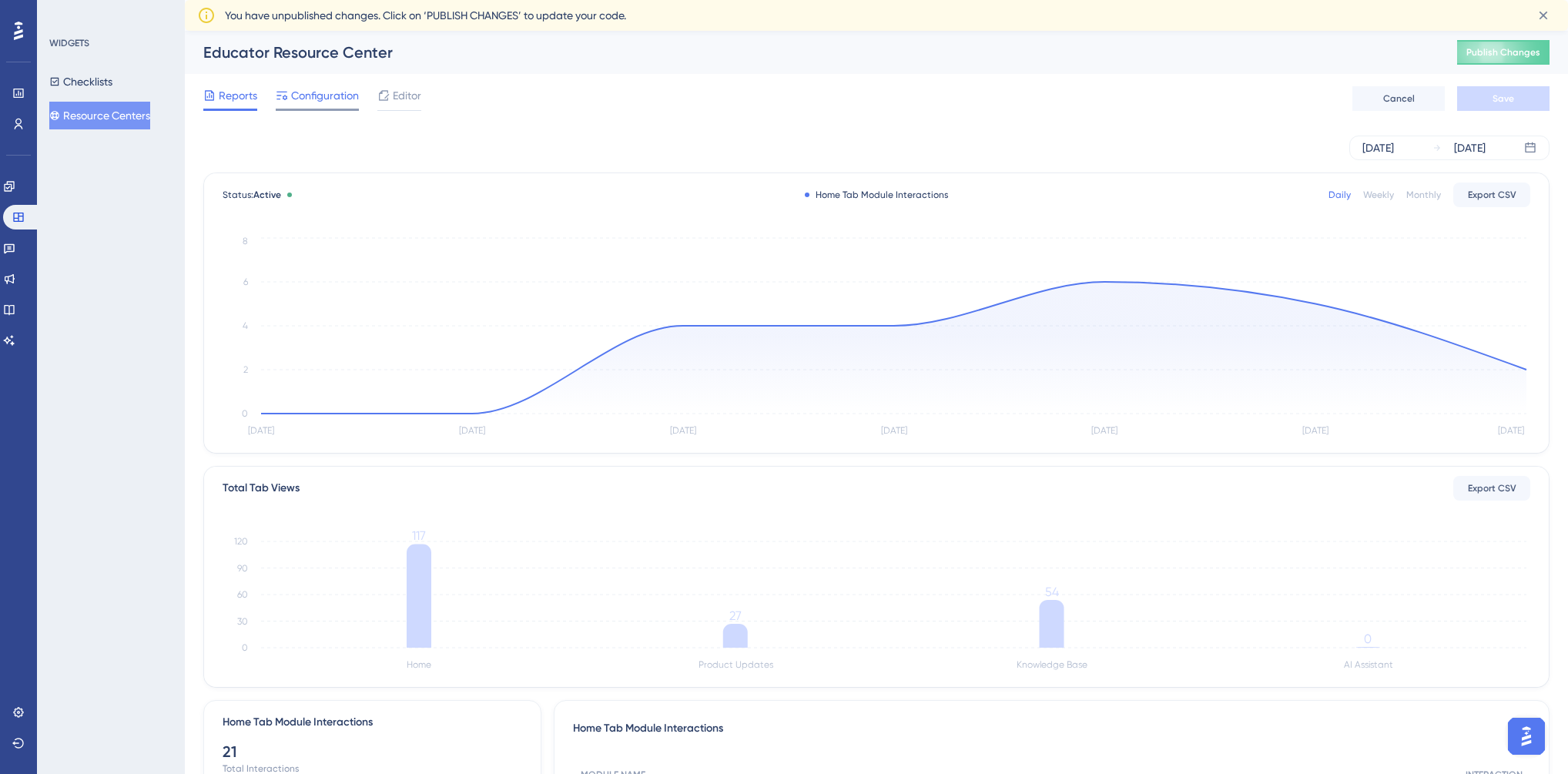
click at [312, 92] on span "Configuration" at bounding box center [325, 96] width 68 height 18
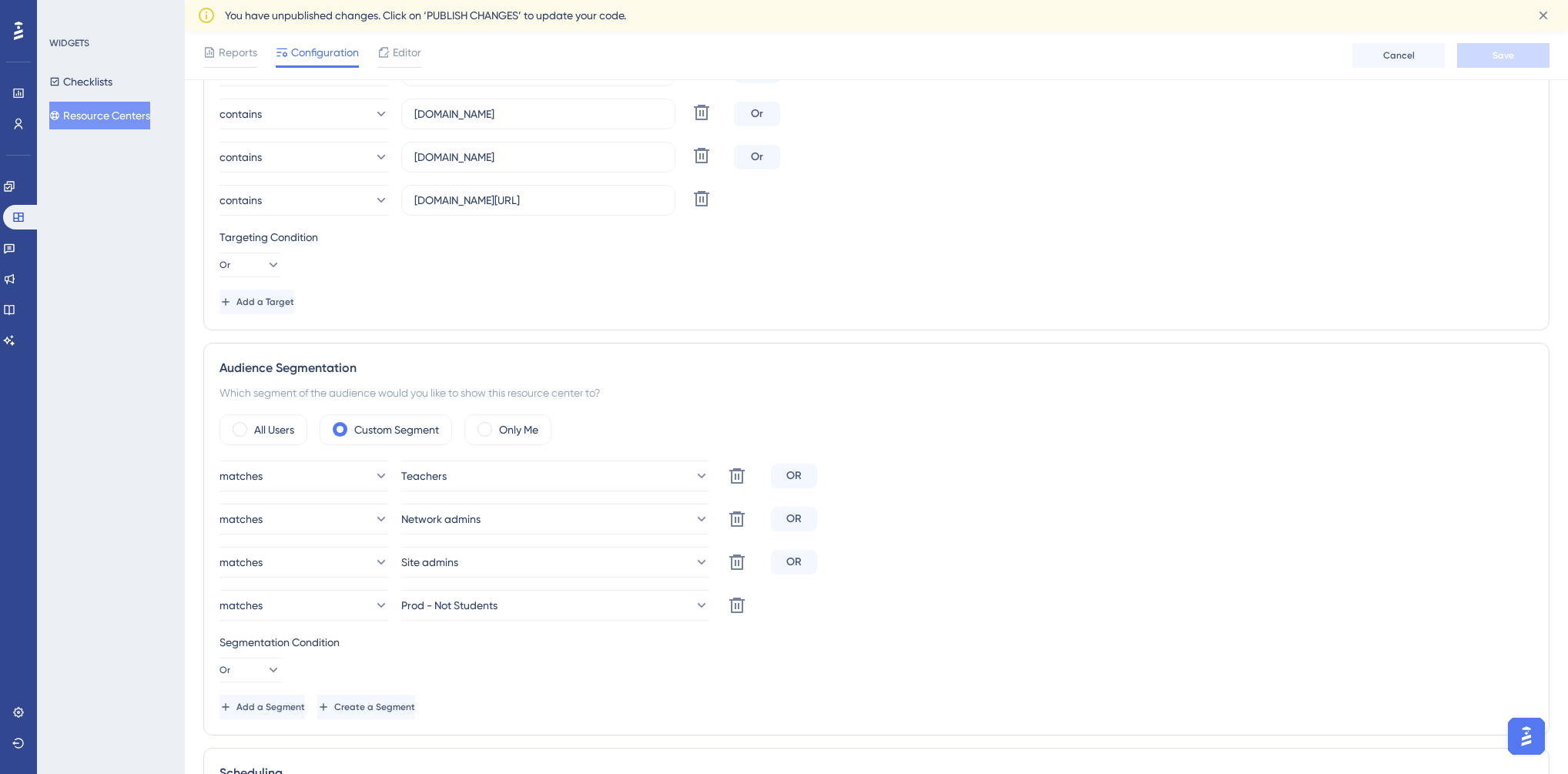
scroll to position [399, 0]
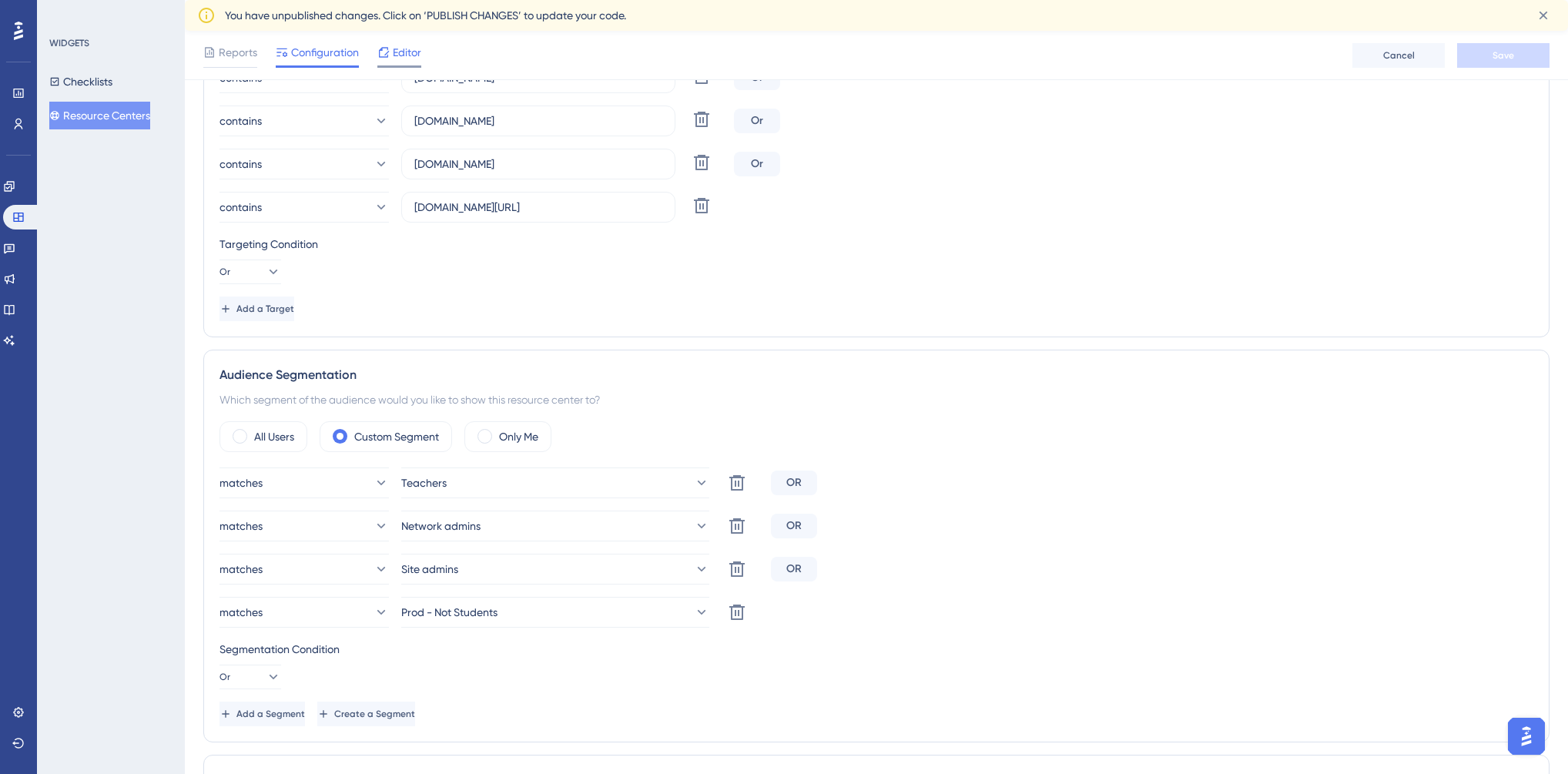
click at [397, 57] on span "Editor" at bounding box center [407, 52] width 29 height 18
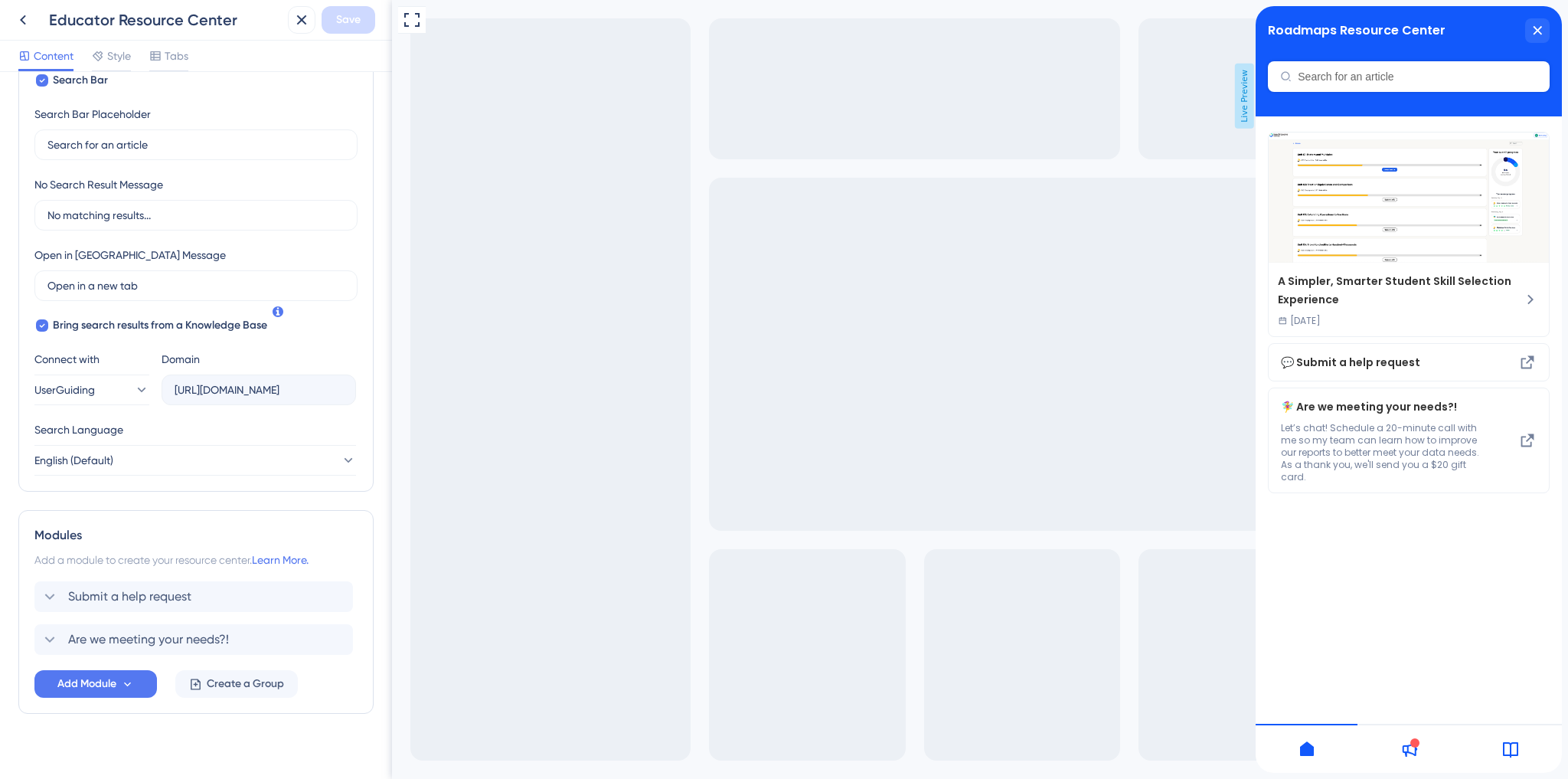
scroll to position [286, 0]
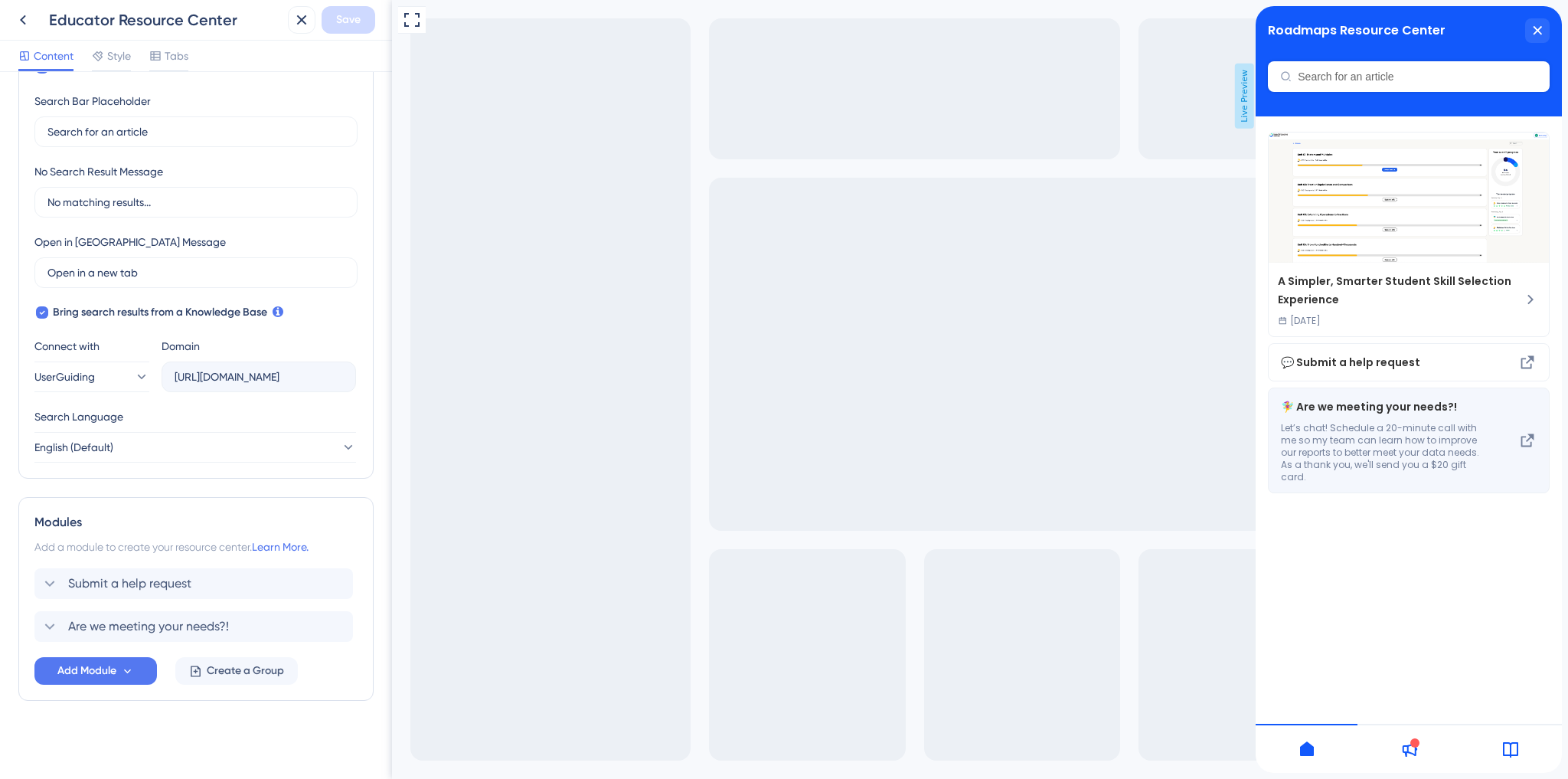
click at [1414, 445] on span "Let’s chat! Schedule a 20-minute call with me so my team can learn how to impro…" at bounding box center [1383, 452] width 205 height 61
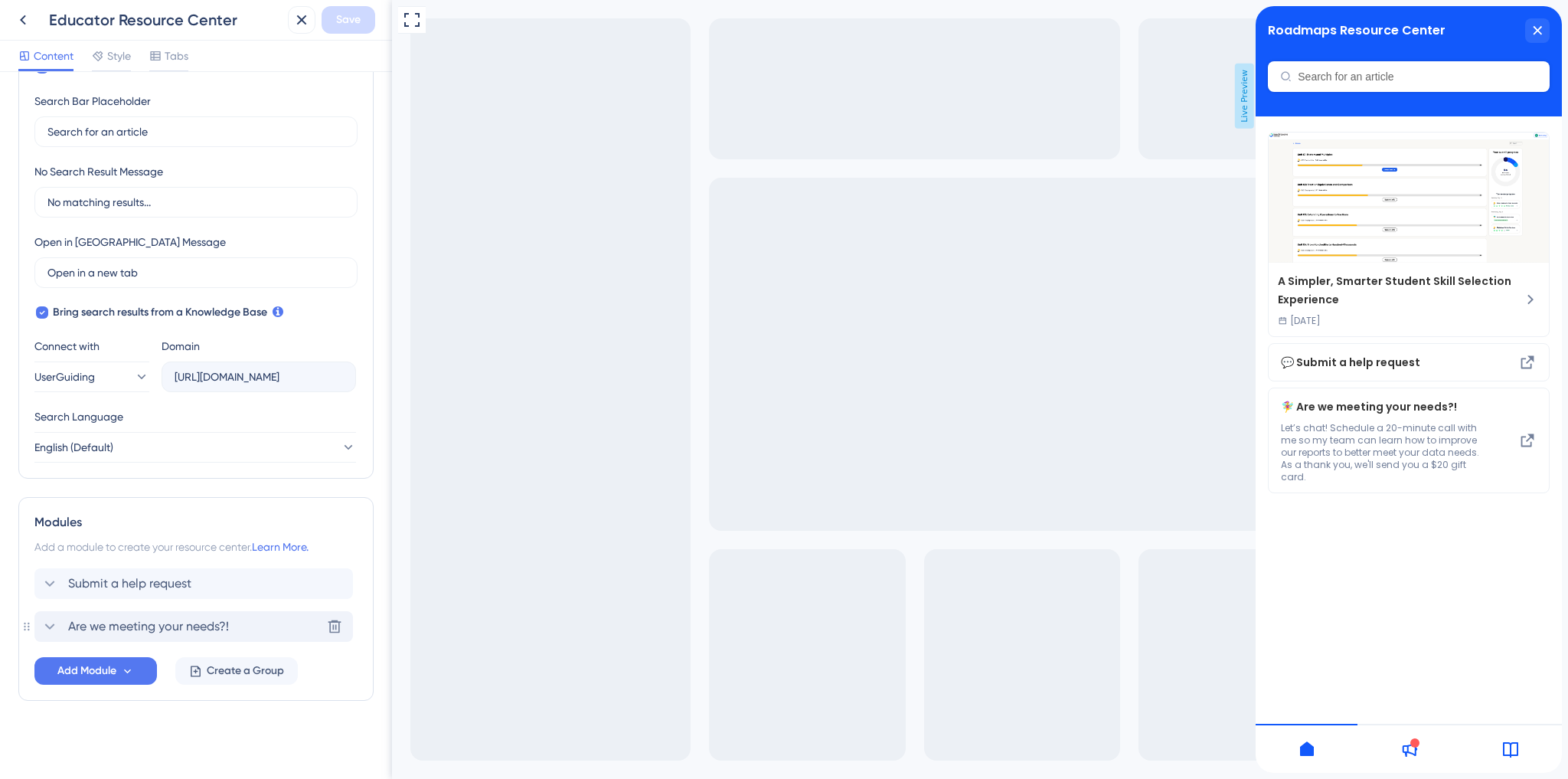
click at [78, 615] on div "Are we meeting your needs?! [GEOGRAPHIC_DATA]" at bounding box center [194, 626] width 319 height 31
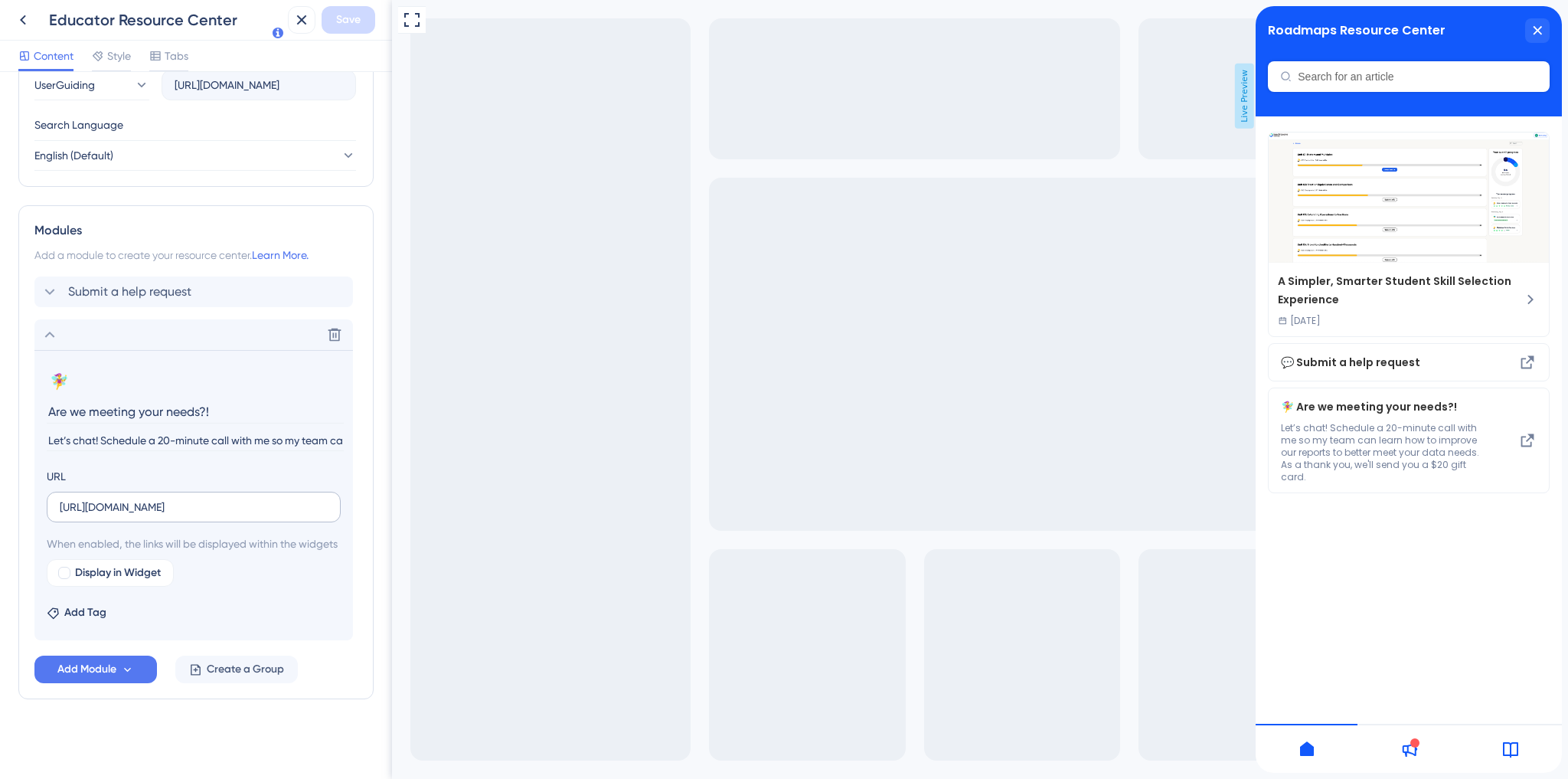
scroll to position [594, 0]
click at [86, 400] on input "Are we meeting your needs?!" at bounding box center [195, 412] width 297 height 23
drag, startPoint x: 52, startPoint y: 392, endPoint x: 114, endPoint y: 392, distance: 62.0
click at [114, 400] on input "Are we meeting your needs?!" at bounding box center [195, 412] width 297 height 23
drag, startPoint x: 48, startPoint y: 391, endPoint x: 210, endPoint y: 389, distance: 162.0
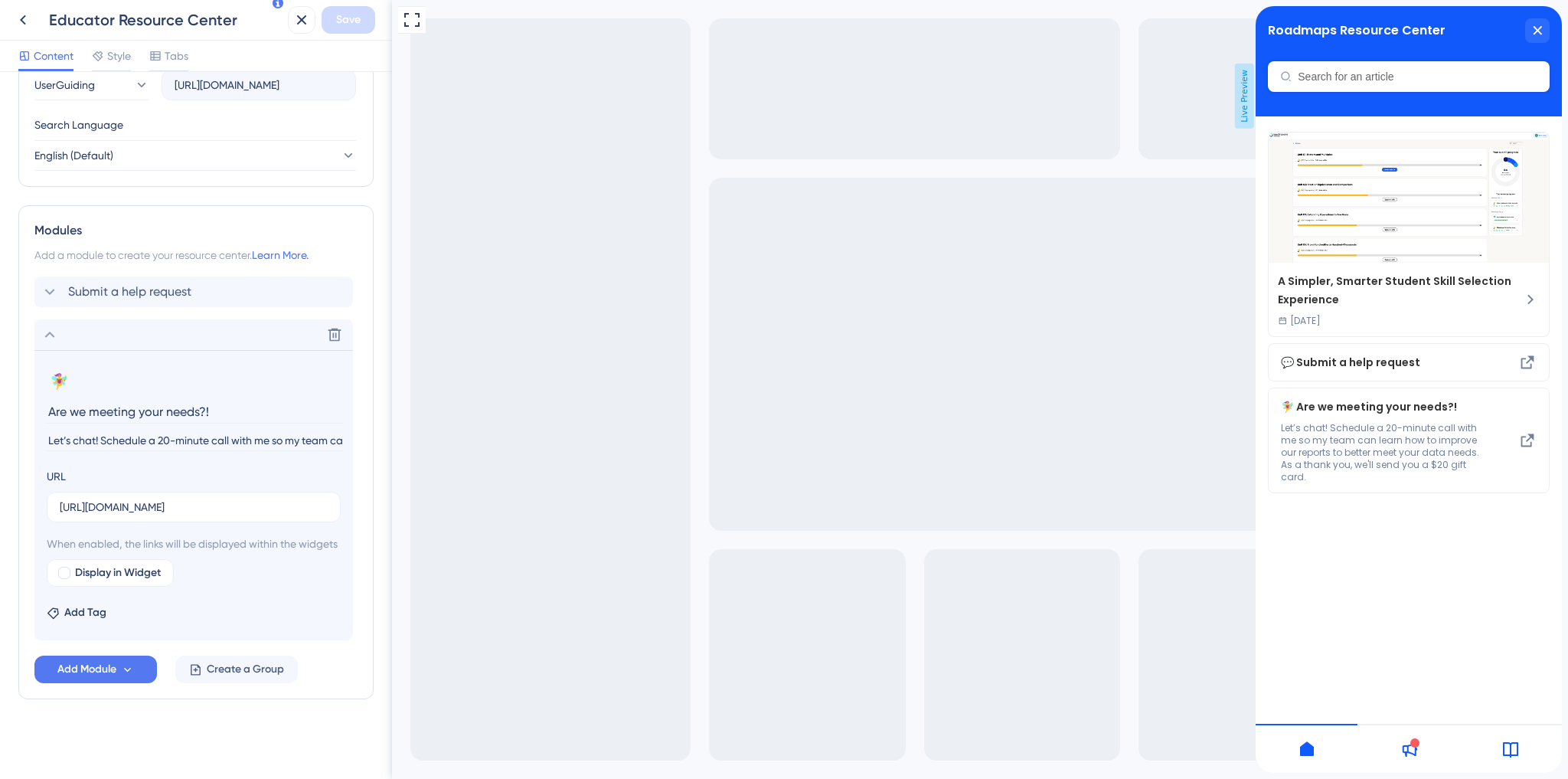
click at [210, 400] on input "Are we meeting your needs?!" at bounding box center [195, 412] width 297 height 23
click at [185, 430] on input "Let’s chat! Schedule a 20-minute call with me so my team can learn how to impro…" at bounding box center [195, 440] width 297 height 21
paste input "We’d love your feedback on the new student profile page! Take 15-20 minutes to …"
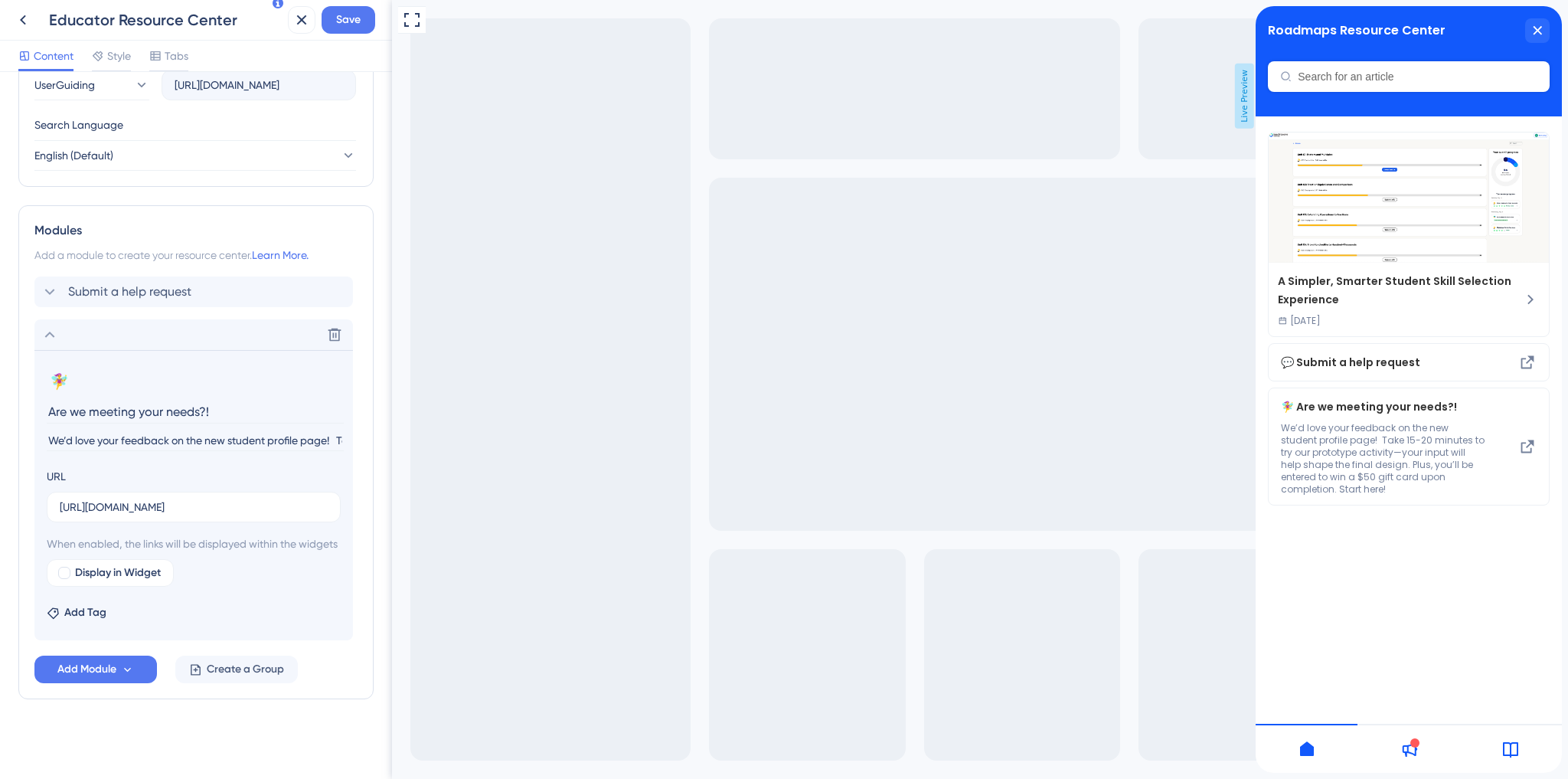
scroll to position [0, 803]
type input "We’d love your feedback on the new student profile page! Take 15-20 minutes to …"
click at [134, 498] on input "[URL][DOMAIN_NAME]" at bounding box center [194, 507] width 268 height 17
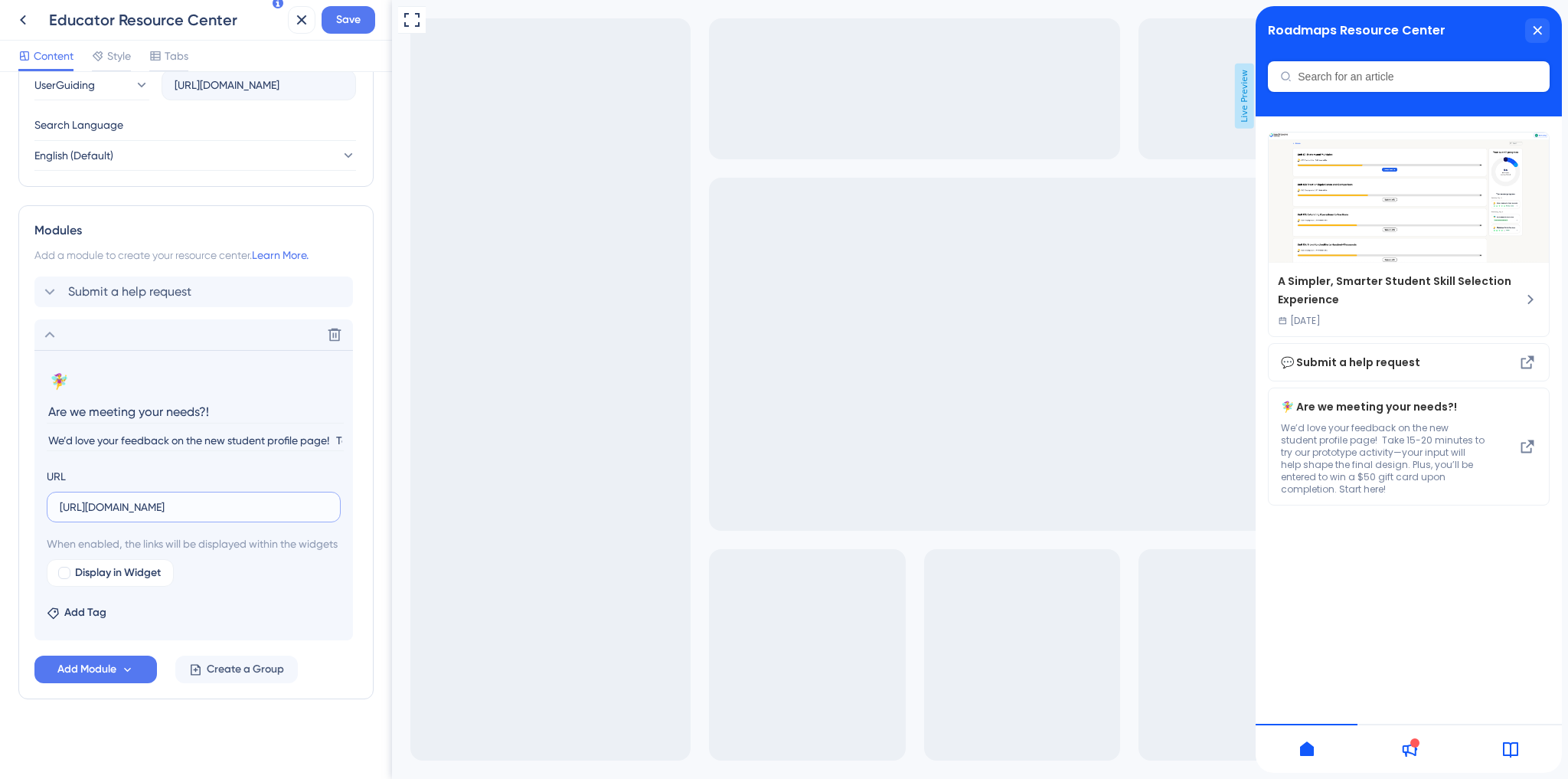
click at [134, 498] on input "[URL][DOMAIN_NAME]" at bounding box center [194, 507] width 268 height 17
paste input "[DOMAIN_NAME][URL]"
type input "[URL][DOMAIN_NAME]"
click at [240, 554] on div "When enabled, the links will be displayed within the widgets Display in Widget" at bounding box center [194, 560] width 294 height 52
click at [68, 568] on div at bounding box center [64, 573] width 13 height 13
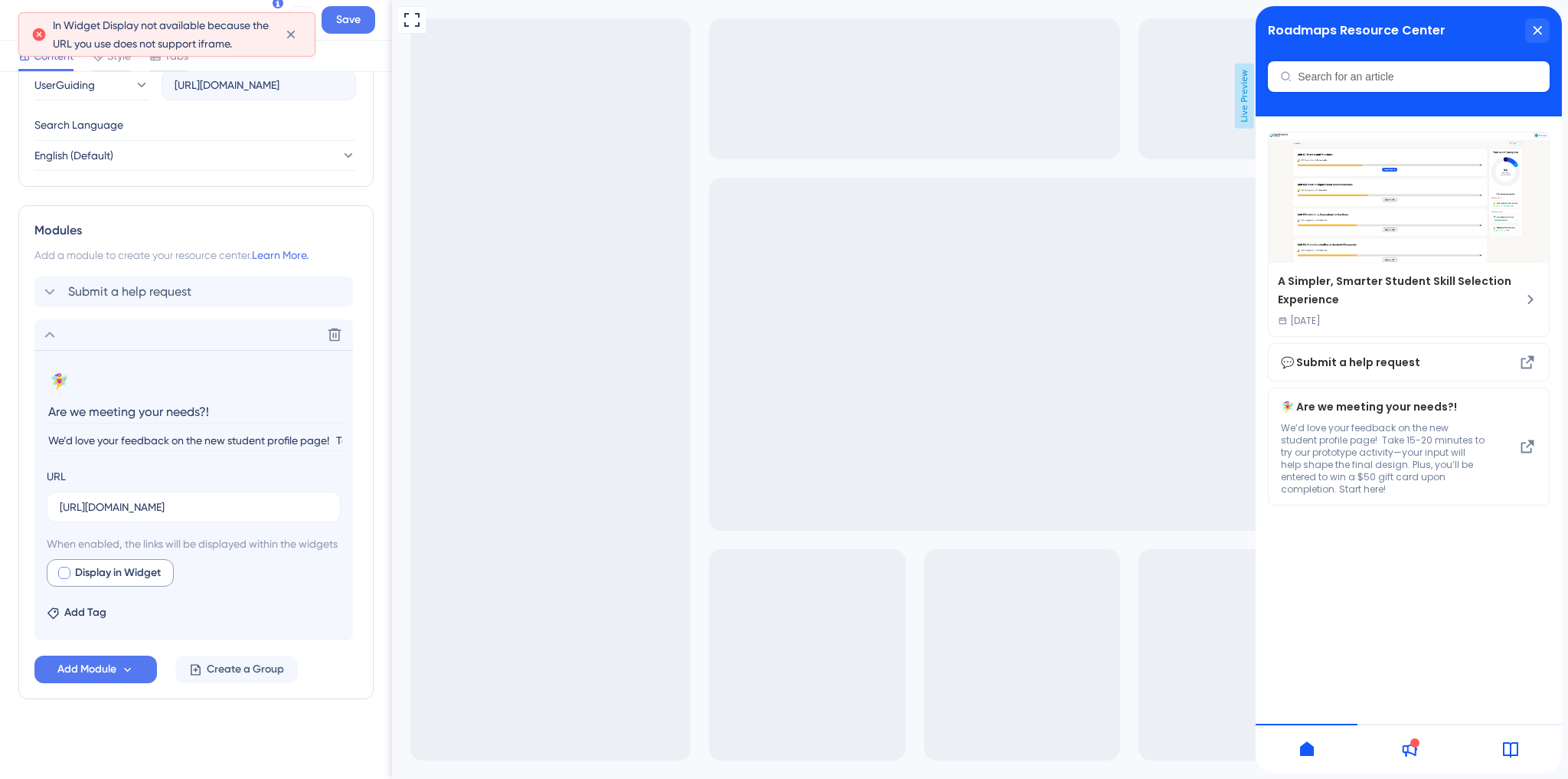
click at [63, 571] on div at bounding box center [64, 573] width 13 height 13
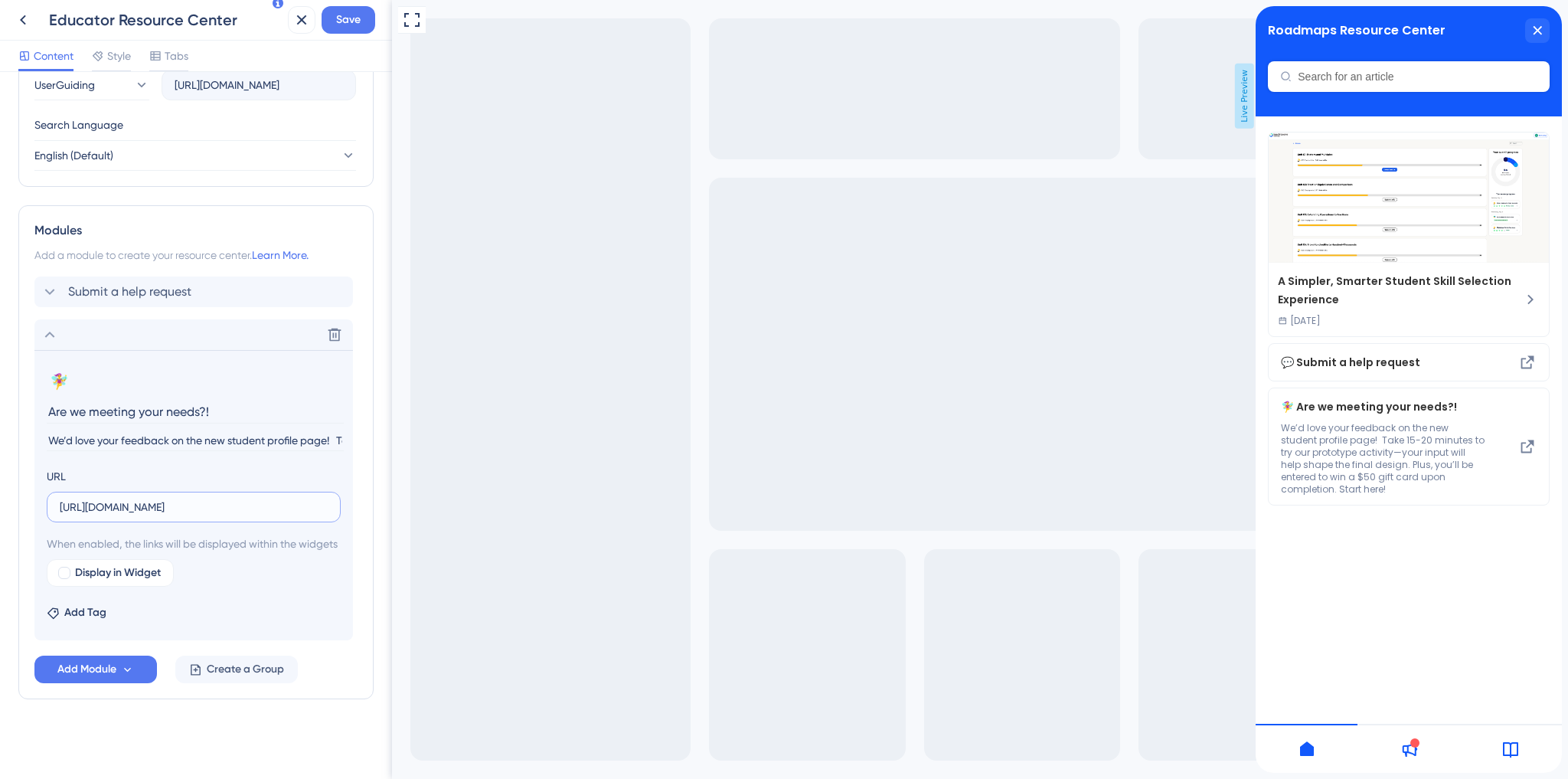
click at [228, 498] on input "[URL][DOMAIN_NAME]" at bounding box center [194, 507] width 268 height 17
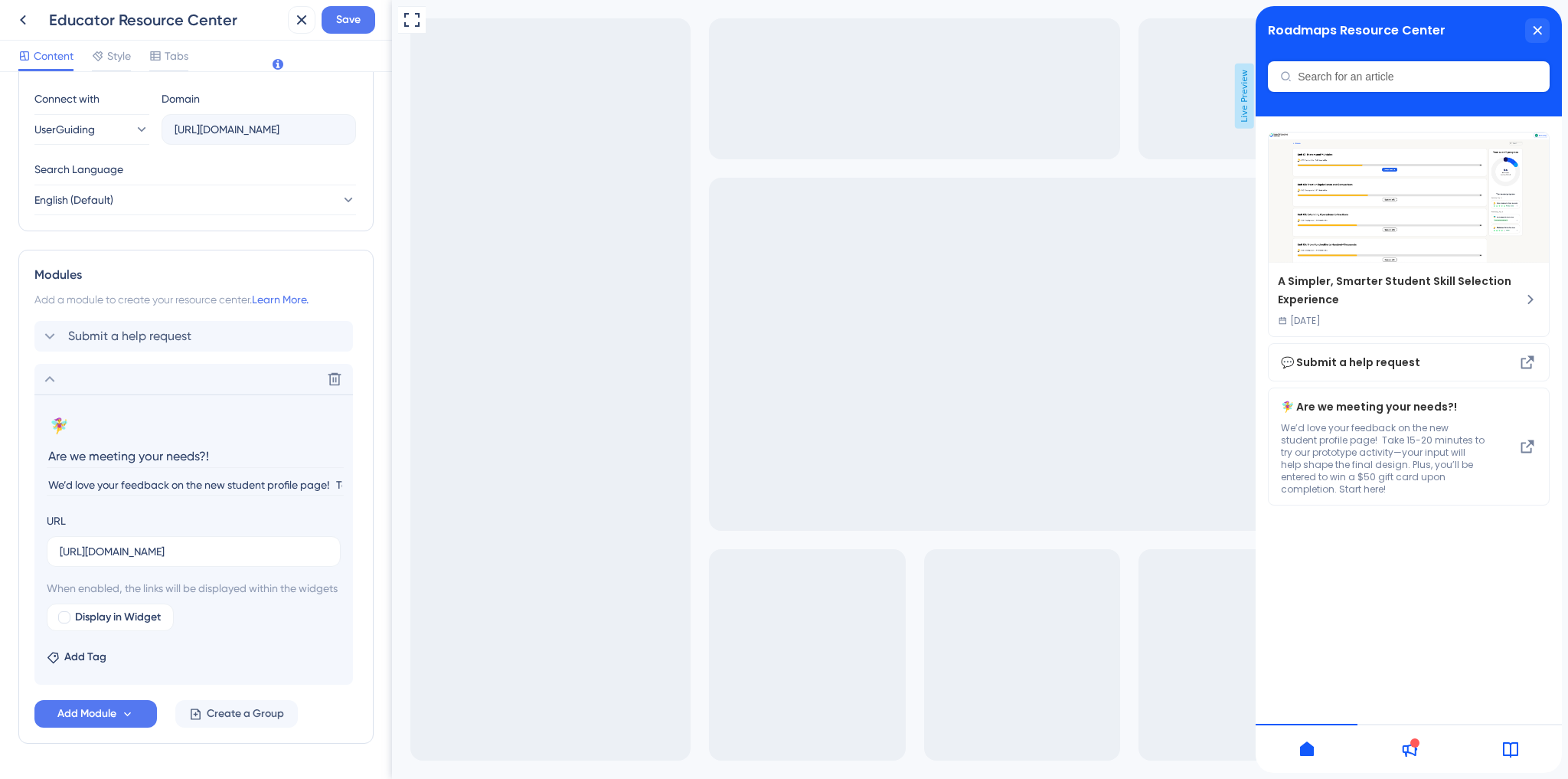
click at [143, 453] on input "Are we meeting your needs?!" at bounding box center [195, 456] width 297 height 23
drag, startPoint x: 51, startPoint y: 482, endPoint x: 290, endPoint y: 481, distance: 239.0
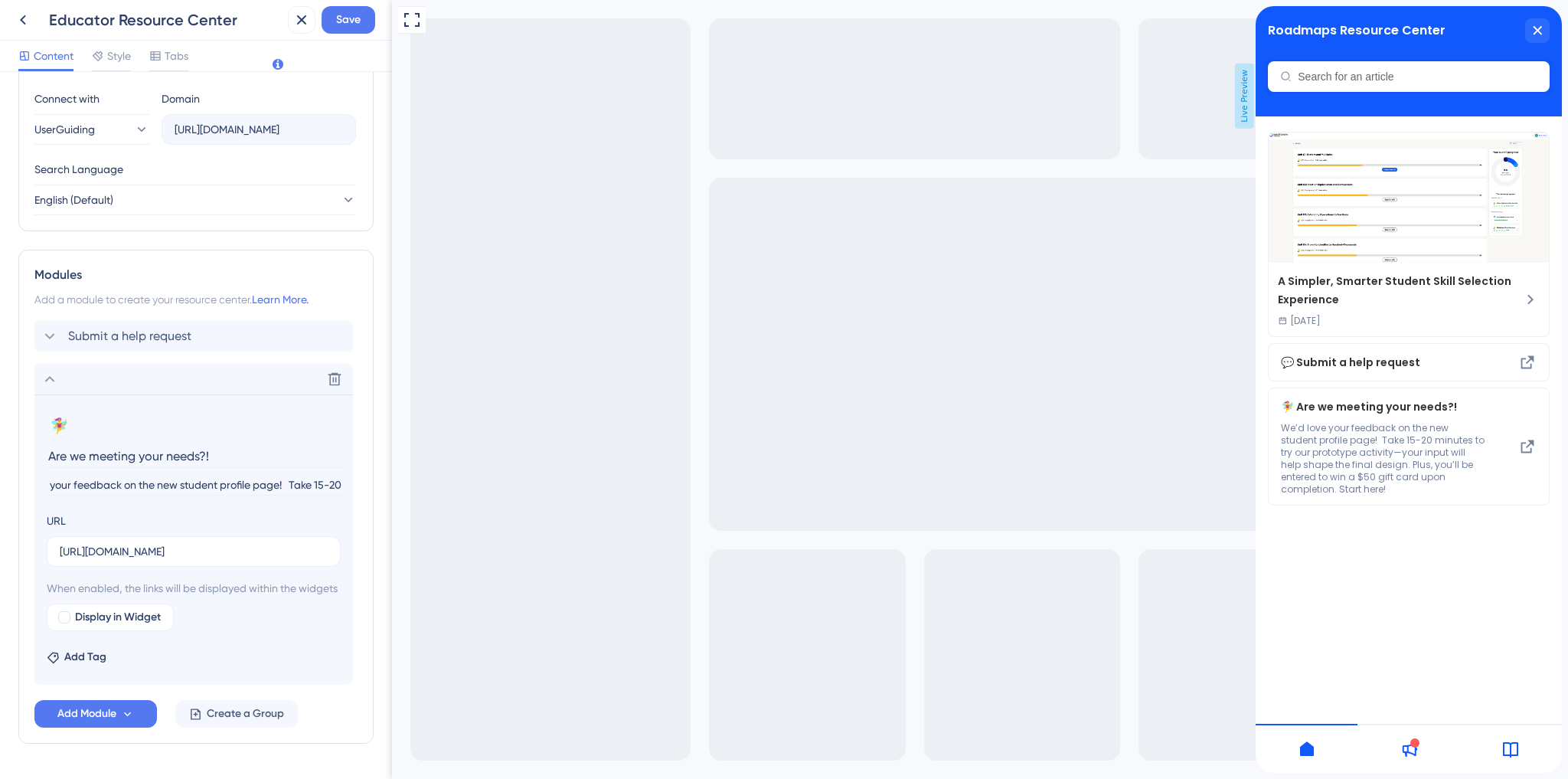
click at [290, 481] on input "We’d love your feedback on the new student profile page! Take 15-20 minutes to …" at bounding box center [195, 485] width 297 height 21
type input "Take 15-20 minutes to try our prototype activity—your input will help shape the…"
click at [105, 454] on input "Are we meeting your needs?!" at bounding box center [195, 456] width 297 height 23
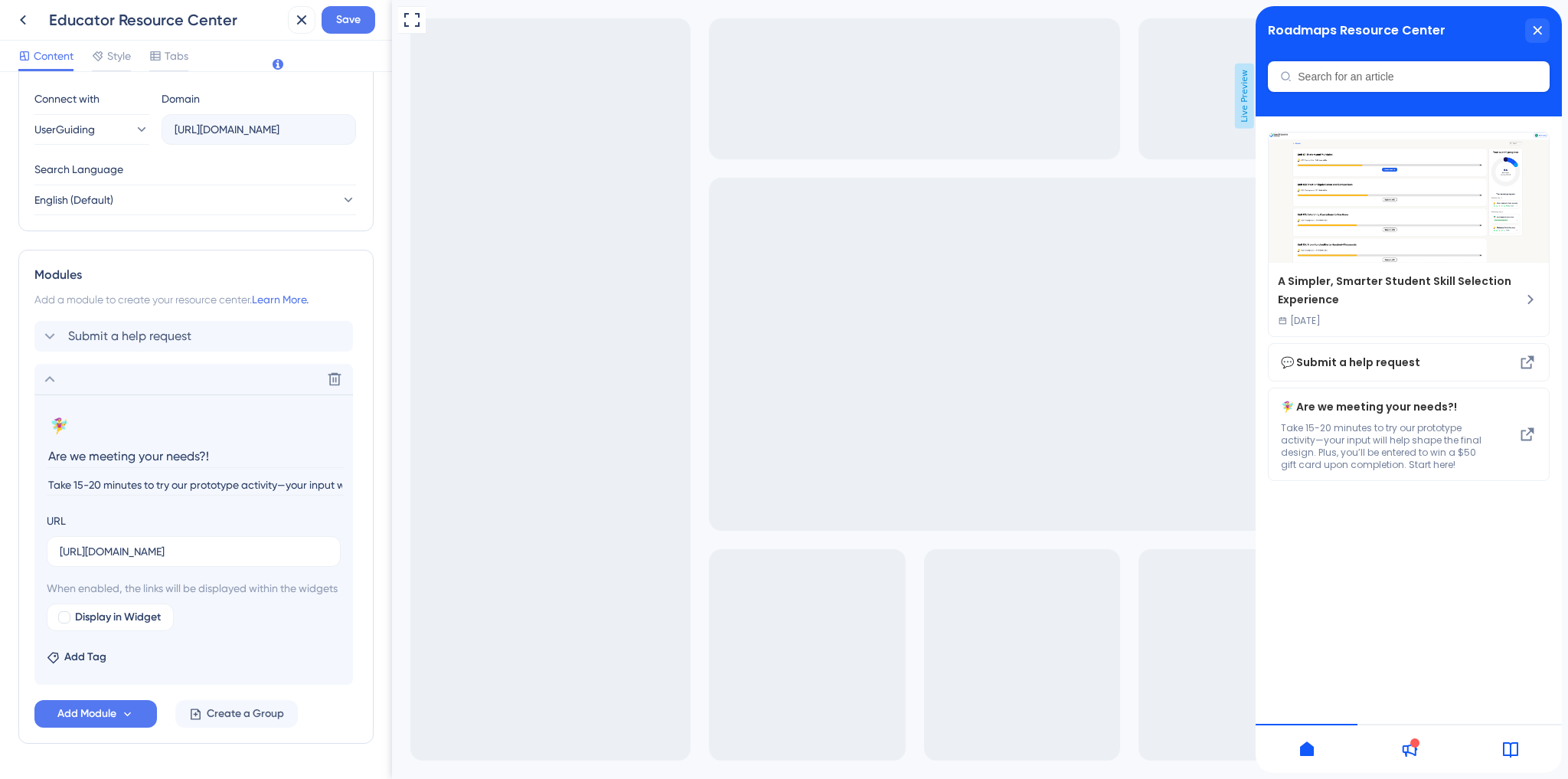
click at [105, 454] on input "Are we meeting your needs?!" at bounding box center [195, 456] width 297 height 23
paste input "We’d love your feedback on the new student profile page!"
type input "We’d love your feedback on the new student profile page!"
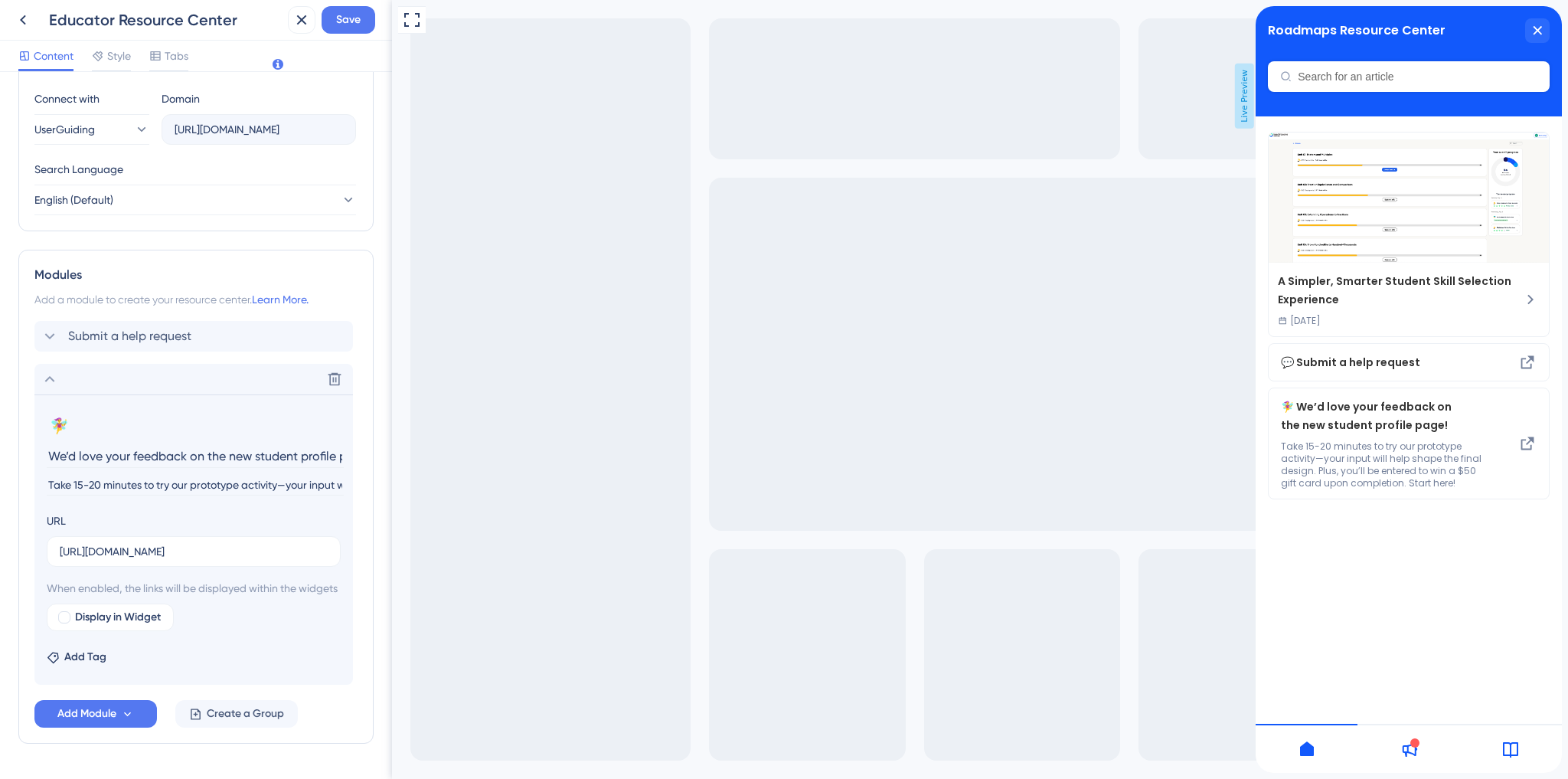
click at [90, 482] on input "Take 15-20 minutes to try our prototype activity—your input will help shape the…" at bounding box center [195, 485] width 297 height 21
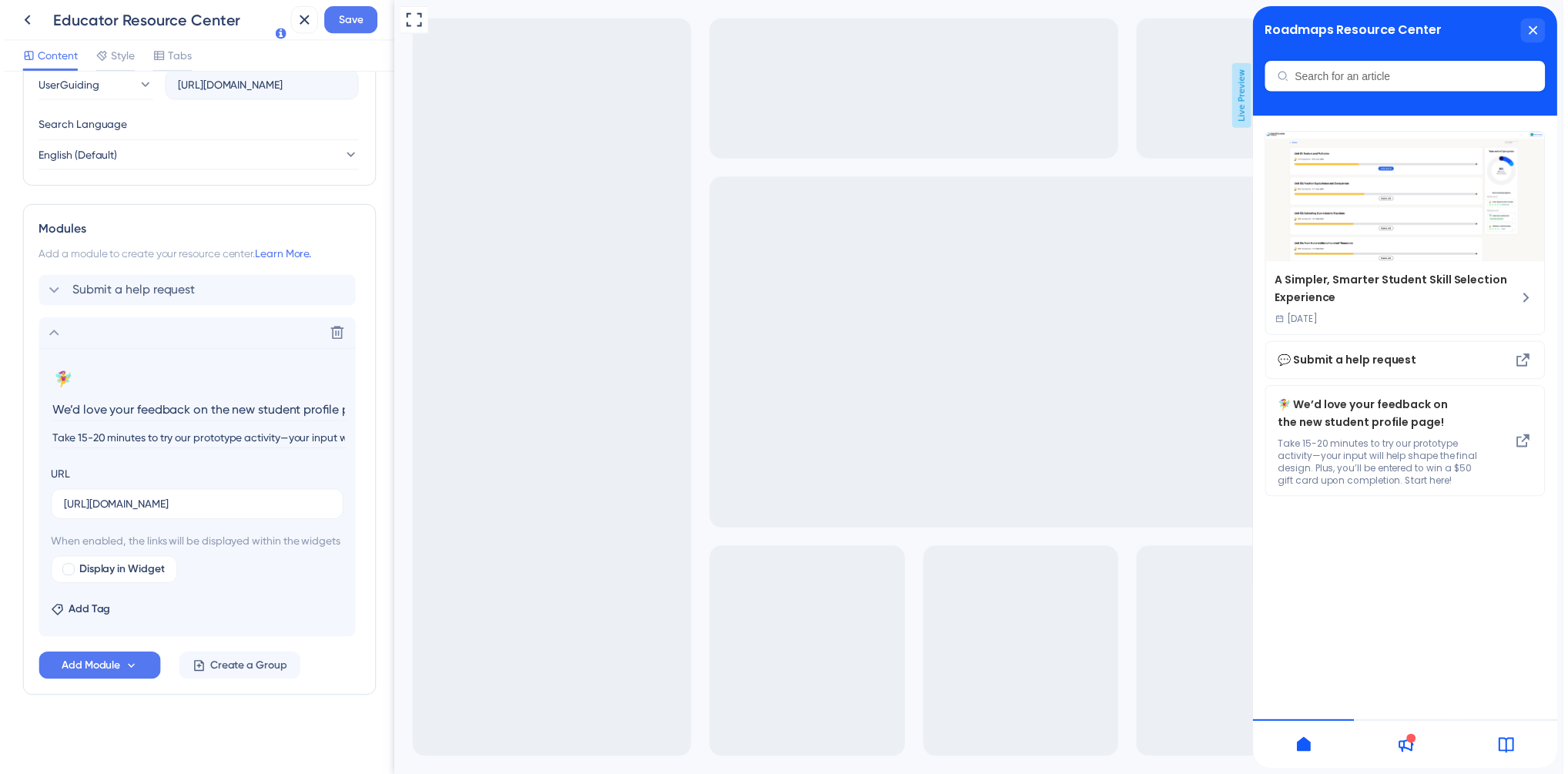
scroll to position [536, 0]
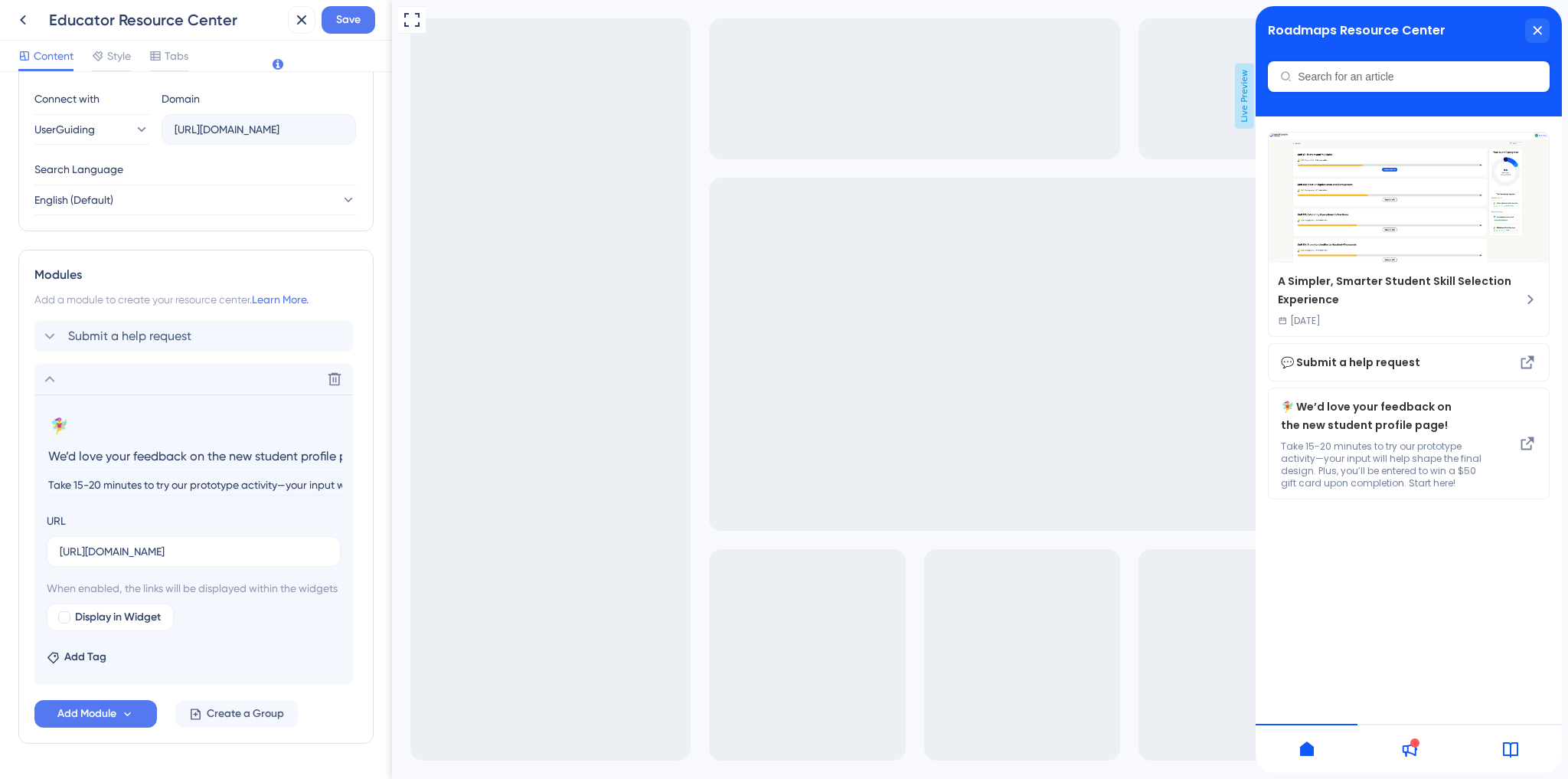
type input "Take 15-20 minutes to try our prototype activity—your input will help shape the…"
click at [351, 17] on span "Save" at bounding box center [348, 20] width 24 height 18
click at [14, 19] on icon at bounding box center [23, 20] width 18 height 18
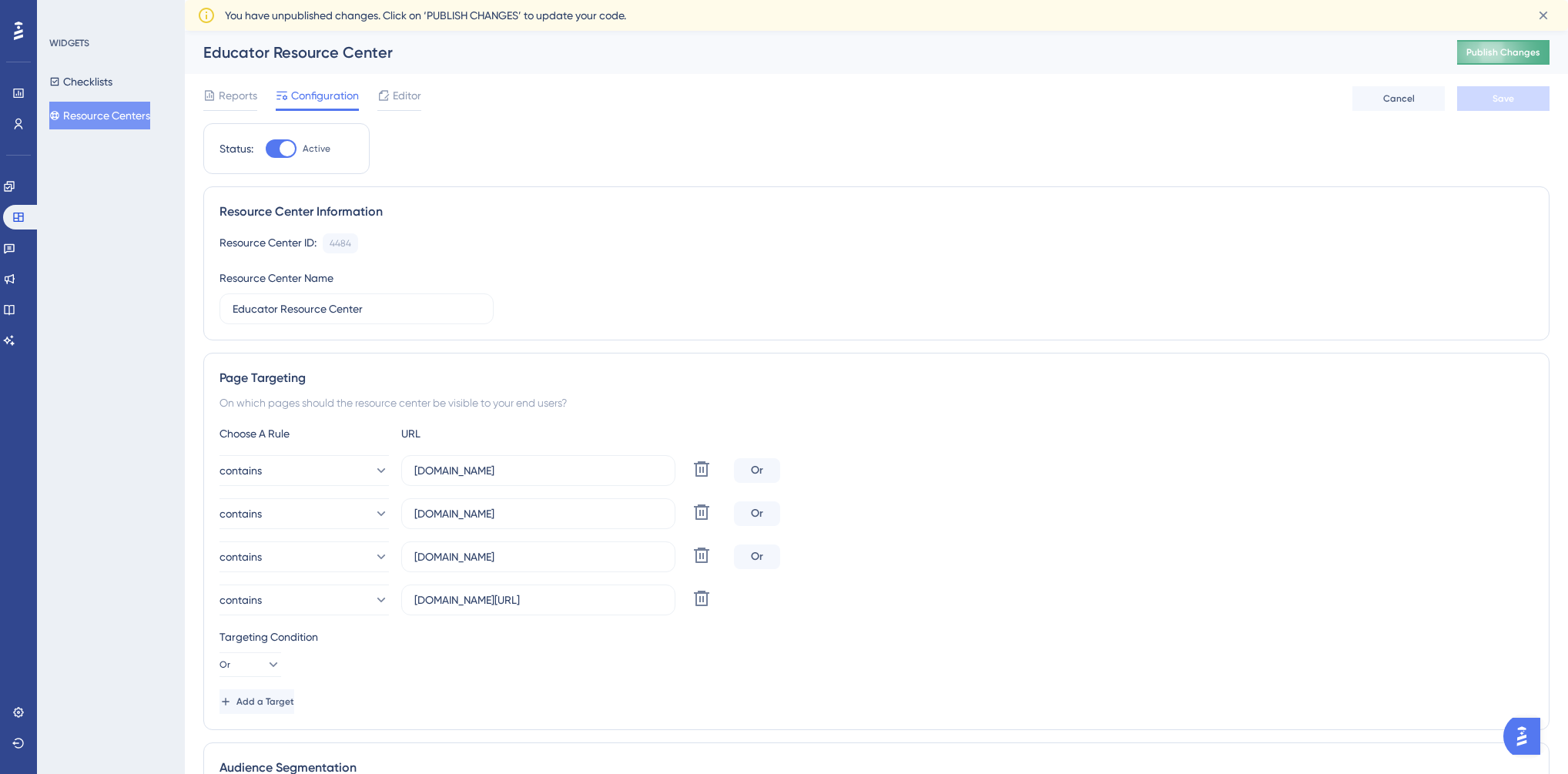
click at [1492, 52] on span "Publish Changes" at bounding box center [1503, 52] width 74 height 13
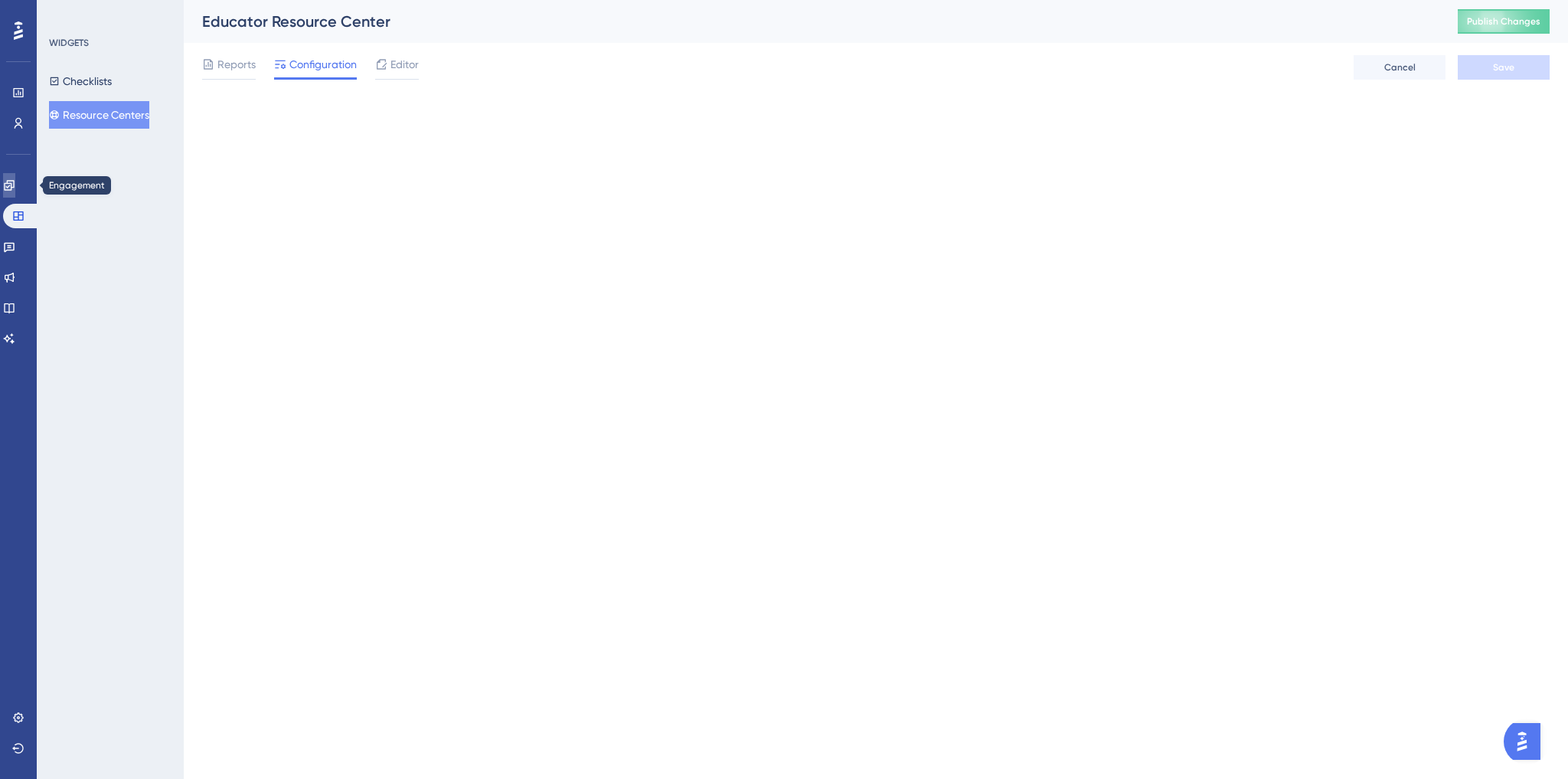
drag, startPoint x: 17, startPoint y: 185, endPoint x: 32, endPoint y: 186, distance: 15.0
click at [15, 185] on icon at bounding box center [9, 185] width 13 height 13
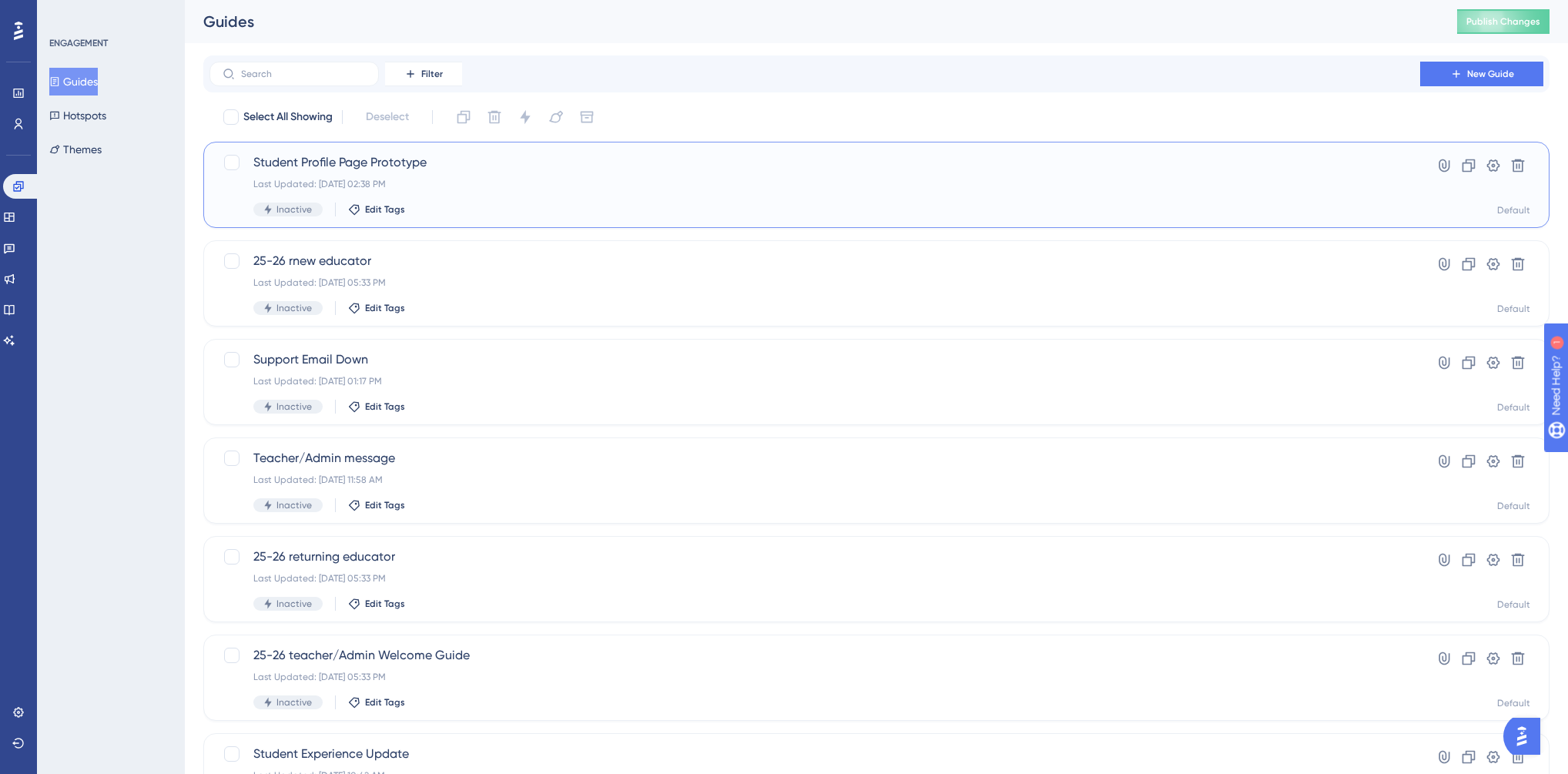
click at [405, 168] on span "Student Profile Page Prototype" at bounding box center [815, 163] width 1123 height 18
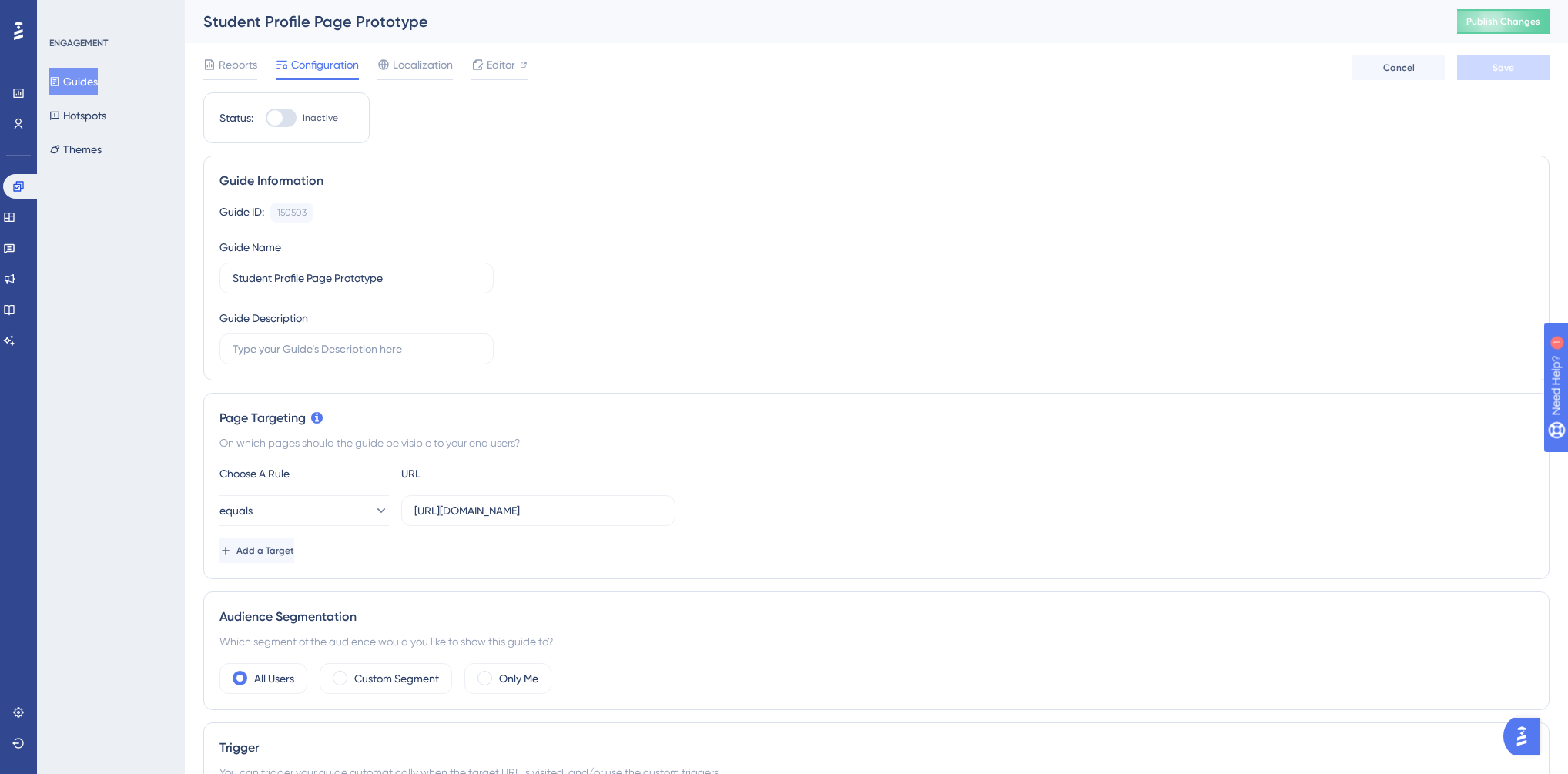
click at [275, 122] on div at bounding box center [275, 118] width 15 height 15
click at [265, 118] on input "Inactive" at bounding box center [265, 118] width 1 height 1
checkbox input "true"
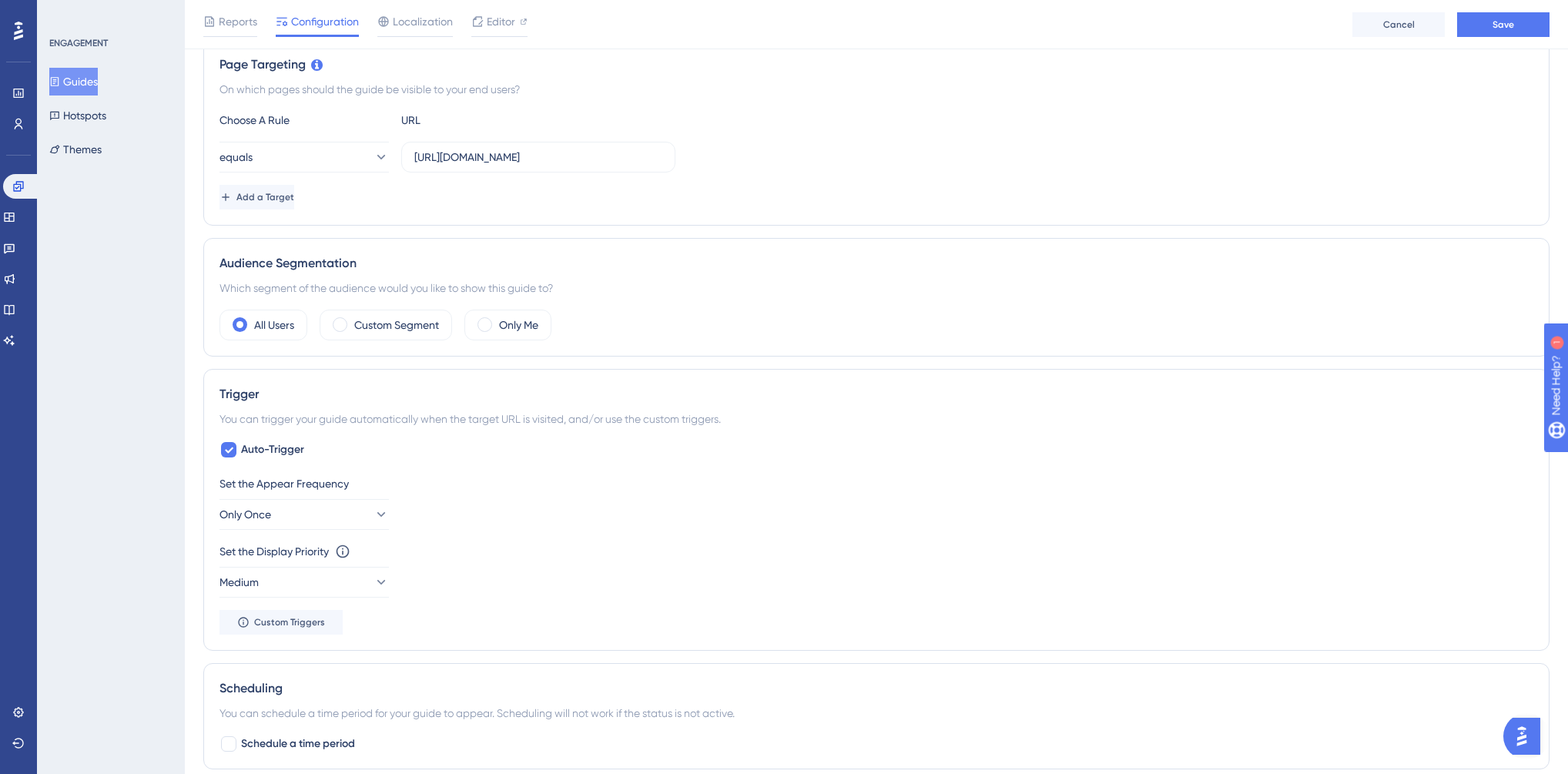
scroll to position [369, 0]
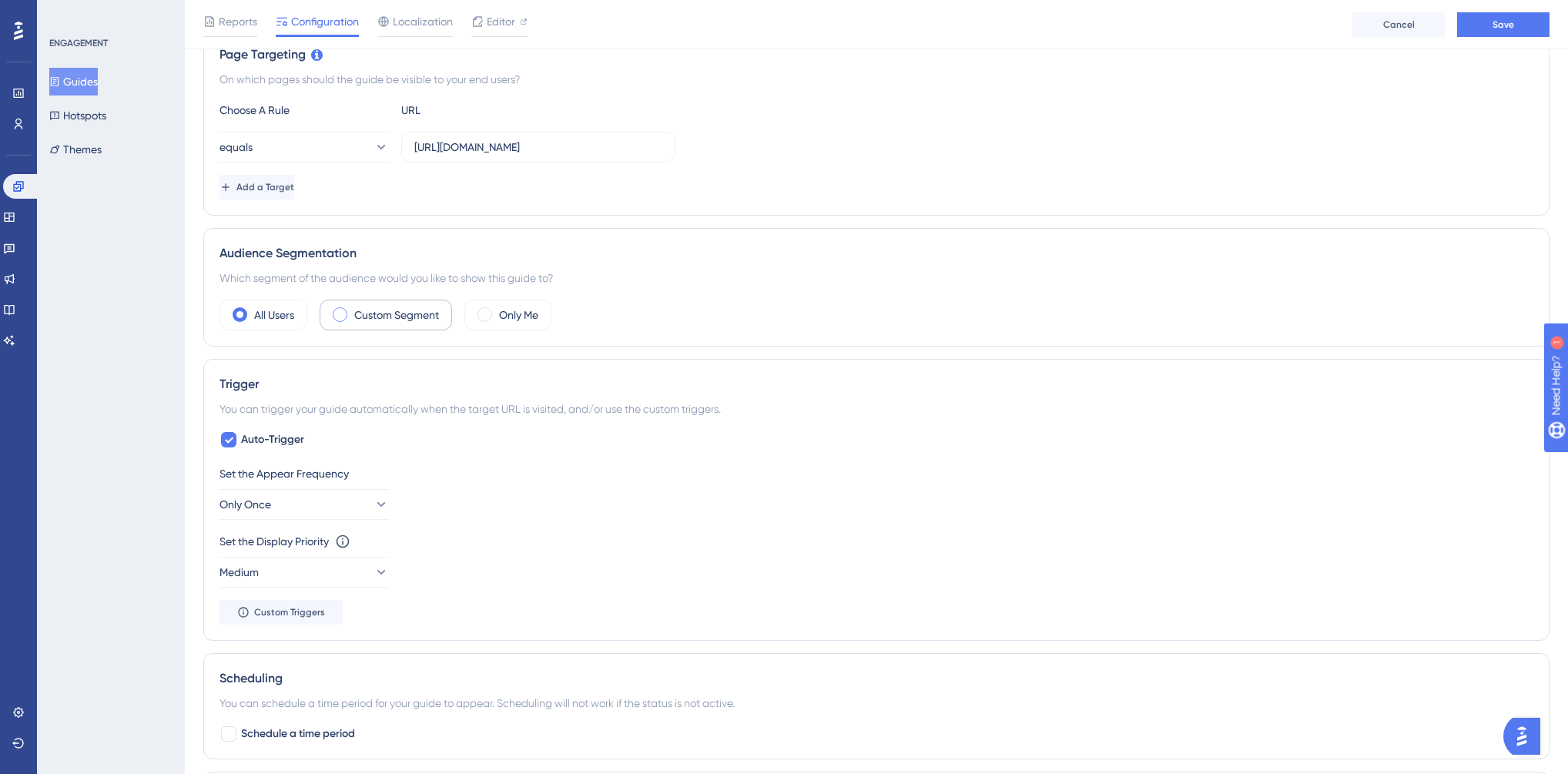
click at [407, 306] on label "Custom Segment" at bounding box center [396, 315] width 85 height 18
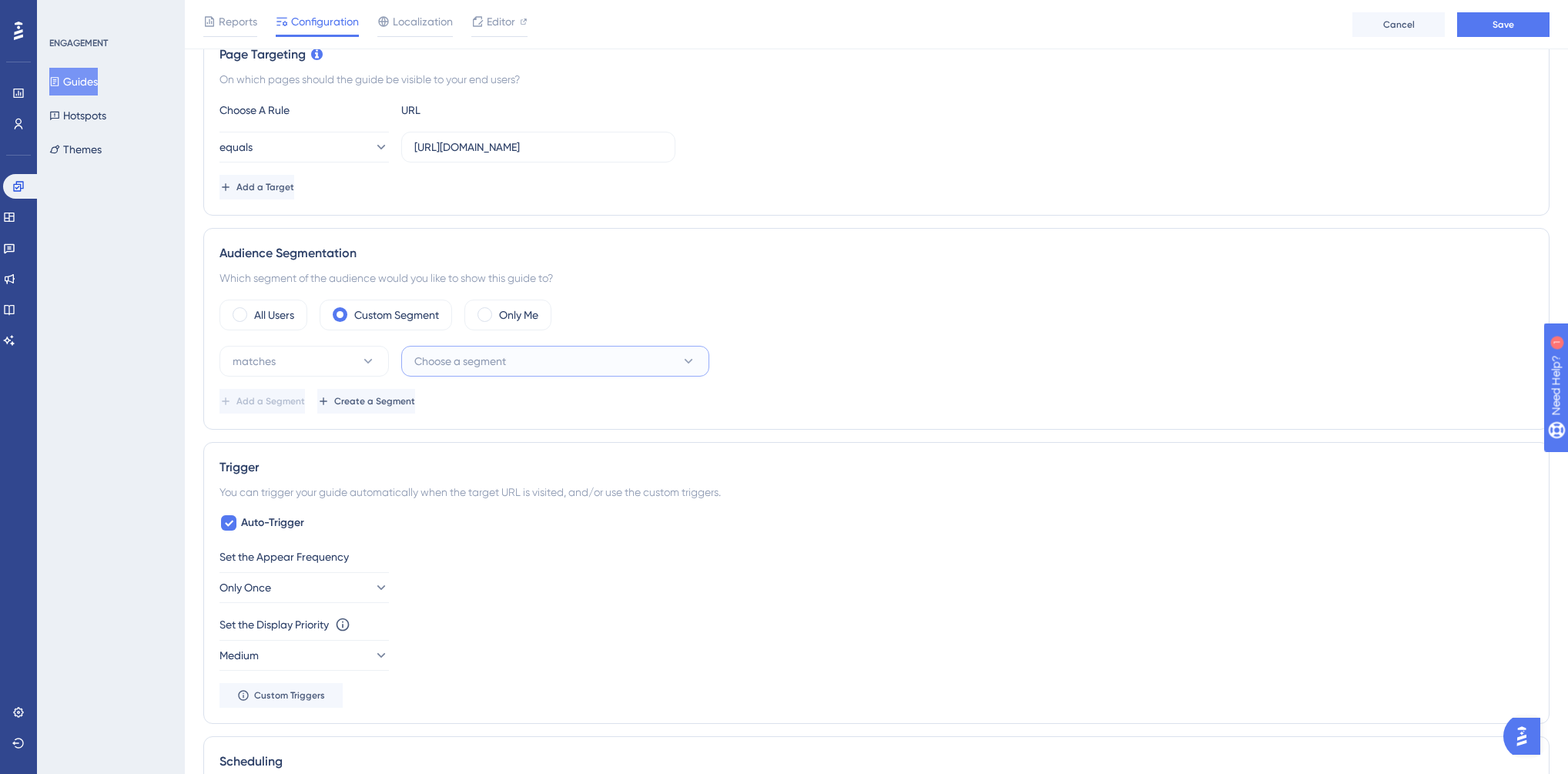
click at [428, 353] on span "Choose a segment" at bounding box center [459, 361] width 92 height 18
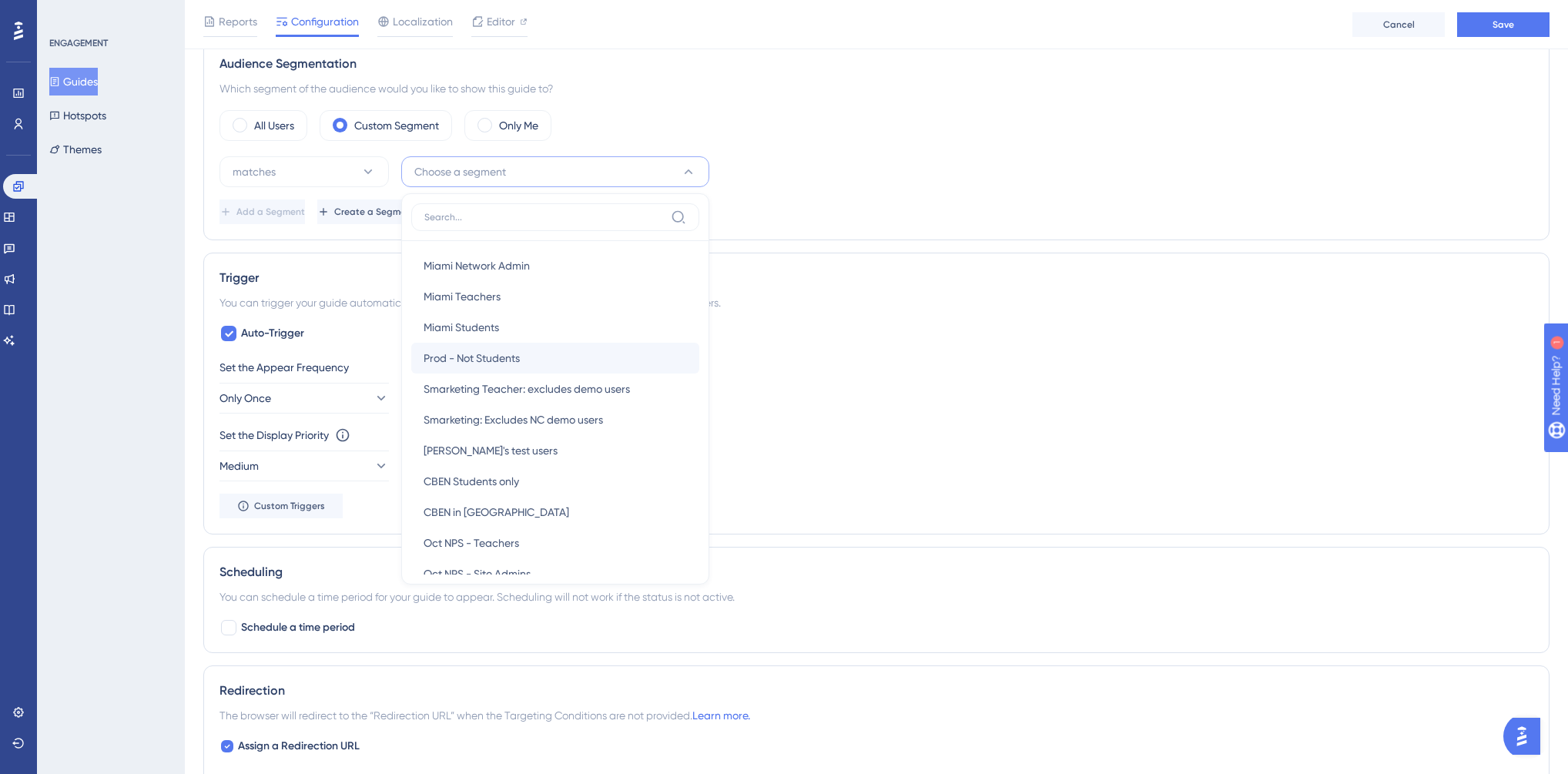
scroll to position [61, 0]
click at [496, 421] on span "Prod - Not Students" at bounding box center [471, 420] width 97 height 18
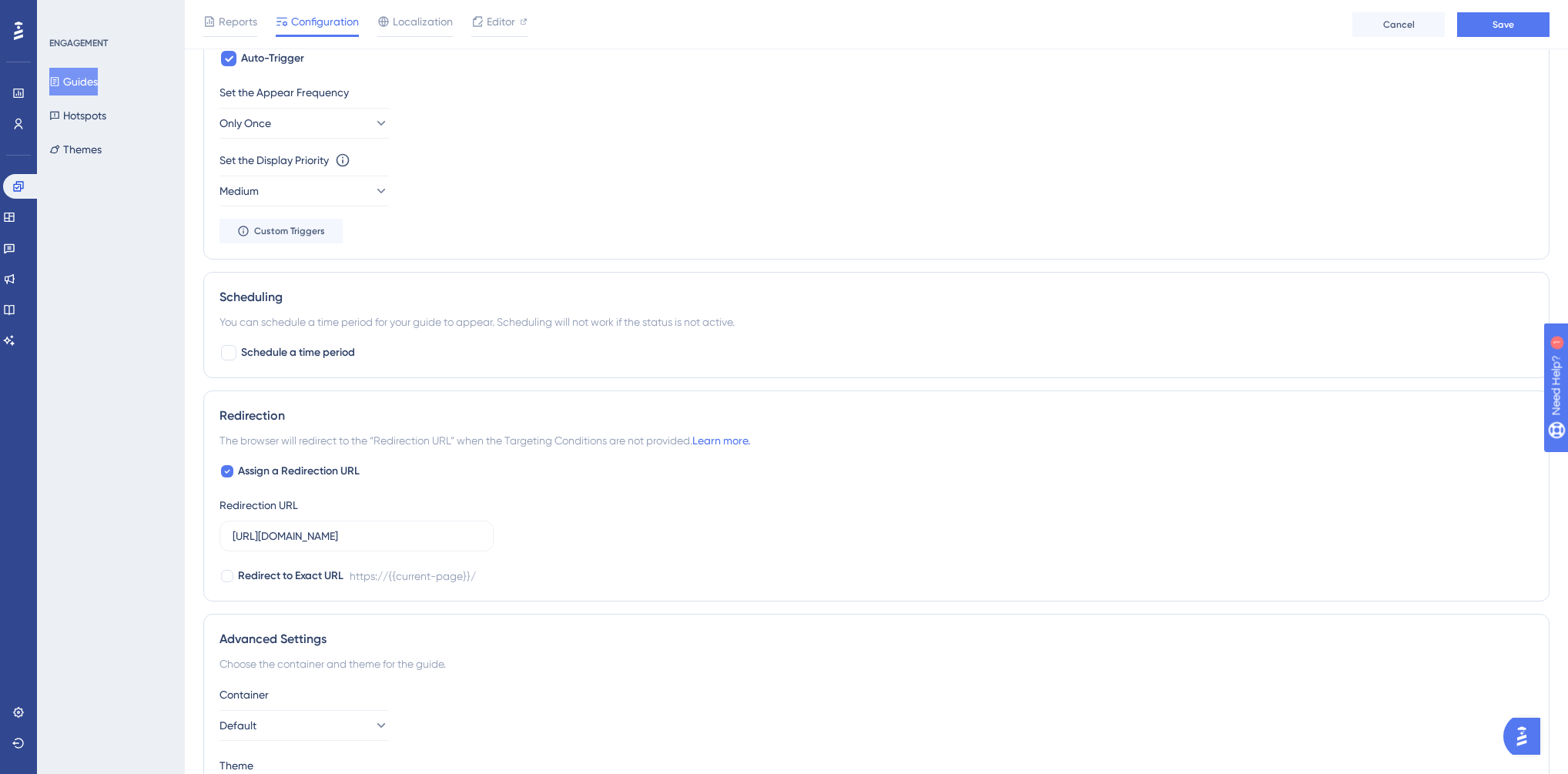
scroll to position [867, 0]
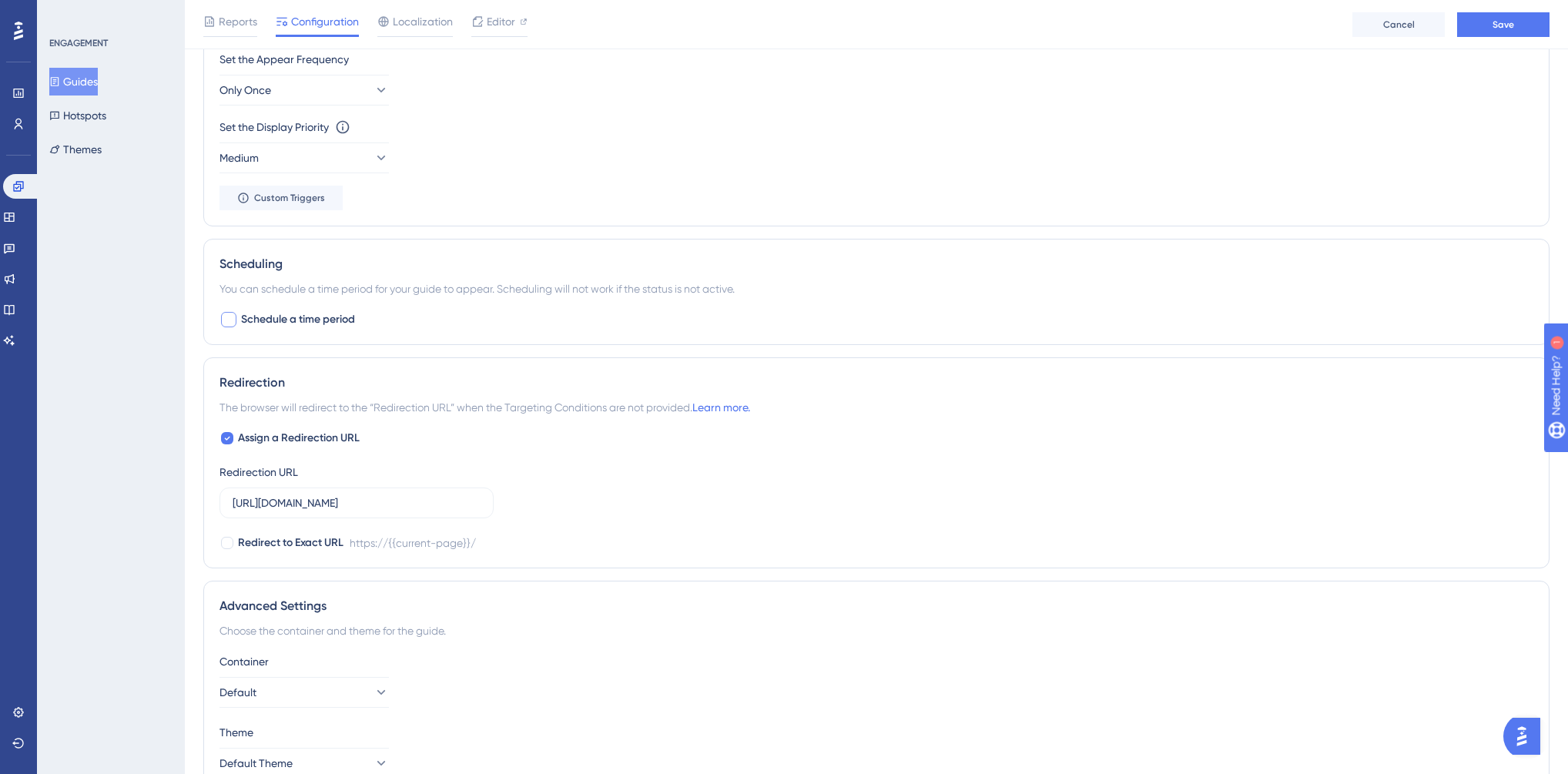
click at [225, 319] on div at bounding box center [228, 319] width 15 height 15
checkbox input "true"
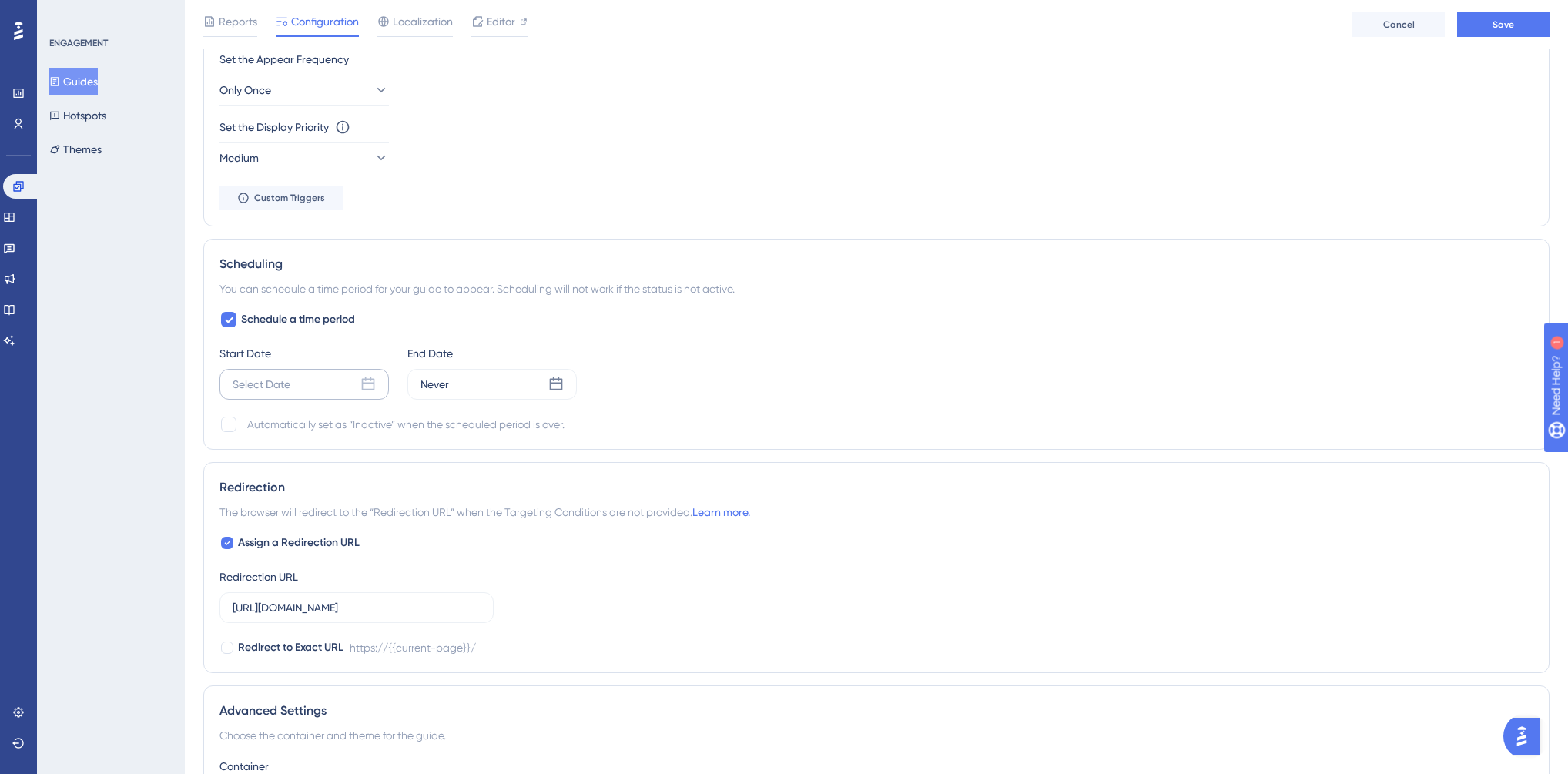
click at [305, 378] on div "Select Date" at bounding box center [304, 384] width 170 height 31
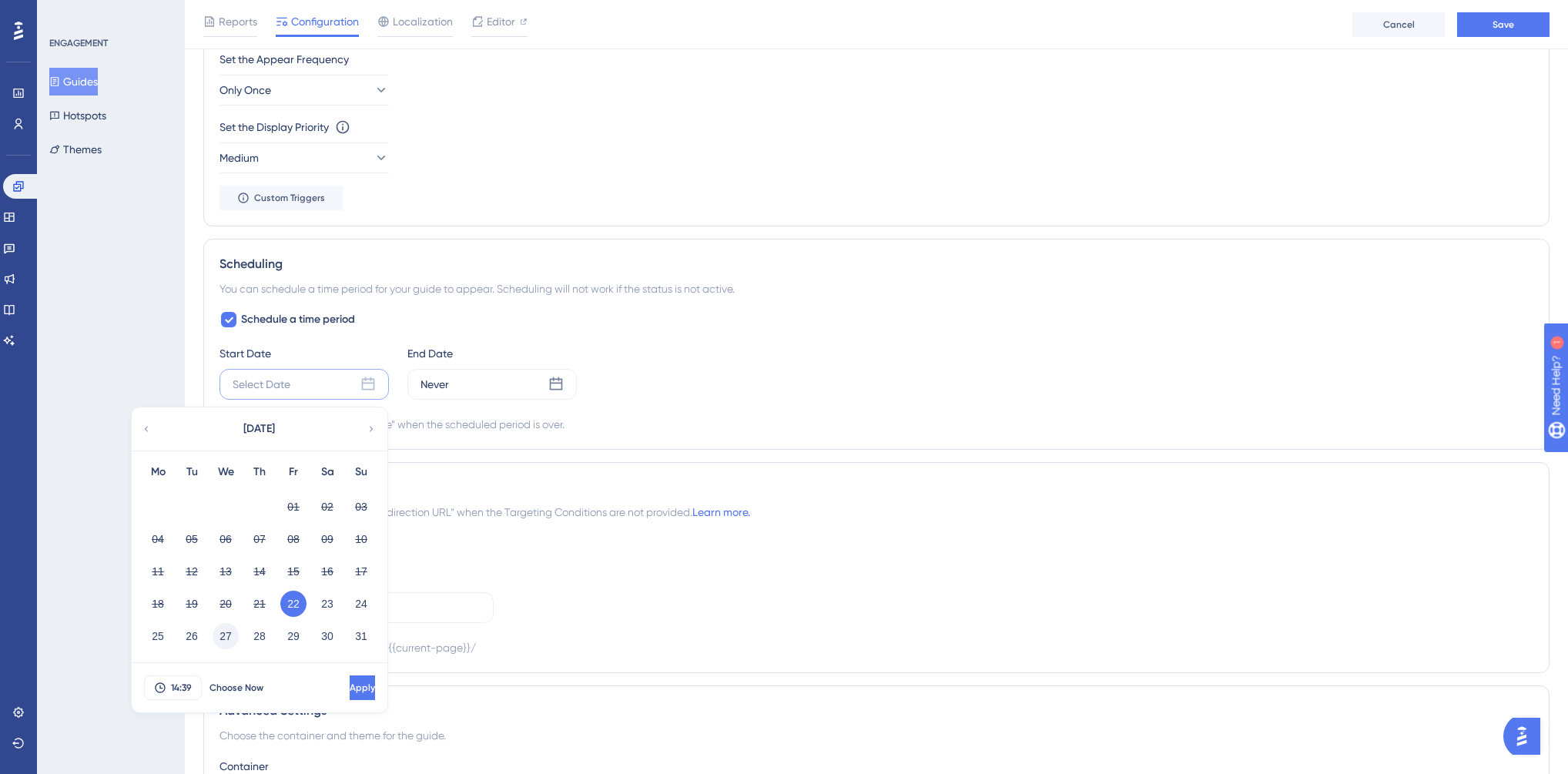
click at [228, 631] on button "27" at bounding box center [225, 635] width 26 height 26
click at [175, 690] on span "14:39" at bounding box center [181, 688] width 21 height 13
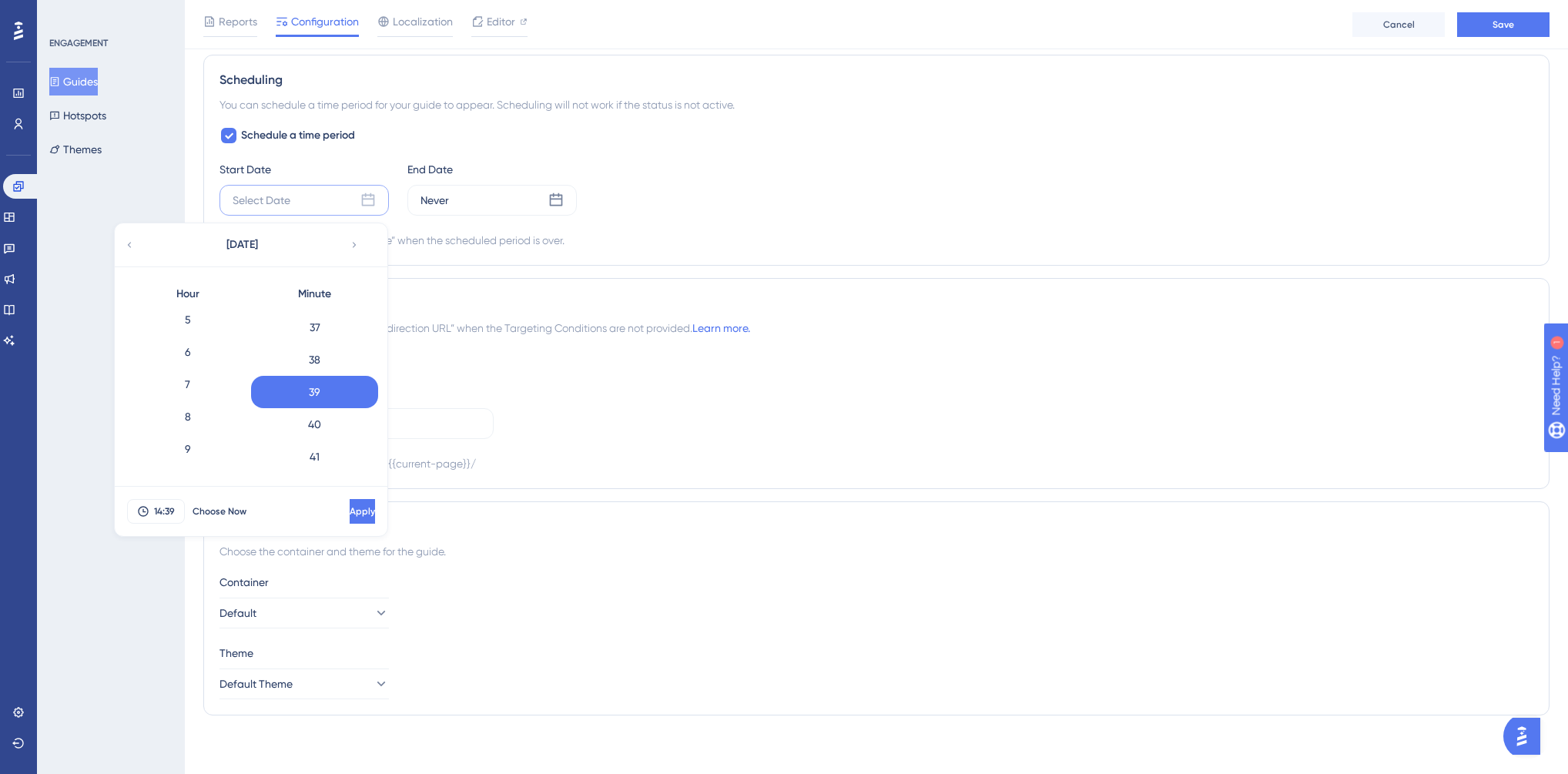
scroll to position [139, 0]
click at [186, 405] on div "7" at bounding box center [187, 412] width 127 height 33
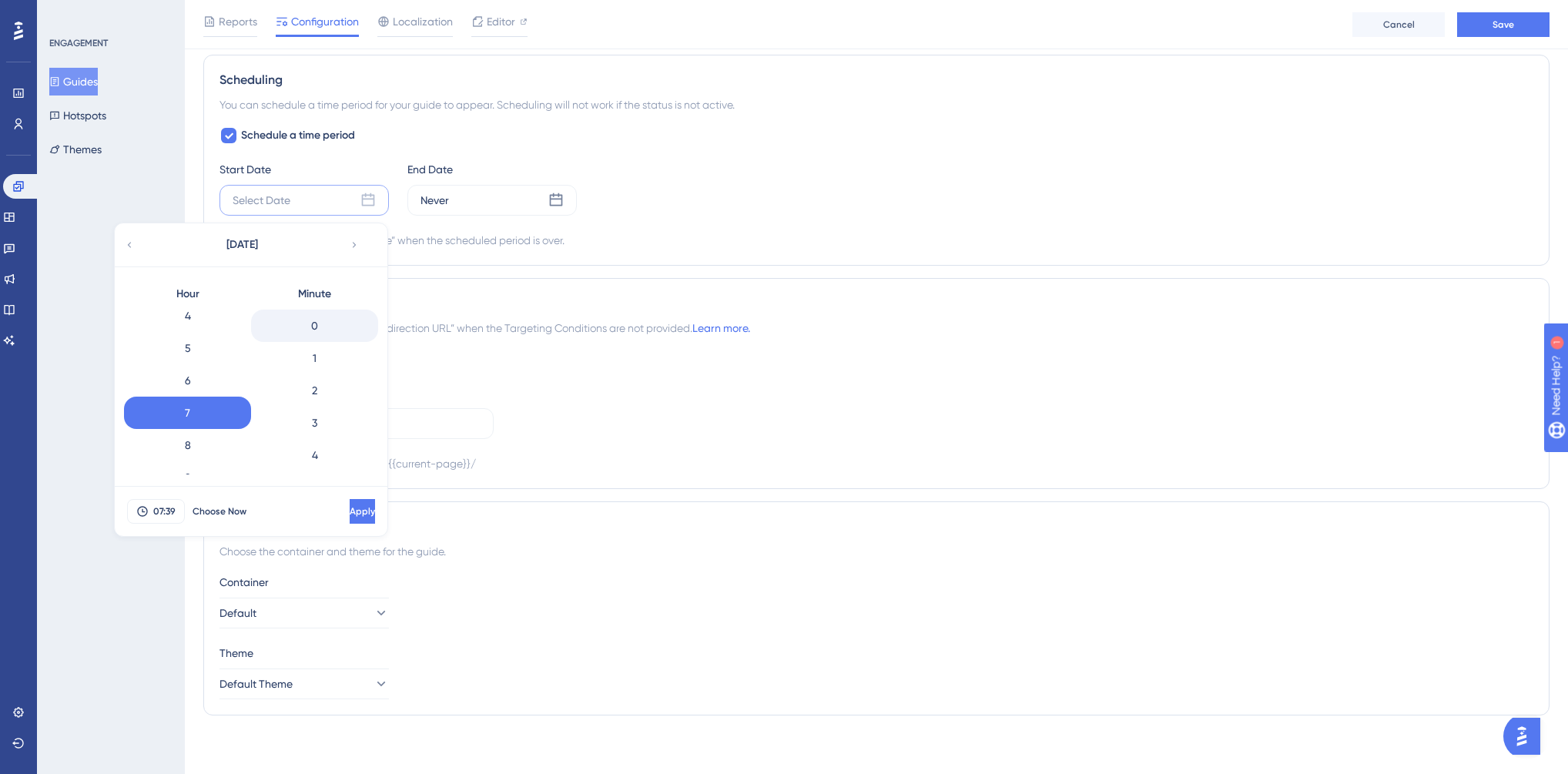
click at [302, 327] on div "0" at bounding box center [314, 326] width 127 height 33
click at [349, 511] on span "Apply" at bounding box center [362, 511] width 25 height 13
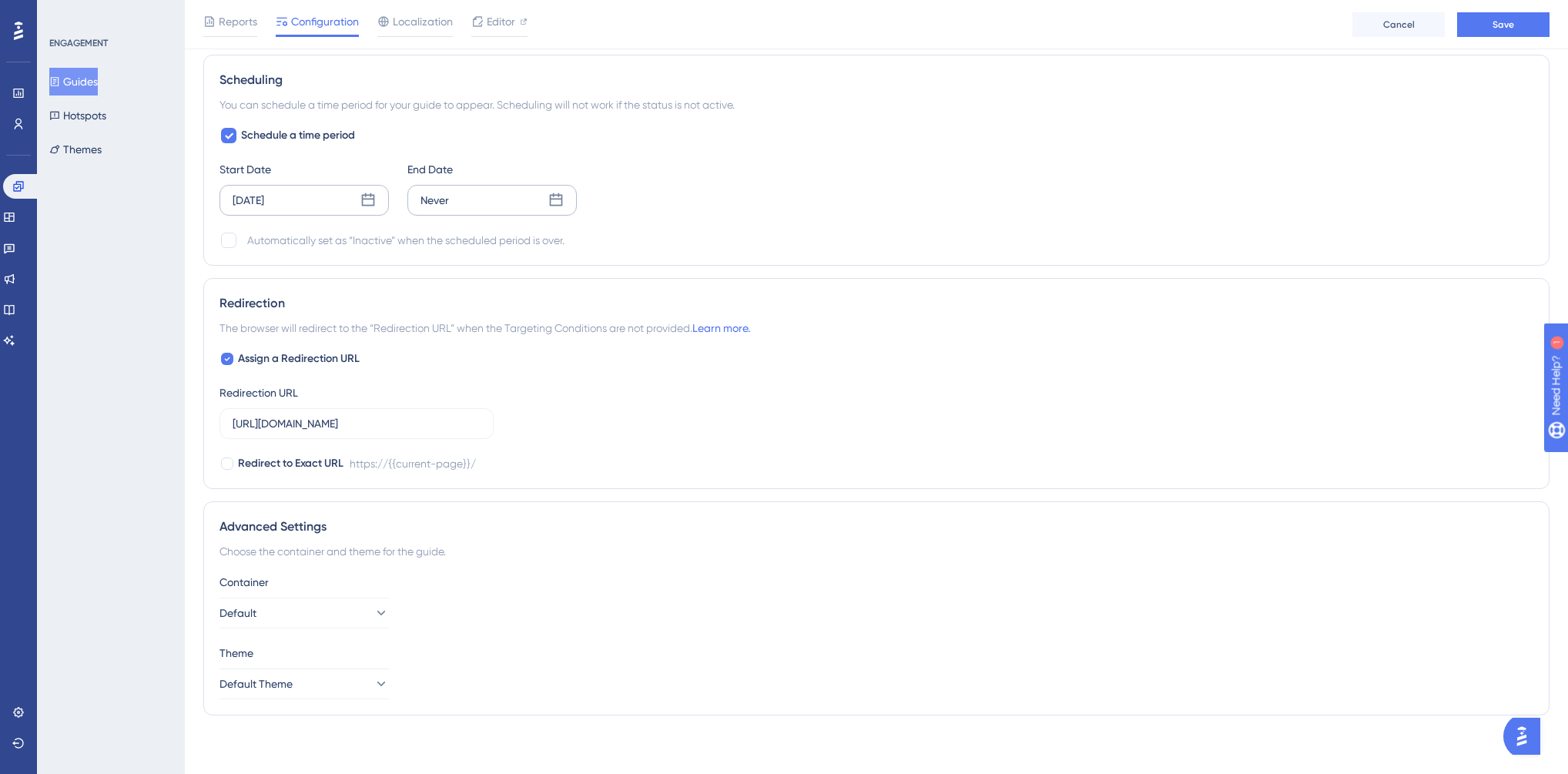
click at [462, 203] on div "Never" at bounding box center [492, 200] width 170 height 31
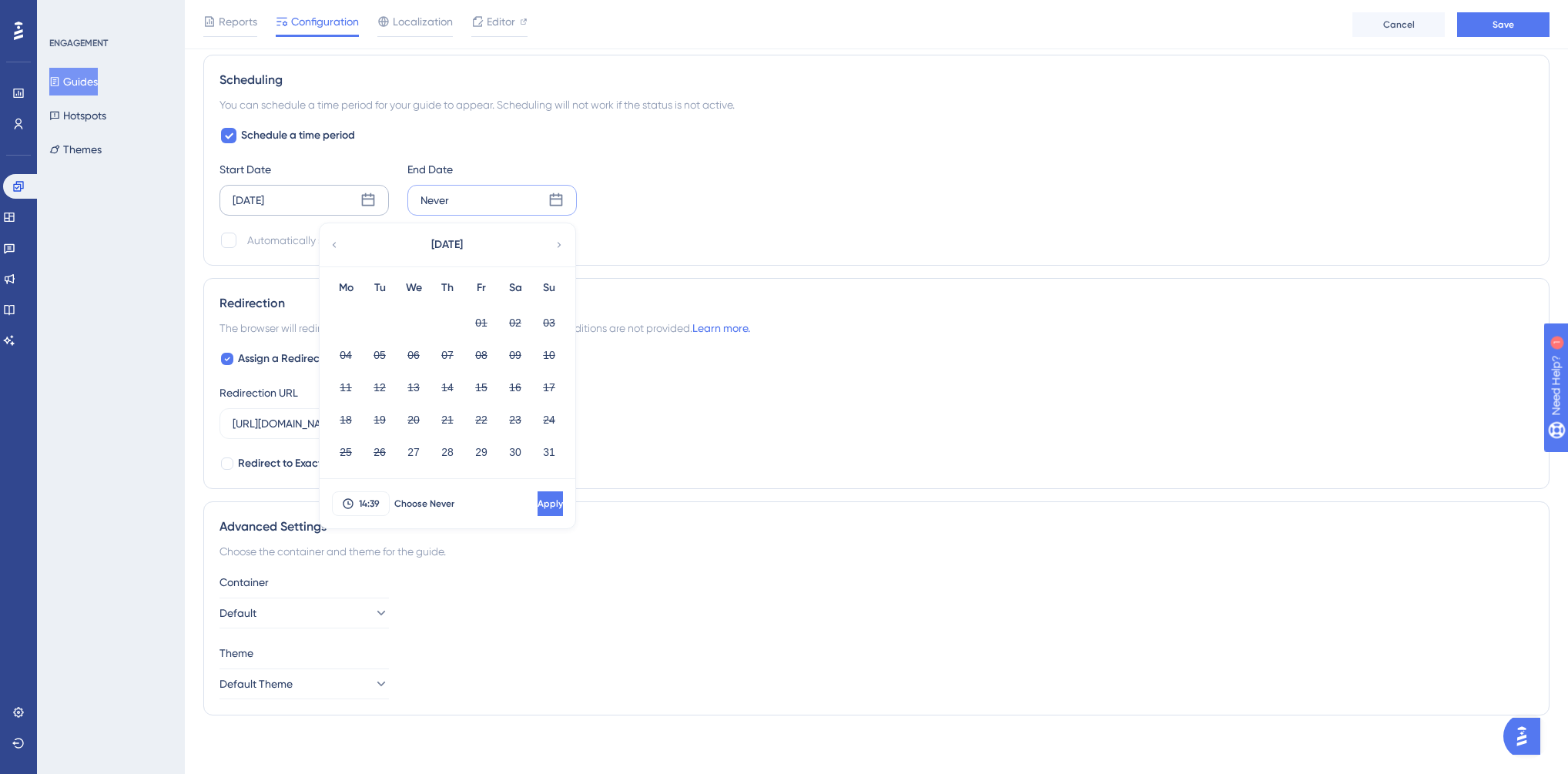
click at [554, 240] on icon at bounding box center [559, 244] width 11 height 14
click at [418, 322] on button "03" at bounding box center [413, 322] width 26 height 26
click at [376, 505] on span "14:39" at bounding box center [369, 503] width 21 height 13
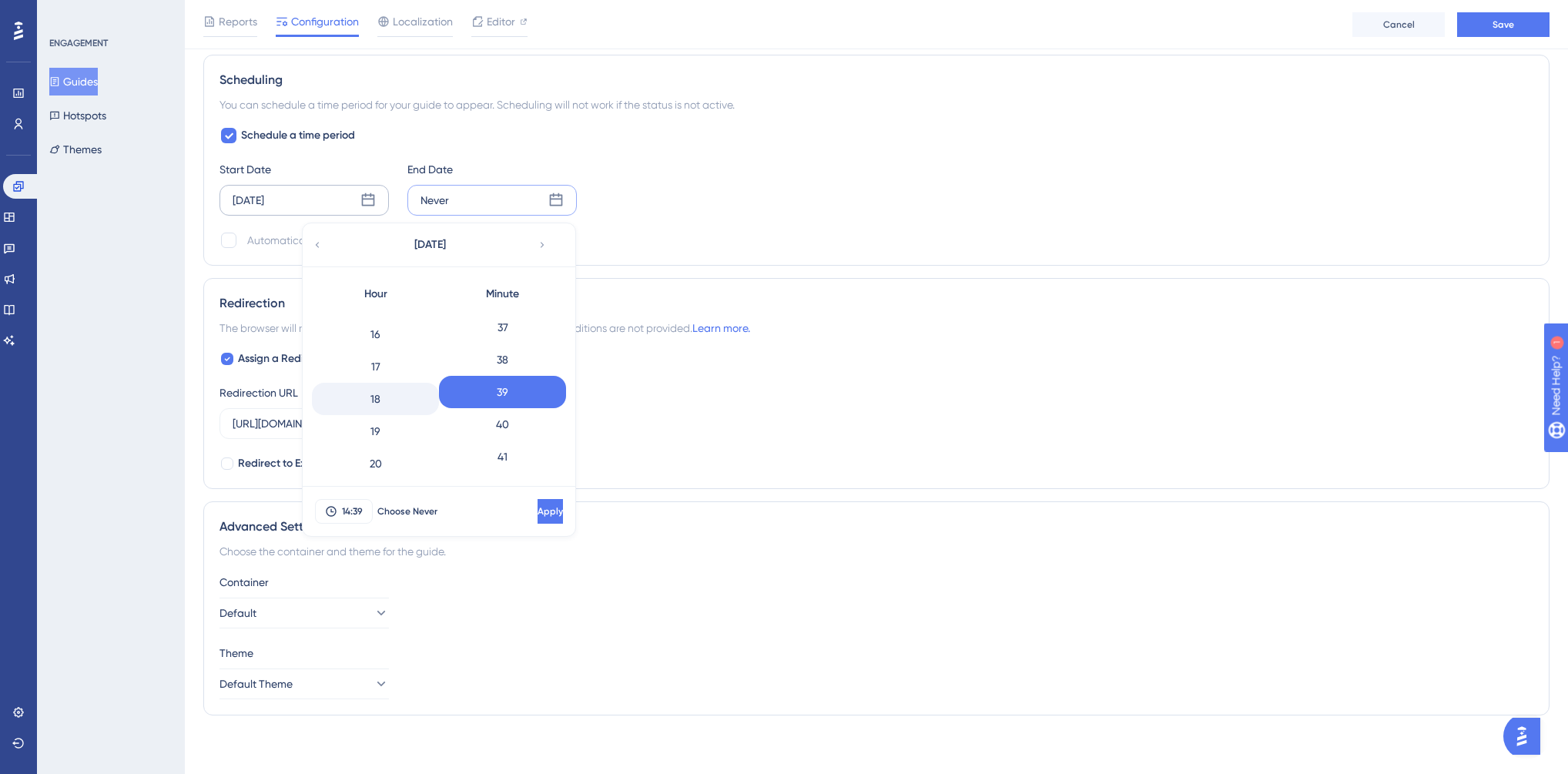
scroll to position [447, 0]
click at [376, 428] on div "17" at bounding box center [375, 428] width 127 height 33
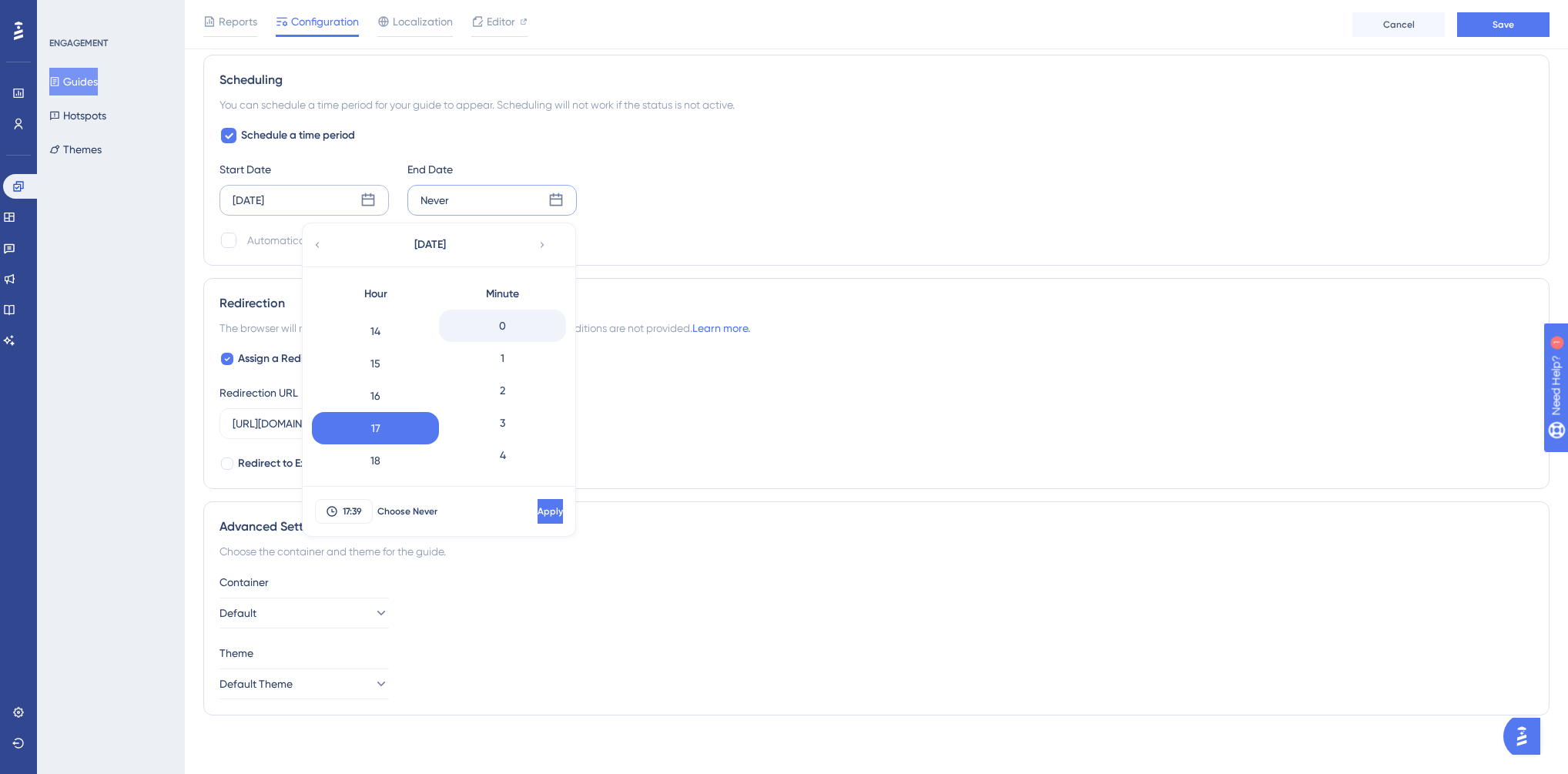
click at [494, 319] on div "0" at bounding box center [502, 326] width 127 height 33
click at [538, 507] on button "Apply" at bounding box center [550, 510] width 25 height 24
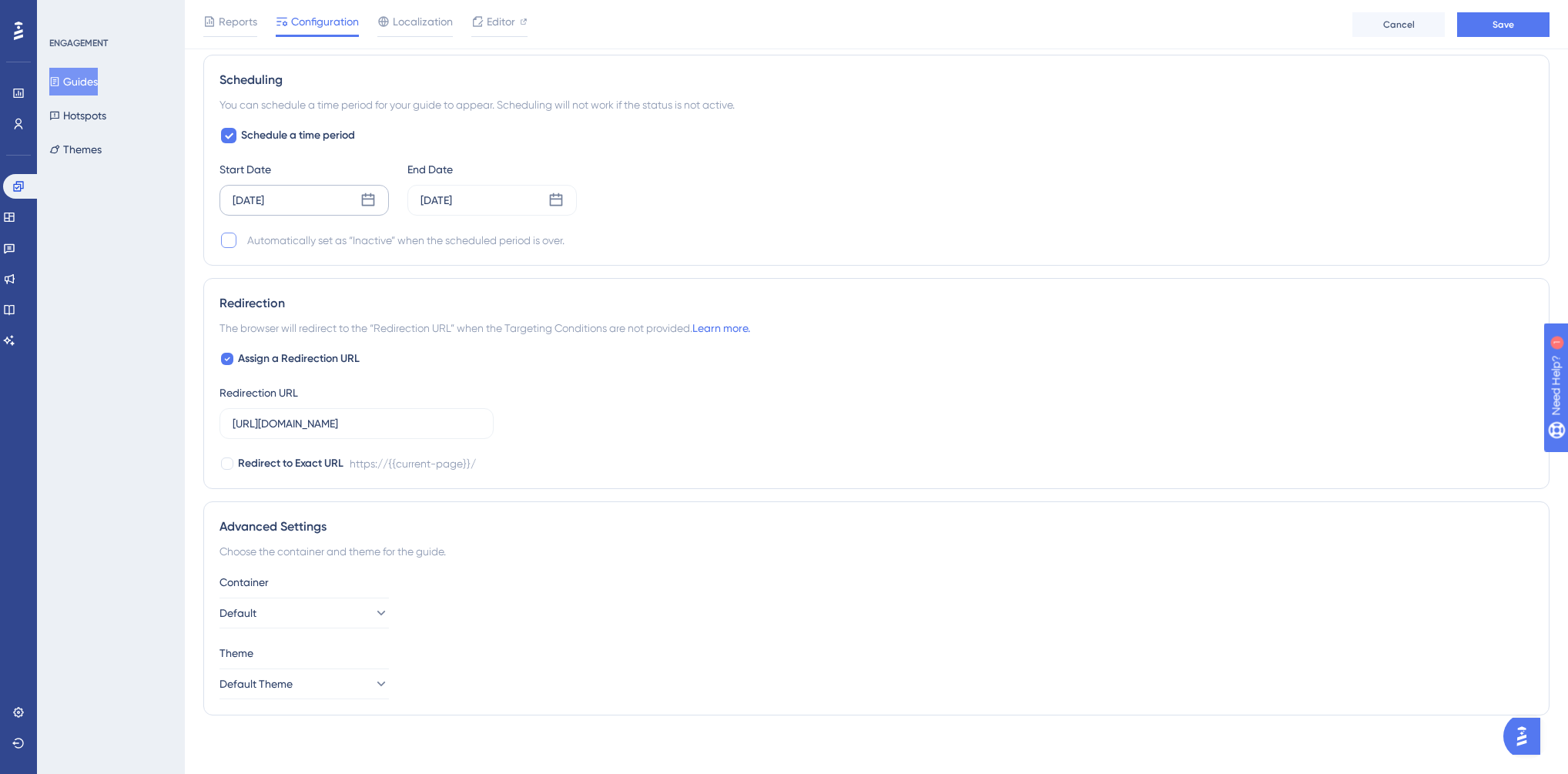
click at [229, 235] on div at bounding box center [228, 240] width 15 height 15
checkbox input "true"
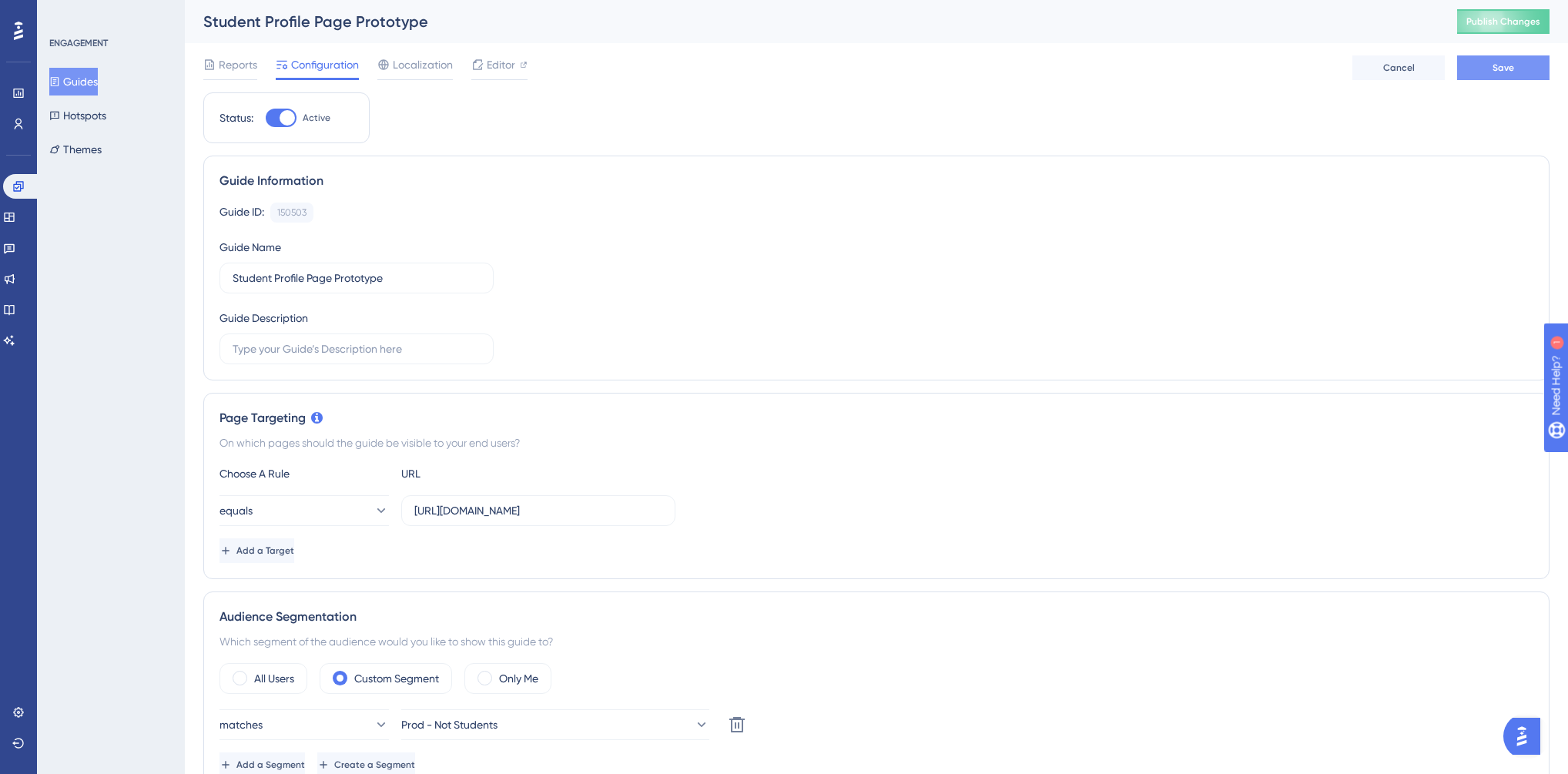
click at [1501, 68] on span "Save" at bounding box center [1503, 67] width 22 height 13
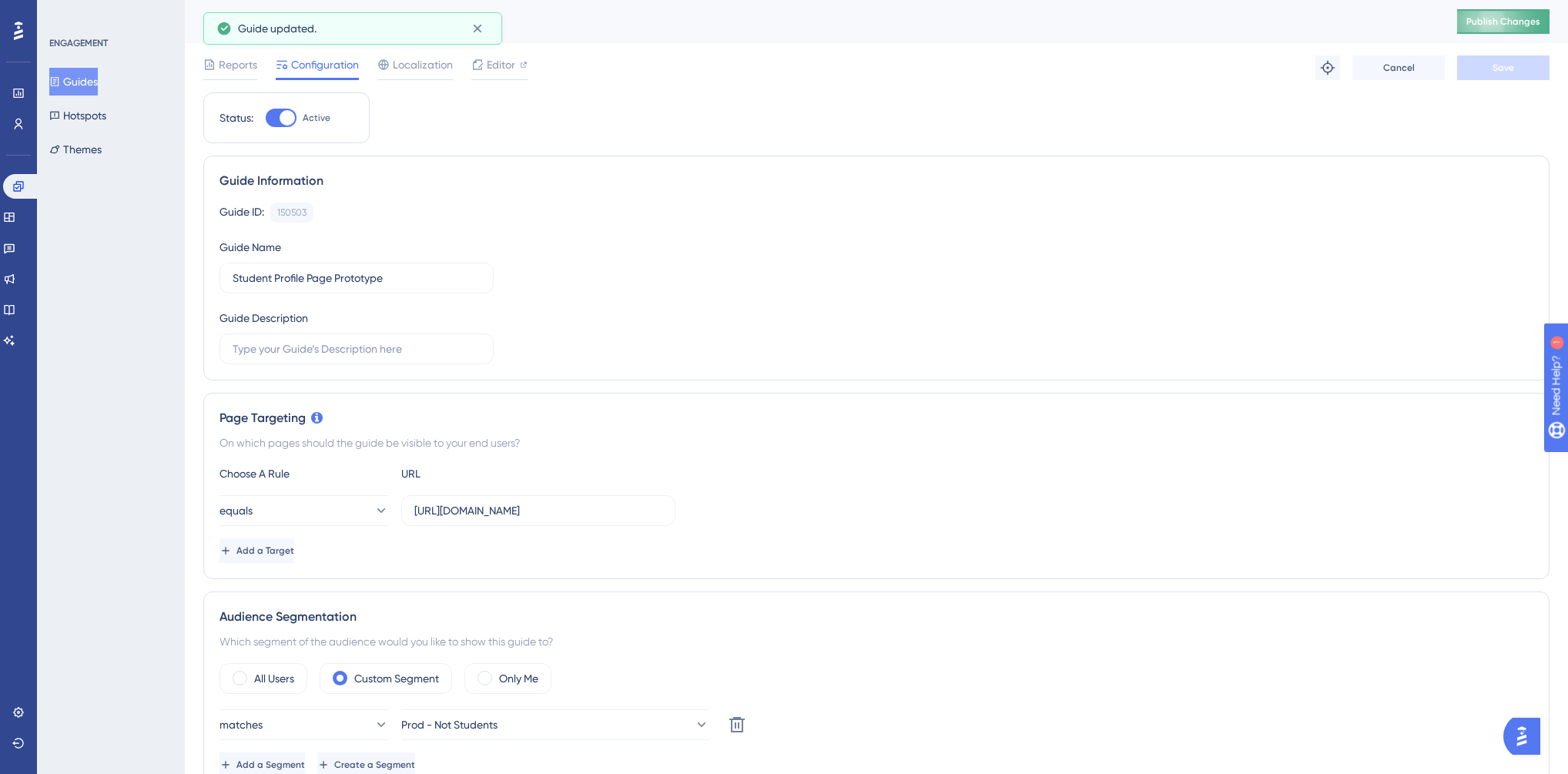
click at [1513, 22] on span "Publish Changes" at bounding box center [1503, 21] width 74 height 13
